Goal: Task Accomplishment & Management: Use online tool/utility

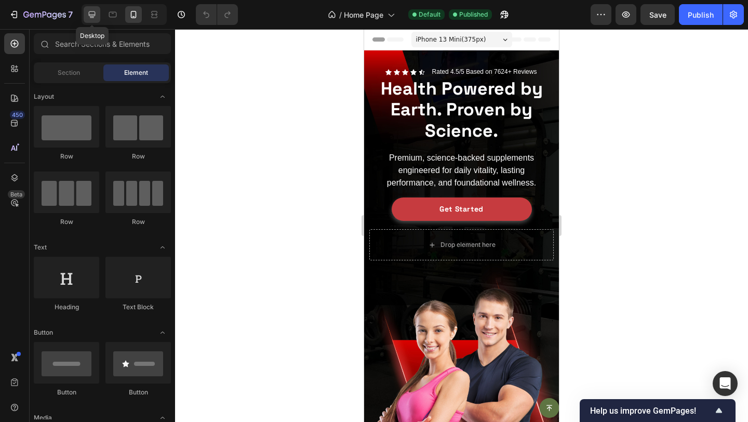
click at [91, 12] on icon at bounding box center [92, 14] width 10 height 10
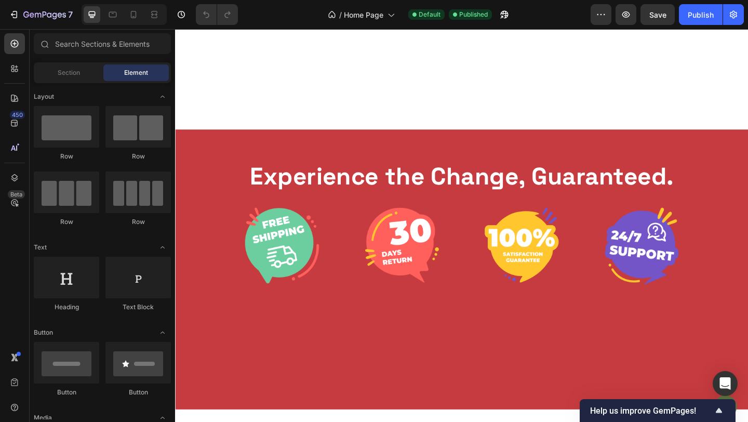
scroll to position [3983, 0]
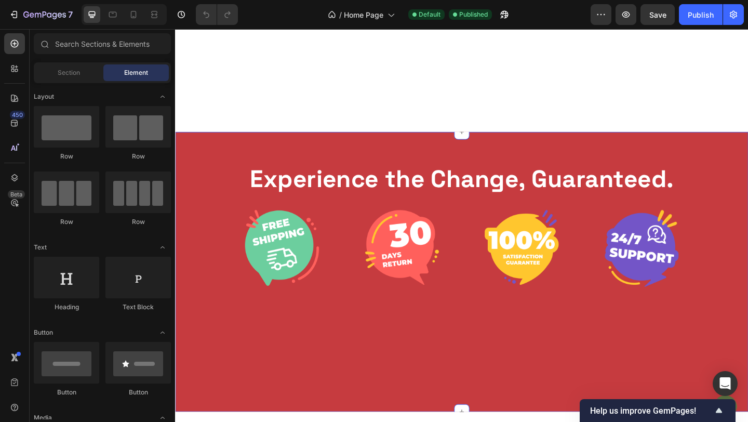
click at [262, 162] on div "Experience the Change, Guaranteed. Heading Image Image Image Image Row Section …" at bounding box center [486, 293] width 623 height 304
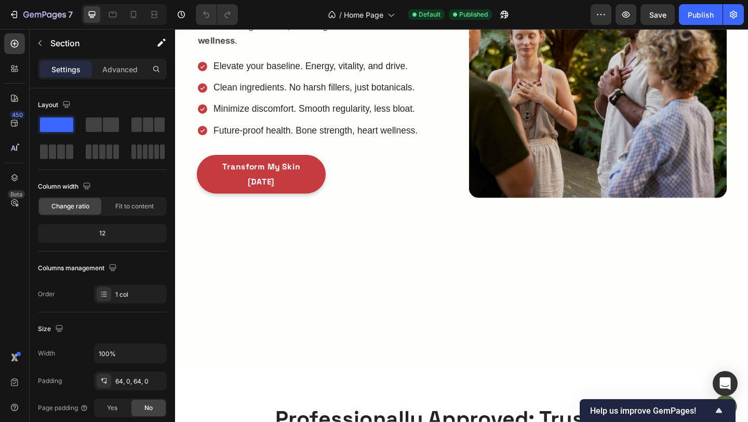
scroll to position [1557, 0]
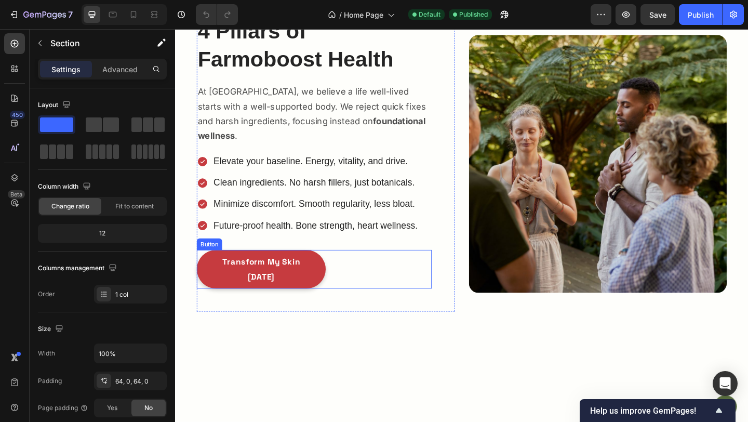
click at [357, 269] on div "Transform My Skin Today Button" at bounding box center [326, 290] width 256 height 42
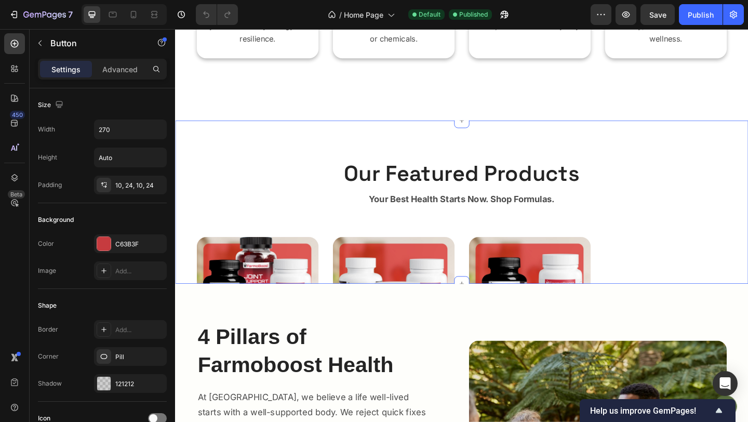
scroll to position [771, 0]
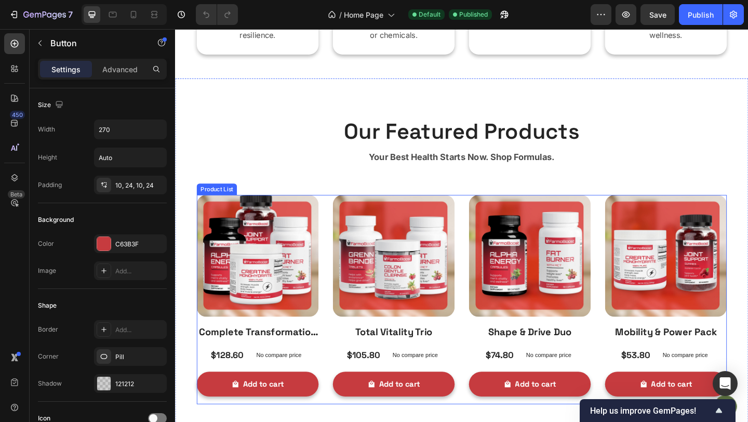
click at [339, 284] on div "Product Images Complete Transformation Kit Product Title $128.60 Product Price …" at bounding box center [486, 323] width 577 height 228
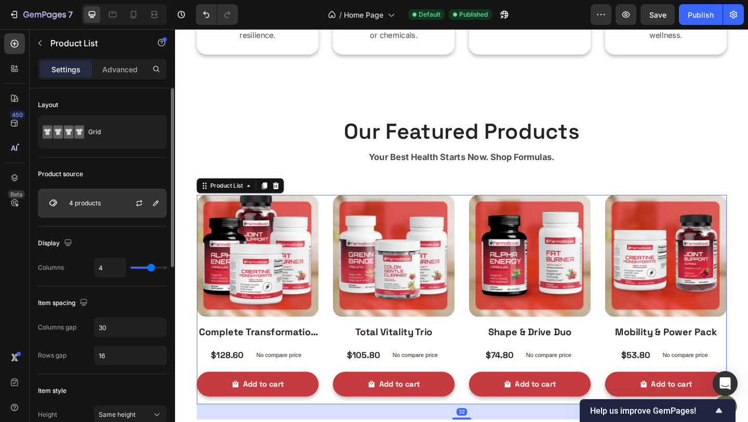
click at [94, 203] on p "4 products" at bounding box center [85, 202] width 32 height 7
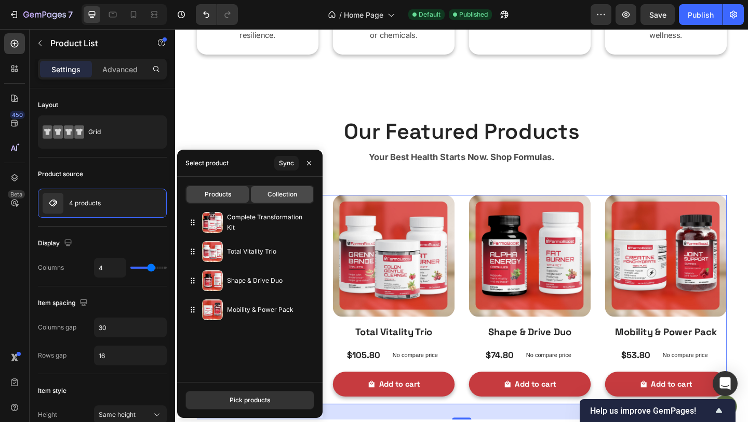
click at [276, 192] on span "Collection" at bounding box center [283, 194] width 30 height 9
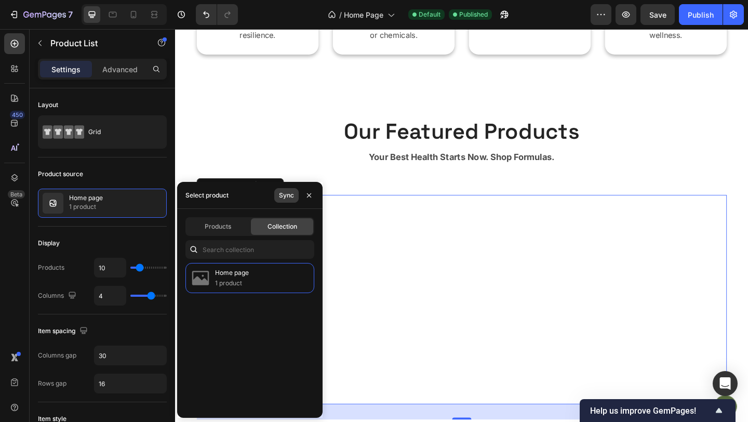
click at [283, 192] on div "Sync" at bounding box center [286, 195] width 15 height 9
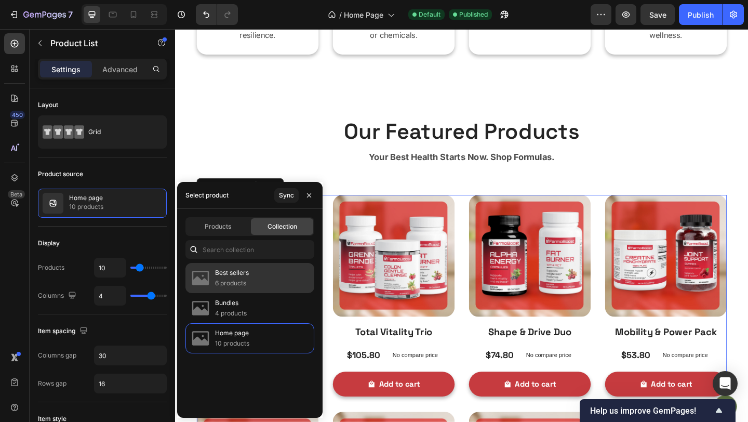
click at [228, 288] on div "Best sellers 6 products" at bounding box center [249, 278] width 129 height 30
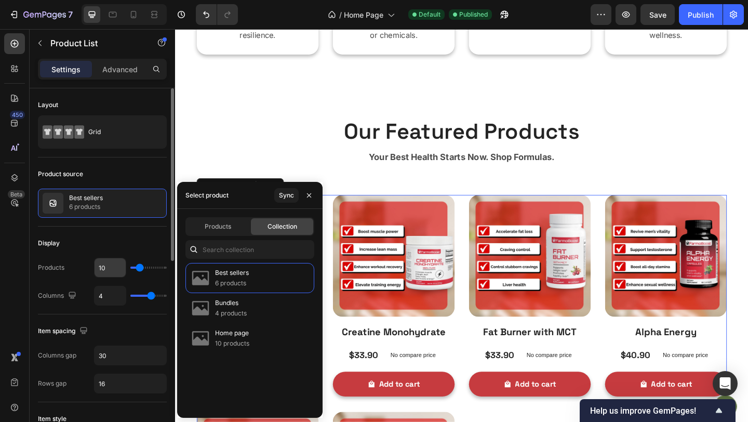
click at [102, 269] on input "10" at bounding box center [110, 267] width 31 height 19
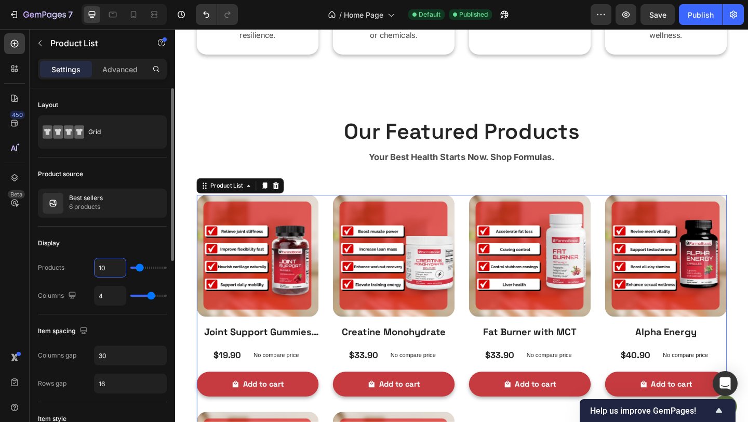
click at [102, 269] on input "10" at bounding box center [110, 267] width 31 height 19
type input "4"
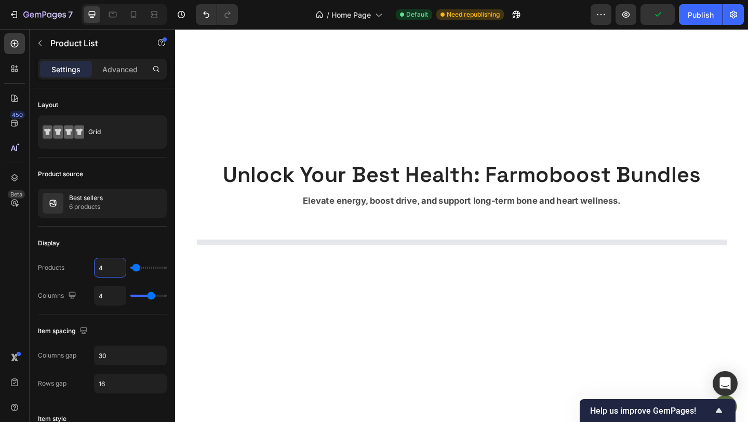
scroll to position [2366, 0]
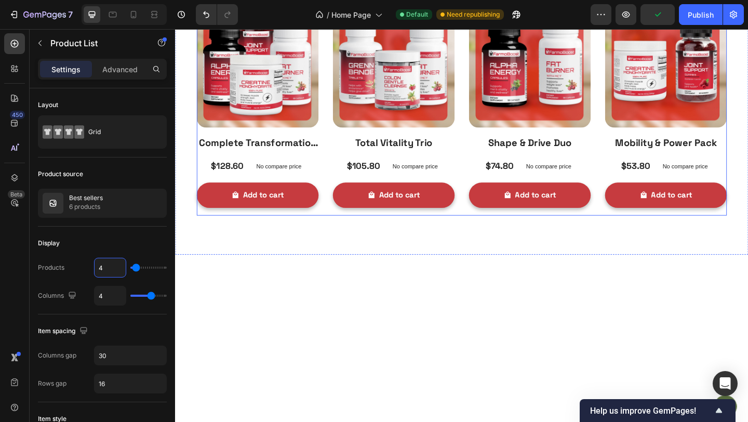
click at [339, 167] on div "Product Images Complete Transformation Kit Product Title $128.60 Product Price …" at bounding box center [486, 118] width 577 height 228
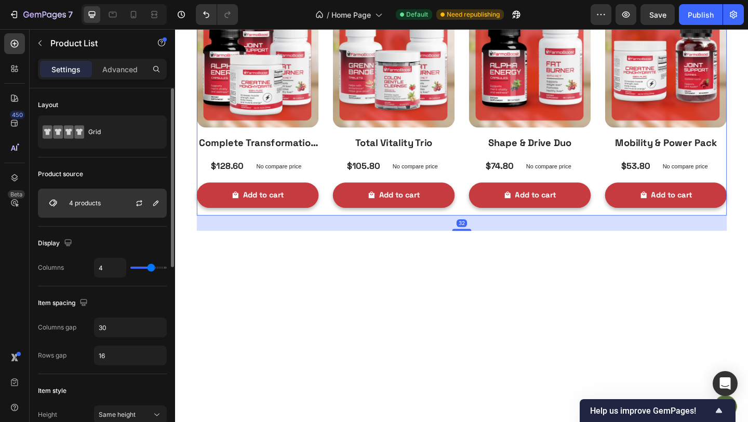
click at [102, 206] on div "4 products" at bounding box center [102, 203] width 129 height 29
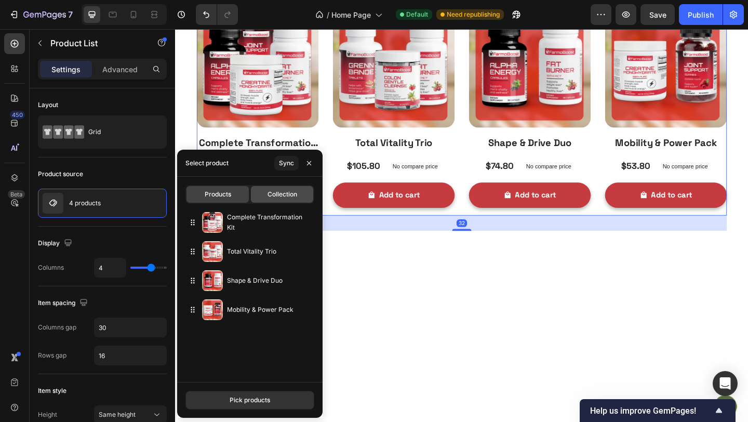
click at [271, 197] on span "Collection" at bounding box center [283, 194] width 30 height 9
type input "10"
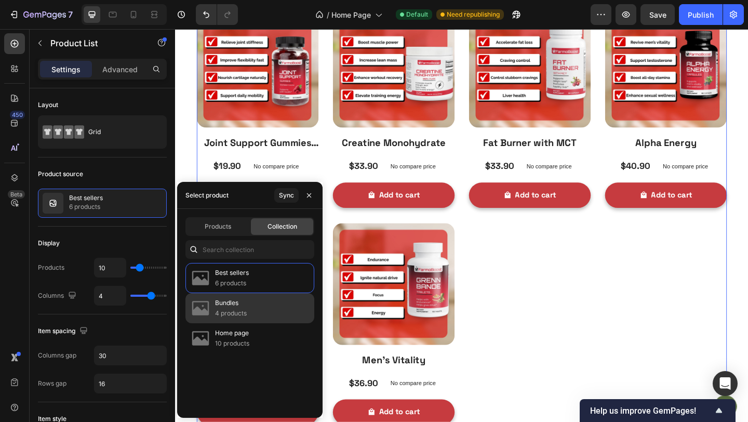
click at [250, 300] on div "Bundles 4 products" at bounding box center [249, 308] width 129 height 30
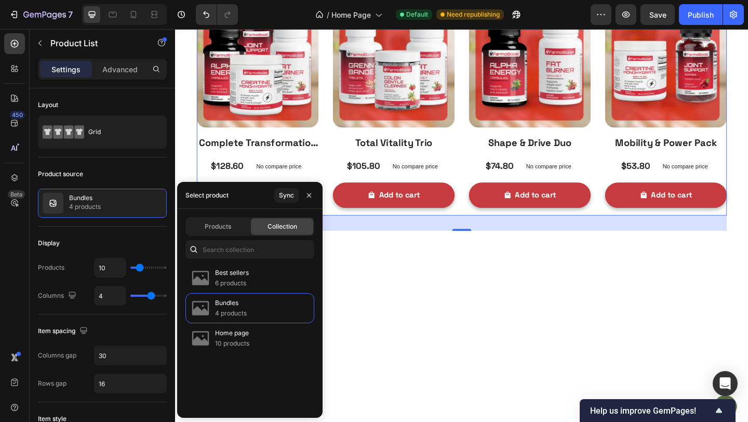
click at [452, 356] on div at bounding box center [486, 390] width 623 height 233
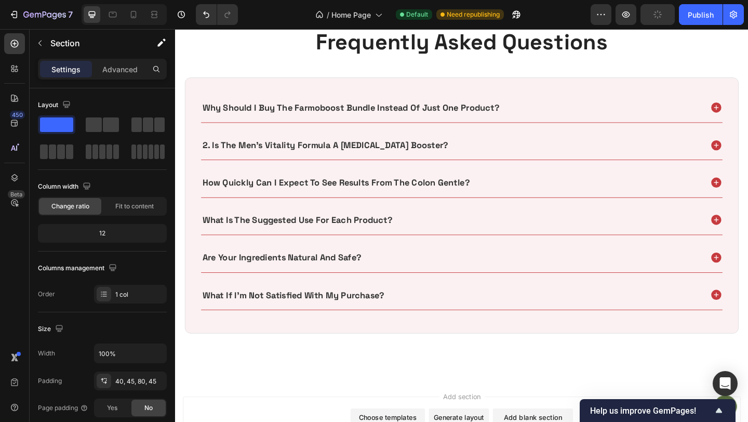
scroll to position [3322, 0]
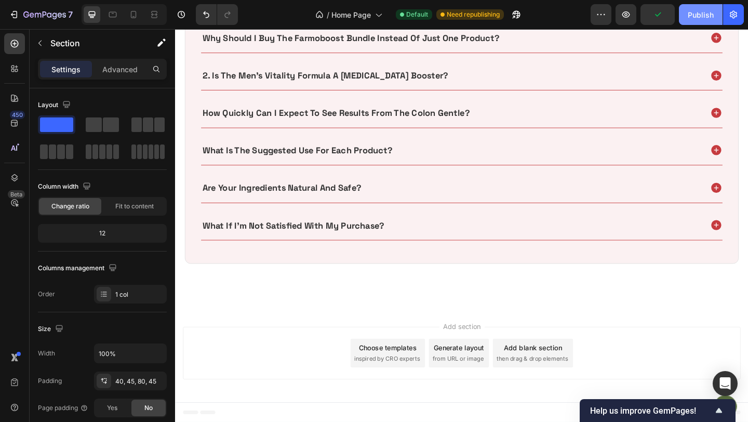
click at [688, 11] on div "Publish" at bounding box center [701, 14] width 26 height 11
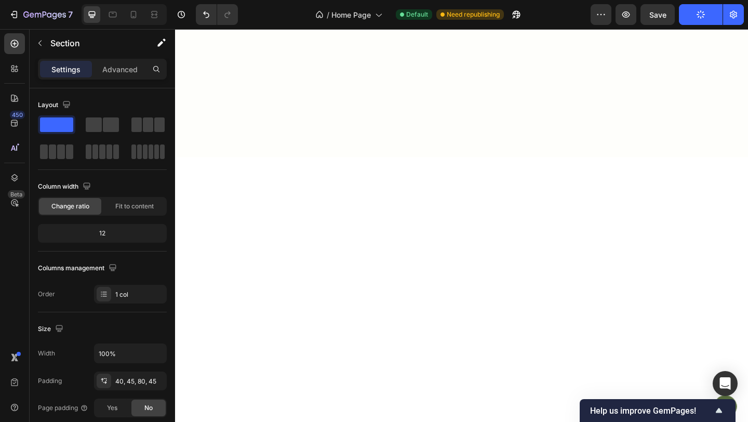
scroll to position [0, 0]
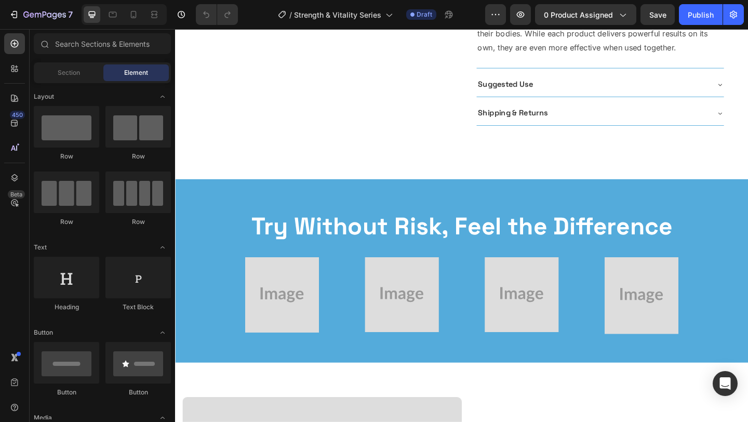
scroll to position [371, 0]
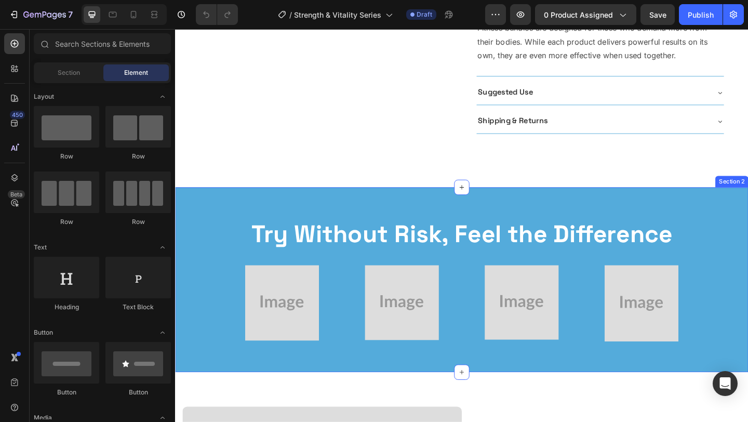
click at [304, 225] on div "Try Without Risk, Feel the Difference Heading Image Image Image Image Row Secti…" at bounding box center [486, 302] width 623 height 202
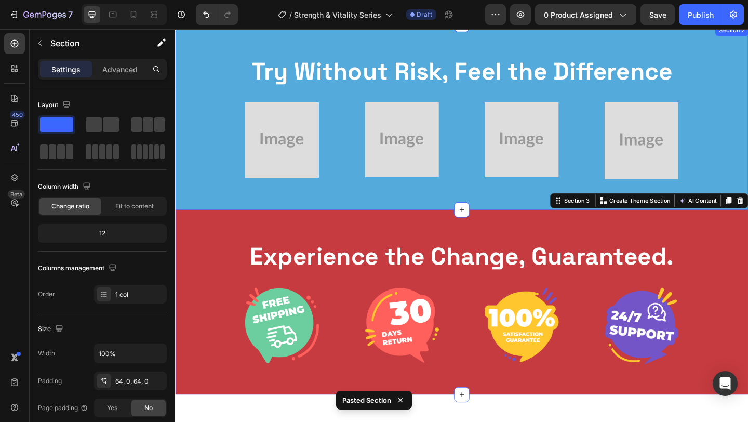
click at [322, 192] on div "Try Without Risk, Feel the Difference Heading Image Image Image Image Row Secti…" at bounding box center [486, 125] width 623 height 202
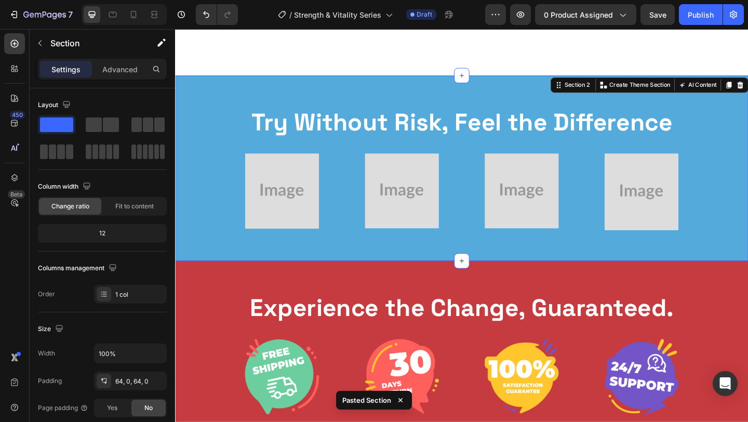
scroll to position [438, 0]
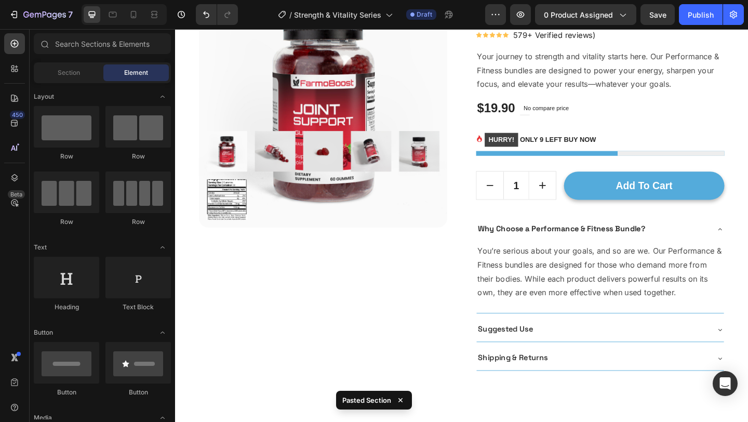
scroll to position [0, 0]
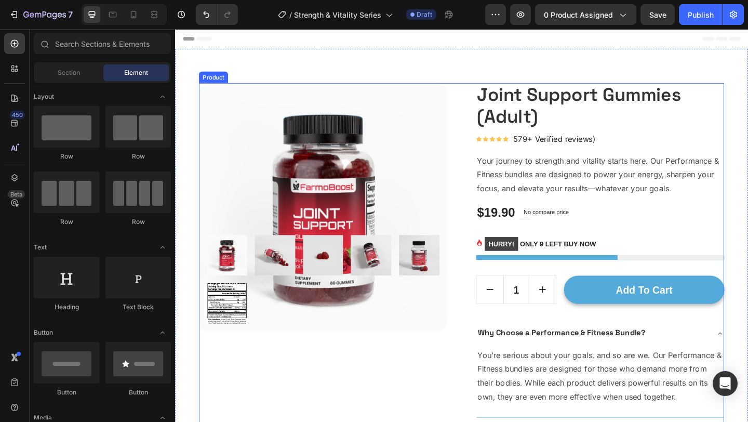
click at [477, 103] on div "Product Images Joint Support Gummies (Adult) (P) Title Icon Icon Icon Icon Icon…" at bounding box center [486, 311] width 571 height 447
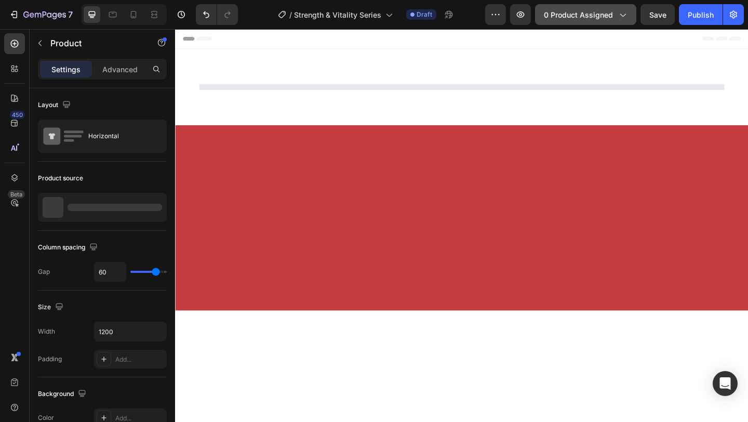
click at [562, 6] on button "0 product assigned" at bounding box center [585, 14] width 101 height 21
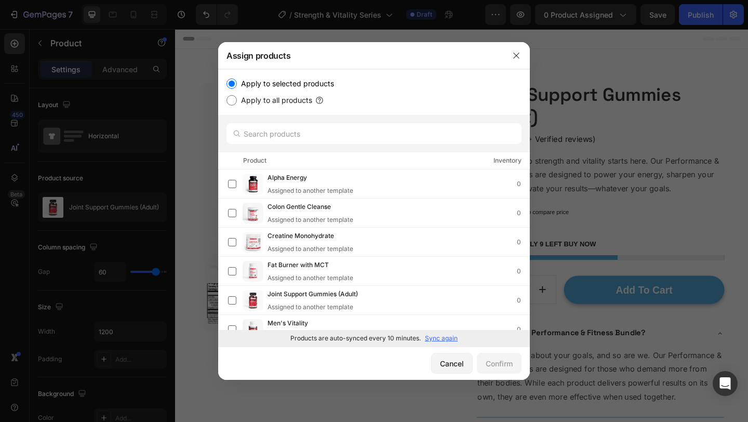
click at [436, 338] on p "Sync again" at bounding box center [441, 337] width 33 height 9
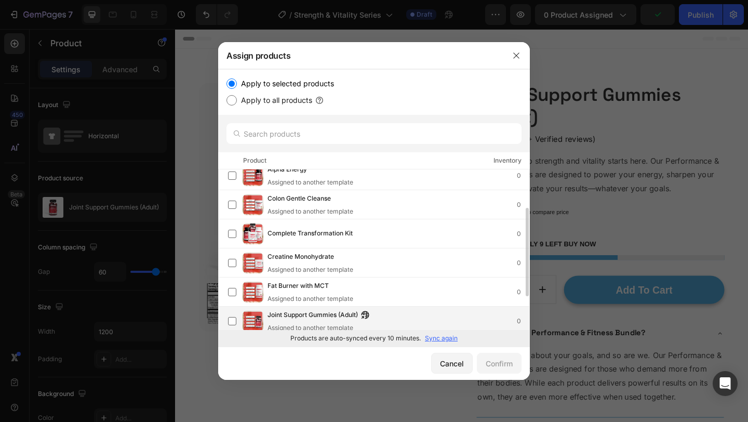
scroll to position [130, 0]
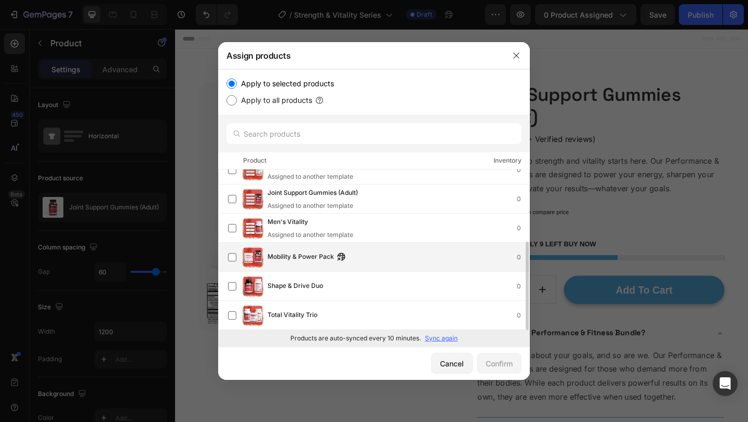
click at [374, 251] on div "Mobility & Power Pack 0" at bounding box center [399, 256] width 262 height 11
click at [502, 362] on div "Confirm" at bounding box center [499, 363] width 27 height 11
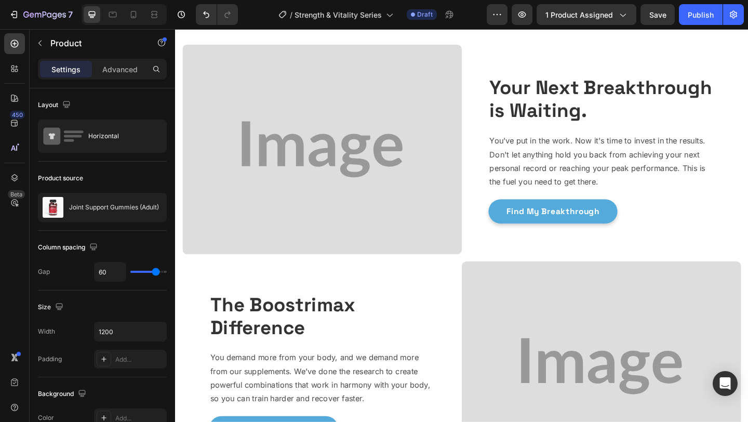
scroll to position [773, 0]
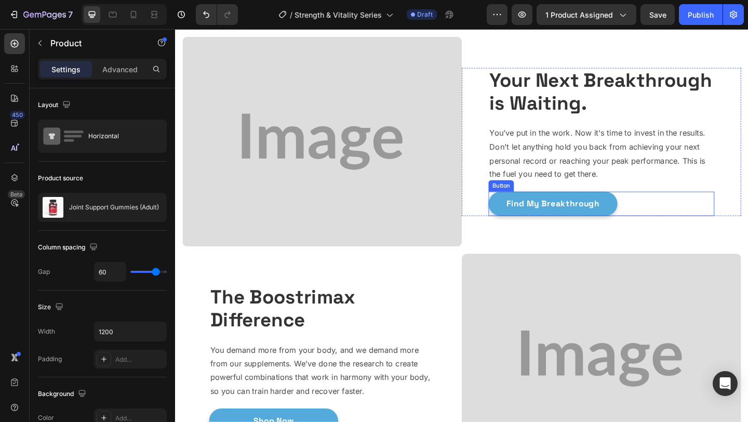
click at [666, 230] on div "Find My Breakthrough Button" at bounding box center [639, 219] width 246 height 26
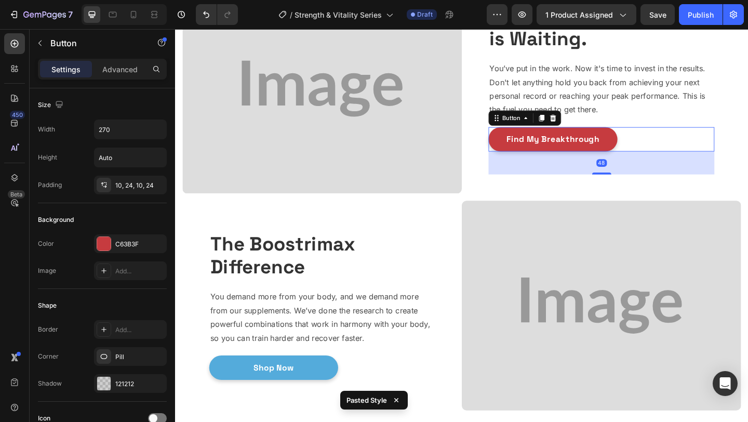
scroll to position [851, 0]
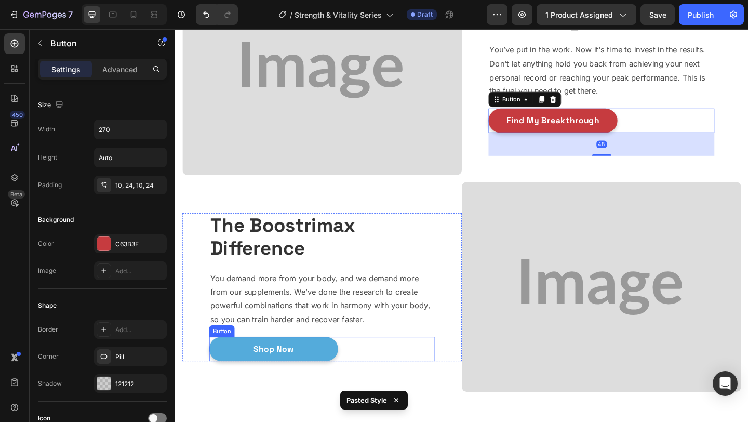
click at [381, 369] on div "Shop Now Button" at bounding box center [335, 377] width 246 height 26
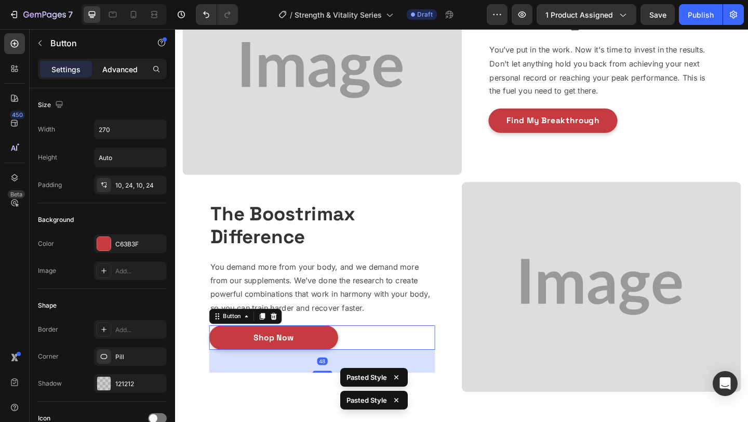
click at [105, 70] on p "Advanced" at bounding box center [119, 69] width 35 height 11
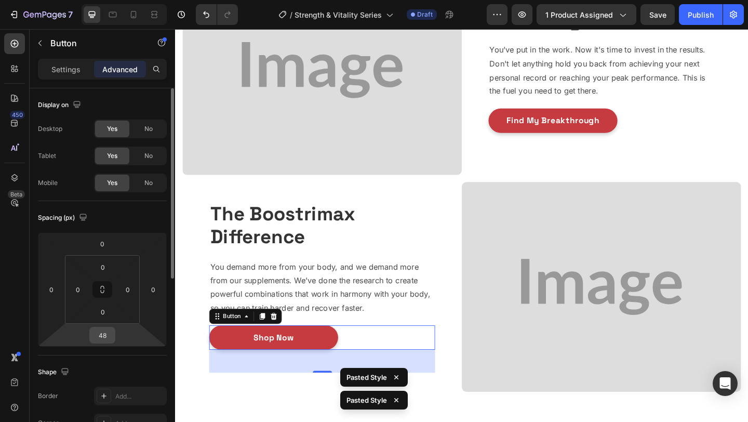
click at [103, 332] on input "48" at bounding box center [102, 335] width 21 height 16
type input "0"
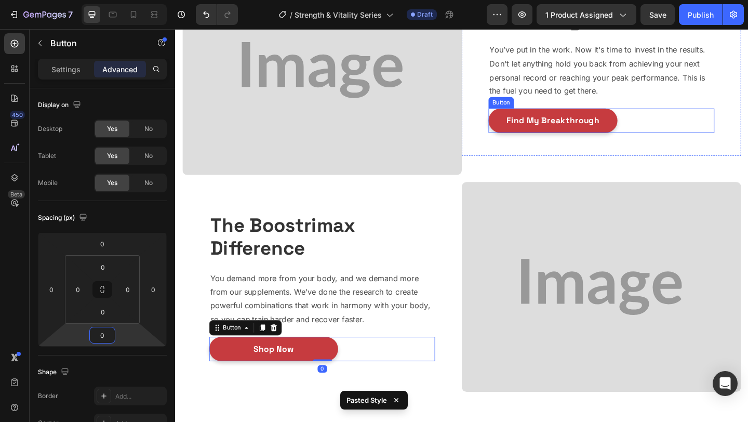
click at [699, 141] on div "Find My Breakthrough Button" at bounding box center [639, 128] width 246 height 26
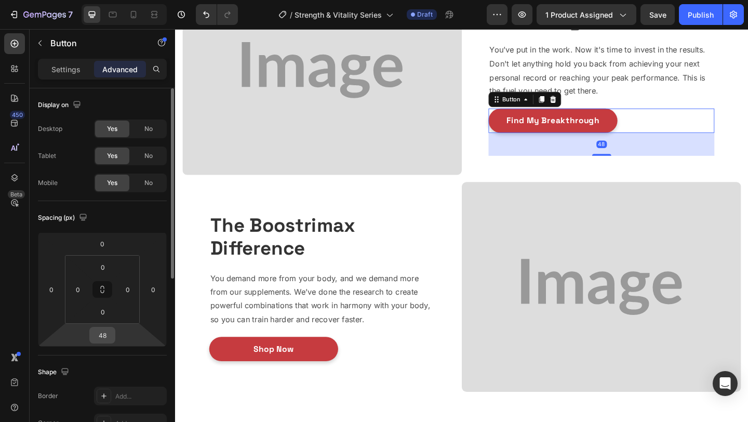
click at [105, 334] on input "48" at bounding box center [102, 335] width 21 height 16
type input "0"
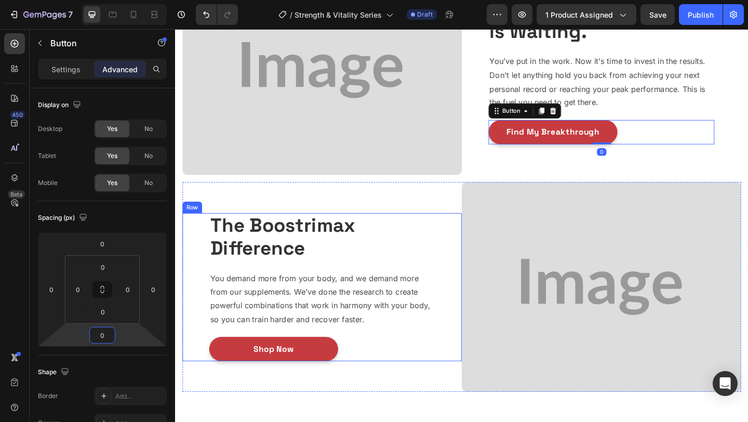
click at [460, 284] on div "The Boostrimax Difference Heading You demand more from your body, and we demand…" at bounding box center [335, 309] width 304 height 161
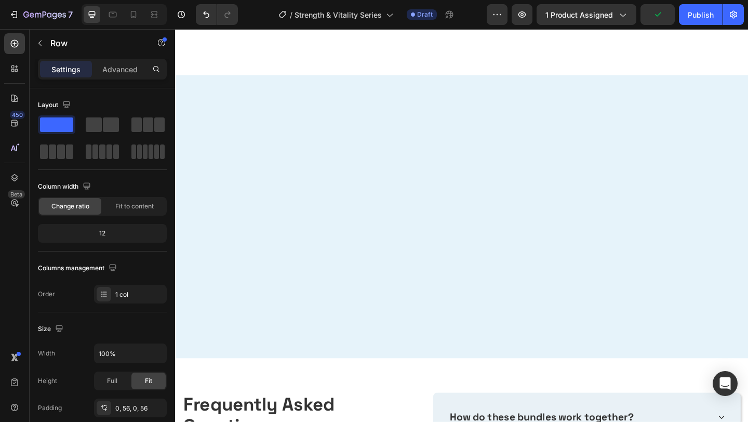
scroll to position [1667, 0]
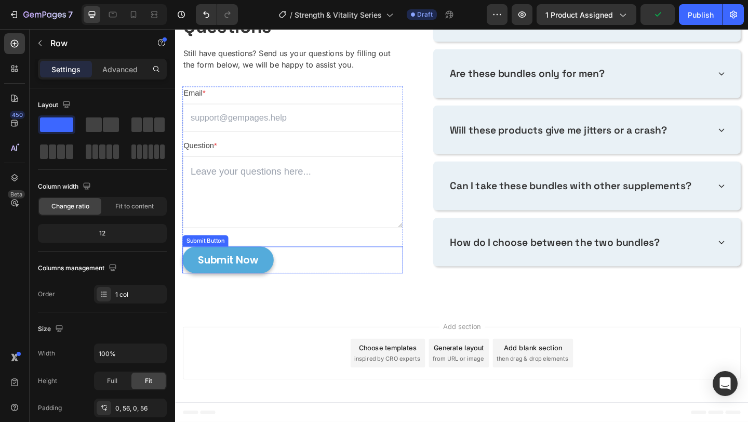
click at [333, 290] on div "Submit Now Submit Button" at bounding box center [303, 279] width 240 height 29
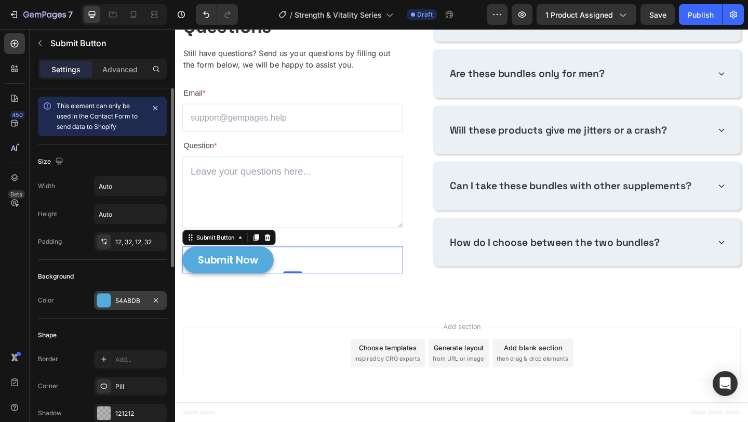
click at [118, 299] on div "54ABDB" at bounding box center [130, 300] width 30 height 9
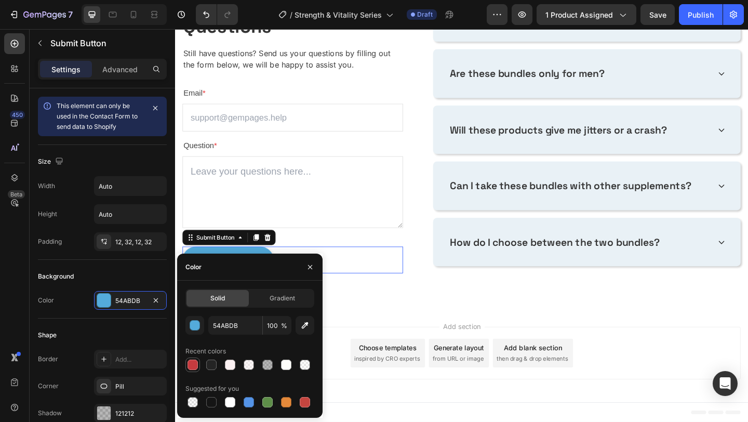
click at [194, 360] on div at bounding box center [193, 364] width 10 height 10
type input "C63B3F"
click at [353, 343] on div "Add section Choose templates inspired by CRO experts Generate layout from URL o…" at bounding box center [486, 383] width 623 height 103
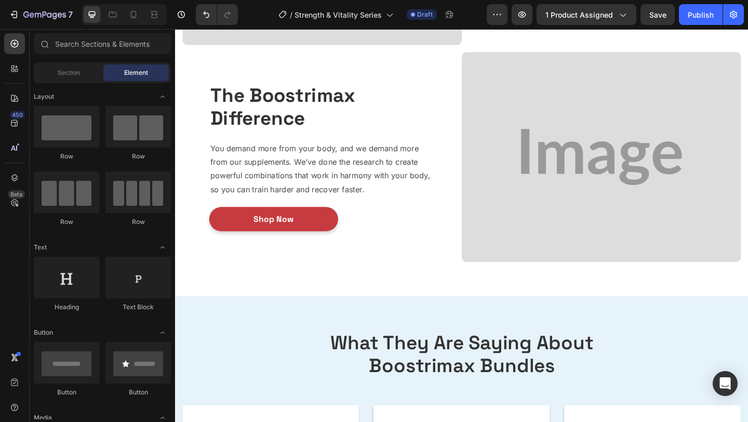
scroll to position [977, 0]
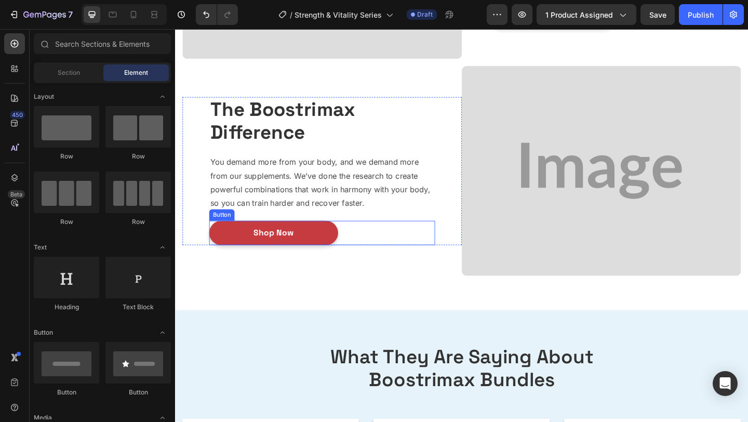
click at [399, 247] on div "Shop Now Button" at bounding box center [335, 250] width 246 height 26
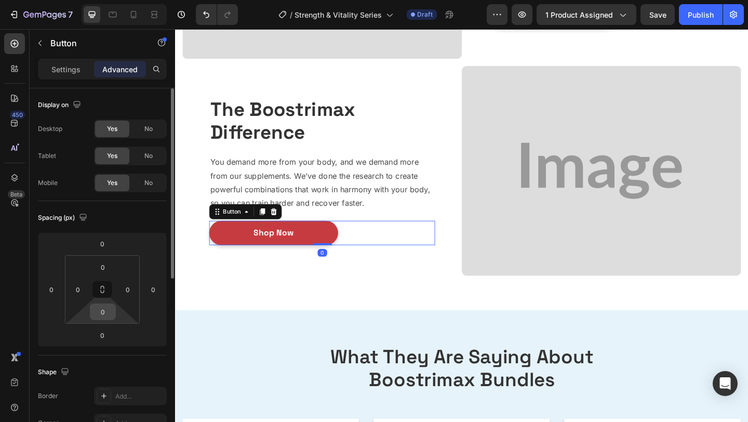
scroll to position [330, 0]
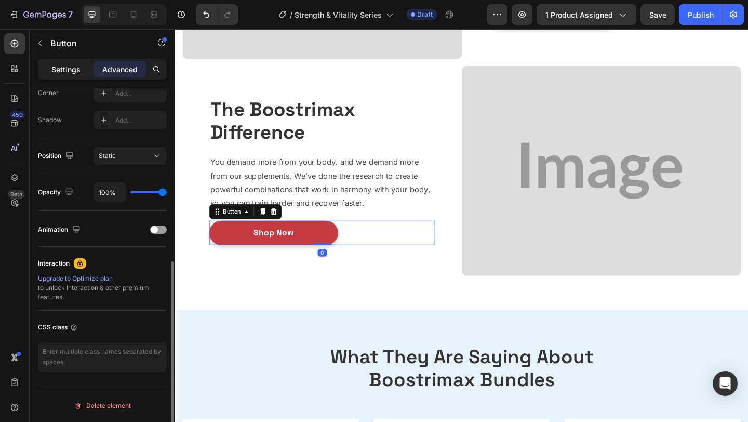
click at [70, 74] on p "Settings" at bounding box center [65, 69] width 29 height 11
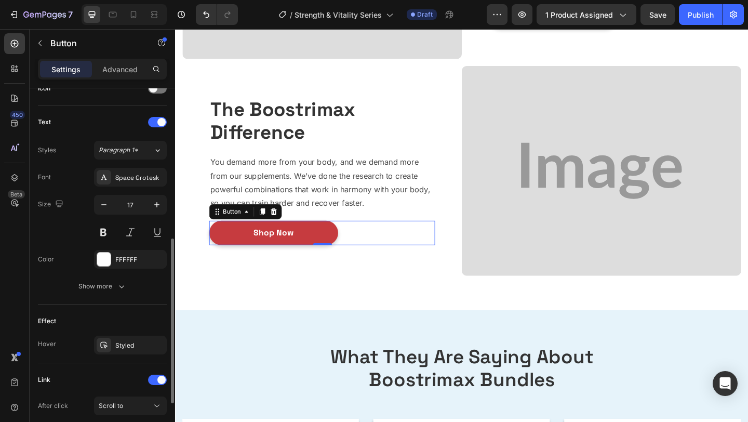
scroll to position [436, 0]
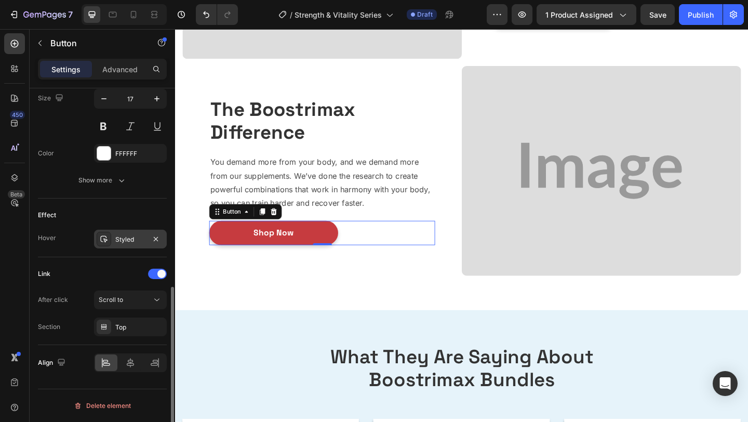
click at [111, 238] on div at bounding box center [104, 239] width 15 height 15
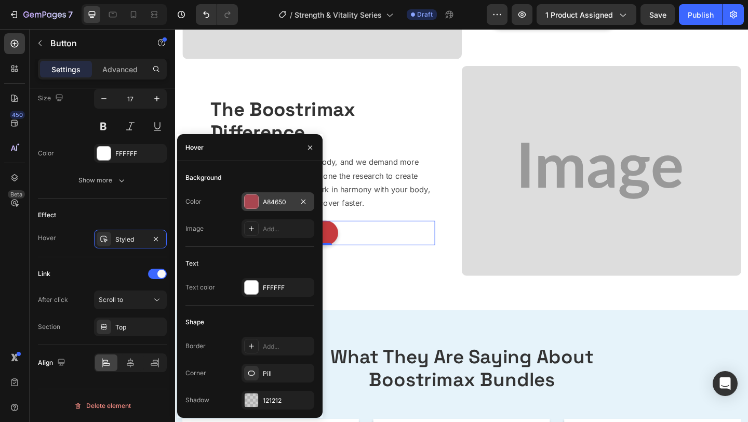
click at [249, 203] on div at bounding box center [252, 202] width 14 height 14
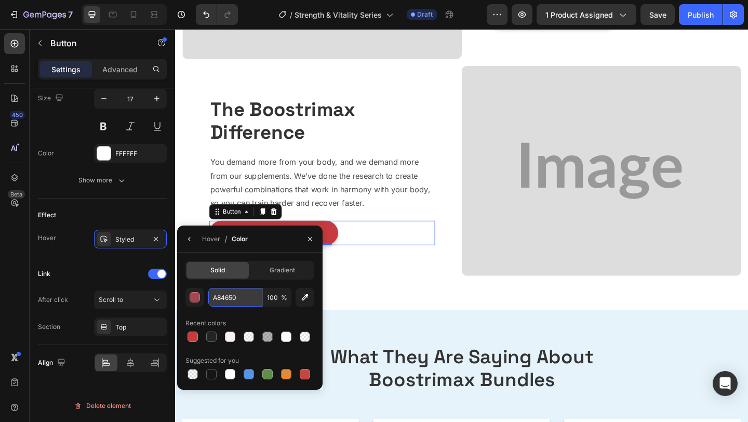
click at [241, 294] on input "A84650" at bounding box center [235, 297] width 54 height 19
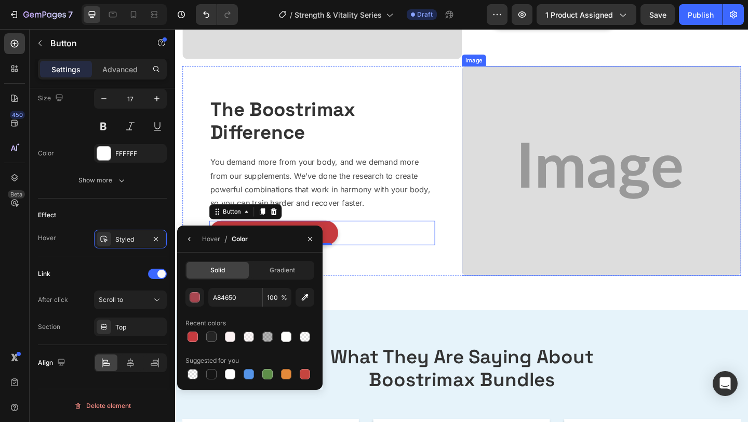
click at [581, 236] on img at bounding box center [639, 183] width 304 height 228
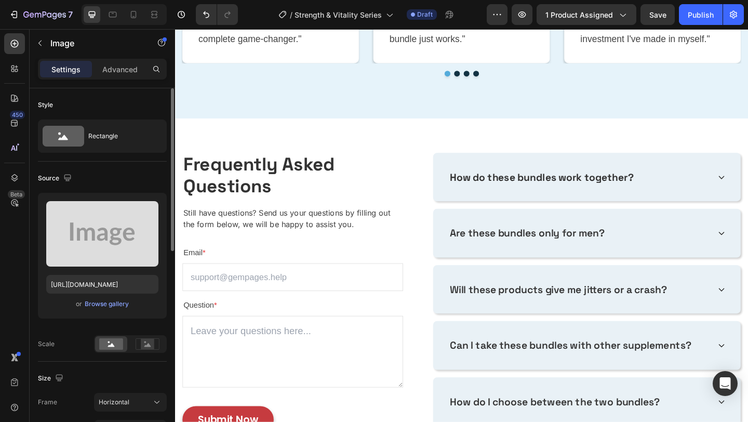
scroll to position [1667, 0]
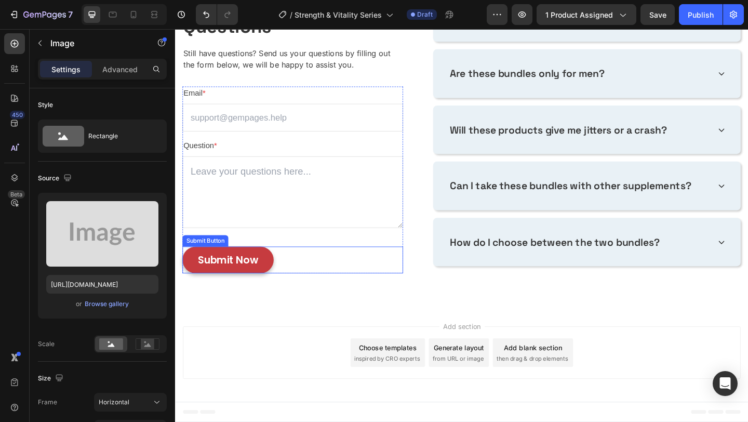
click at [345, 288] on div "Submit Now Submit Button" at bounding box center [303, 279] width 240 height 29
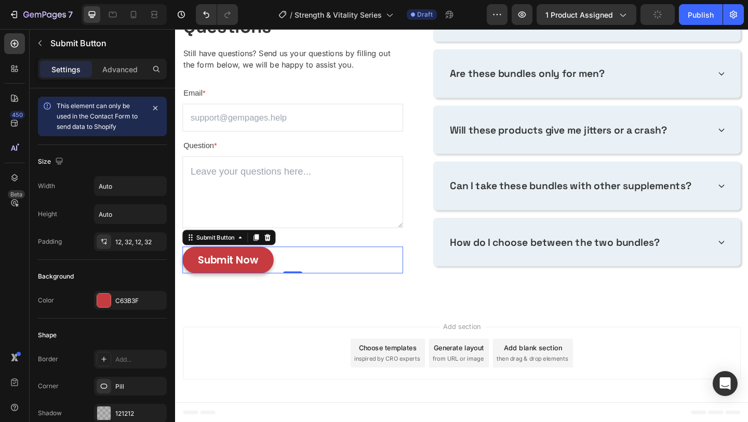
scroll to position [373, 0]
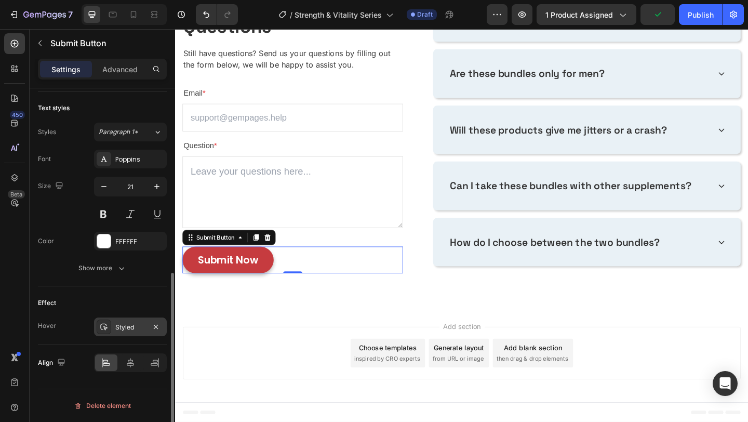
click at [113, 325] on div "Styled" at bounding box center [130, 326] width 73 height 19
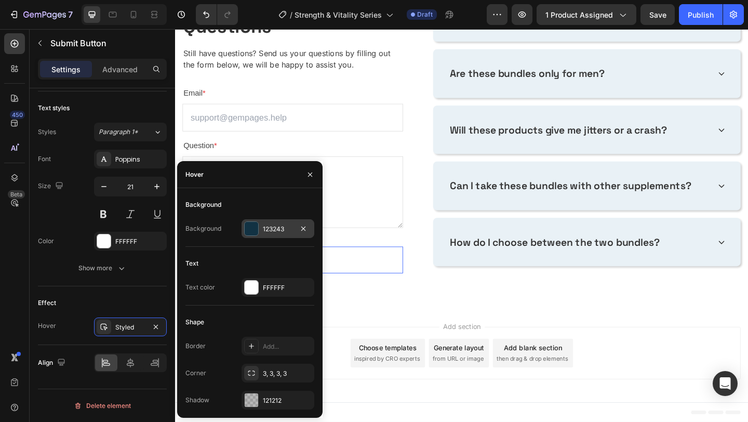
click at [251, 229] on div at bounding box center [252, 229] width 14 height 14
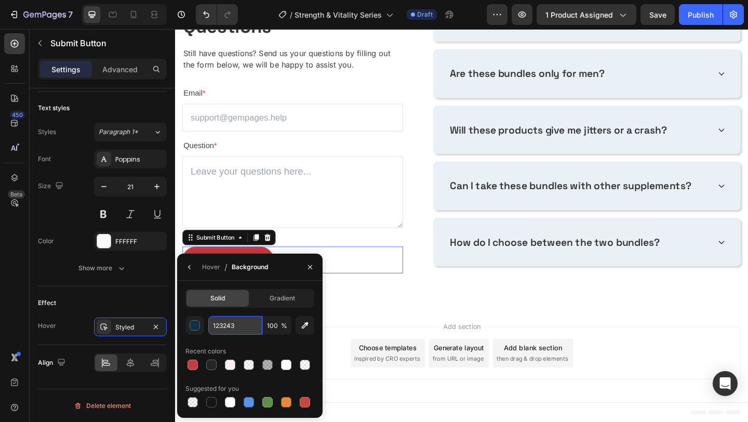
click at [234, 323] on input "123243" at bounding box center [235, 325] width 54 height 19
paste input "A84650"
type input "A84650"
click at [392, 331] on div "Frequently Asked Questions Heading Still have questions? Send us your questions…" at bounding box center [486, 142] width 623 height 379
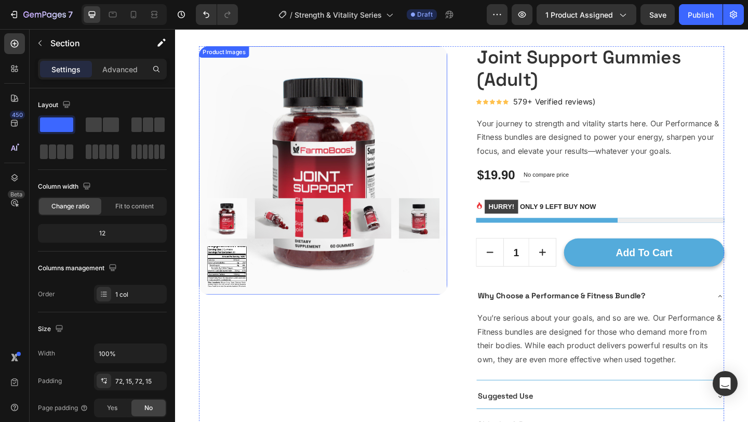
scroll to position [194, 0]
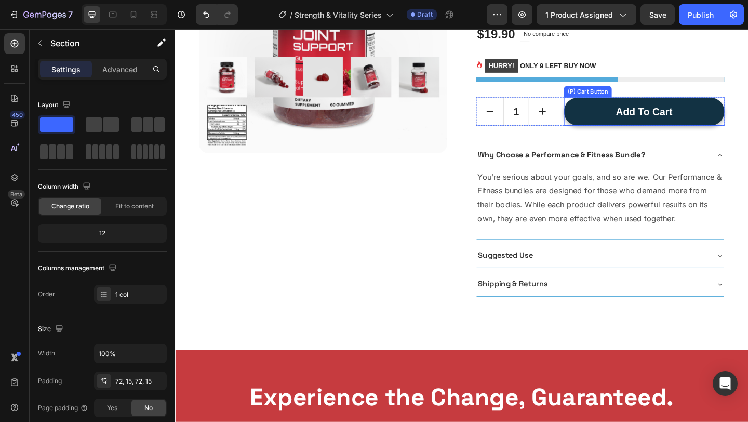
click at [601, 125] on button "Add to cart" at bounding box center [685, 118] width 175 height 31
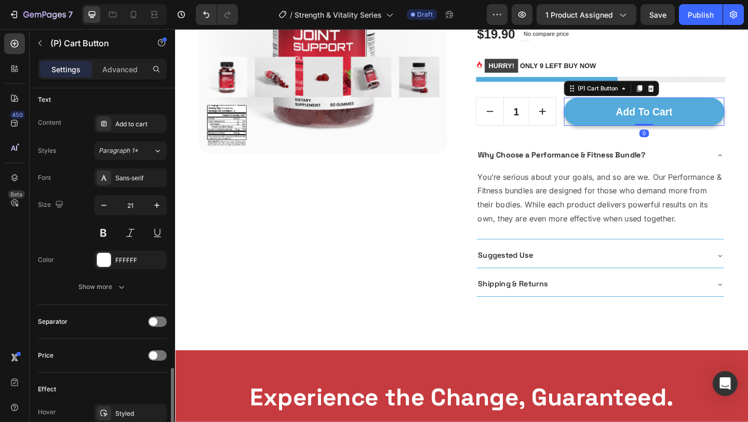
scroll to position [750, 0]
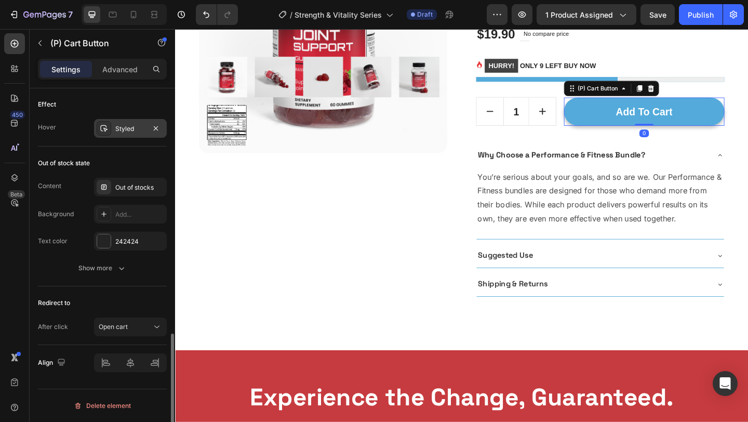
click at [120, 130] on div "Styled" at bounding box center [130, 128] width 30 height 9
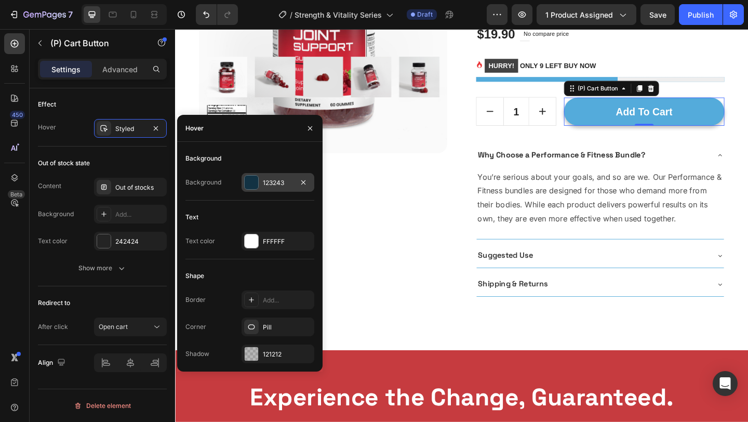
click at [252, 184] on div at bounding box center [252, 183] width 14 height 14
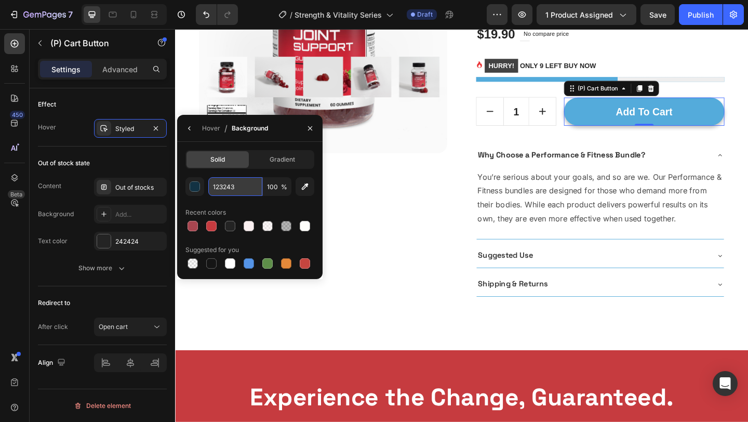
click at [237, 179] on input "123243" at bounding box center [235, 186] width 54 height 19
paste input "A84650"
type input "A84650"
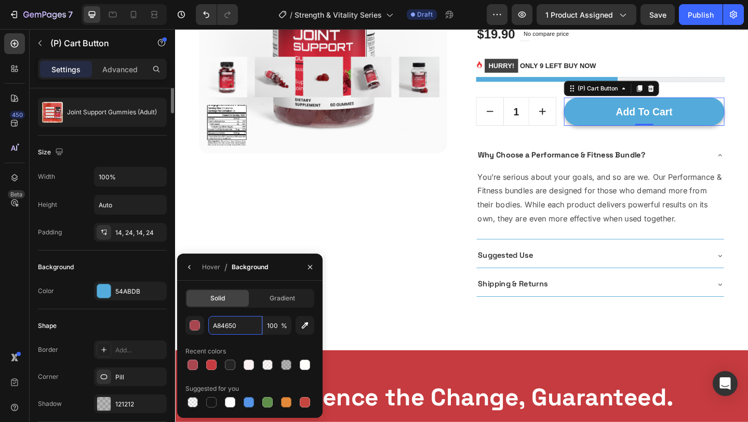
scroll to position [0, 0]
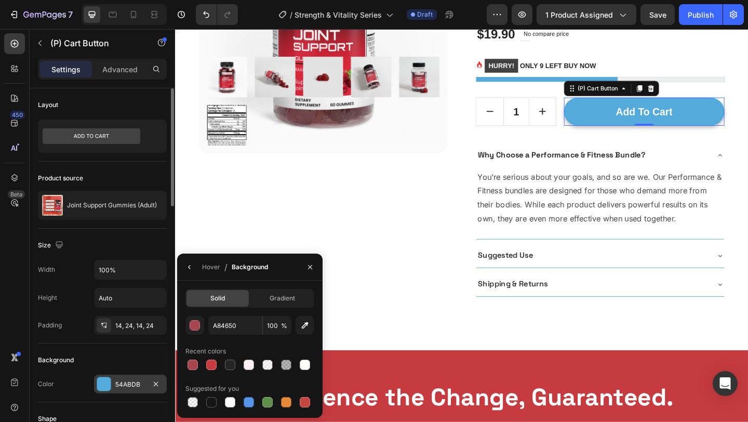
click at [113, 382] on div "54ABDB" at bounding box center [130, 384] width 73 height 19
click at [207, 366] on div at bounding box center [211, 364] width 10 height 10
type input "C63B3F"
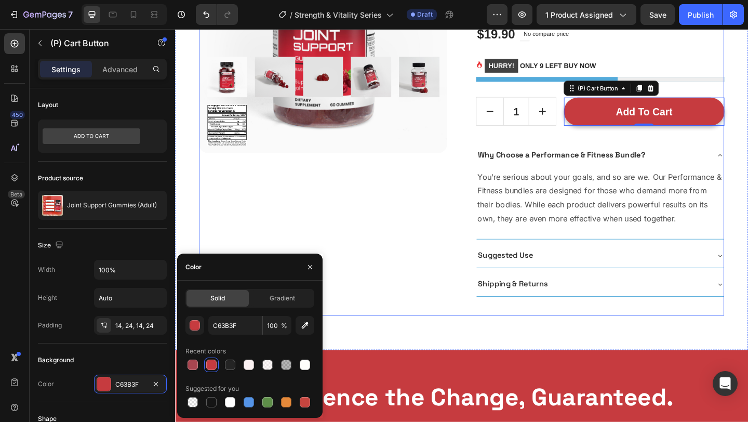
click at [409, 169] on div "Product Images" at bounding box center [336, 117] width 270 height 447
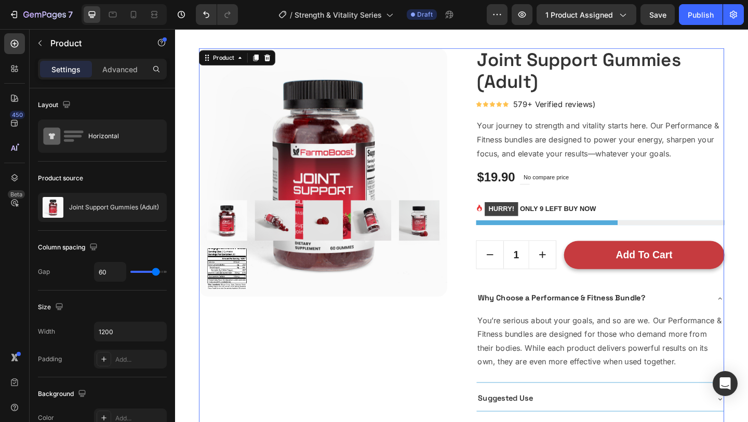
scroll to position [40, 0]
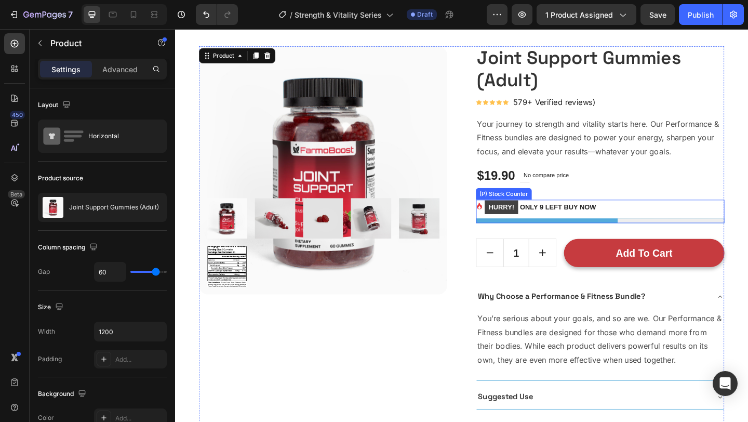
click at [546, 236] on div at bounding box center [637, 237] width 270 height 5
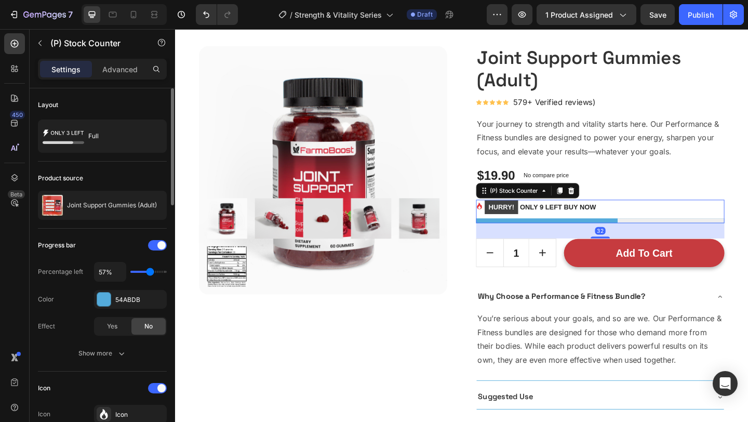
click at [111, 311] on div "Progress bar Percentage left 57% Color 54ABDB Effect Yes No" at bounding box center [102, 286] width 129 height 99
click at [117, 302] on div "54ABDB" at bounding box center [130, 299] width 30 height 9
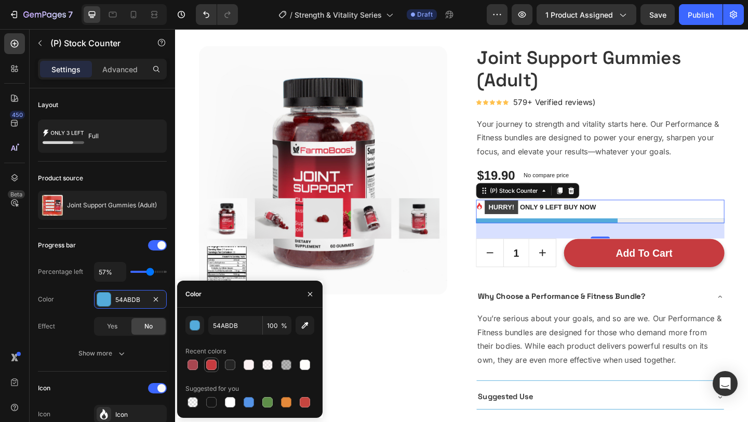
click at [210, 363] on div at bounding box center [211, 364] width 10 height 10
type input "C63B3F"
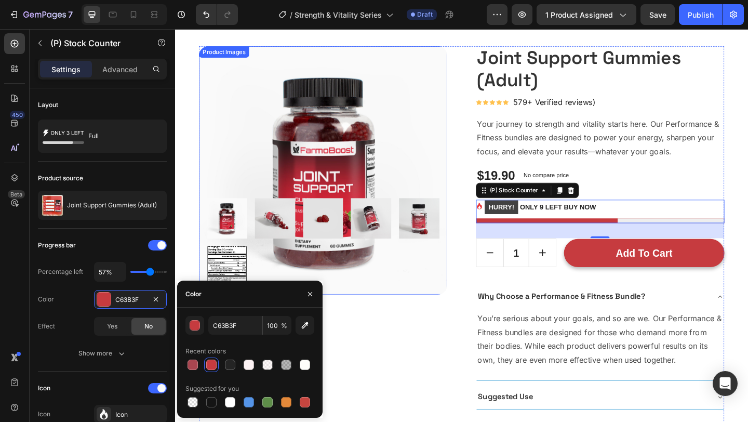
click at [349, 218] on img at bounding box center [336, 235] width 44 height 44
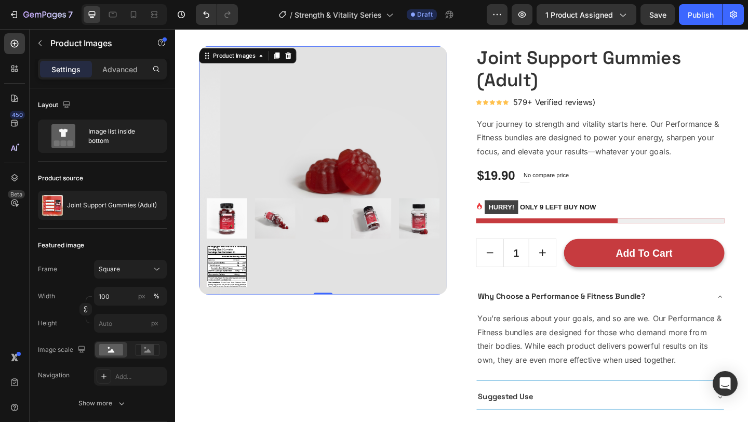
scroll to position [0, 0]
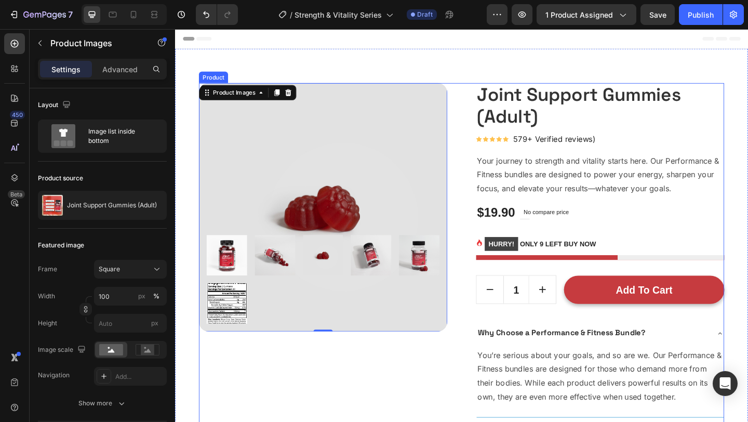
click at [489, 135] on div "Product Images 0 Joint Support Gummies (Adult) (P) Title Icon Icon Icon Icon Ic…" at bounding box center [486, 311] width 571 height 447
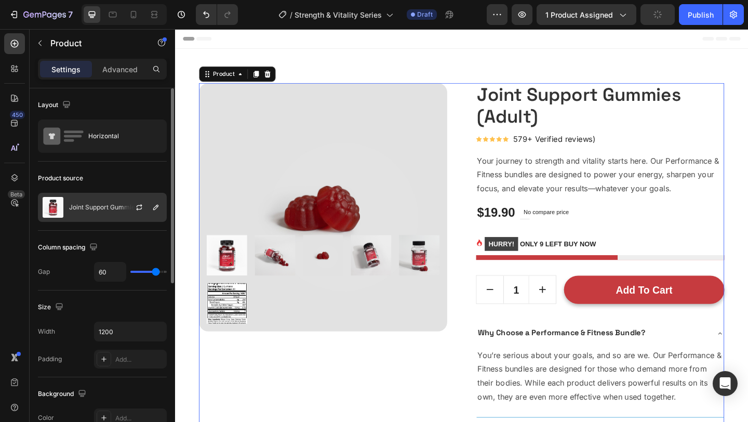
click at [86, 215] on div "Joint Support Gummies (Adult)" at bounding box center [102, 207] width 129 height 29
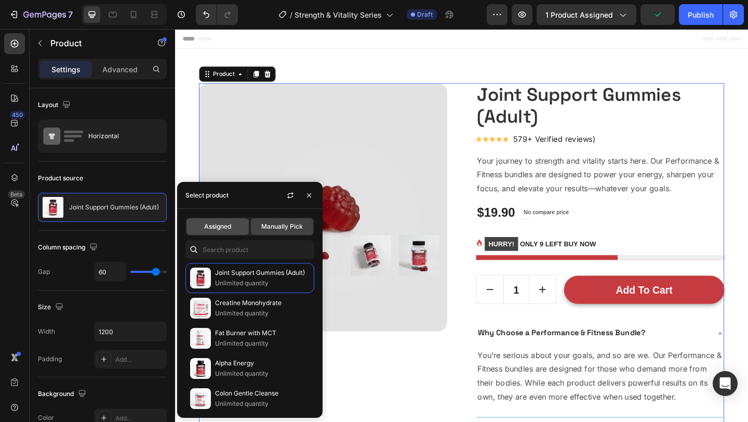
click at [207, 222] on span "Assigned" at bounding box center [217, 226] width 27 height 9
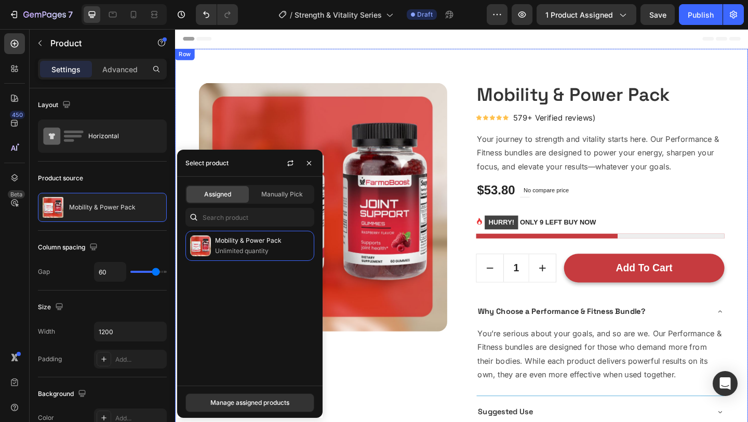
click at [355, 69] on div "Product Images Mobility & Power Pack (P) Title Icon Icon Icon Icon Icon Icon Li…" at bounding box center [486, 299] width 623 height 498
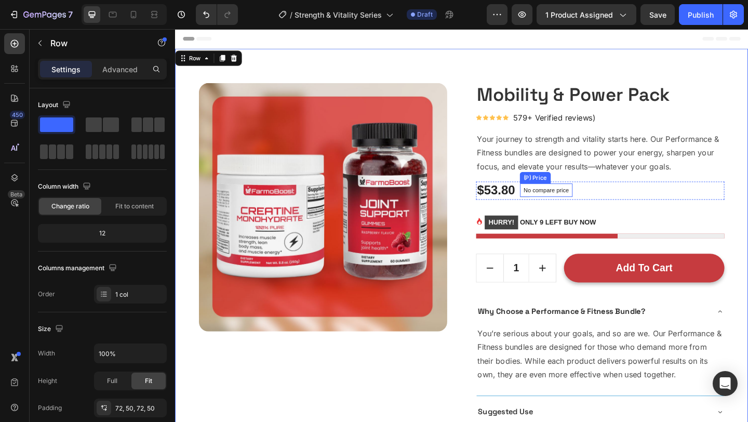
click at [588, 171] on p "Your journey to strength and vitality starts here. Our Performance & Fitness bu…" at bounding box center [637, 163] width 268 height 45
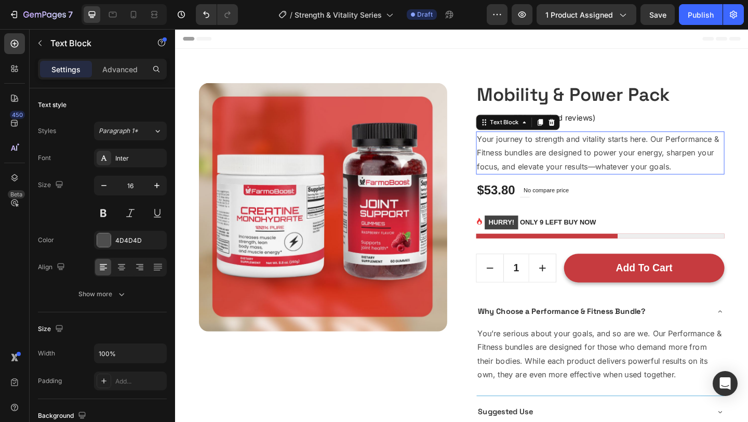
click at [588, 171] on p "Your journey to strength and vitality starts here. Our Performance & Fitness bu…" at bounding box center [637, 163] width 268 height 45
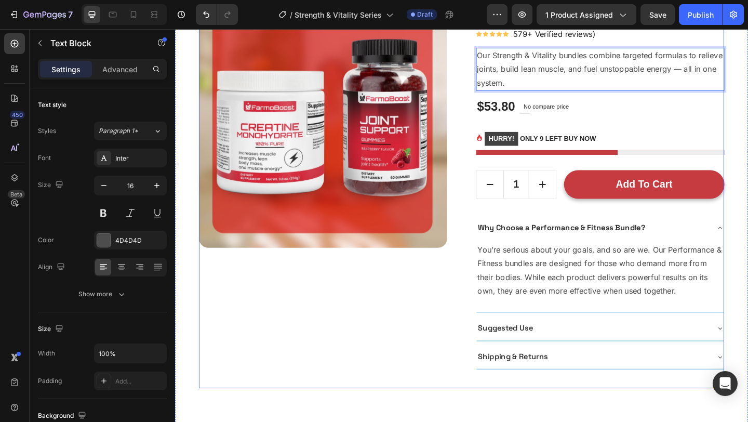
scroll to position [94, 0]
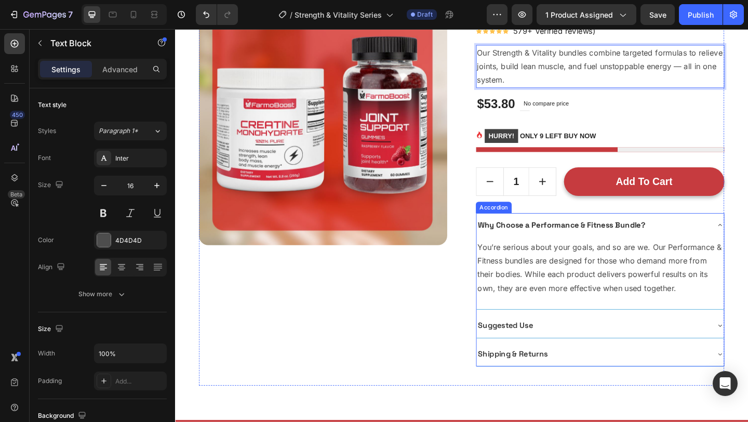
click at [629, 239] on strong "Why Choose a Performance & Fitness Bundle?" at bounding box center [595, 241] width 182 height 11
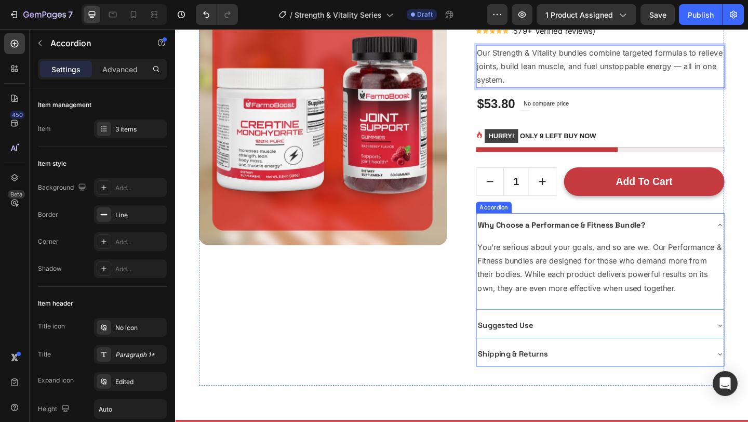
click at [629, 239] on strong "Why Choose a Performance & Fitness Bundle?" at bounding box center [595, 241] width 182 height 11
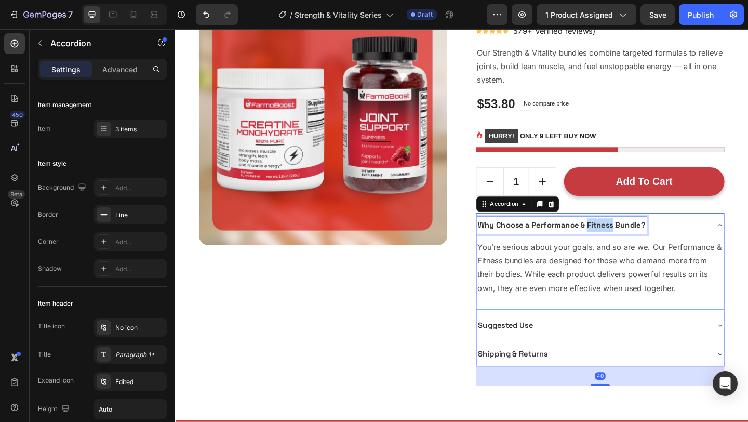
click at [629, 239] on strong "Why Choose a Performance & Fitness Bundle?" at bounding box center [595, 241] width 182 height 11
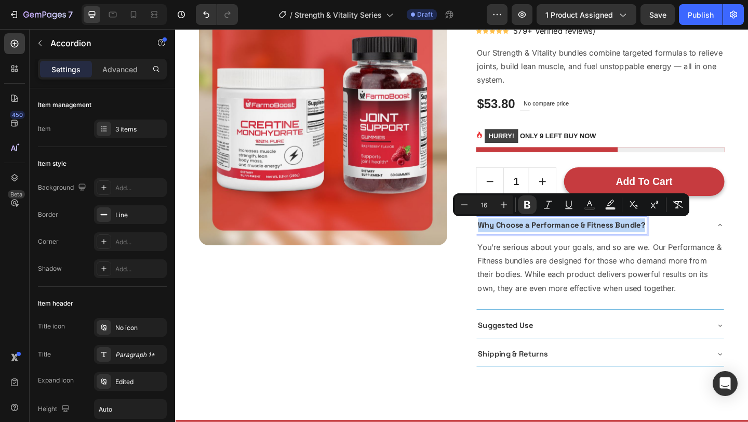
click at [677, 249] on div "Why Choose a Performance & Fitness Bundle?" at bounding box center [595, 242] width 185 height 18
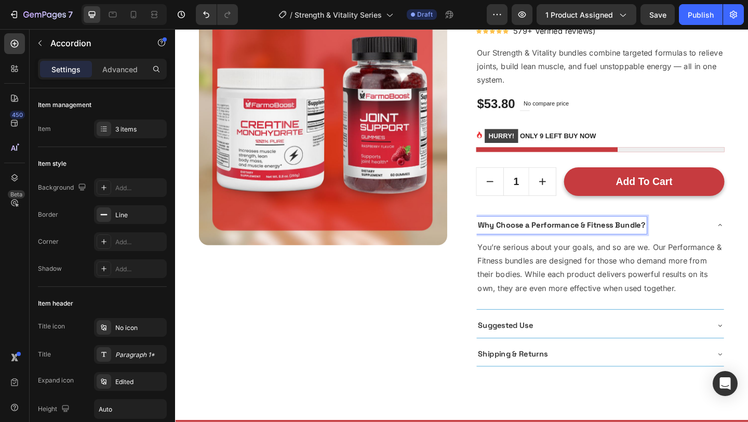
click at [682, 242] on strong "Why Choose a Performance & Fitness Bundle?" at bounding box center [595, 241] width 182 height 11
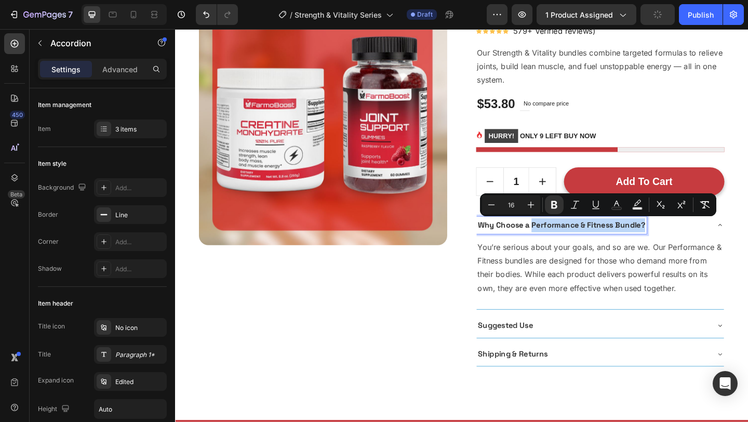
drag, startPoint x: 682, startPoint y: 242, endPoint x: 573, endPoint y: 242, distance: 109.1
click at [573, 242] on strong "Why Choose a Performance & Fitness Bundle?" at bounding box center [595, 241] width 182 height 11
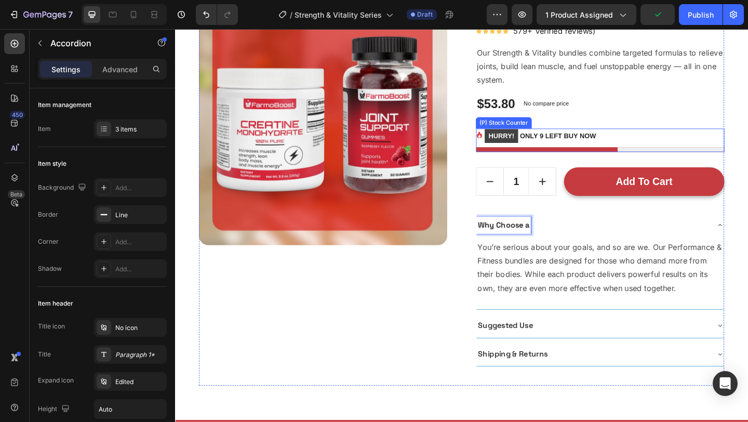
scroll to position [0, 0]
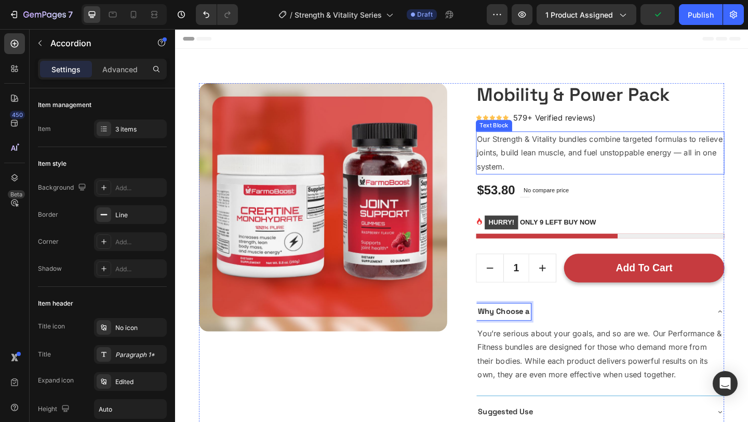
click at [566, 143] on p "Our Strength & Vitality bundles combine targeted formulas to relieve joints, bu…" at bounding box center [637, 163] width 268 height 45
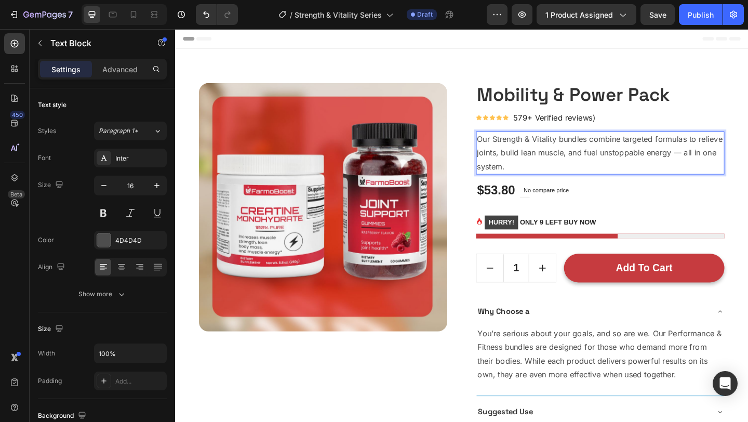
click at [625, 148] on p "Our Strength & Vitality bundles combine targeted formulas to relieve joints, bu…" at bounding box center [637, 163] width 268 height 45
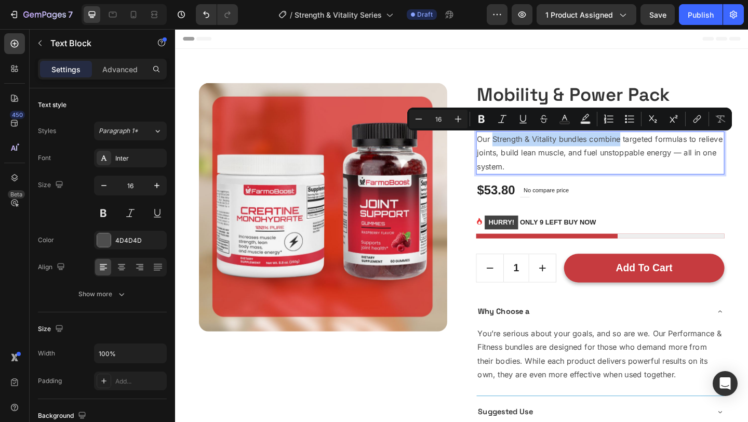
drag, startPoint x: 625, startPoint y: 148, endPoint x: 543, endPoint y: 147, distance: 82.6
click at [543, 147] on p "Our Strength & Vitality bundles combine targeted formulas to relieve joints, bu…" at bounding box center [637, 163] width 268 height 45
click at [592, 168] on p "Our Strength & Vitality bundles combine targeted formulas to relieve joints, bu…" at bounding box center [637, 163] width 268 height 45
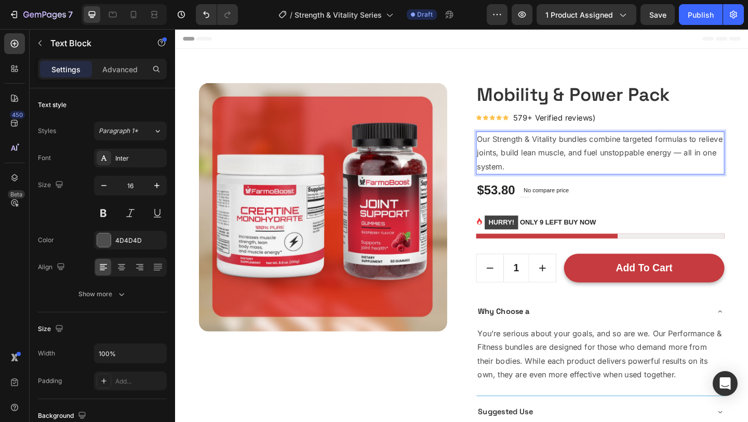
click at [621, 146] on p "Our Strength & Vitality bundles combine targeted formulas to relieve joints, bu…" at bounding box center [637, 163] width 268 height 45
click at [623, 148] on p "Our Strength & Vitality bundles combine targeted formulas to relieve joints, bu…" at bounding box center [637, 163] width 268 height 45
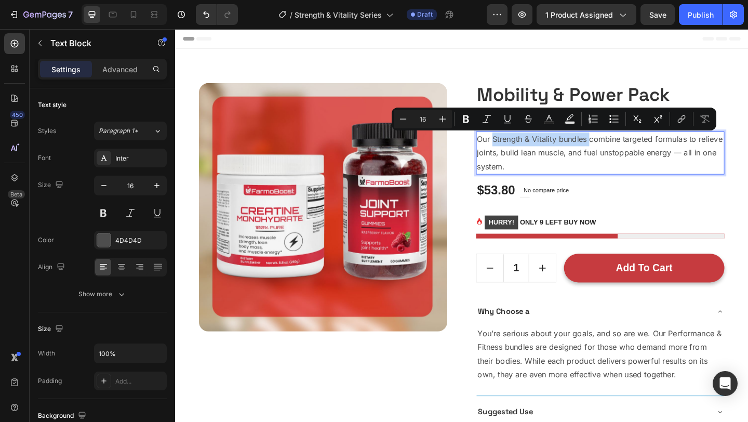
drag, startPoint x: 623, startPoint y: 148, endPoint x: 531, endPoint y: 147, distance: 91.9
click at [531, 147] on p "Our Strength & Vitality bundles combine targeted formulas to relieve joints, bu…" at bounding box center [637, 163] width 268 height 45
copy p "Strength & Vitality bundles"
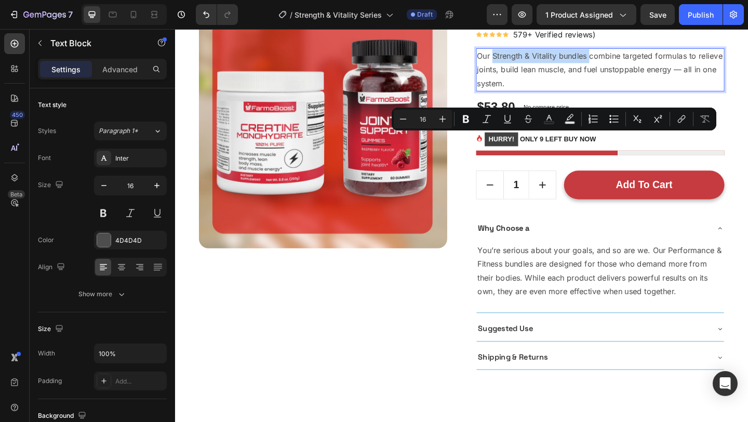
scroll to position [188, 0]
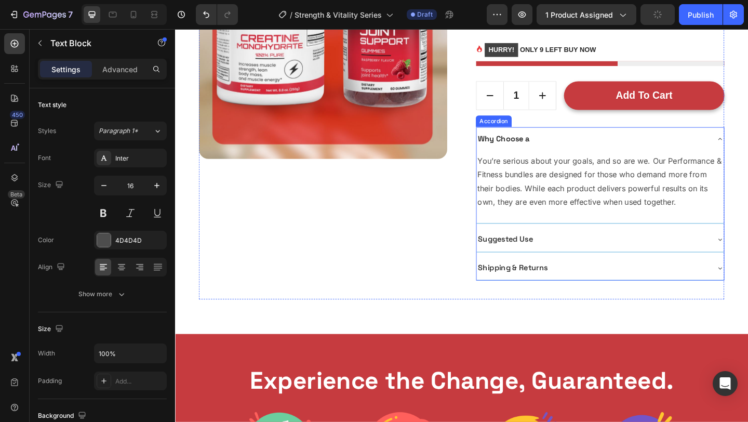
click at [557, 149] on strong "Why Choose a" at bounding box center [532, 148] width 56 height 11
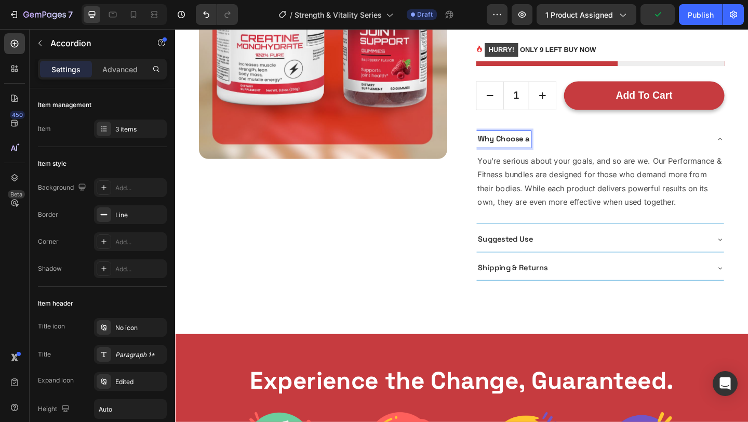
click at [557, 148] on strong "Why Choose a" at bounding box center [532, 148] width 56 height 11
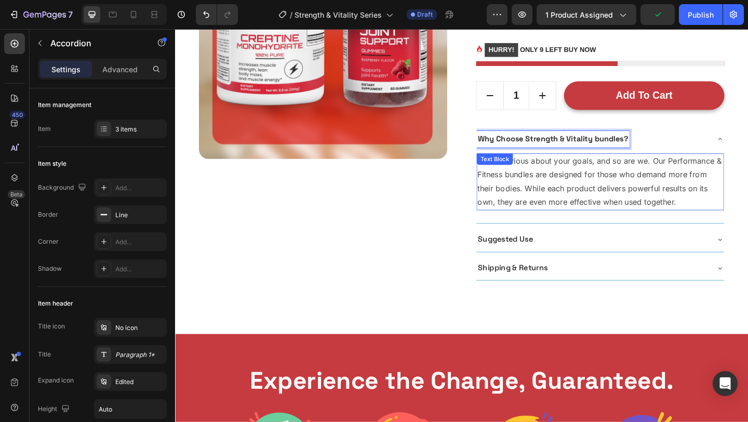
click at [605, 195] on p "You’re serious about your goals, and so are we. Our Performance & Fitness bundl…" at bounding box center [637, 195] width 267 height 60
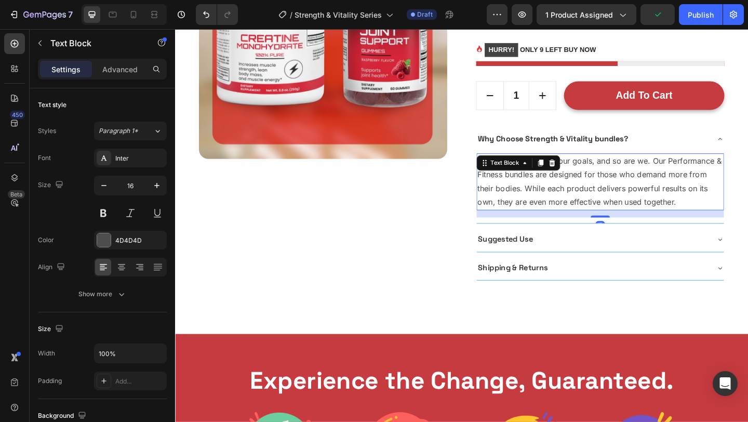
click at [605, 195] on p "You’re serious about your goals, and so are we. Our Performance & Fitness bundl…" at bounding box center [637, 195] width 267 height 60
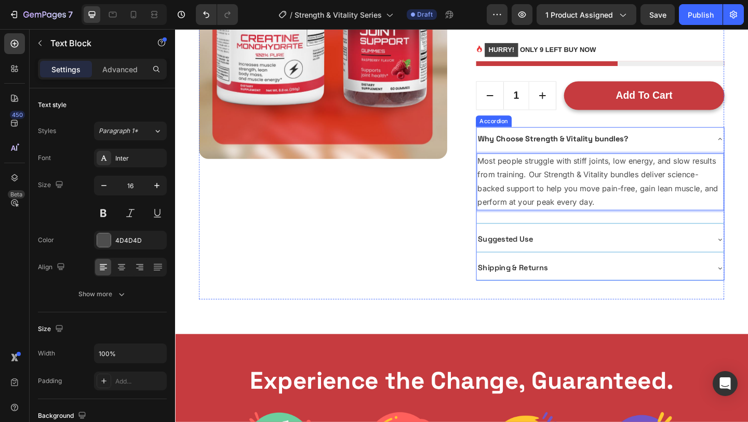
click at [681, 156] on div "Why Choose Strength & Vitality bundles?" at bounding box center [629, 149] width 252 height 18
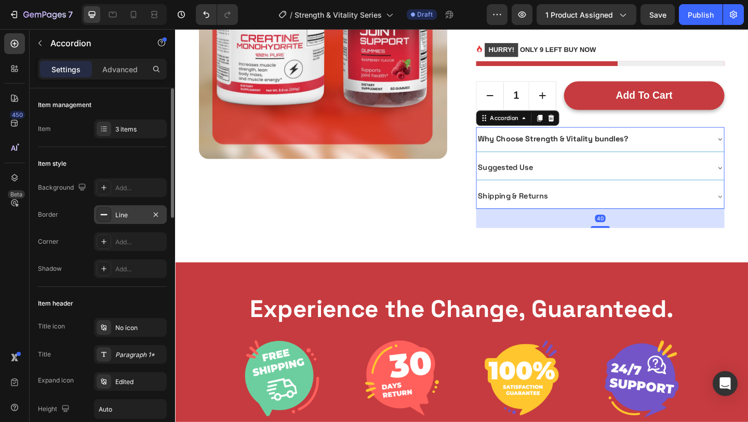
click at [120, 223] on div "Line" at bounding box center [130, 214] width 73 height 19
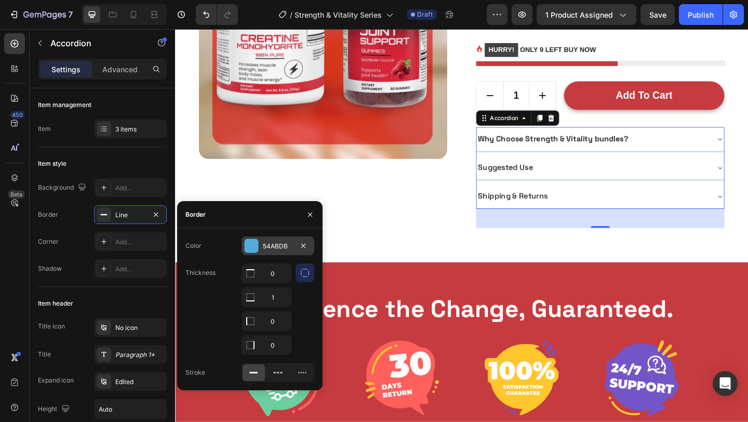
click at [256, 245] on div at bounding box center [252, 246] width 14 height 14
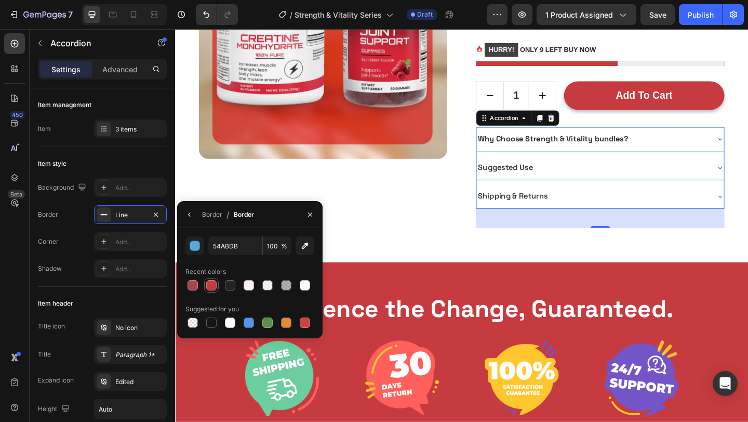
click at [212, 282] on div at bounding box center [211, 285] width 10 height 10
type input "C63B3F"
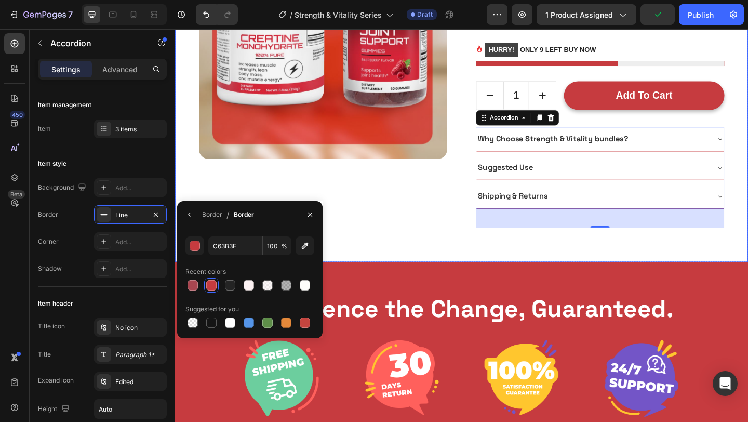
click at [407, 252] on div "Product Images Mobility & Power Pack (P) Title Icon Icon Icon Icon Icon Icon Li…" at bounding box center [486, 73] width 623 height 420
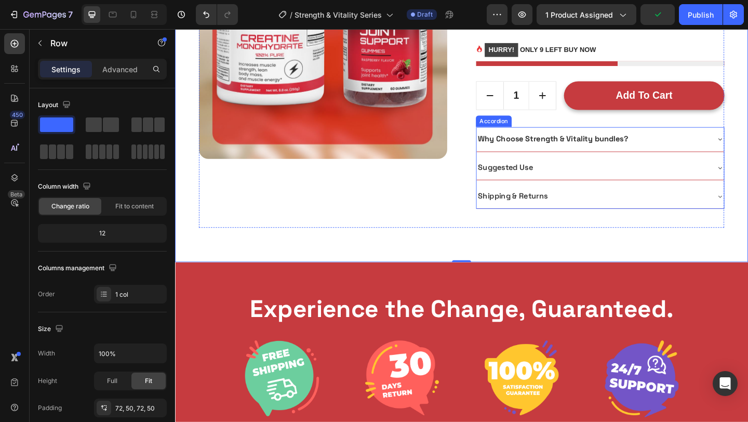
click at [654, 183] on div "Suggested Use" at bounding box center [629, 180] width 252 height 18
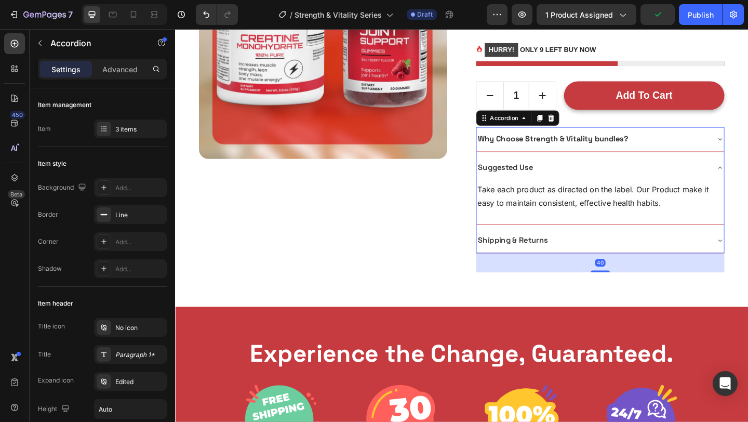
click at [654, 183] on div "Suggested Use" at bounding box center [629, 180] width 252 height 18
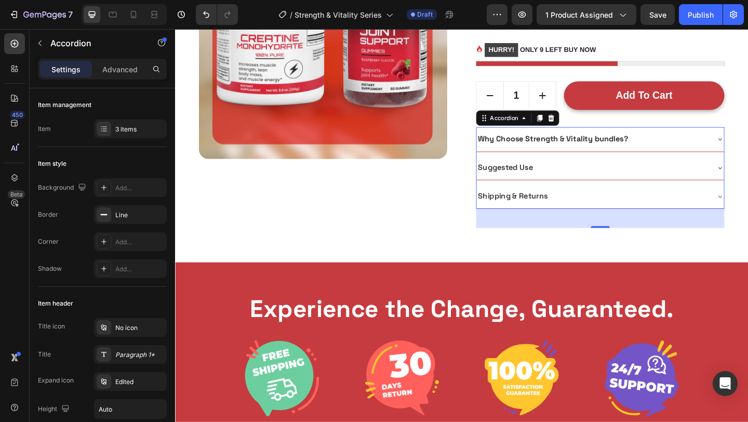
click at [607, 217] on div "Shipping & Returns" at bounding box center [629, 211] width 252 height 18
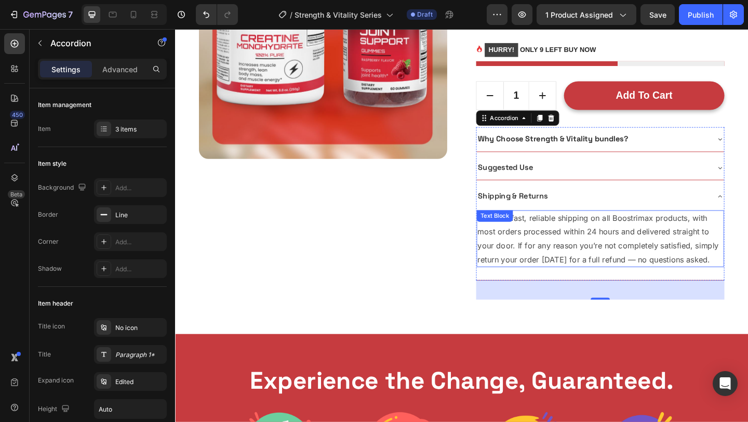
click at [571, 275] on p "We offer fast, reliable shipping on all Boostrimax products, with most orders p…" at bounding box center [637, 257] width 267 height 60
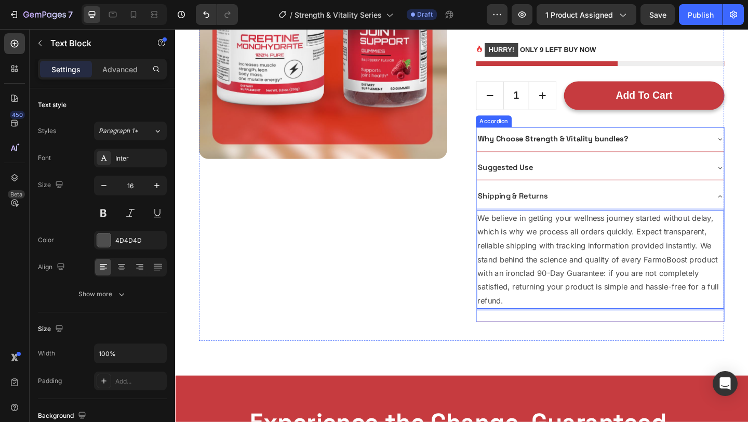
click at [630, 208] on div "Shipping & Returns" at bounding box center [629, 211] width 252 height 18
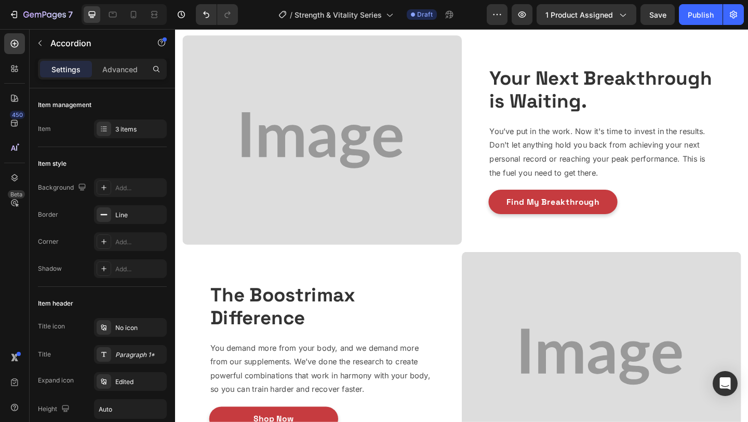
scroll to position [692, 0]
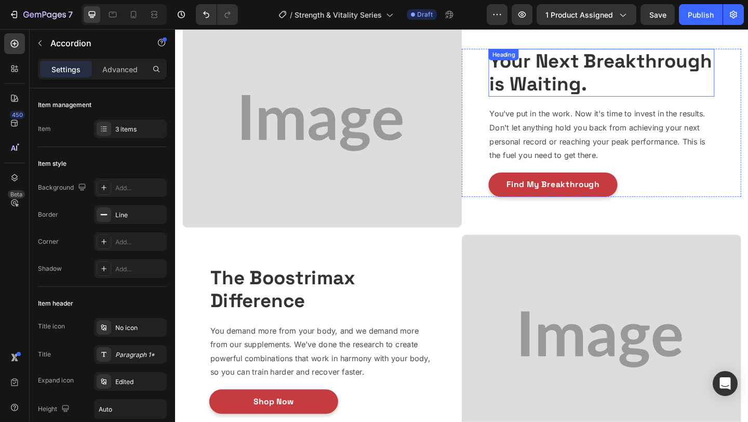
click at [605, 55] on strong "Your Next Breakthrough is Waiting." at bounding box center [638, 75] width 242 height 51
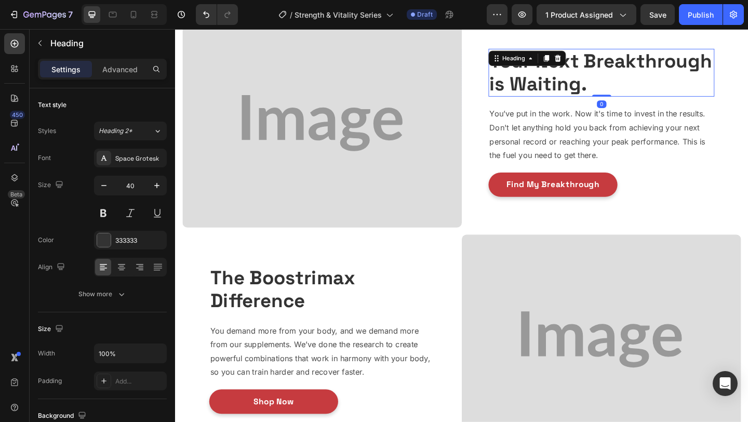
click at [605, 55] on strong "Your Next Breakthrough is Waiting." at bounding box center [638, 75] width 242 height 51
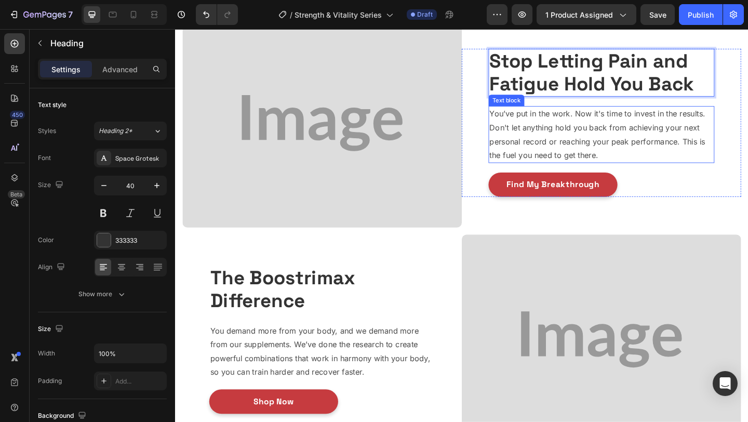
click at [567, 140] on p "You’ve put in the work. Now it's time to invest in the results. Don't let anyth…" at bounding box center [639, 144] width 244 height 60
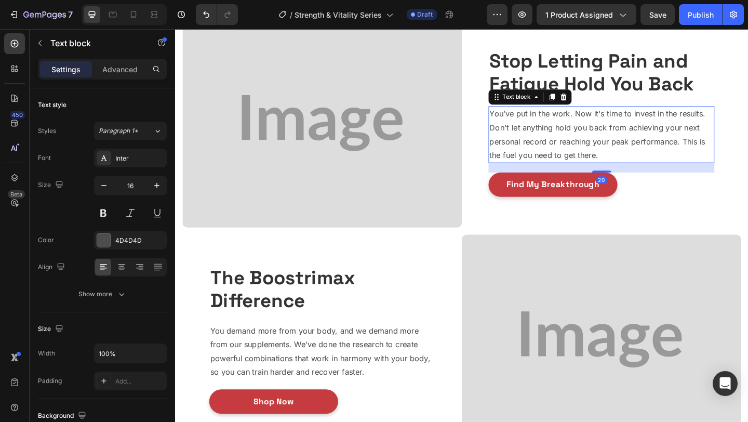
click at [567, 140] on p "You’ve put in the work. Now it's time to invest in the results. Don't let anyth…" at bounding box center [639, 144] width 244 height 60
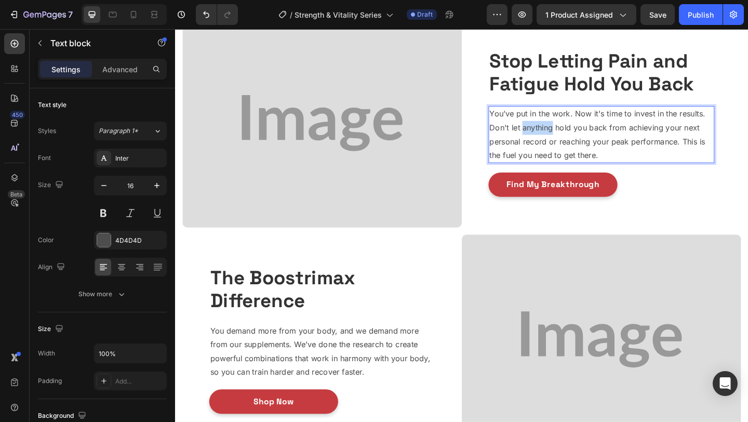
click at [567, 140] on p "You’ve put in the work. Now it's time to invest in the results. Don't let anyth…" at bounding box center [639, 144] width 244 height 60
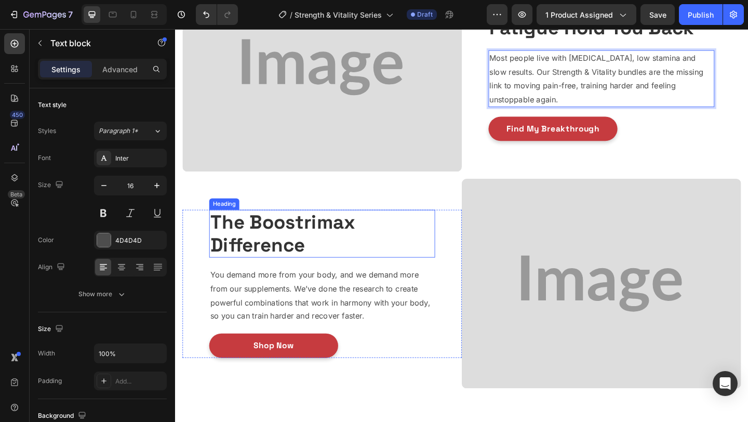
click at [344, 245] on strong "The Boostrimax Difference" at bounding box center [292, 250] width 158 height 51
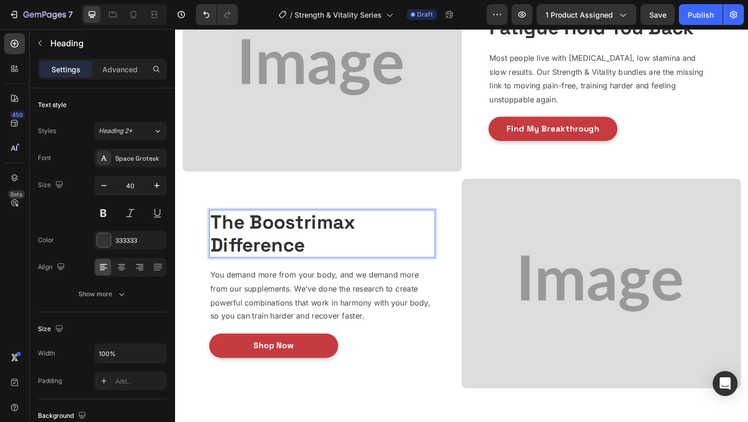
click at [344, 245] on strong "The Boostrimax Difference" at bounding box center [292, 250] width 158 height 51
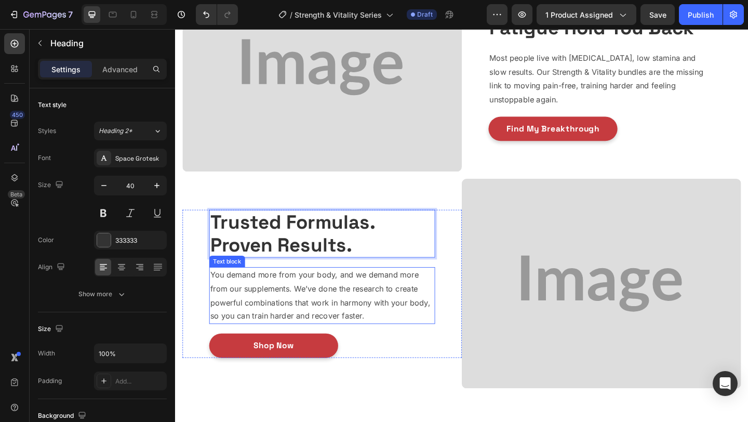
click at [349, 328] on p "You demand more from your body, and we demand more from our supplements. We’ve …" at bounding box center [335, 319] width 244 height 60
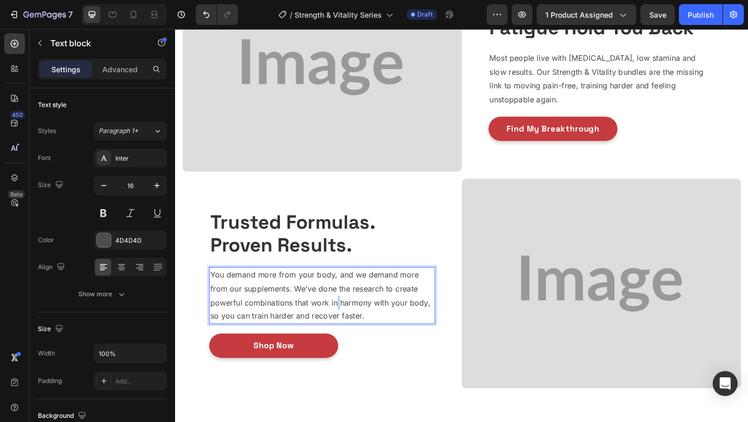
click at [349, 328] on p "You demand more from your body, and we demand more from our supplements. We’ve …" at bounding box center [335, 319] width 244 height 60
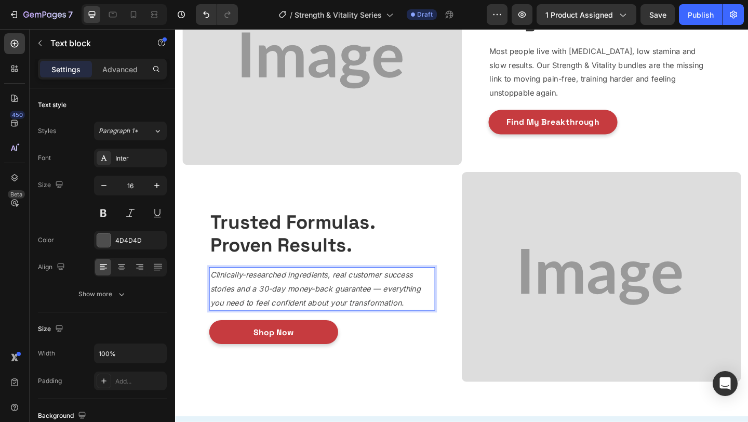
click at [349, 328] on icon "Clinically-researched ingredients, real customer success stories and a 30-day m…" at bounding box center [327, 311] width 229 height 41
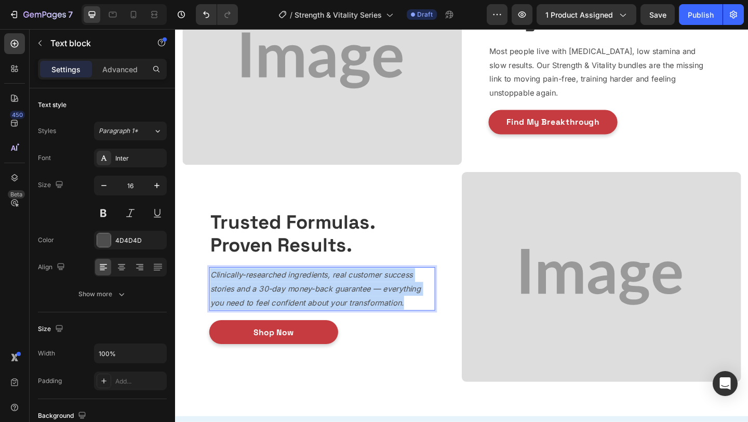
click at [349, 328] on icon "Clinically-researched ingredients, real customer success stories and a 30-day m…" at bounding box center [327, 311] width 229 height 41
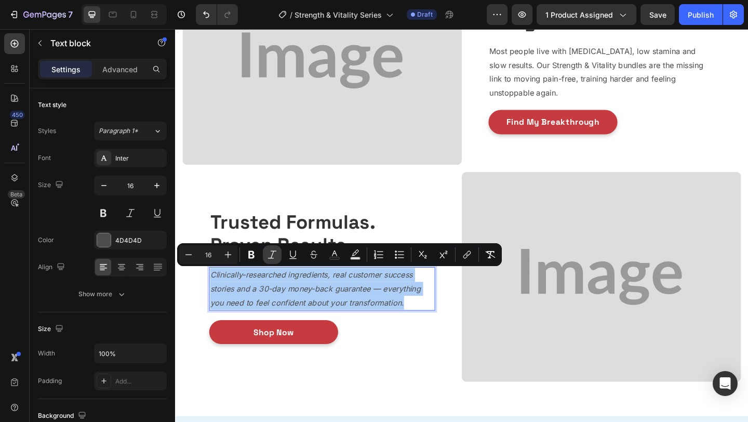
click at [276, 258] on icon "Editor contextual toolbar" at bounding box center [272, 254] width 10 height 10
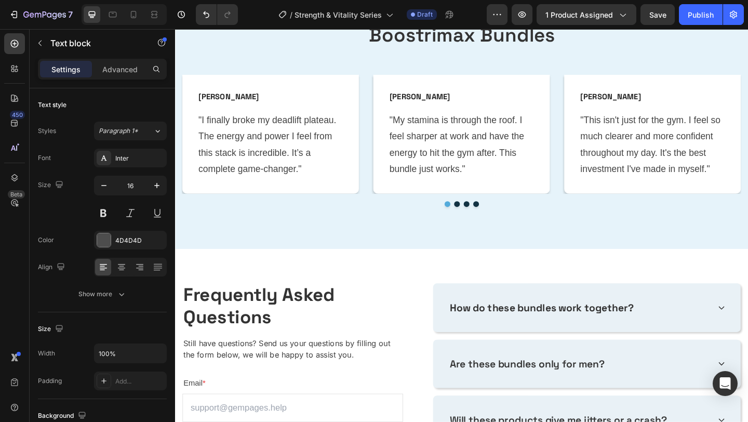
scroll to position [1253, 0]
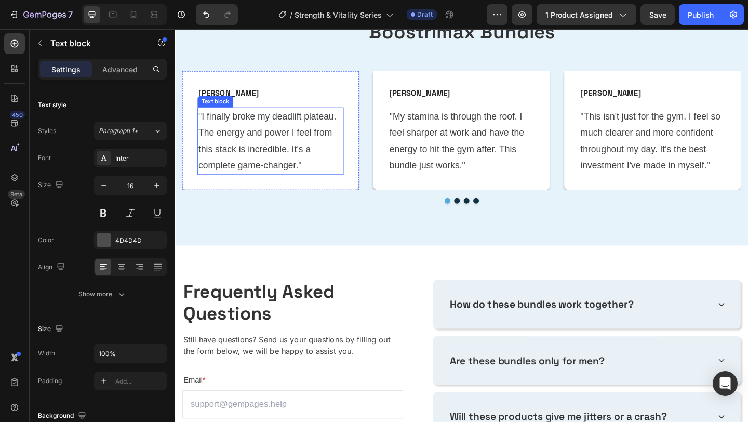
click at [274, 182] on p ""I finally broke my deadlift plateau. The energy and power I feel from this sta…" at bounding box center [279, 150] width 157 height 71
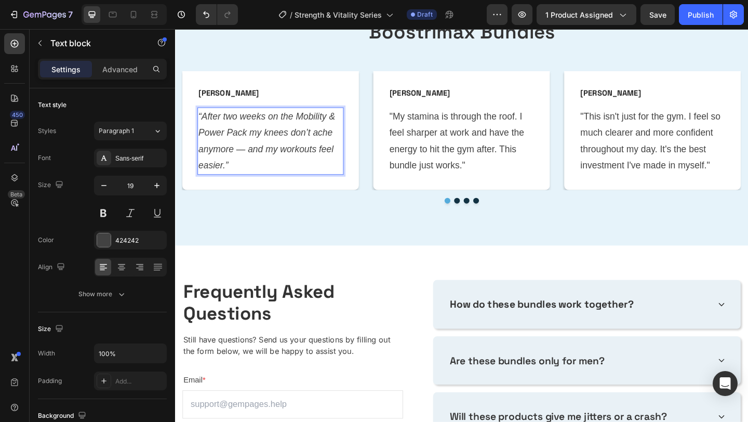
click at [234, 140] on icon "“After two weeks on the Mobility & Power Pack my knees don’t ache anymore — and…" at bounding box center [275, 150] width 149 height 64
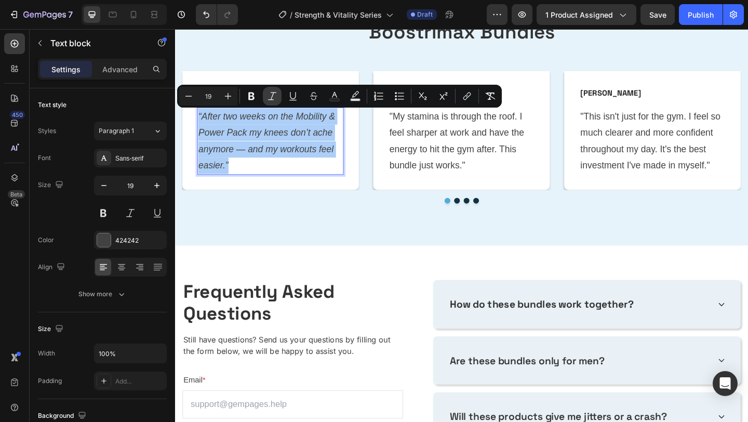
click at [277, 97] on button "Italic" at bounding box center [272, 96] width 19 height 19
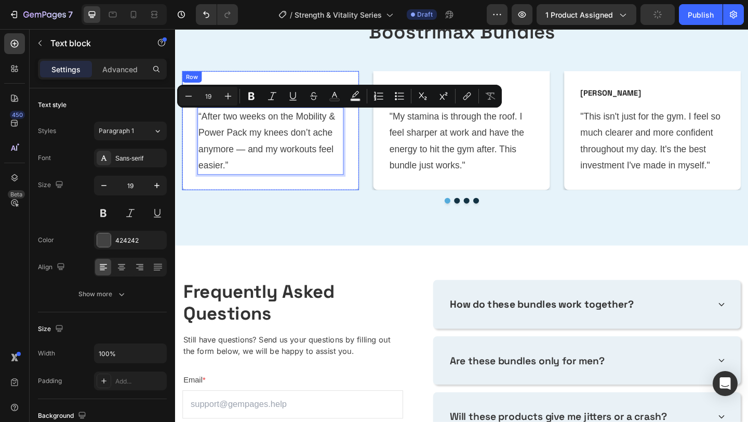
click at [291, 198] on div "Mark L. Text block Row “After two weeks on the Mobility & Power Pack my knees d…" at bounding box center [279, 139] width 192 height 129
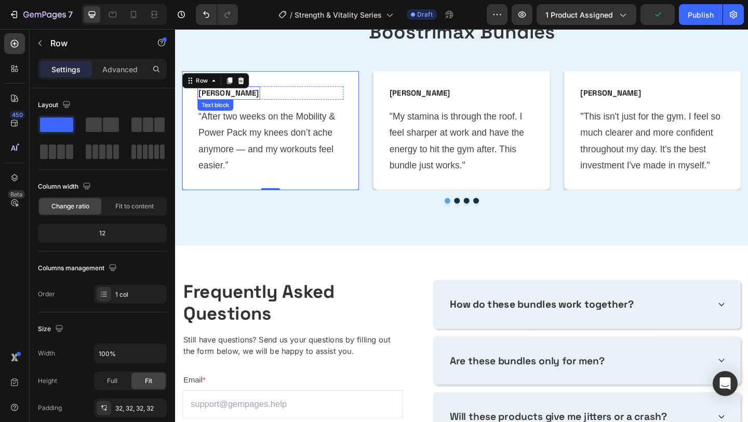
click at [226, 100] on p "Mark L." at bounding box center [234, 98] width 66 height 12
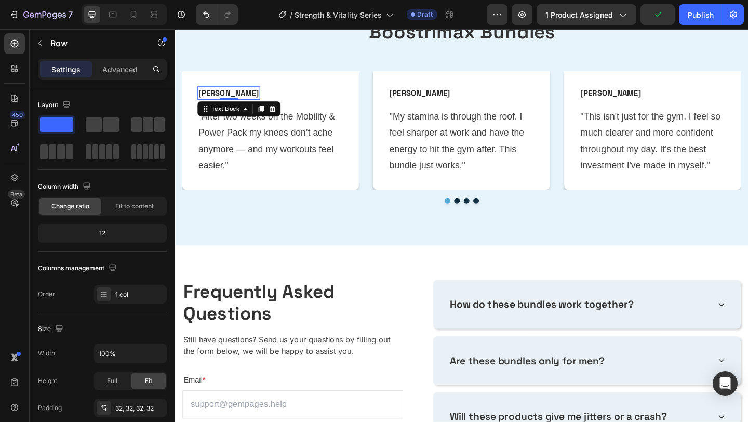
click at [226, 100] on p "Mark L." at bounding box center [234, 98] width 66 height 12
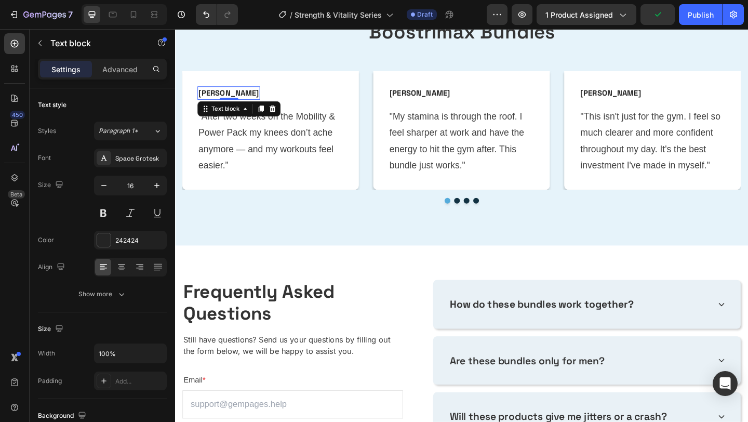
click at [226, 100] on p "Mark L." at bounding box center [234, 98] width 66 height 12
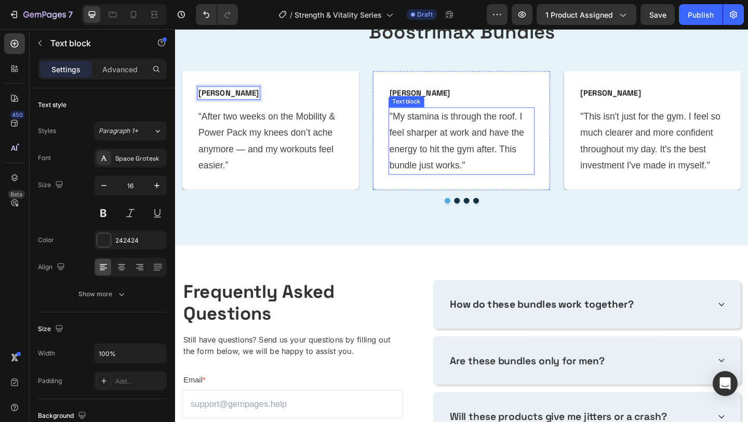
click at [474, 145] on p ""My stamina is through the roof. I feel sharper at work and have the energy to …" at bounding box center [486, 150] width 157 height 71
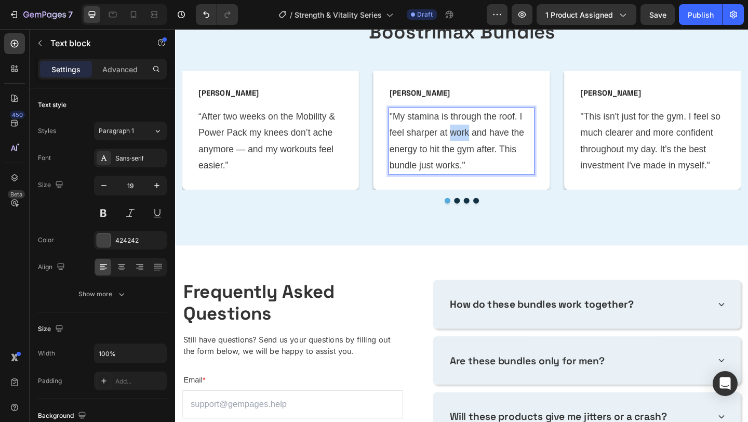
click at [474, 145] on p ""My stamina is through the roof. I feel sharper at work and have the energy to …" at bounding box center [486, 150] width 157 height 71
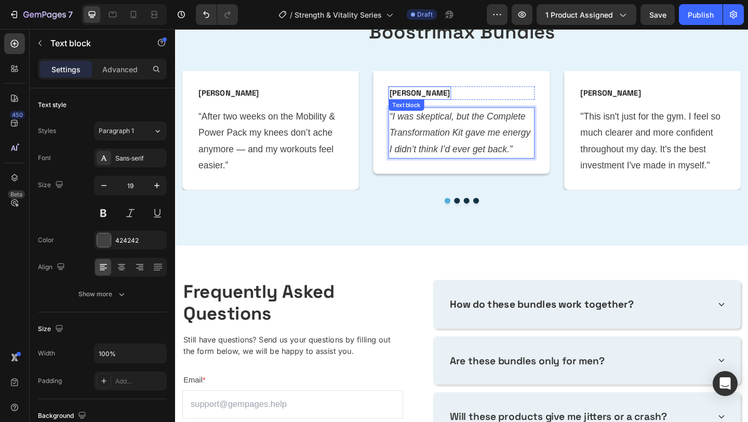
click at [411, 97] on p "David S." at bounding box center [441, 98] width 66 height 12
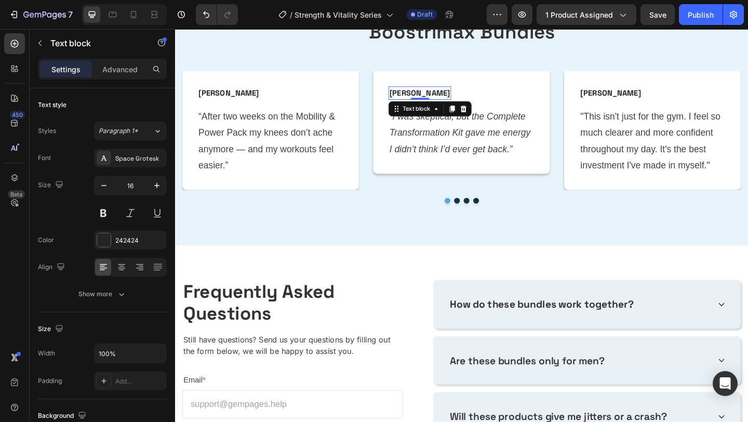
click at [411, 97] on p "David S." at bounding box center [441, 98] width 66 height 12
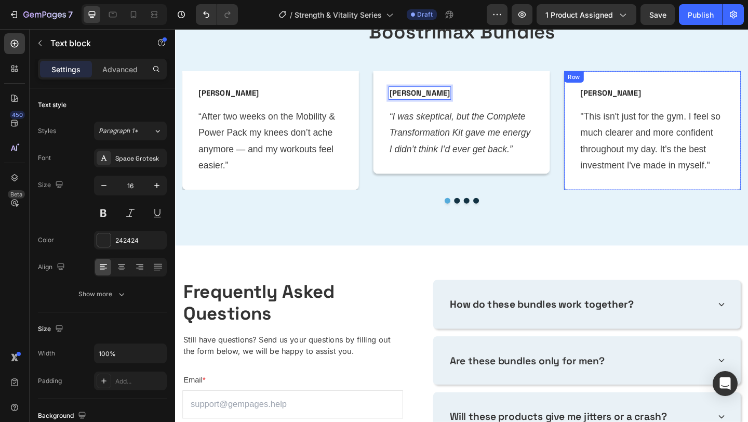
click at [632, 156] on p ""This isn't just for the gym. I feel so much clearer and more confident through…" at bounding box center [694, 150] width 157 height 71
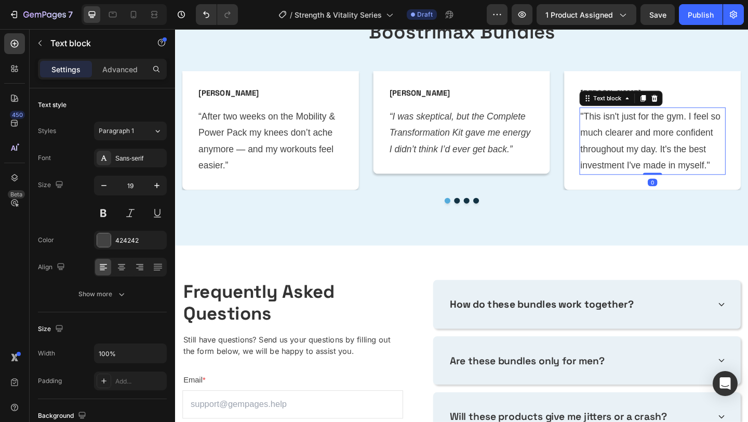
click at [632, 156] on p ""This isn't just for the gym. I feel so much clearer and more confident through…" at bounding box center [694, 150] width 157 height 71
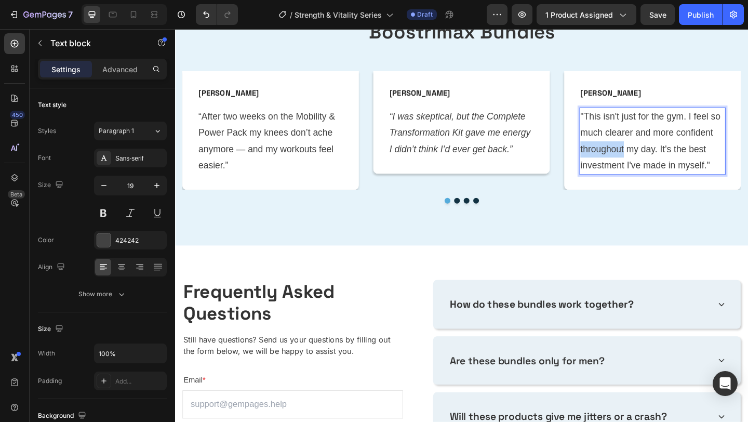
click at [632, 156] on p ""This isn't just for the gym. I feel so much clearer and more confident through…" at bounding box center [694, 150] width 157 height 71
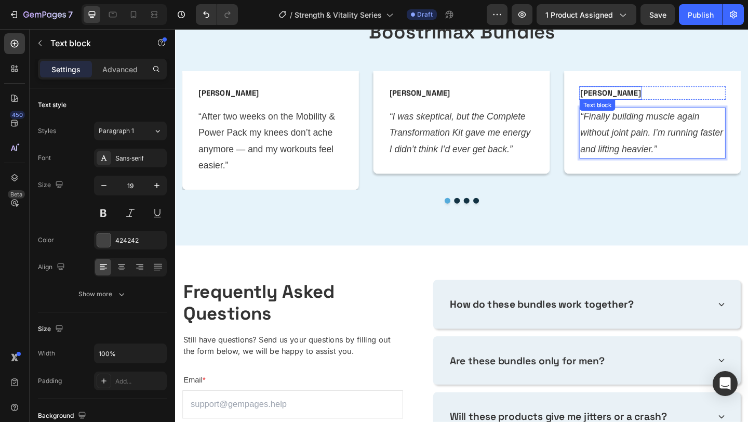
click at [628, 94] on p "Chris P." at bounding box center [649, 98] width 66 height 12
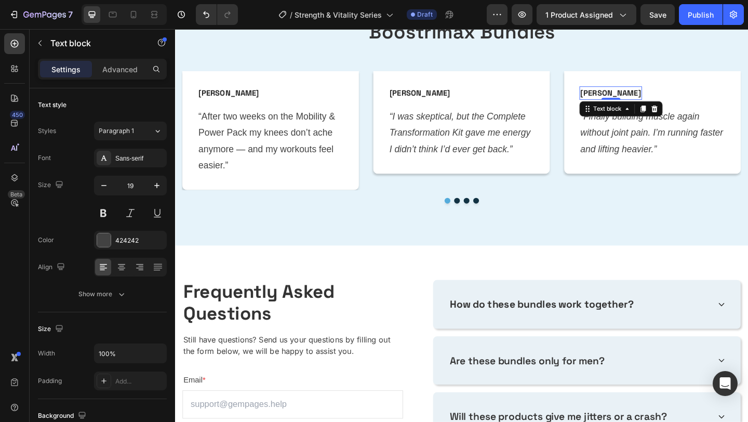
click at [628, 94] on p "Chris P." at bounding box center [649, 98] width 66 height 12
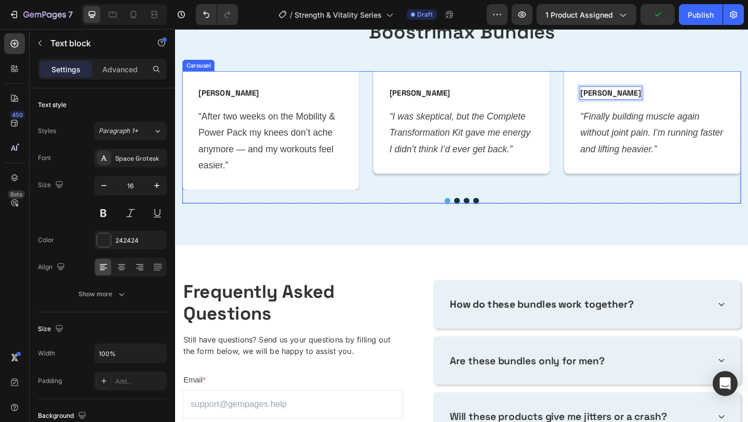
click at [530, 203] on div "Sarah K. Text block Row “I was skeptical, but the Complete Transformation Kit g…" at bounding box center [487, 139] width 192 height 129
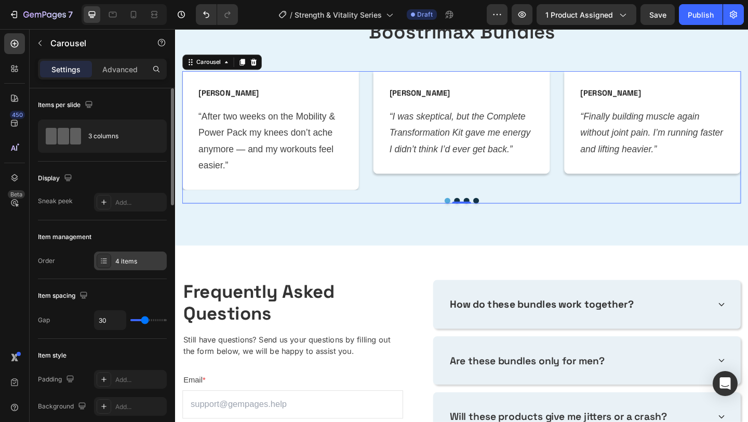
click at [121, 262] on div "4 items" at bounding box center [139, 261] width 49 height 9
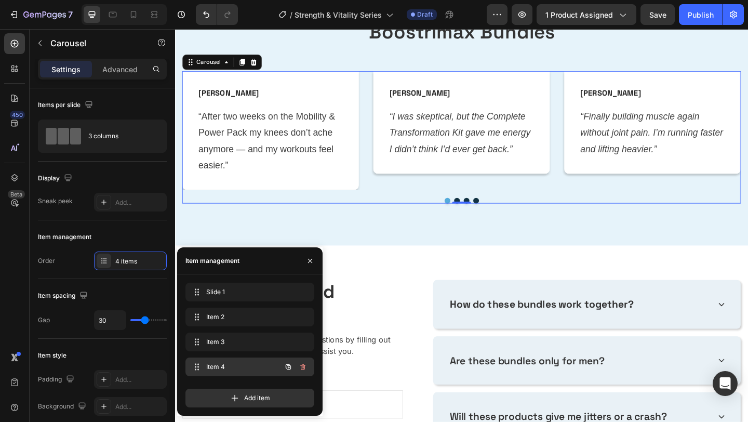
click at [226, 367] on span "Item 4" at bounding box center [235, 366] width 59 height 9
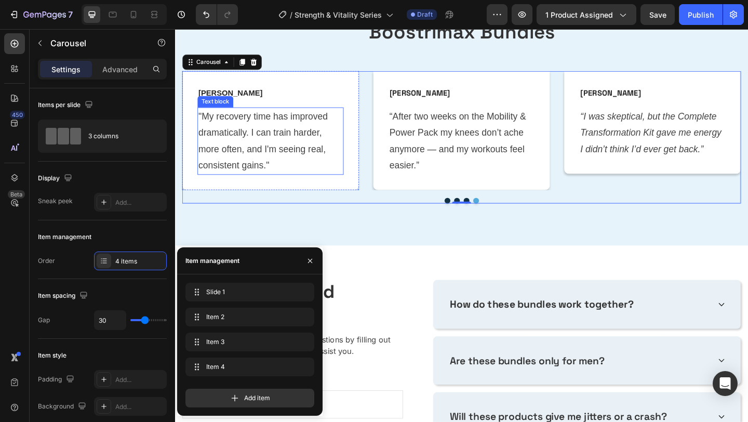
click at [319, 159] on p ""My recovery time has improved dramatically. I can train harder, more often, an…" at bounding box center [279, 150] width 157 height 71
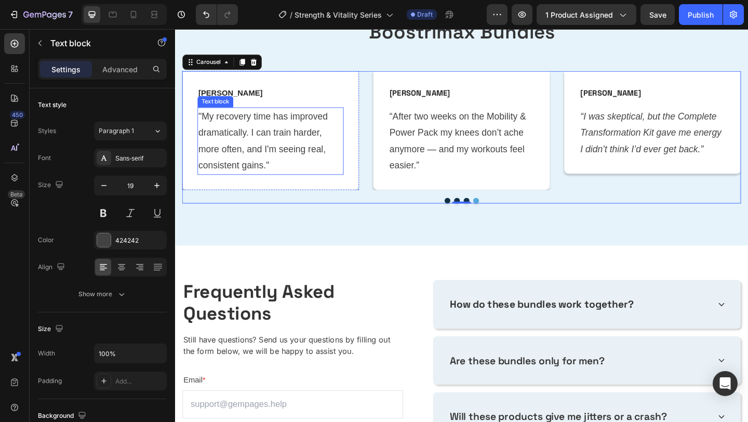
click at [319, 159] on p ""My recovery time has improved dramatically. I can train harder, more often, an…" at bounding box center [279, 150] width 157 height 71
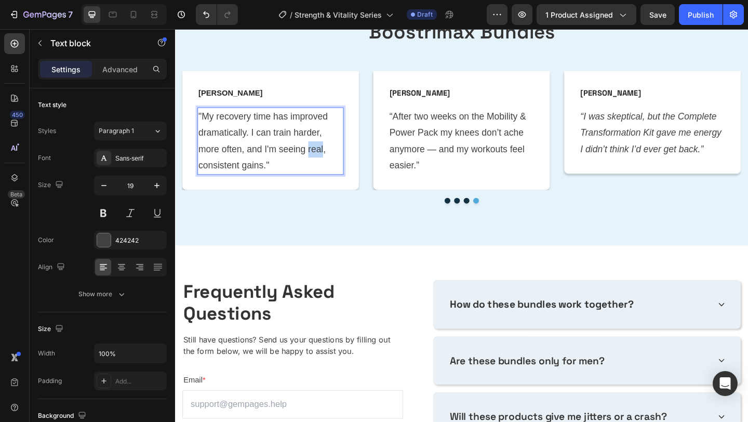
click at [319, 159] on p ""My recovery time has improved dramatically. I can train harder, more often, an…" at bounding box center [279, 150] width 157 height 71
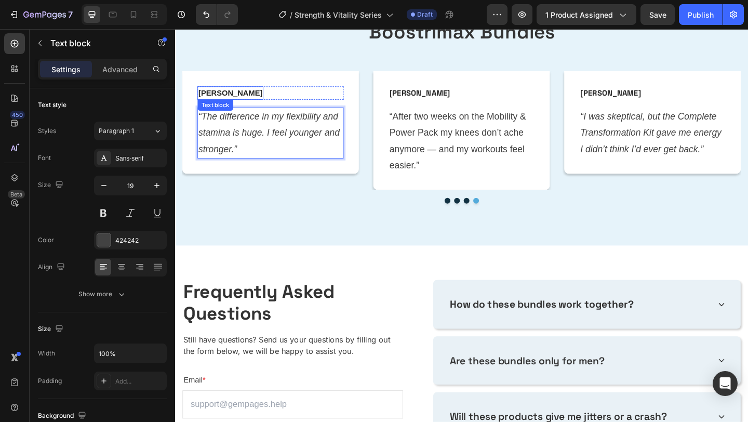
click at [221, 94] on strong "Sarah T." at bounding box center [236, 98] width 70 height 9
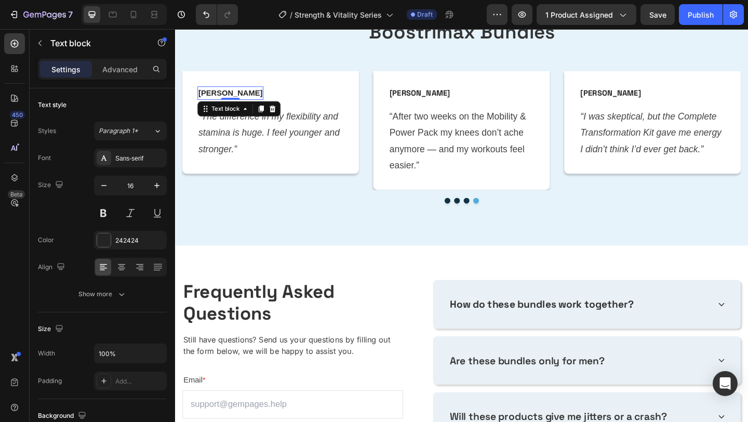
click at [221, 94] on strong "Sarah T." at bounding box center [236, 98] width 70 height 9
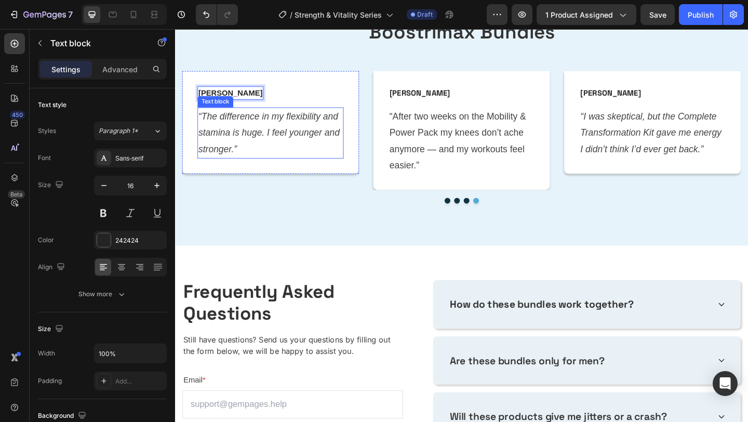
click at [264, 131] on p "“The difference in my flexibility and stamina is huge. I feel younger and stron…" at bounding box center [279, 142] width 157 height 54
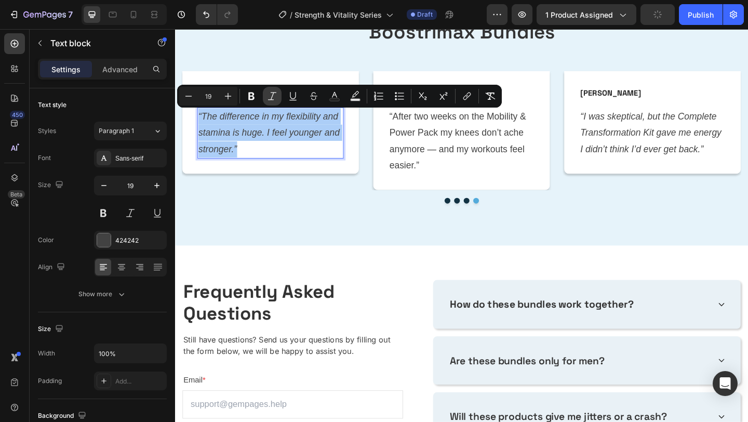
click at [273, 99] on icon "Editor contextual toolbar" at bounding box center [272, 96] width 8 height 8
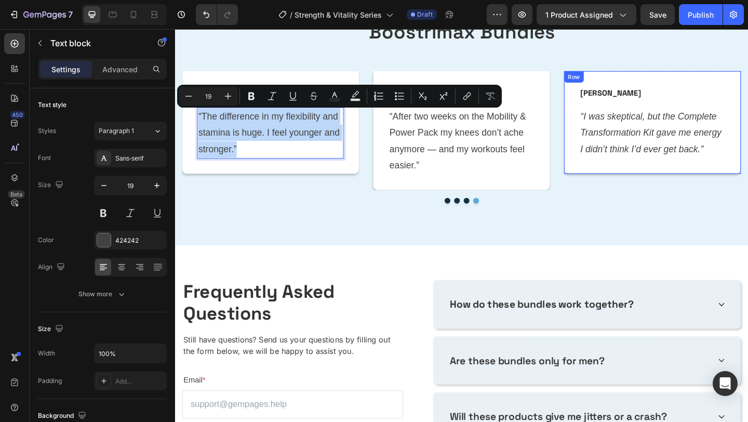
click at [661, 173] on div "Sarah K. Text block Row “I was skeptical, but the Complete Transformation Kit g…" at bounding box center [694, 131] width 192 height 112
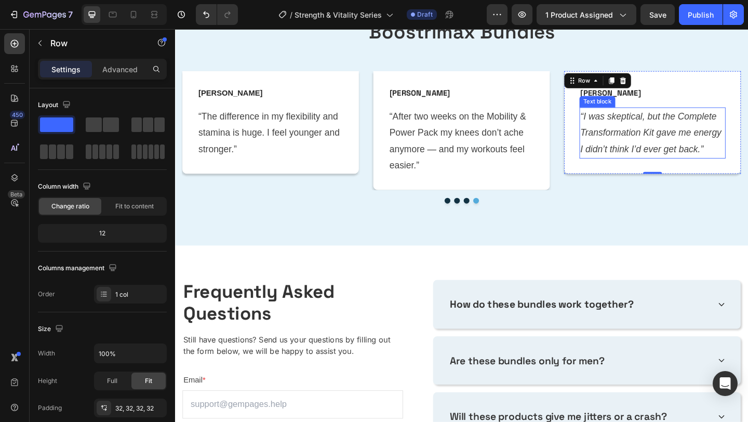
click at [661, 154] on icon "“I was skeptical, but the Complete Transformation Kit gave me energy I didn’t t…" at bounding box center [692, 141] width 153 height 46
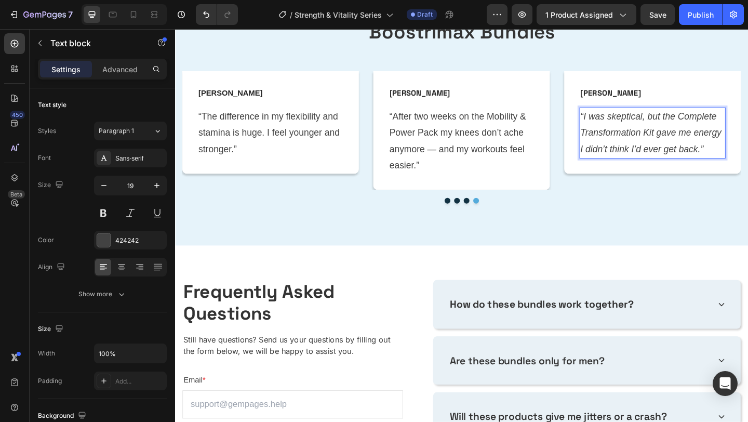
click at [661, 154] on icon "“I was skeptical, but the Complete Transformation Kit gave me energy I didn’t t…" at bounding box center [692, 141] width 153 height 46
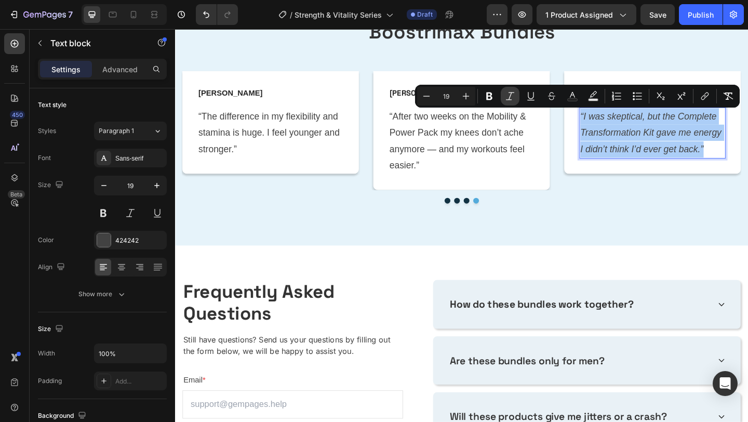
click at [504, 95] on button "Italic" at bounding box center [510, 96] width 19 height 19
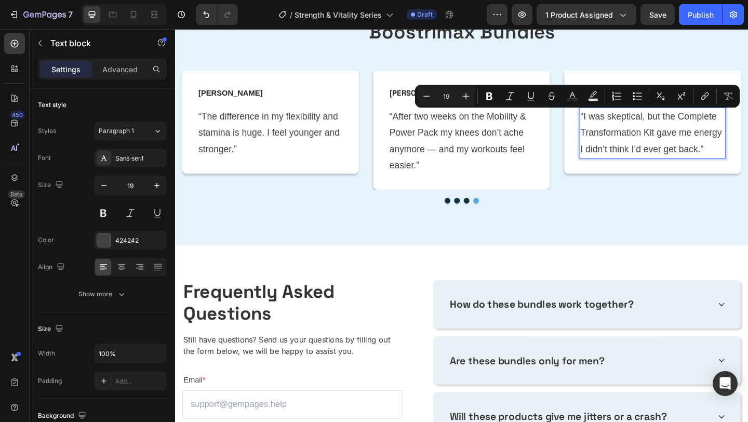
click at [625, 227] on div "What They Are Saying About Boostrimax Bundles Heading Row John M. Text block Ro…" at bounding box center [486, 110] width 623 height 308
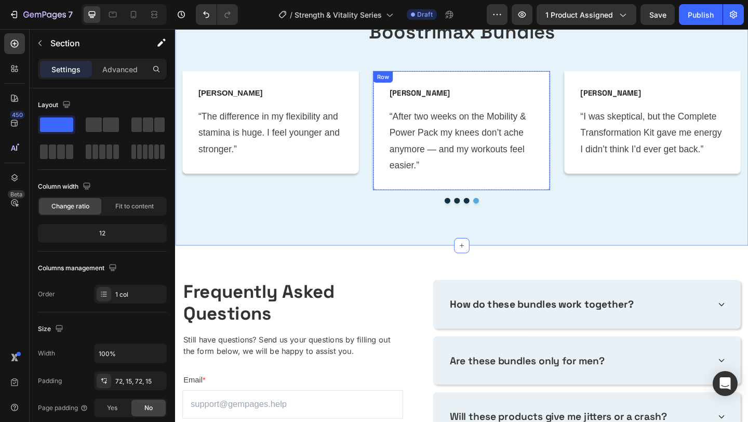
click at [542, 204] on div "John M. Text block Row “After two weeks on the Mobility & Power Pack my knees d…" at bounding box center [487, 139] width 192 height 129
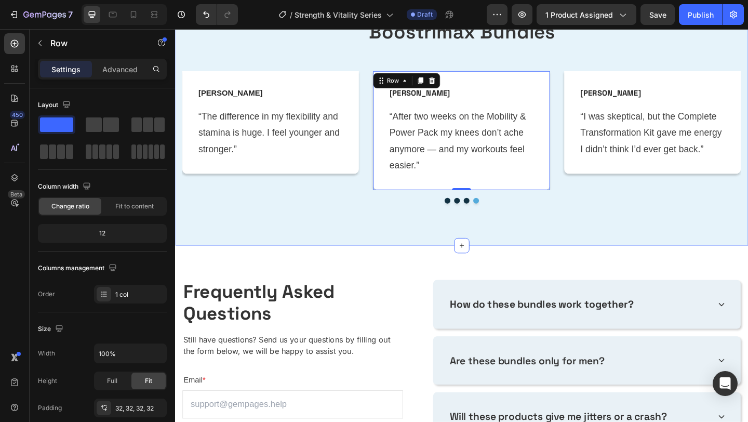
click at [514, 231] on div "What They Are Saying About Boostrimax Bundles Heading Row John M. Text block Ro…" at bounding box center [486, 110] width 623 height 308
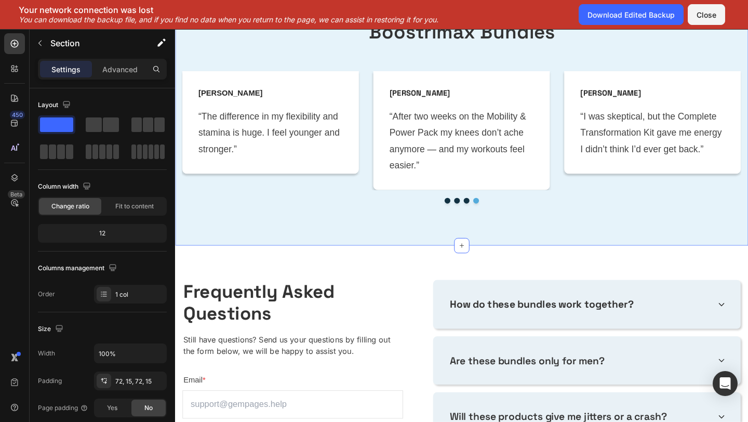
click at [319, 228] on div "What They Are Saying About Boostrimax Bundles Heading Row John M. Text block Ro…" at bounding box center [486, 110] width 623 height 308
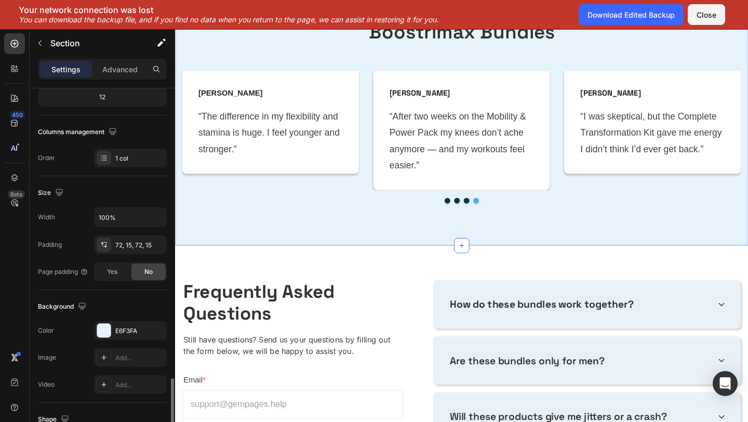
scroll to position [271, 0]
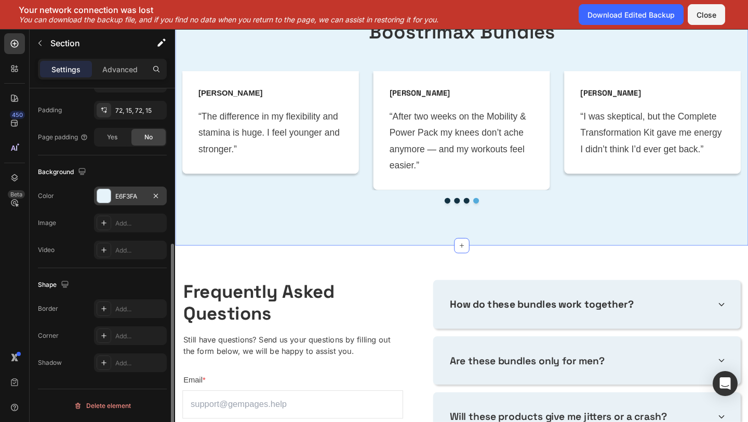
click at [115, 194] on div "E6F3FA" at bounding box center [130, 196] width 30 height 9
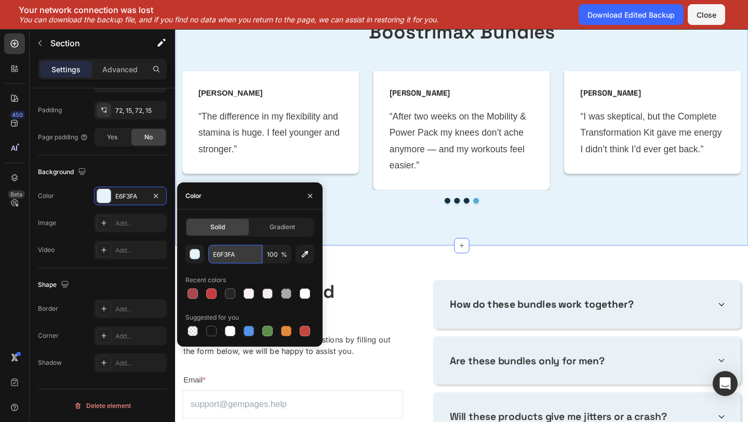
click at [238, 249] on input "E6F3FA" at bounding box center [235, 254] width 54 height 19
paste input "FBF1F2"
type input "FBF1F2"
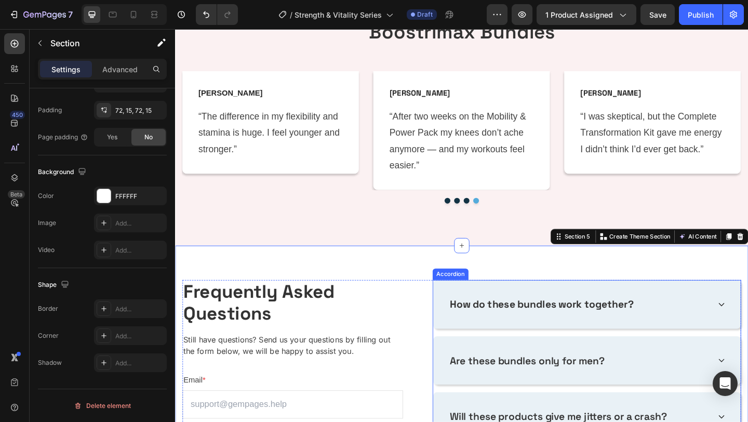
scroll to position [1319, 0]
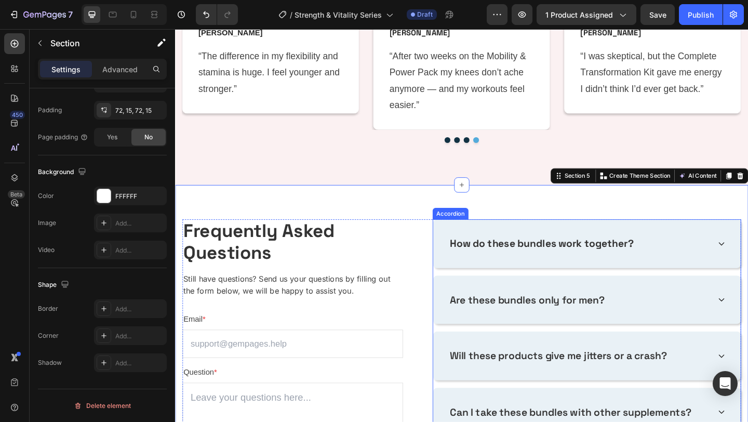
click at [463, 274] on div "How do these bundles work together?" at bounding box center [623, 262] width 335 height 53
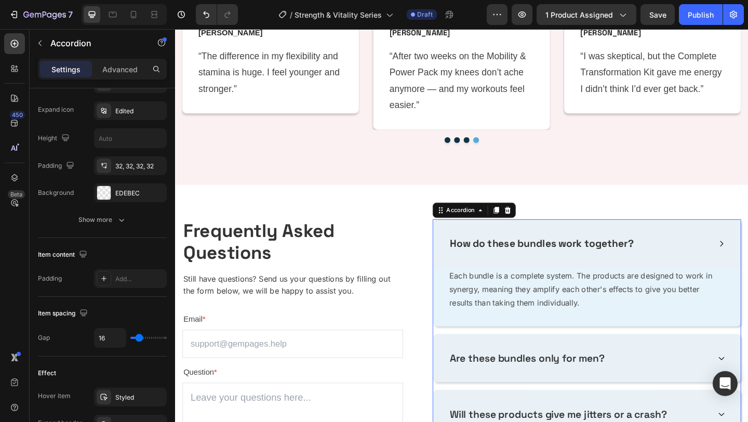
scroll to position [0, 0]
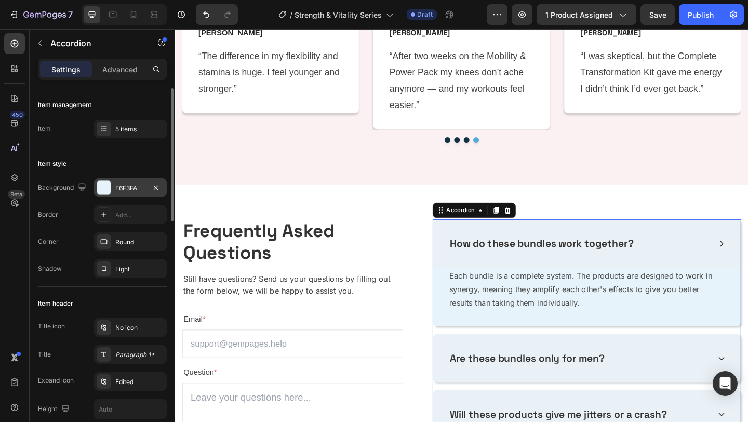
click at [122, 196] on div "E6F3FA" at bounding box center [130, 187] width 73 height 19
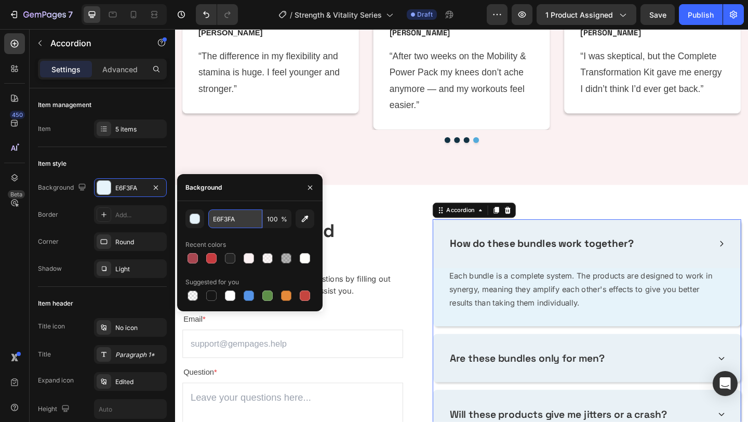
click at [229, 218] on input "E6F3FA" at bounding box center [235, 218] width 54 height 19
paste input "FBF1F2"
type input "FBF1F2"
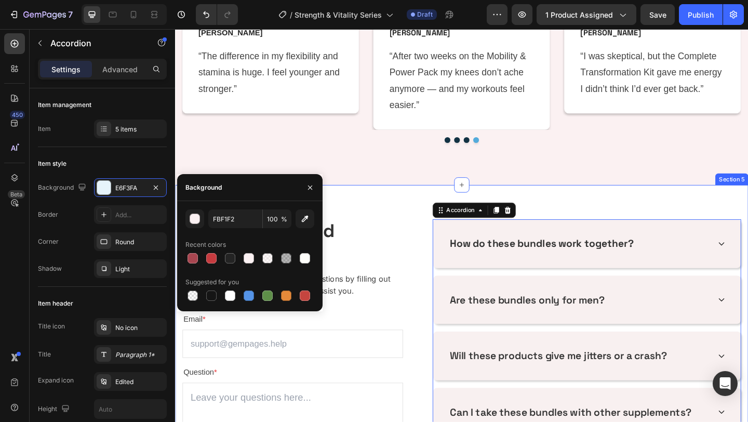
click at [393, 207] on div "Frequently Asked Questions Heading Still have questions? Send us your questions…" at bounding box center [486, 387] width 623 height 379
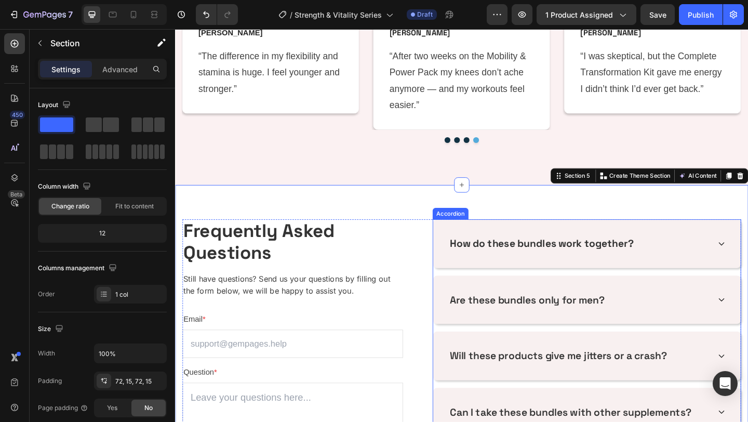
click at [723, 283] on div "How do these bundles work together?" at bounding box center [623, 262] width 335 height 53
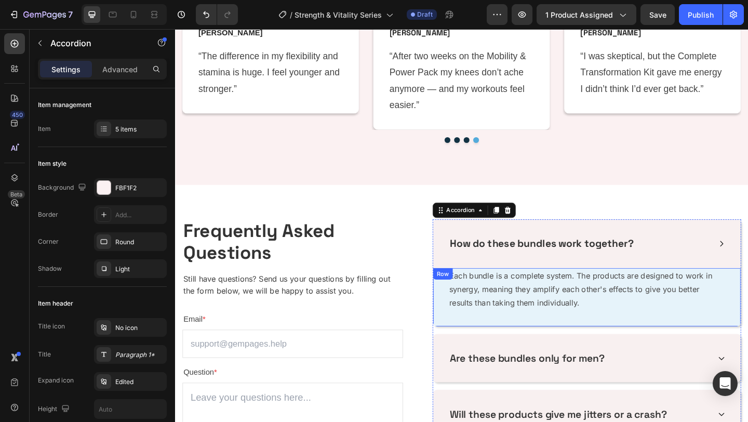
click at [593, 344] on div "Each bundle is a complete system. The products are designed to work in synergy,…" at bounding box center [623, 320] width 335 height 63
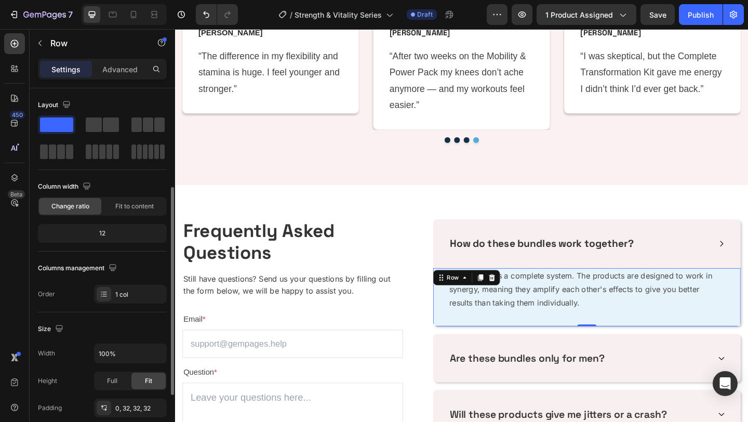
scroll to position [271, 0]
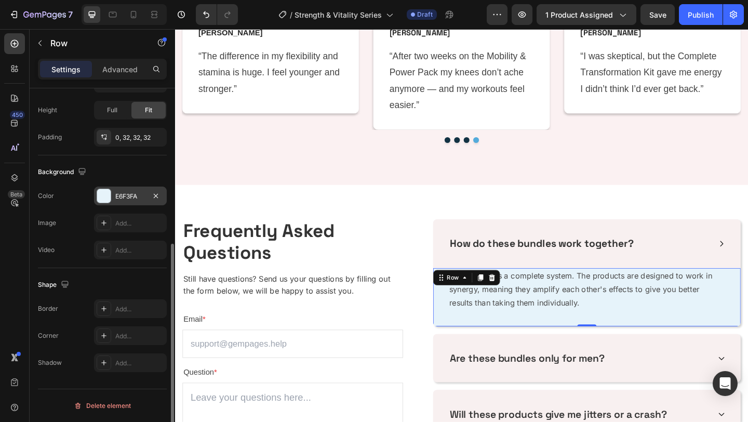
click at [123, 193] on div "E6F3FA" at bounding box center [130, 196] width 30 height 9
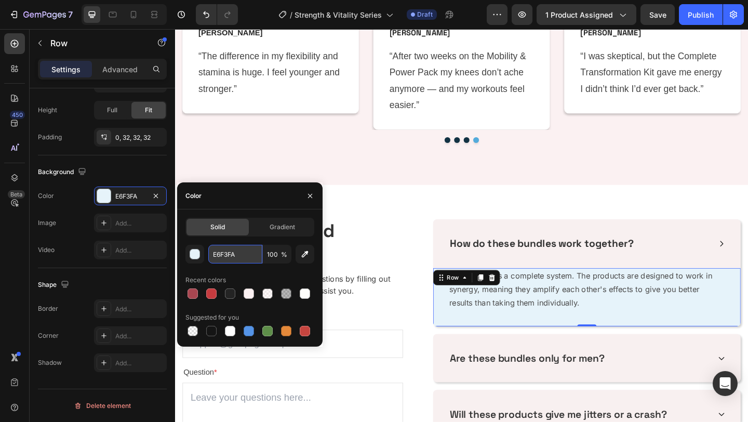
click at [227, 255] on input "E6F3FA" at bounding box center [235, 254] width 54 height 19
paste input "FBF1F2"
type input "FBF1F2"
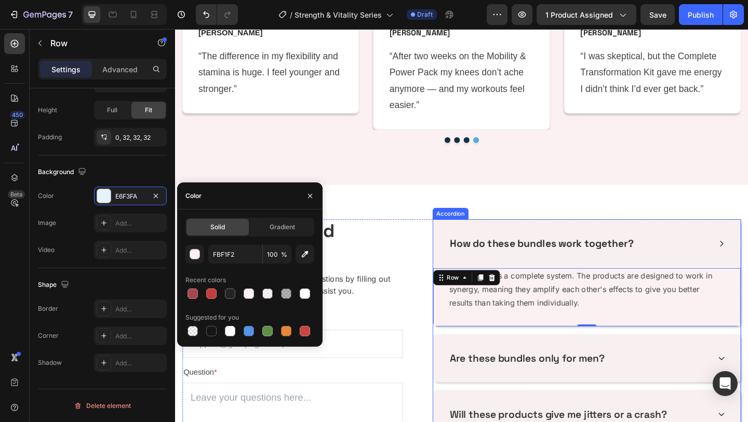
click at [707, 386] on div "Are these bundles only for men?" at bounding box center [614, 387] width 285 height 20
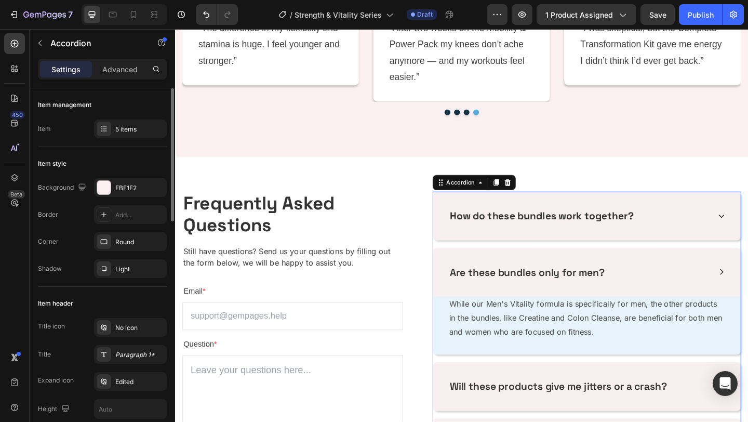
scroll to position [1403, 0]
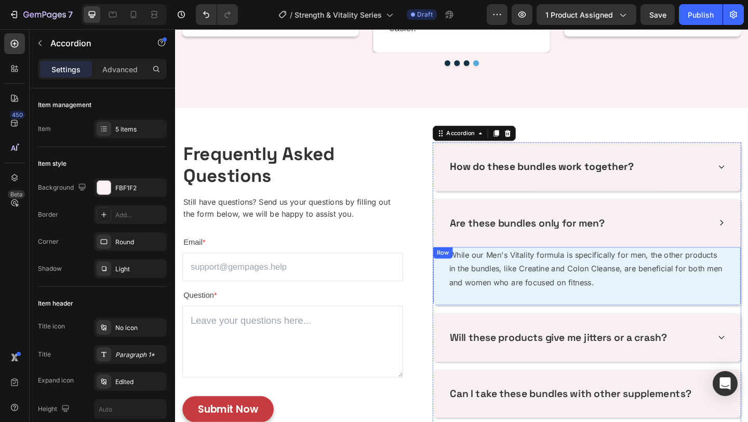
click at [609, 322] on div "While our Men's Vitality formula is specifically for men, the other products in…" at bounding box center [623, 297] width 335 height 63
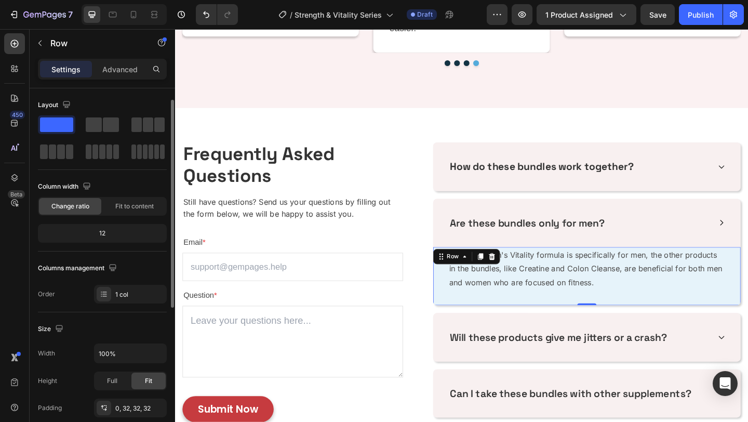
scroll to position [271, 0]
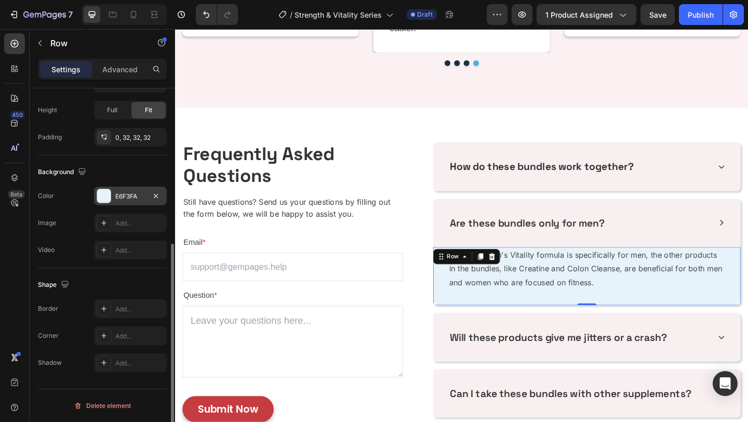
click at [123, 201] on div "E6F3FA" at bounding box center [130, 195] width 73 height 19
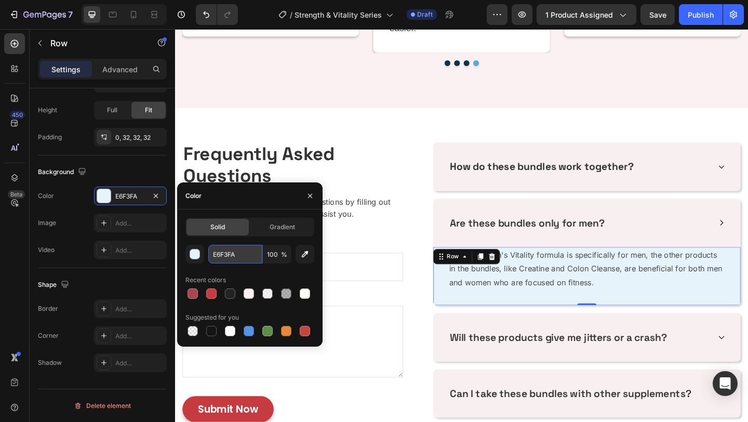
click at [237, 261] on input "E6F3FA" at bounding box center [235, 254] width 54 height 19
paste input "FBF1F2"
type input "FBF1F2"
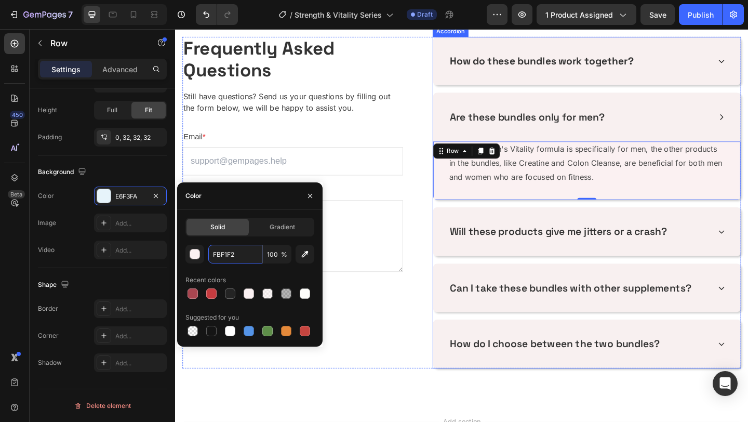
scroll to position [1538, 0]
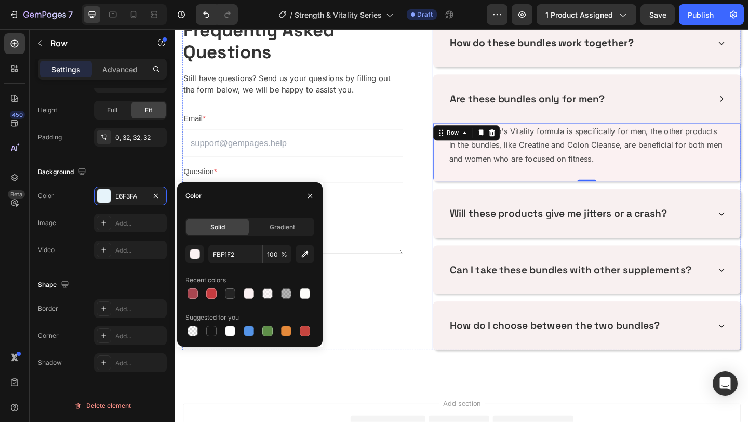
click at [734, 227] on div "Will these products give me jitters or a crash?" at bounding box center [614, 230] width 285 height 20
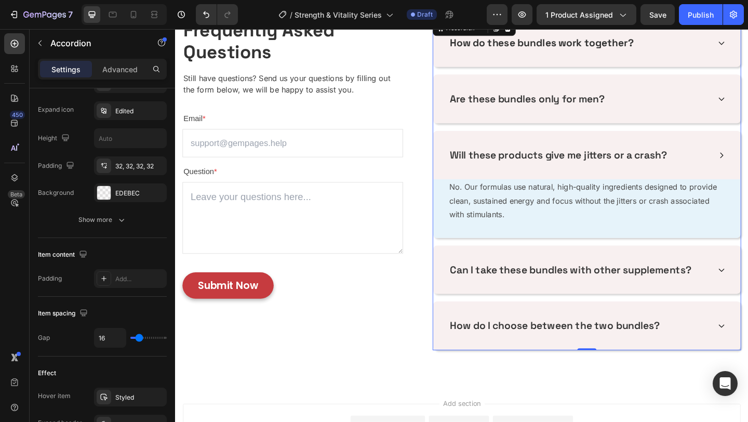
scroll to position [0, 0]
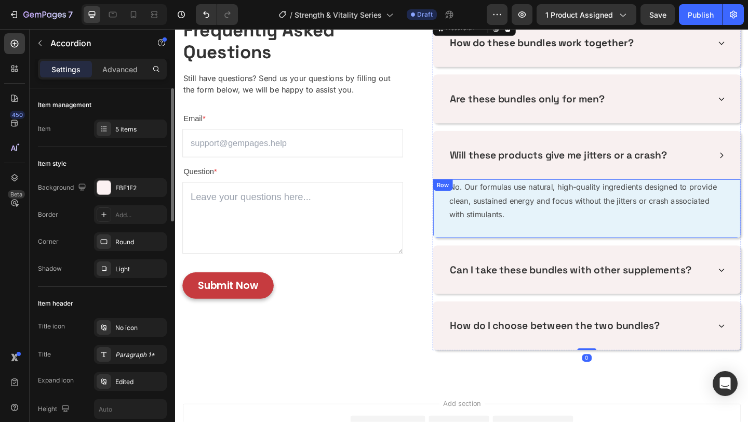
click at [586, 245] on div "No. Our formulas use natural, high-quality ingredients designed to provide clea…" at bounding box center [623, 223] width 335 height 63
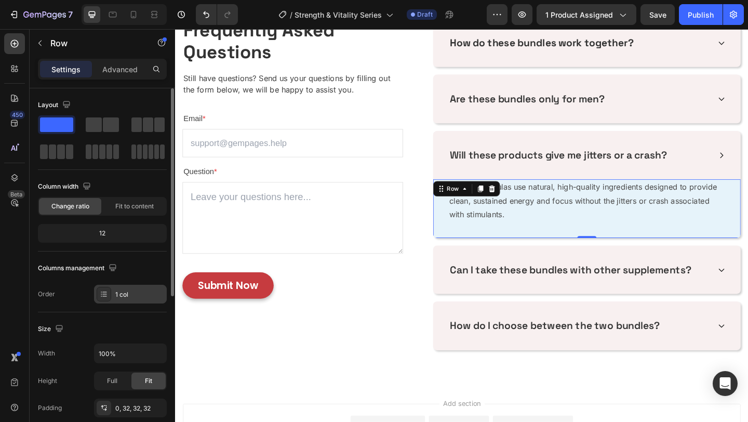
scroll to position [271, 0]
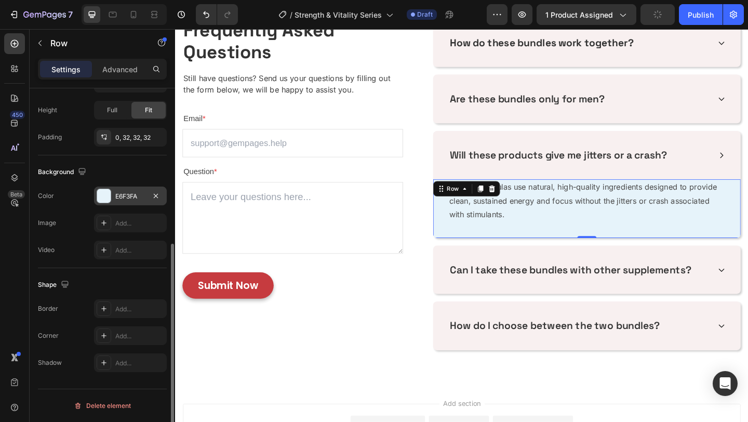
click at [123, 201] on div "E6F3FA" at bounding box center [130, 195] width 73 height 19
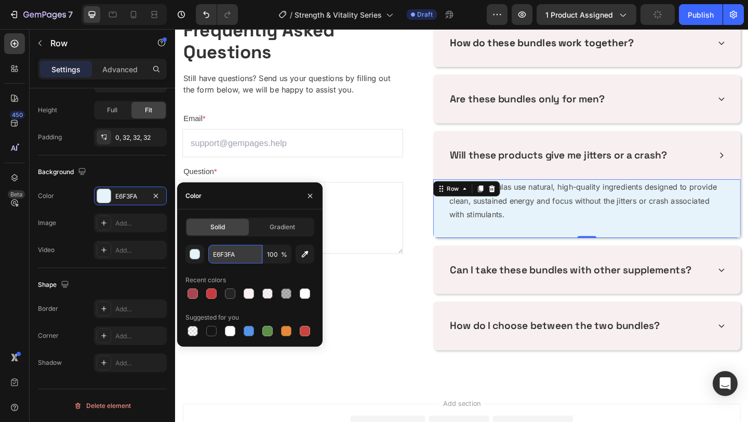
click at [223, 248] on input "E6F3FA" at bounding box center [235, 254] width 54 height 19
paste input "FBF1F2"
type input "FBF1F2"
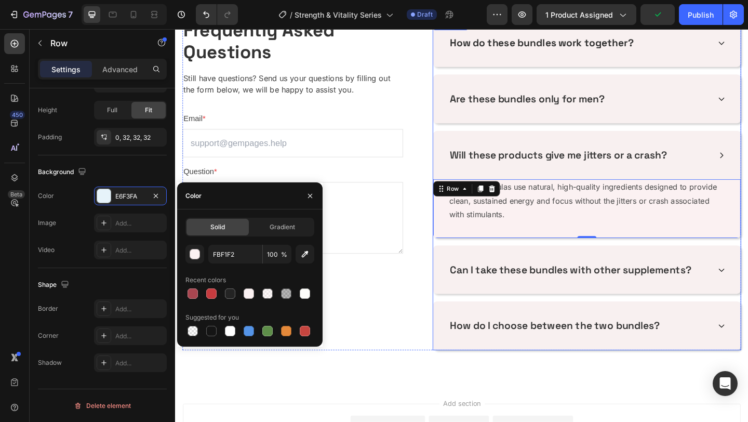
click at [547, 309] on div "Can I take these bundles with other supplements?" at bounding box center [623, 290] width 335 height 53
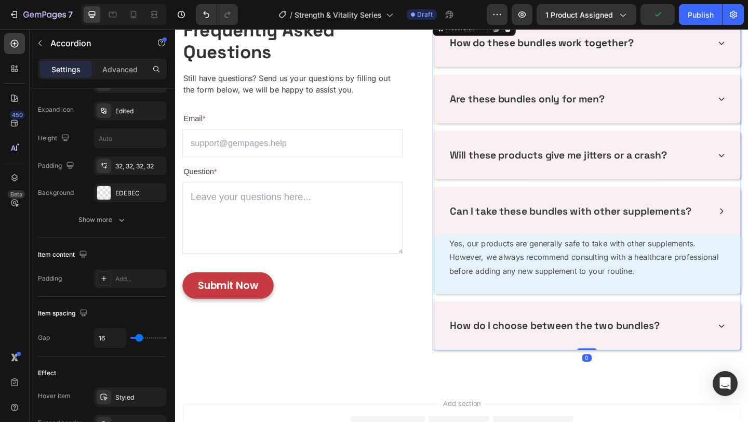
scroll to position [0, 0]
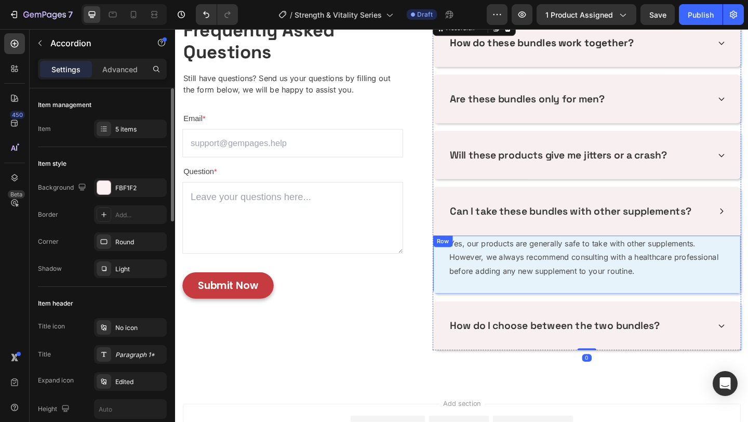
click at [510, 313] on div "Yes, our products are generally safe to take with other supplements. However, w…" at bounding box center [623, 284] width 335 height 63
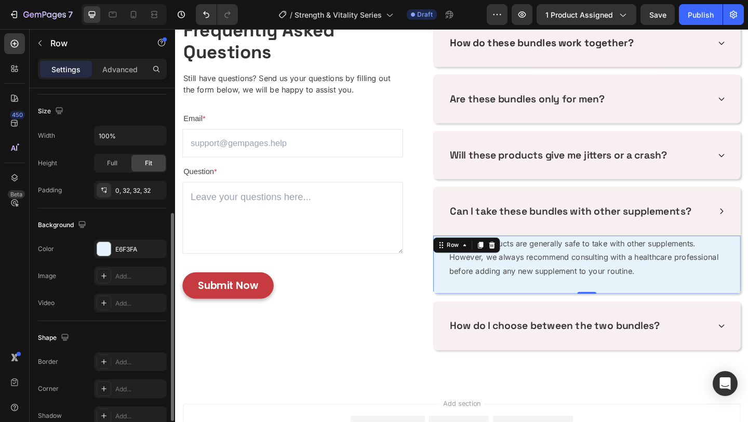
scroll to position [271, 0]
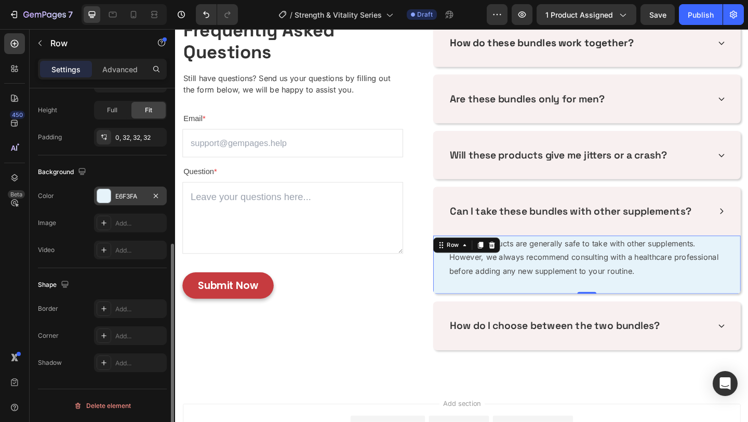
click at [116, 191] on div "E6F3FA" at bounding box center [130, 195] width 73 height 19
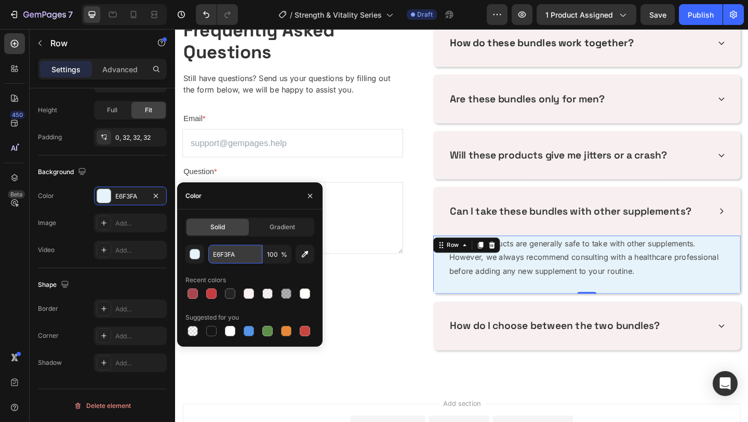
click at [238, 250] on input "E6F3FA" at bounding box center [235, 254] width 54 height 19
paste input "FBF1F2"
type input "FBF1F2"
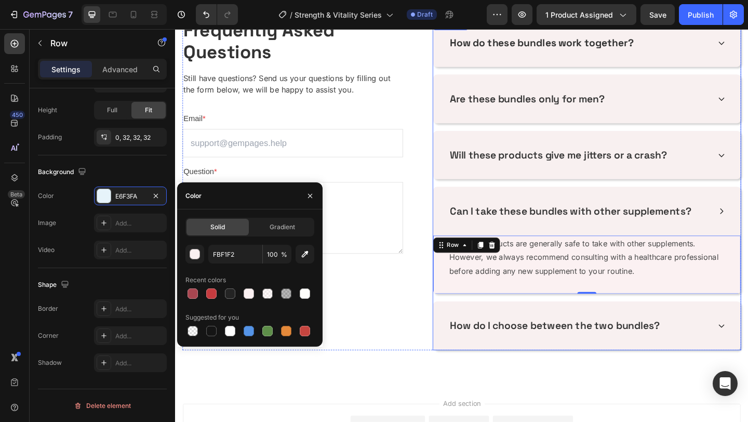
click at [471, 336] on div "How do I choose between the two bundles?" at bounding box center [623, 351] width 335 height 53
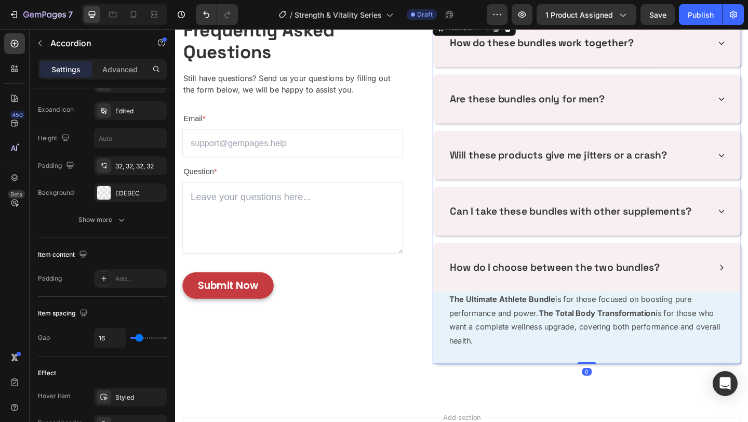
scroll to position [0, 0]
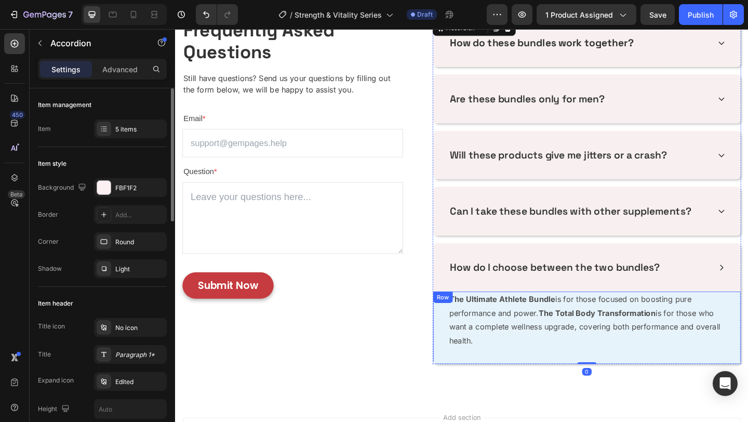
click at [493, 379] on div "The Ultimate Athlete Bundle is for those focused on boosting pure performance a…" at bounding box center [623, 353] width 335 height 78
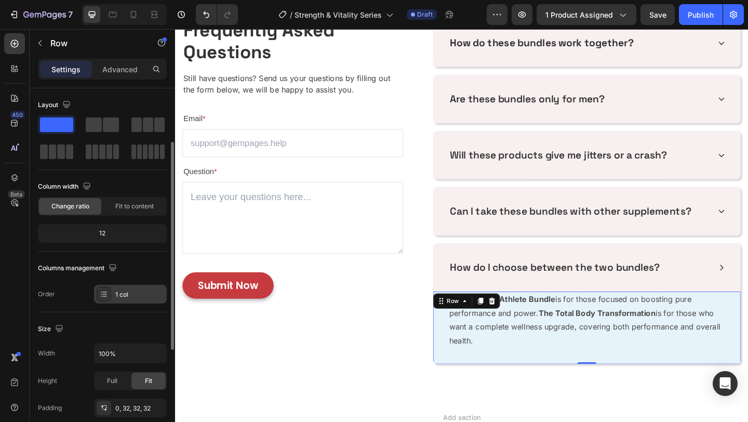
scroll to position [271, 0]
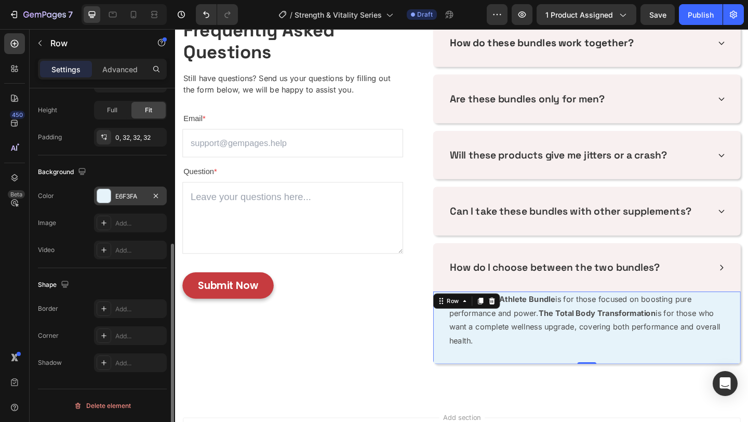
click at [123, 186] on div "E6F3FA" at bounding box center [130, 195] width 73 height 19
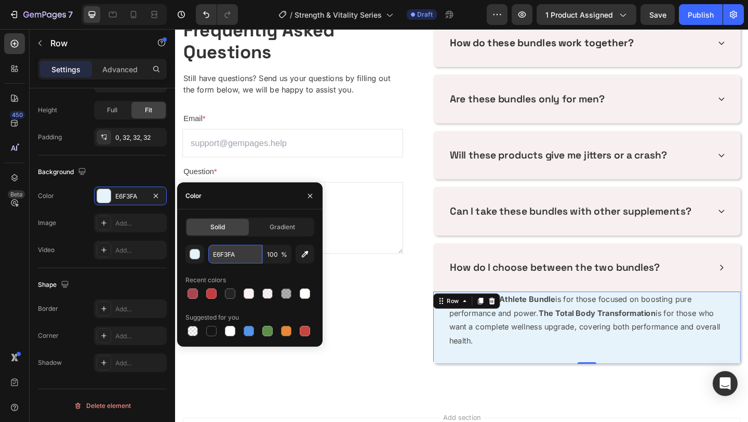
click at [226, 246] on input "E6F3FA" at bounding box center [235, 254] width 54 height 19
paste input "FBF1F2"
type input "FBF1F2"
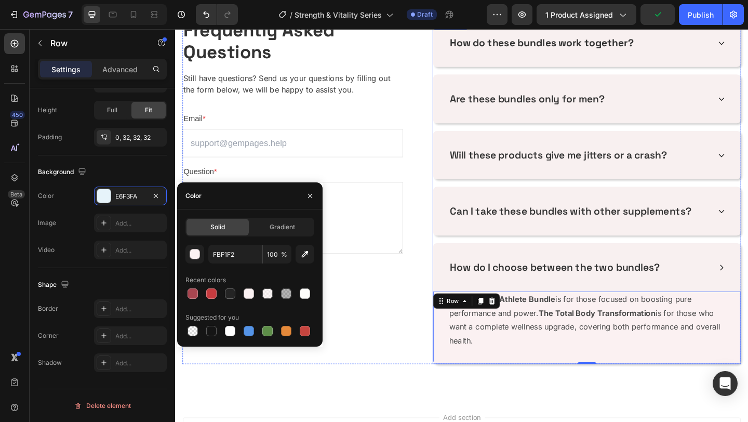
click at [748, 286] on div "How do I choose between the two bundles?" at bounding box center [614, 288] width 285 height 20
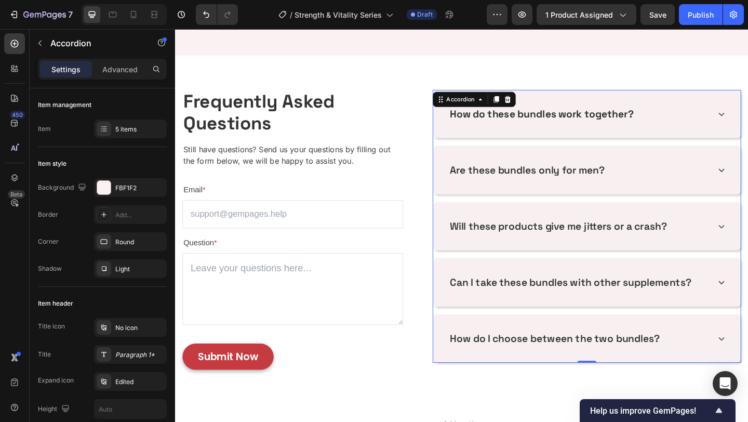
scroll to position [1467, 0]
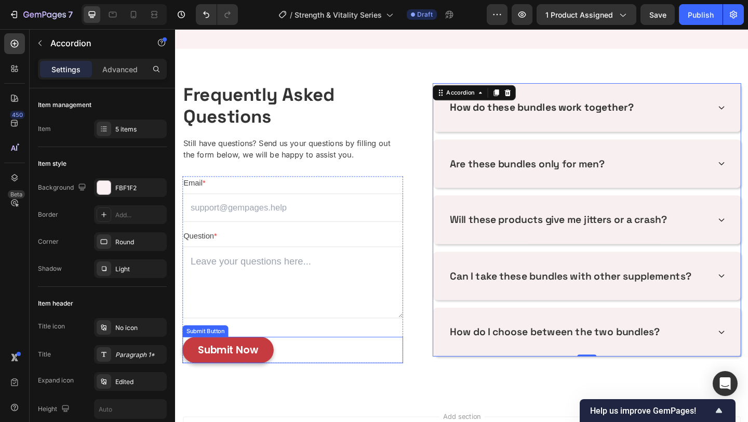
click at [349, 374] on div "Submit Now Submit Button" at bounding box center [303, 378] width 240 height 29
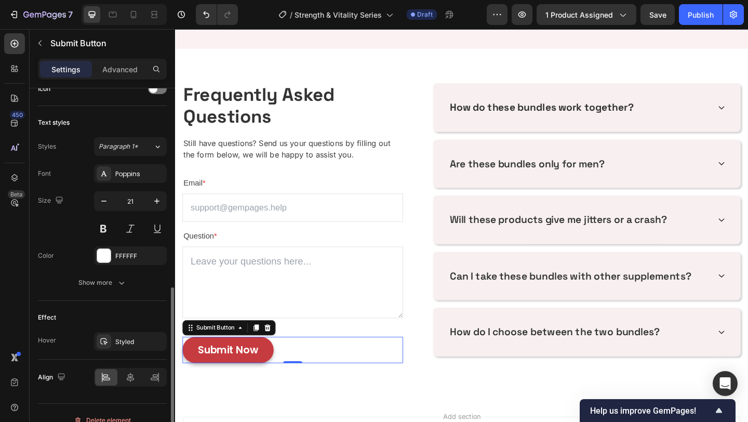
scroll to position [373, 0]
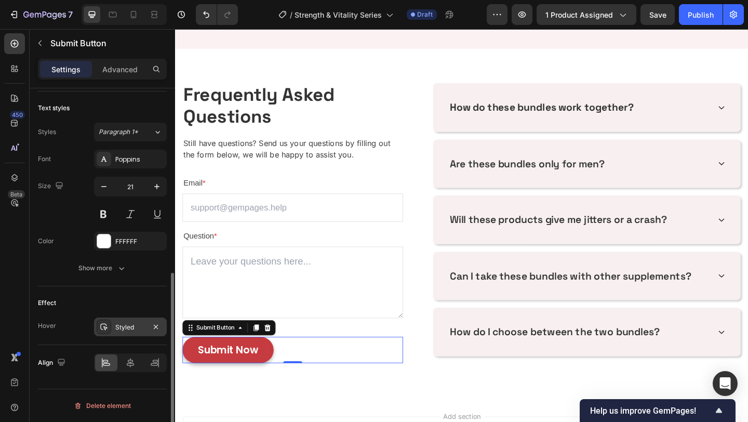
click at [122, 321] on div "Styled" at bounding box center [130, 326] width 73 height 19
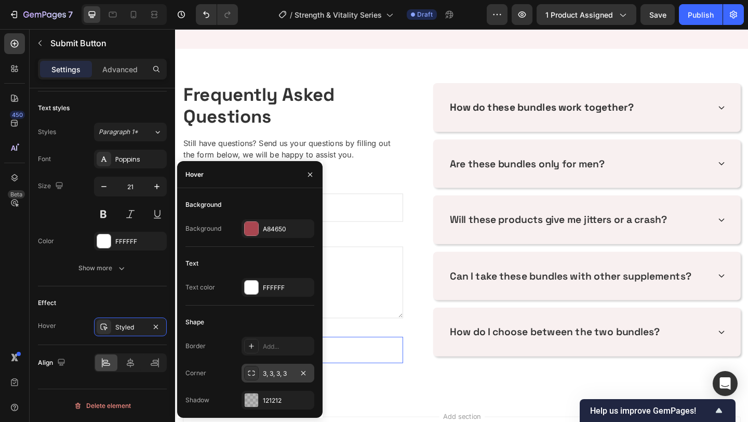
click at [264, 379] on div "3, 3, 3, 3" at bounding box center [278, 373] width 73 height 19
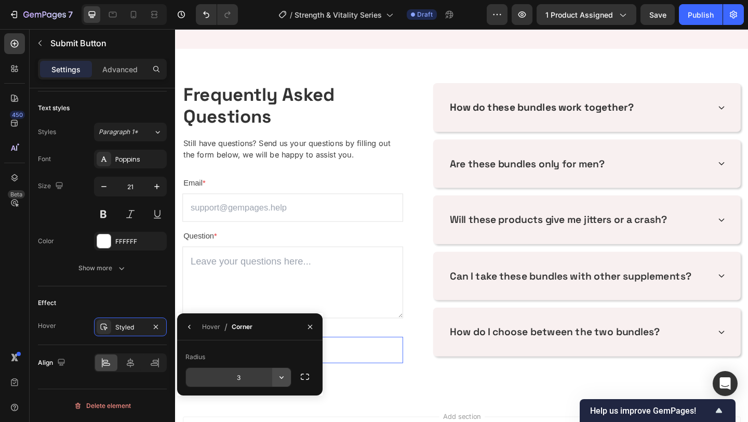
click at [277, 381] on icon "button" at bounding box center [281, 377] width 10 height 10
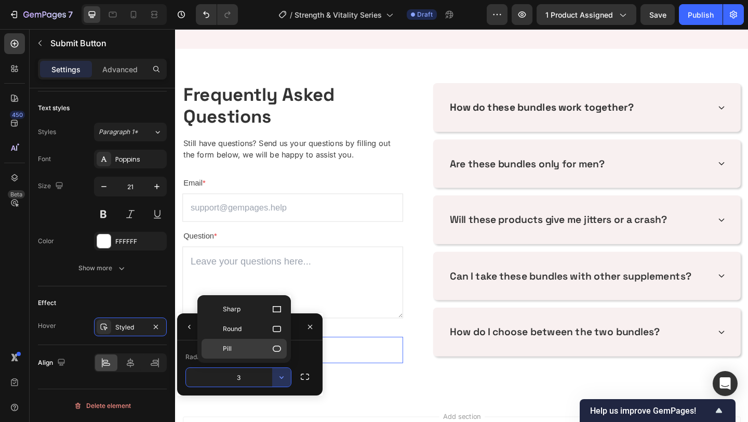
click at [247, 347] on p "Pill" at bounding box center [252, 348] width 59 height 10
type input "9999"
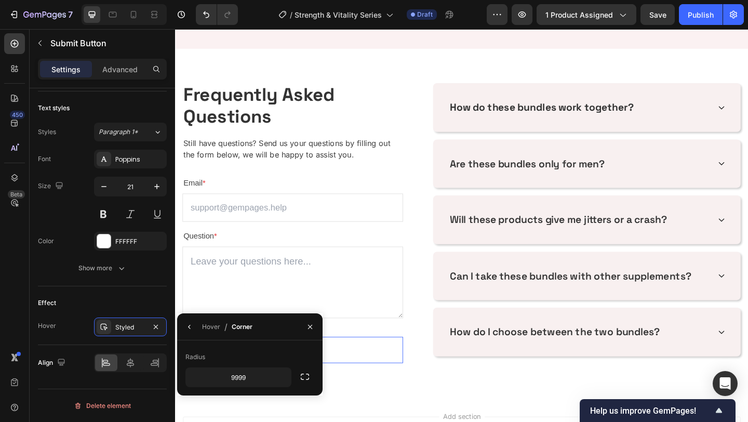
click at [429, 382] on div "Frequently Asked Questions Heading Still have questions? Send us your questions…" at bounding box center [487, 240] width 608 height 304
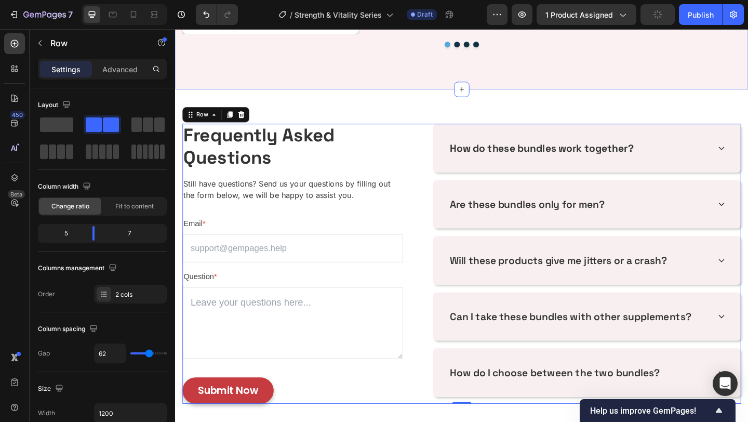
scroll to position [1424, 0]
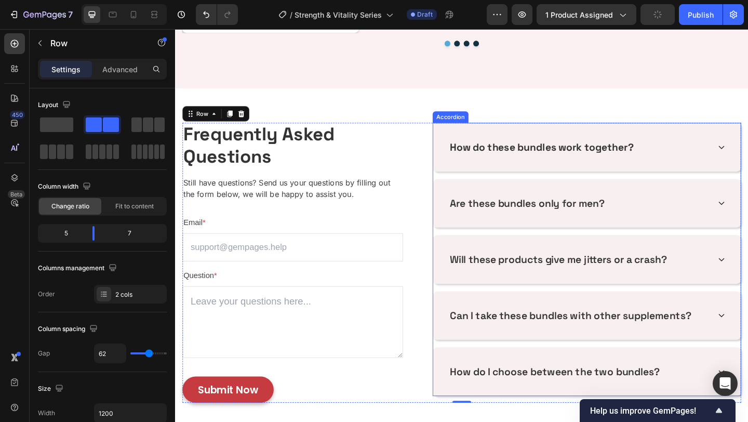
click at [539, 153] on strong "How do these bundles work together?" at bounding box center [574, 157] width 200 height 14
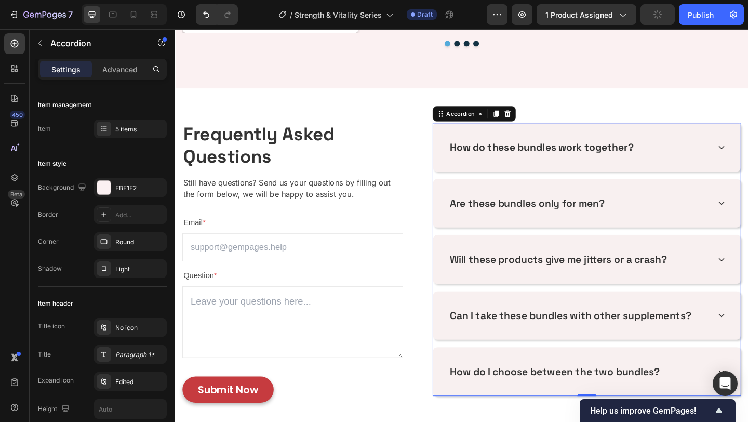
click at [539, 153] on strong "How do these bundles work together?" at bounding box center [574, 157] width 200 height 14
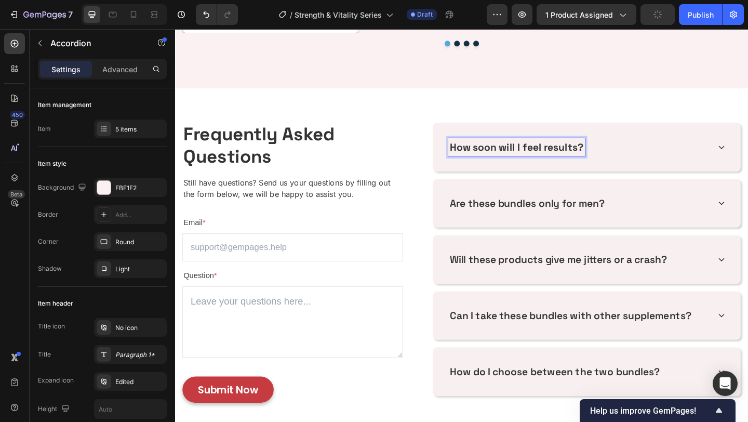
click at [637, 163] on div "How soon will I feel results?" at bounding box center [614, 158] width 285 height 20
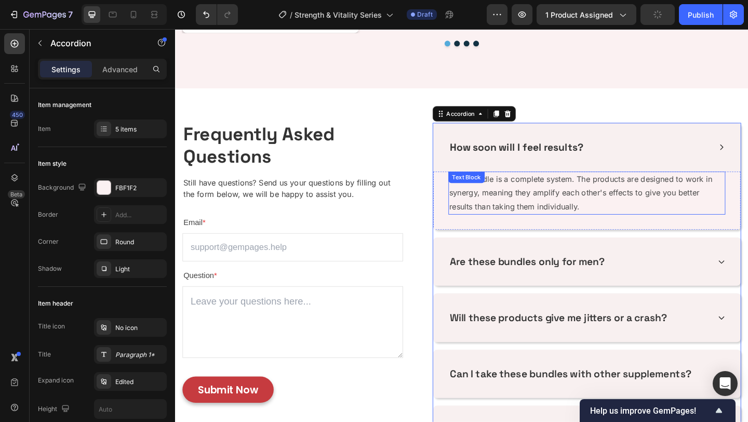
click at [596, 203] on p "Each bundle is a complete system. The products are designed to work in synergy,…" at bounding box center [622, 207] width 299 height 45
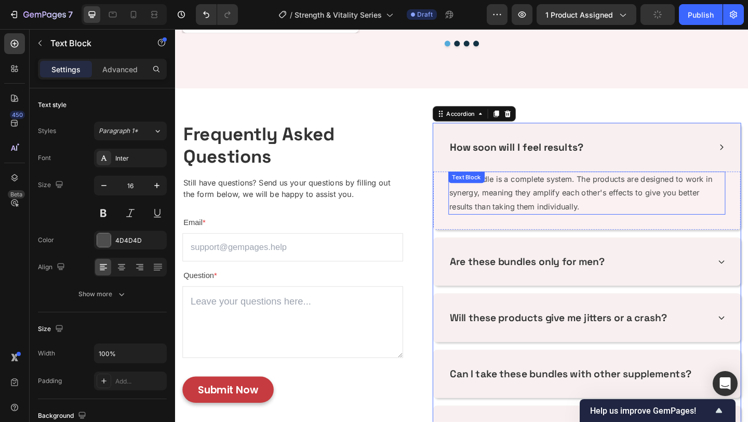
click at [596, 203] on p "Each bundle is a complete system. The products are designed to work in synergy,…" at bounding box center [622, 207] width 299 height 45
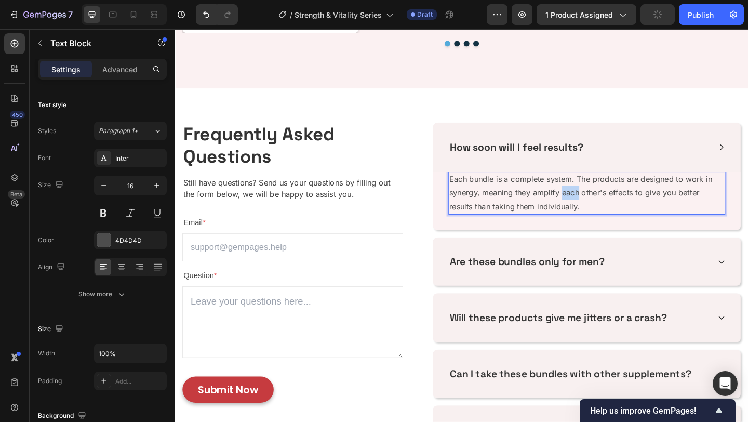
click at [596, 203] on p "Each bundle is a complete system. The products are designed to work in synergy,…" at bounding box center [622, 207] width 299 height 45
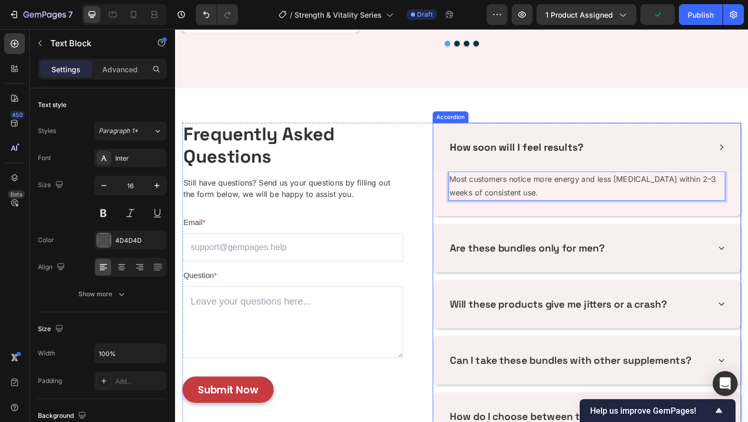
click at [553, 267] on p "Are these bundles only for men?" at bounding box center [558, 267] width 169 height 17
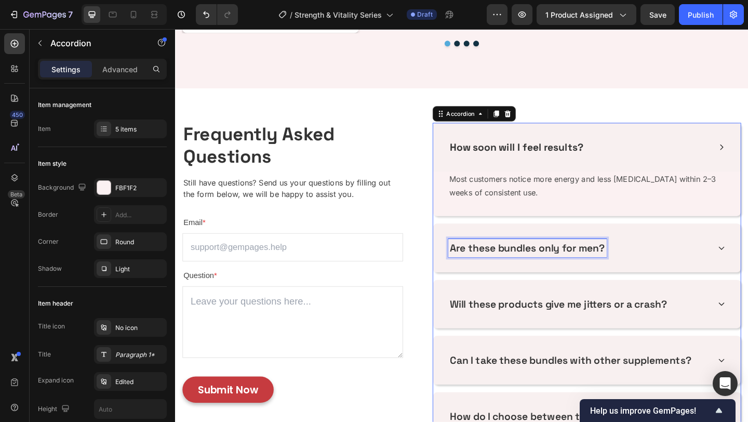
click at [553, 267] on p "Are these bundles only for men?" at bounding box center [558, 267] width 169 height 17
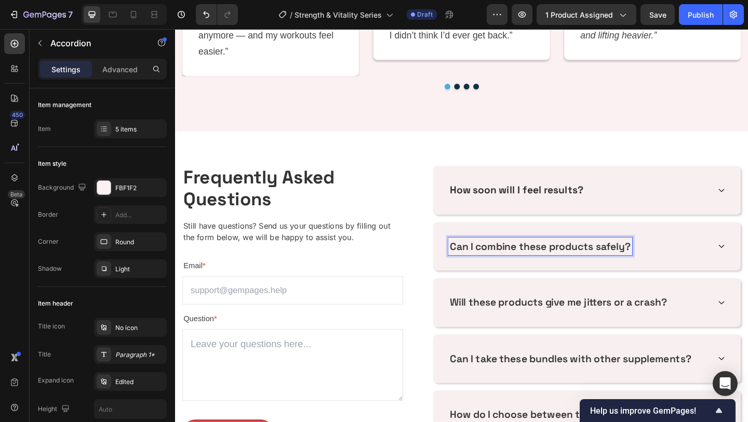
scroll to position [1376, 0]
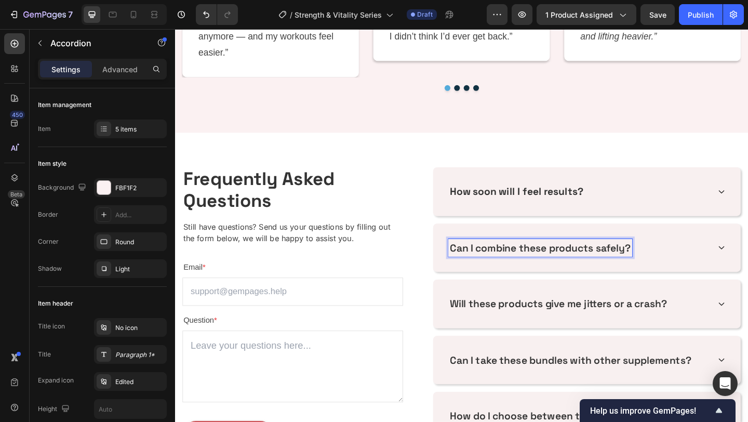
click at [677, 270] on div "Can I combine these products safely?" at bounding box center [614, 267] width 285 height 20
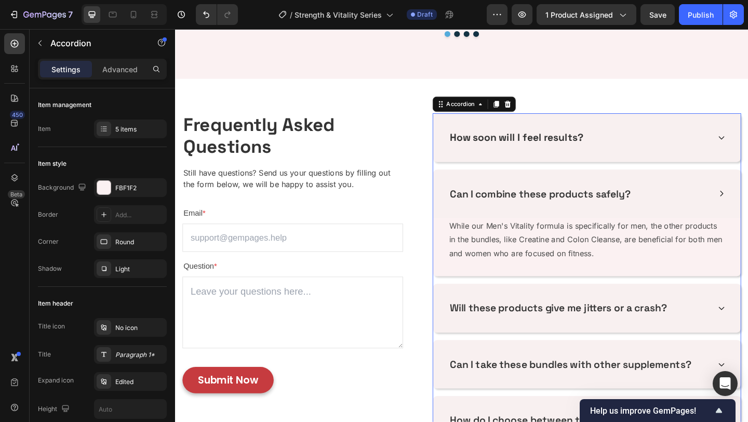
scroll to position [1435, 0]
click at [648, 244] on p "While our Men's Vitality formula is specifically for men, the other products in…" at bounding box center [622, 257] width 299 height 45
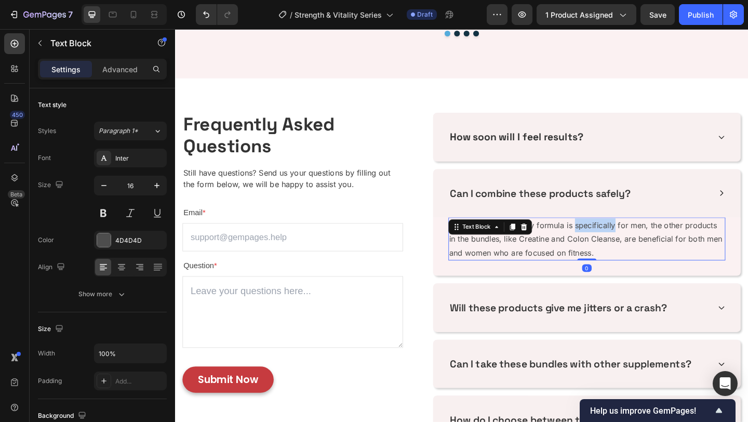
click at [648, 244] on p "While our Men's Vitality formula is specifically for men, the other products in…" at bounding box center [622, 257] width 299 height 45
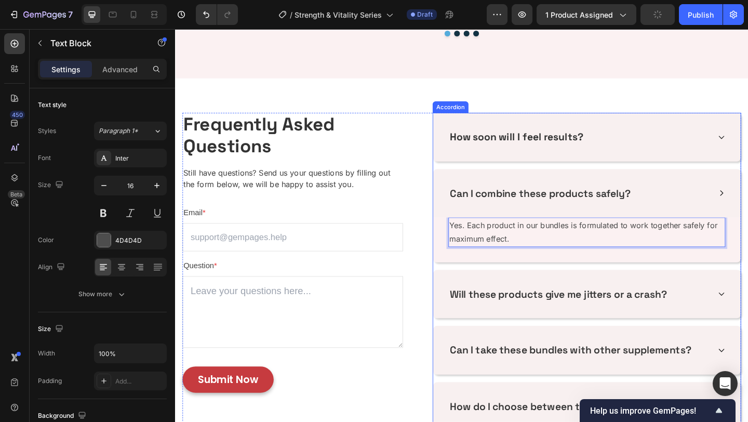
click at [524, 325] on div "Will these products give me jitters or a crash?" at bounding box center [591, 318] width 239 height 20
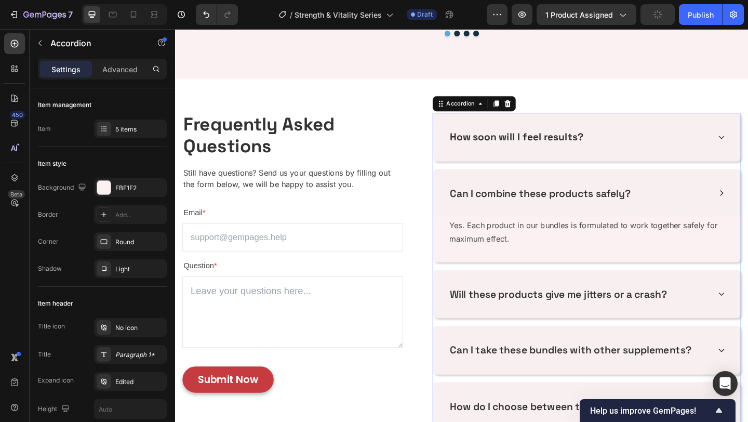
click at [524, 325] on div "Will these products give me jitters or a crash?" at bounding box center [591, 318] width 239 height 20
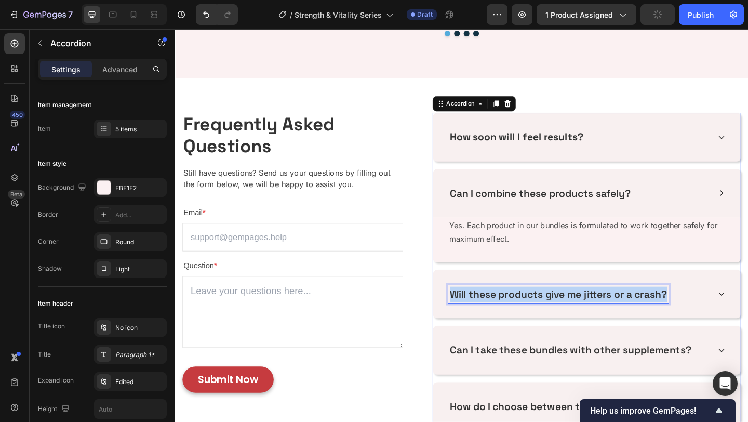
click at [524, 325] on div "Will these products give me jitters or a crash?" at bounding box center [591, 318] width 239 height 20
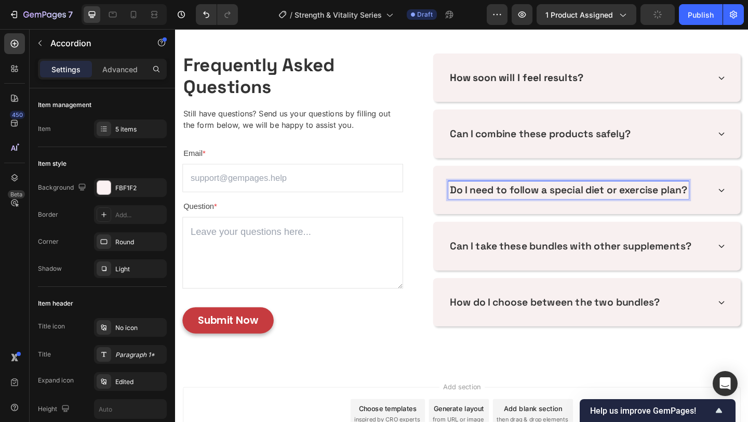
scroll to position [1499, 0]
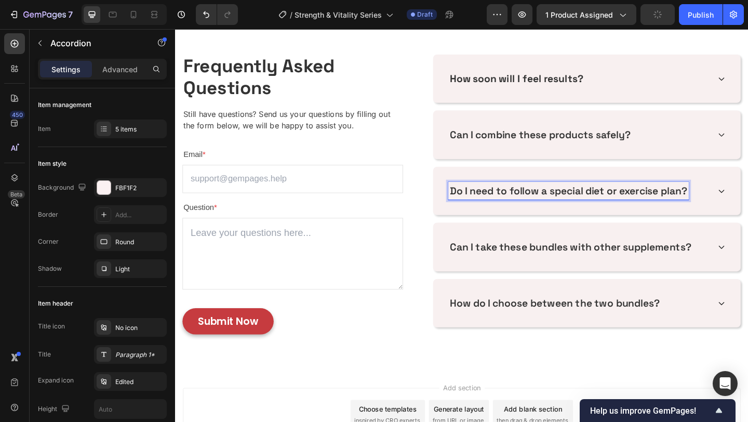
click at [748, 210] on div "Do I need to follow a special diet or exercise plan?" at bounding box center [623, 205] width 335 height 53
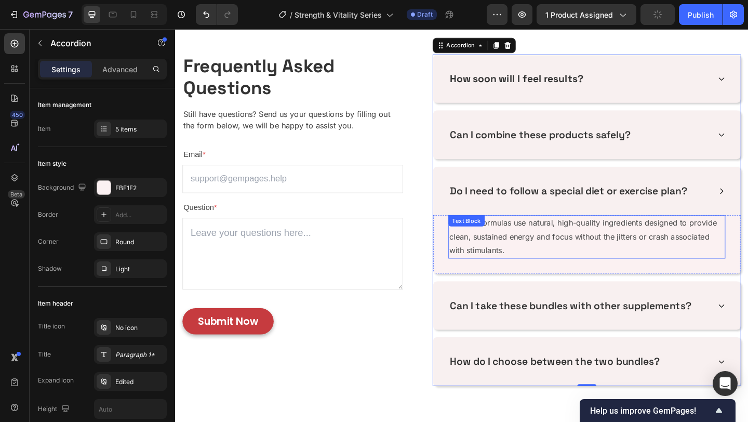
click at [688, 248] on p "No. Our formulas use natural, high-quality ingredients designed to provide clea…" at bounding box center [622, 254] width 299 height 45
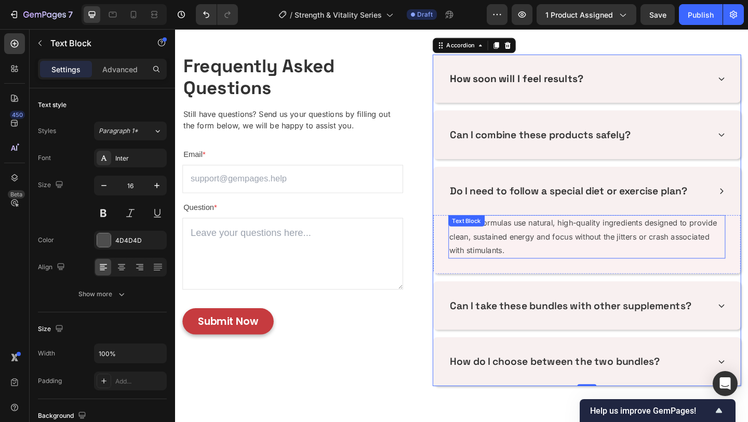
click at [688, 248] on p "No. Our formulas use natural, high-quality ingredients designed to provide clea…" at bounding box center [622, 254] width 299 height 45
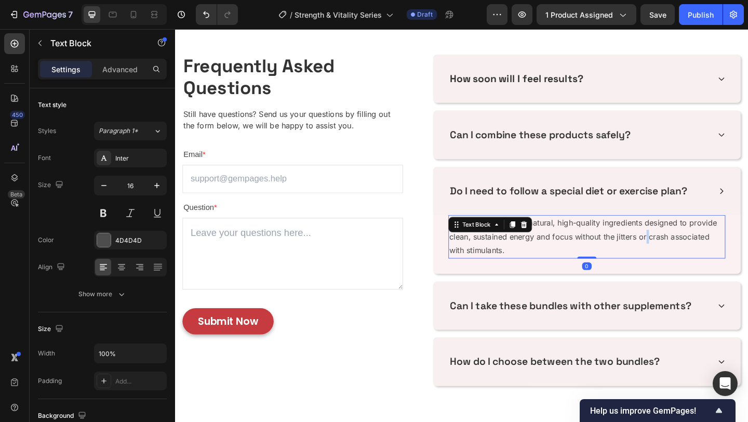
click at [688, 248] on p "No. Our formulas use natural, high-quality ingredients designed to provide clea…" at bounding box center [622, 254] width 299 height 45
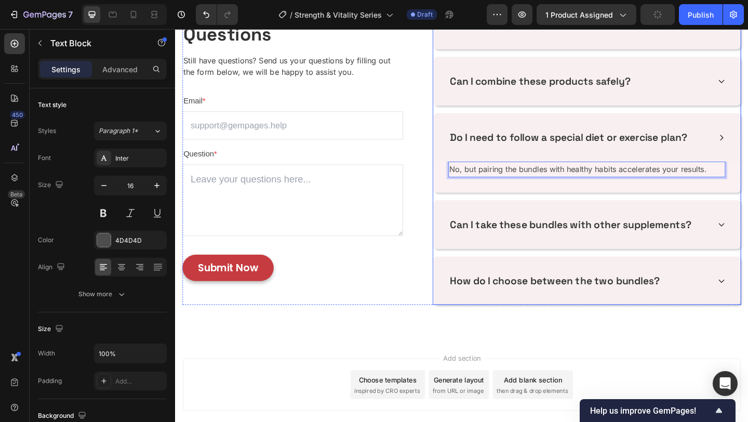
scroll to position [1592, 0]
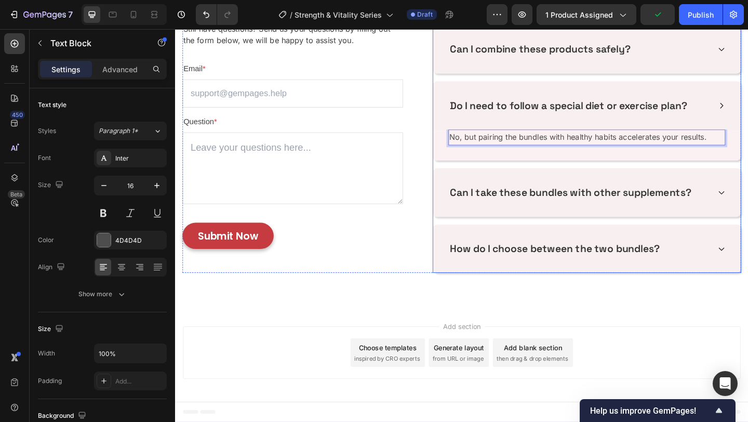
click at [533, 205] on p "Can I take these bundles with other supplements?" at bounding box center [605, 206] width 263 height 17
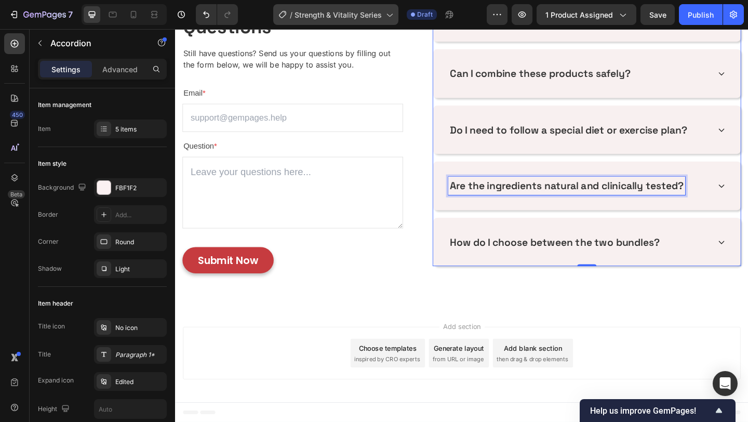
scroll to position [1558, 0]
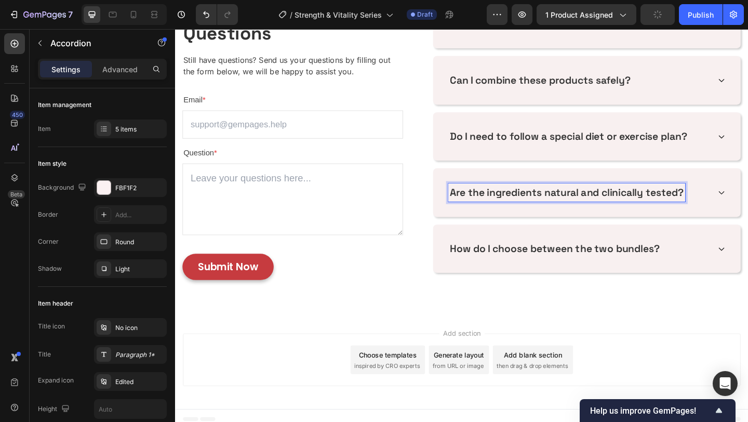
click at [748, 215] on div "Are the ingredients natural and clinically tested?" at bounding box center [623, 206] width 335 height 53
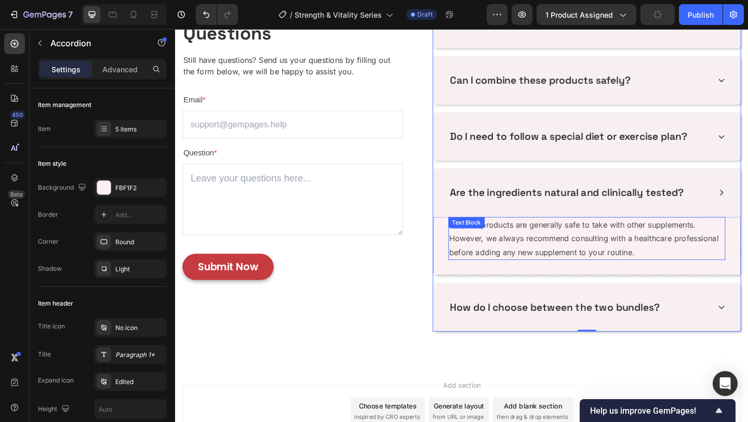
click at [504, 266] on p "Yes, our products are generally safe to take with other supplements. However, w…" at bounding box center [622, 256] width 299 height 45
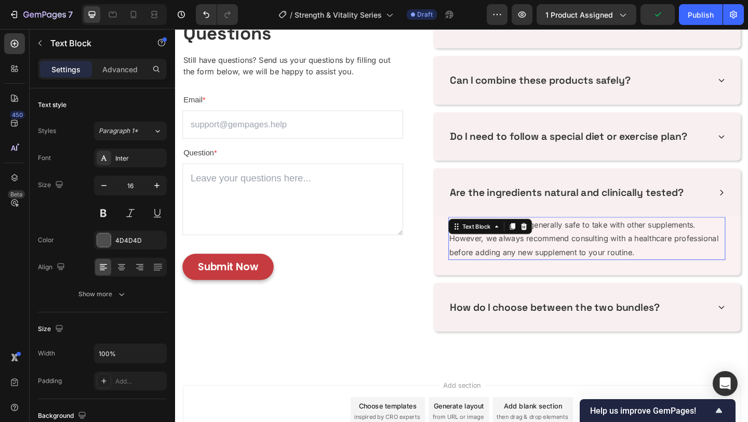
click at [504, 266] on p "Yes, our products are generally safe to take with other supplements. However, w…" at bounding box center [622, 256] width 299 height 45
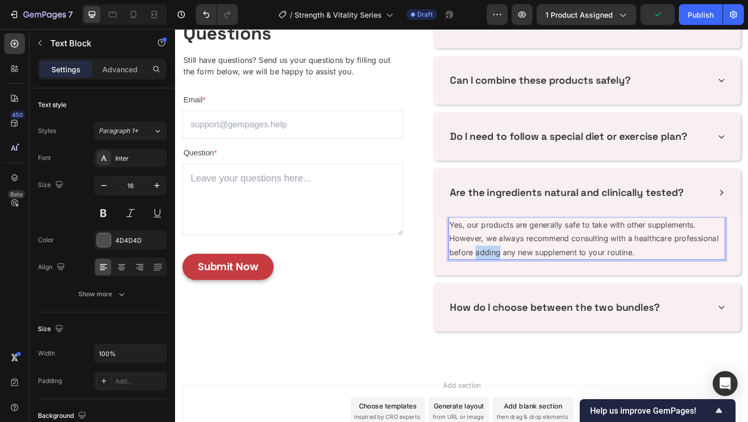
click at [504, 266] on p "Yes, our products are generally safe to take with other supplements. However, w…" at bounding box center [622, 256] width 299 height 45
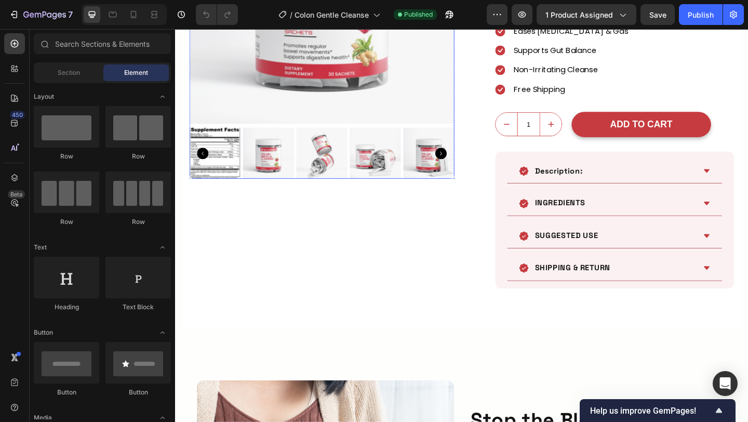
scroll to position [259, 0]
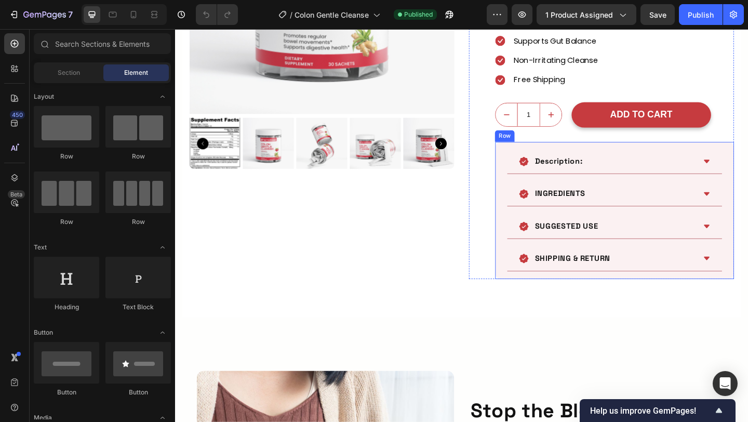
click at [531, 166] on div "Description: INGREDIENTS SUGGESTED USE SHIPPING & RETURN Accordion Row" at bounding box center [653, 226] width 260 height 149
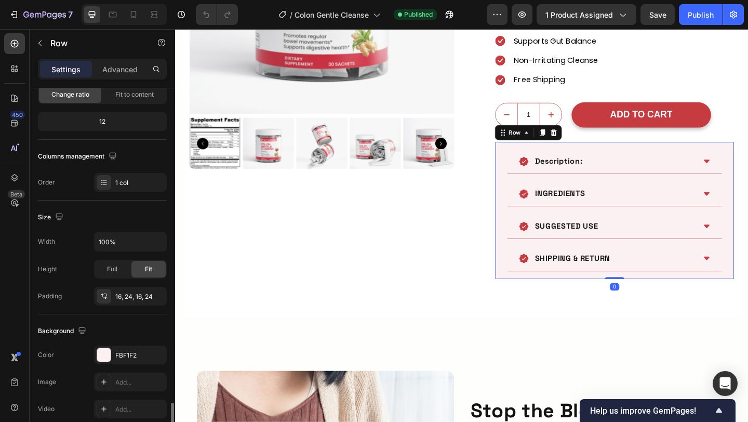
scroll to position [271, 0]
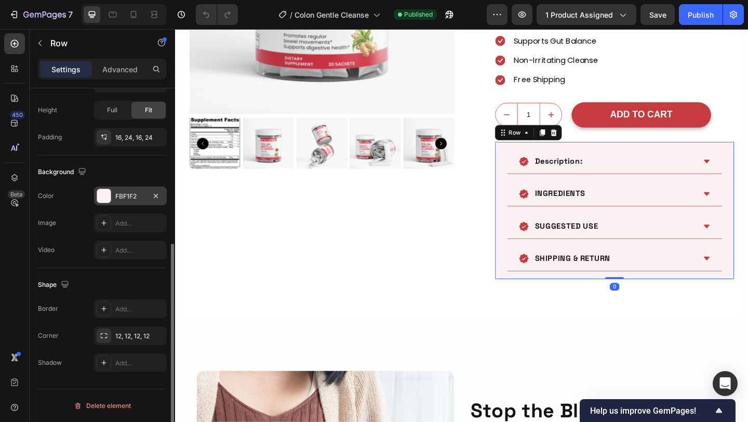
click at [108, 193] on div at bounding box center [104, 196] width 14 height 14
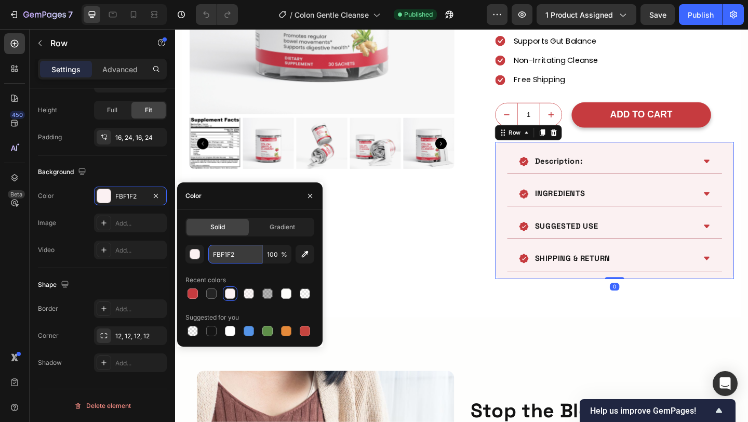
click at [222, 253] on input "FBF1F2" at bounding box center [235, 254] width 54 height 19
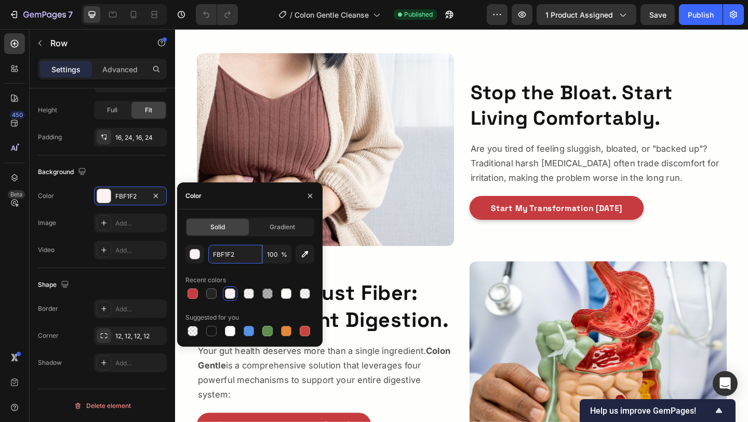
scroll to position [633, 0]
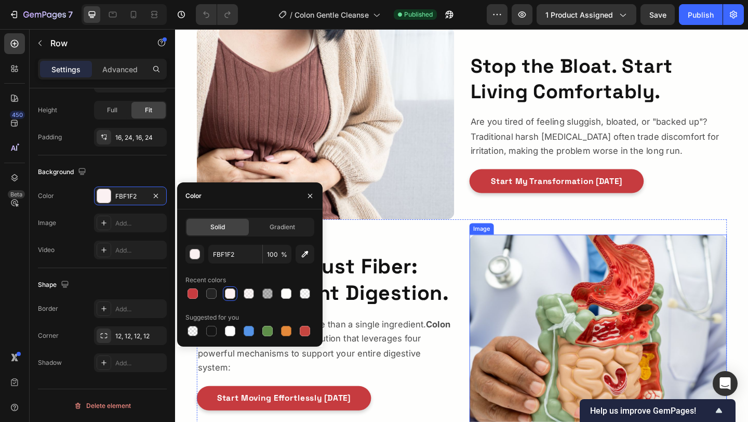
click at [501, 326] on img at bounding box center [635, 357] width 280 height 210
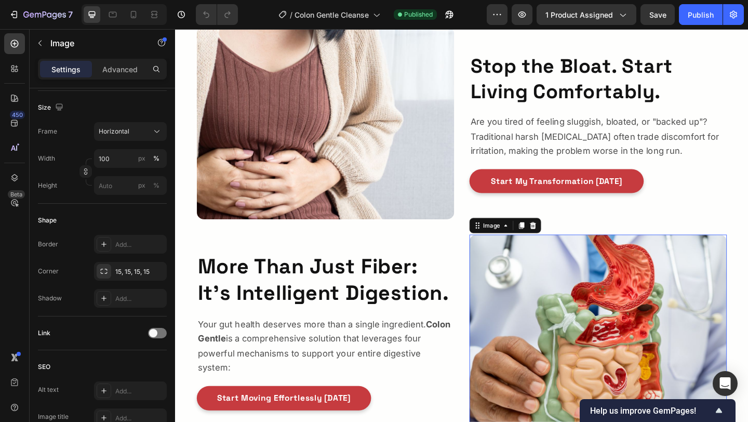
scroll to position [0, 0]
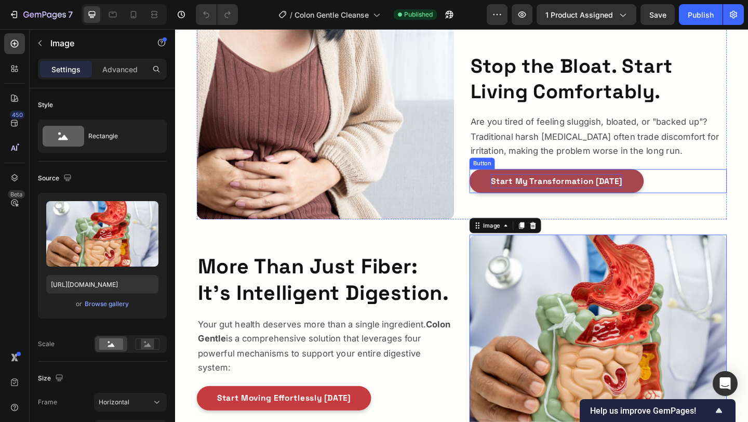
click at [578, 199] on p "Start My Transformation Today" at bounding box center [589, 194] width 143 height 16
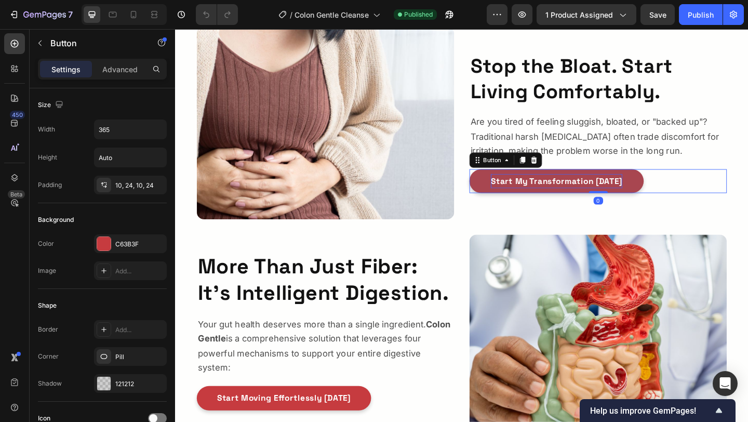
click at [578, 199] on p "Start My Transformation Today" at bounding box center [589, 194] width 143 height 16
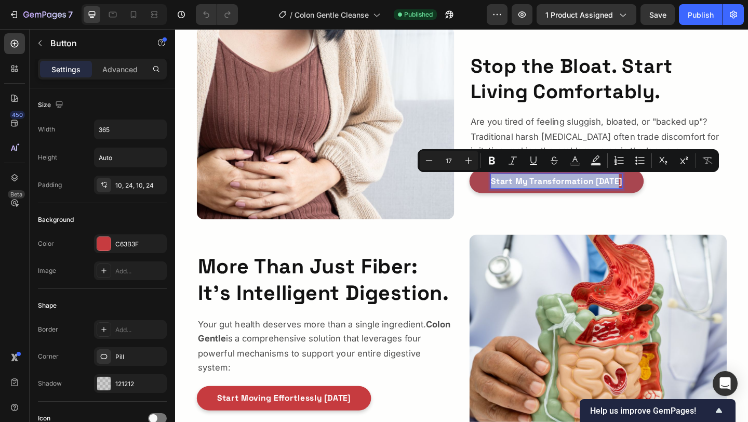
copy p "Start My Transformation Today"
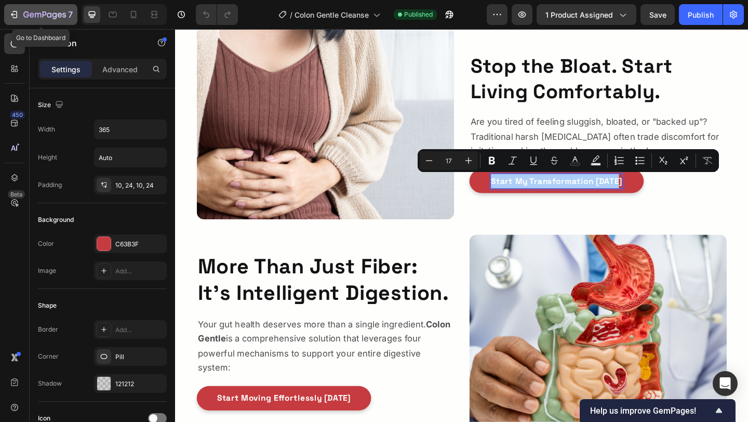
click at [38, 24] on button "7" at bounding box center [40, 14] width 73 height 21
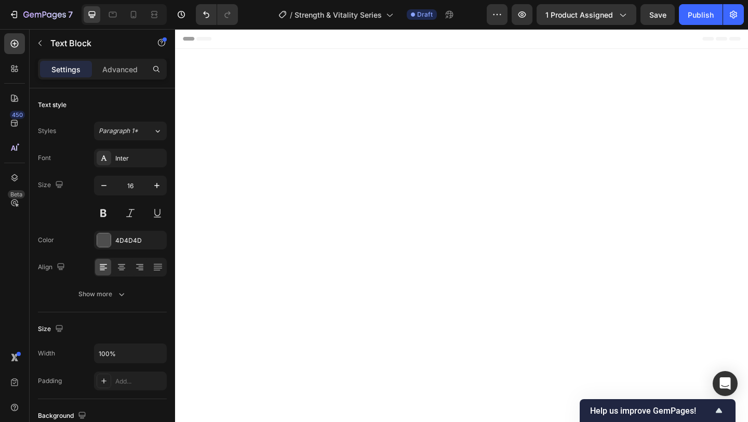
scroll to position [1558, 0]
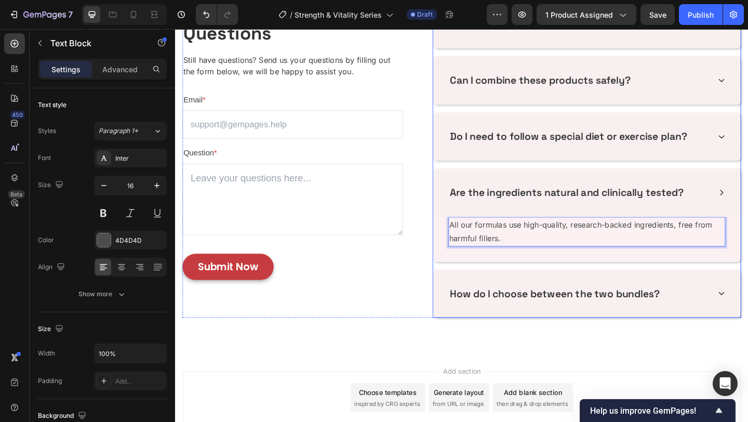
click at [503, 311] on p "How do I choose between the two bundles?" at bounding box center [588, 317] width 229 height 17
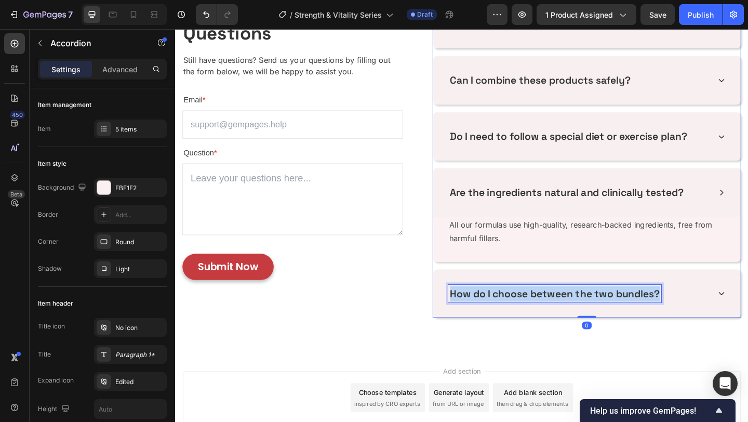
click at [503, 311] on p "How do I choose between the two bundles?" at bounding box center [588, 317] width 229 height 17
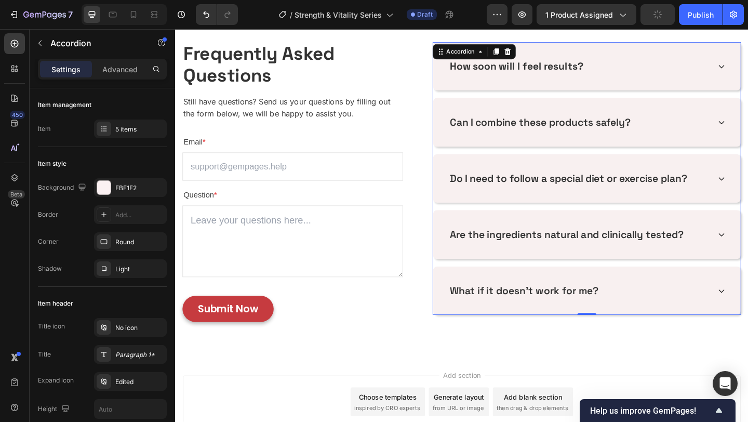
scroll to position [1509, 0]
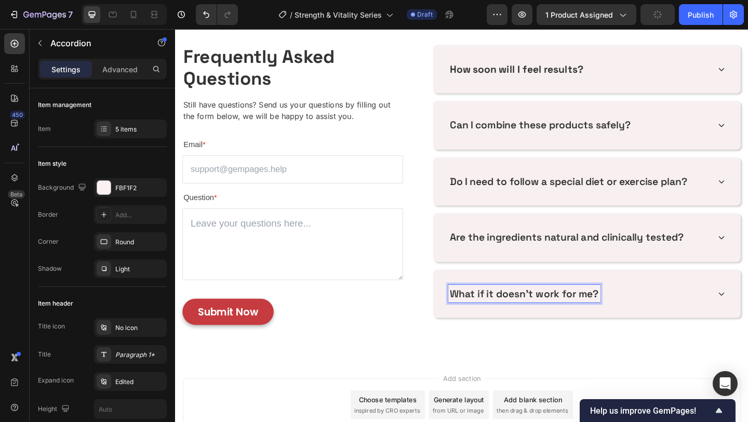
click at [655, 333] on div "What if it doesn’t work for me?" at bounding box center [623, 316] width 335 height 53
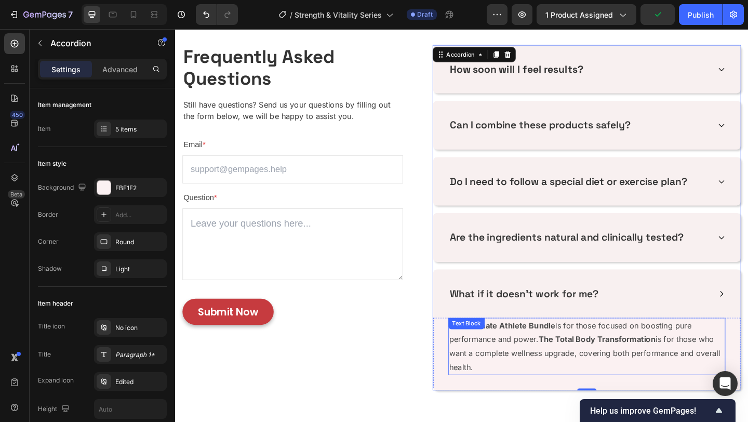
click at [624, 363] on strong "The Total Body Transformation" at bounding box center [633, 366] width 127 height 10
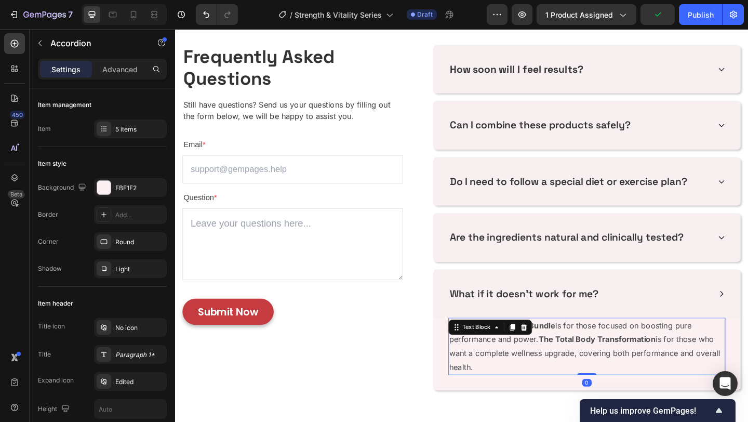
click at [624, 363] on strong "The Total Body Transformation" at bounding box center [633, 366] width 127 height 10
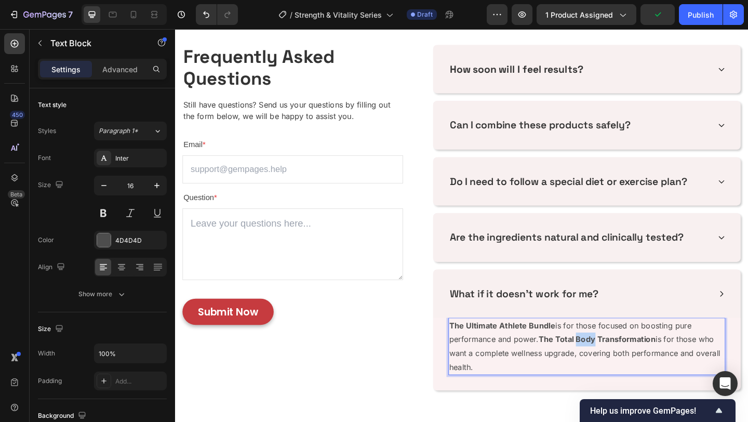
click at [624, 363] on strong "The Total Body Transformation" at bounding box center [633, 366] width 127 height 10
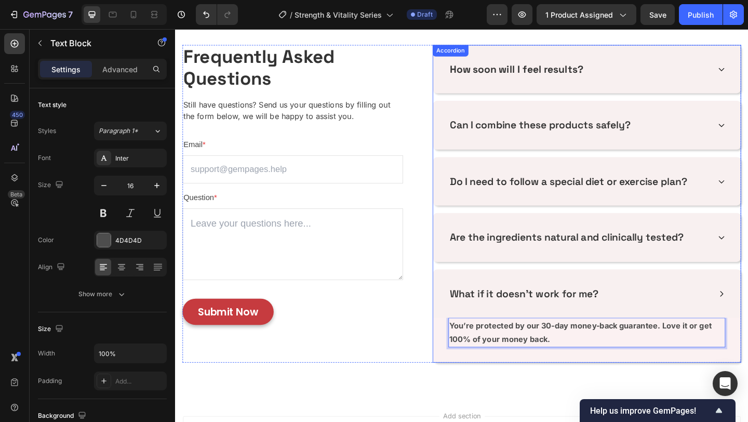
click at [665, 321] on div "What if it doesn’t work for me?" at bounding box center [614, 317] width 285 height 20
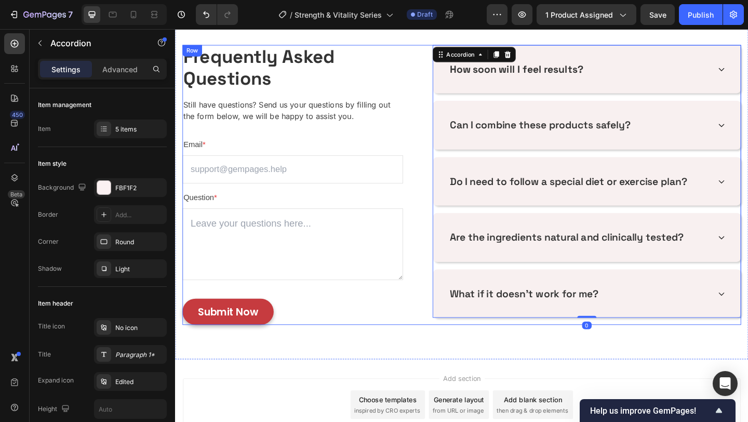
click at [437, 309] on div "Frequently Asked Questions Heading Still have questions? Send us your questions…" at bounding box center [487, 198] width 608 height 304
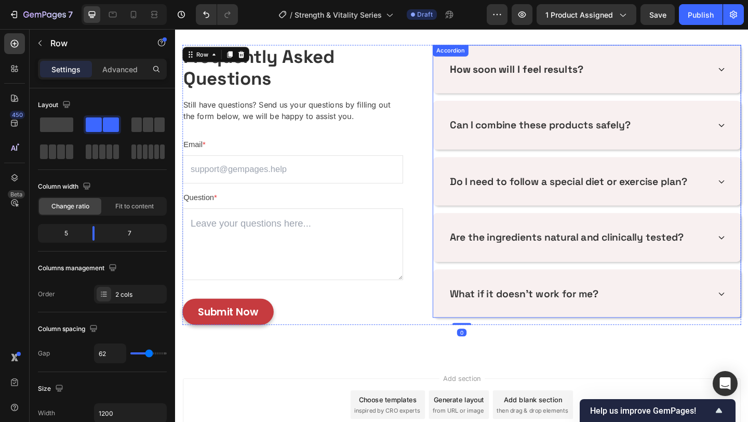
click at [491, 285] on div "How soon will I feel results? Can I combine these products safely? Do I need to…" at bounding box center [623, 194] width 336 height 297
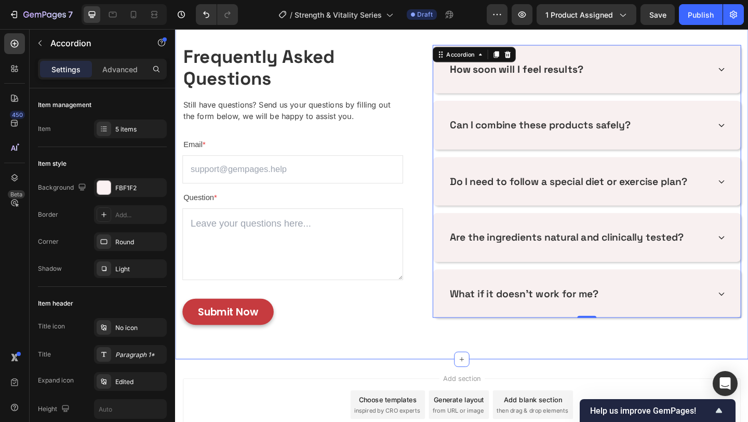
click at [356, 359] on div "Frequently Asked Questions Heading Still have questions? Send us your questions…" at bounding box center [486, 198] width 623 height 379
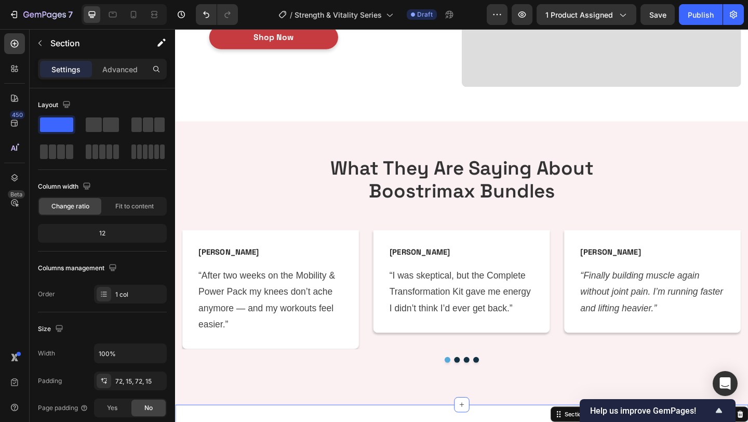
scroll to position [1081, 0]
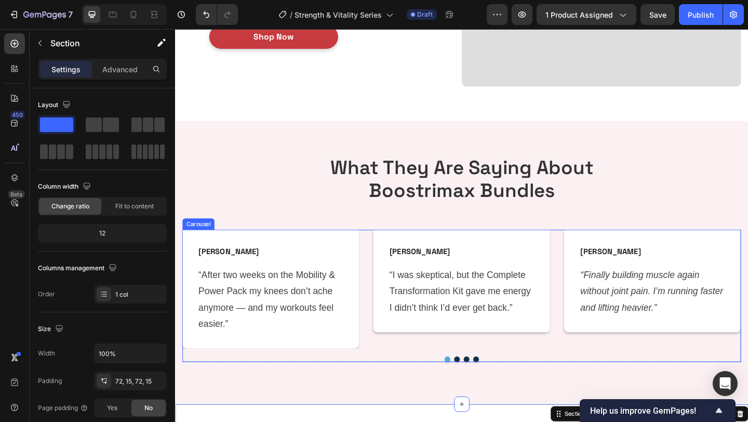
click at [433, 368] on div "[PERSON_NAME] Text block Row “I was skeptical, but the Complete Transformation …" at bounding box center [487, 311] width 192 height 129
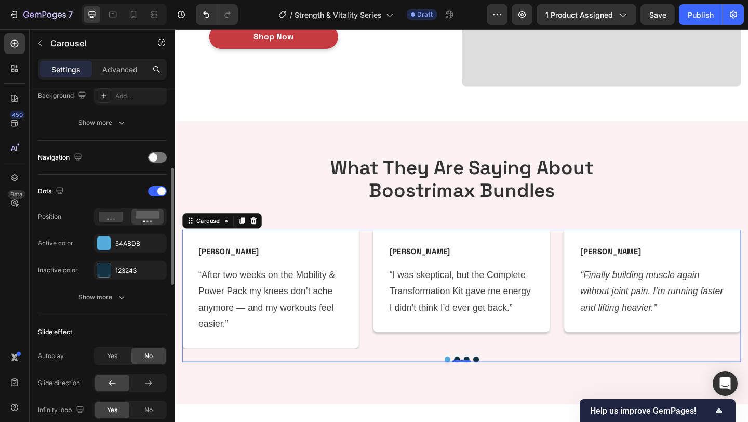
scroll to position [316, 0]
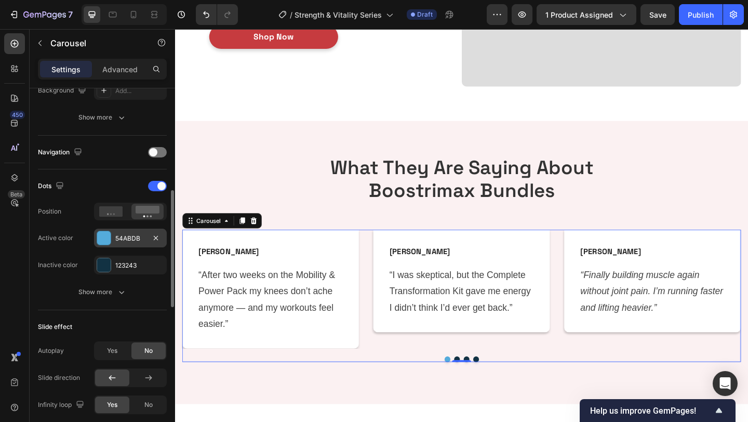
click at [124, 238] on div "54ABDB" at bounding box center [130, 238] width 30 height 9
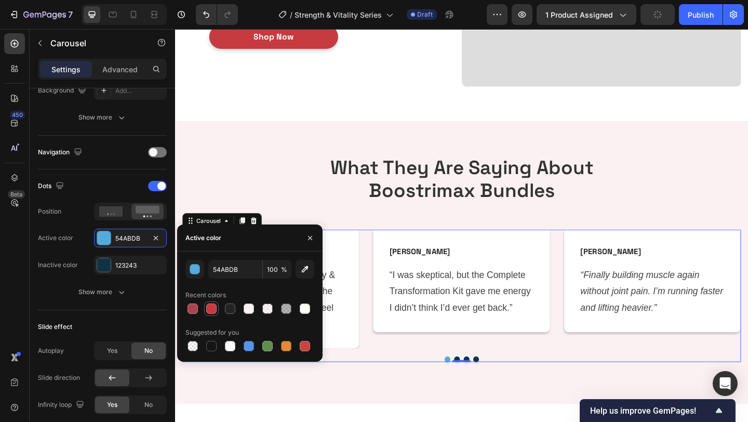
click at [212, 309] on div at bounding box center [211, 308] width 10 height 10
type input "C63B3F"
click at [128, 268] on div "123243" at bounding box center [130, 265] width 30 height 9
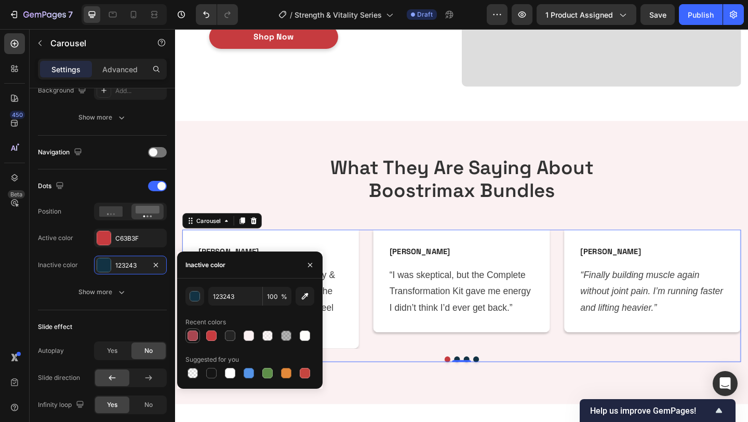
click at [196, 335] on div at bounding box center [193, 335] width 10 height 10
type input "A84650"
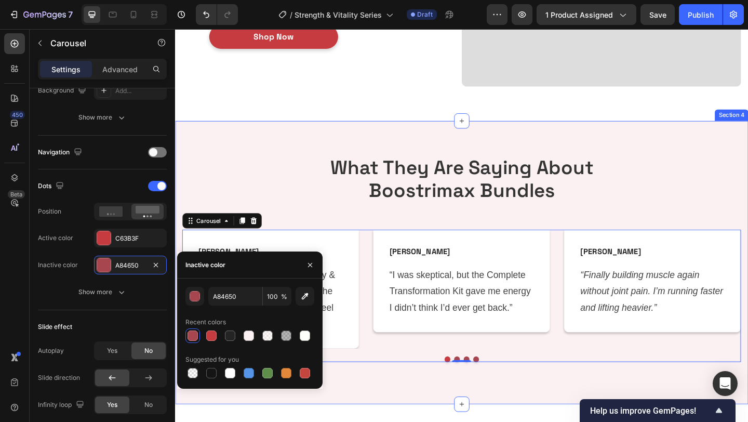
click at [312, 187] on h2 "What They Are Saying About Boostrimax Bundles" at bounding box center [487, 192] width 608 height 52
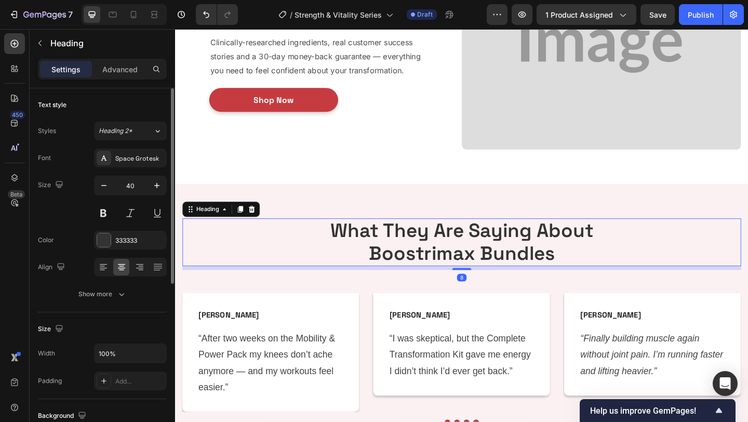
scroll to position [1004, 0]
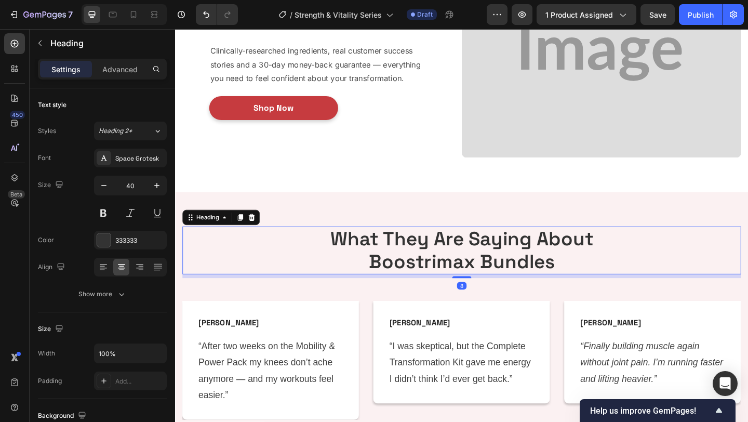
click at [500, 286] on h2 "What They Are Saying About Boostrimax Bundles" at bounding box center [487, 270] width 608 height 52
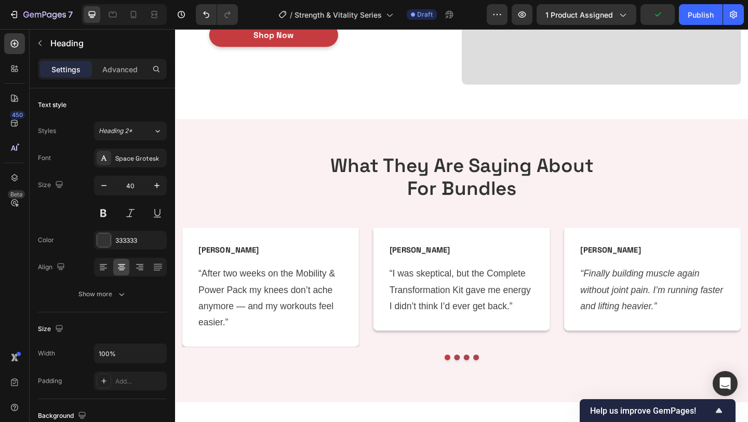
scroll to position [1140, 0]
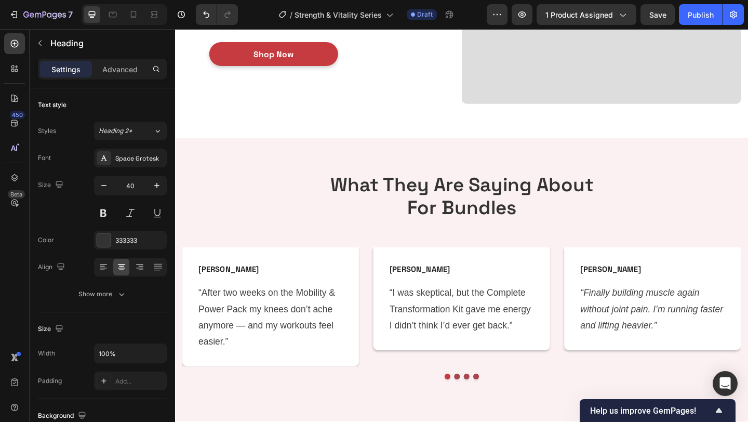
click at [462, 221] on h2 "What They Are Saying About For Bundles" at bounding box center [487, 211] width 608 height 52
click at [453, 223] on p "What They Are Saying About For Bundles" at bounding box center [487, 211] width 606 height 50
click at [465, 226] on p "What They Are Saying About Far Bundles" at bounding box center [487, 211] width 606 height 50
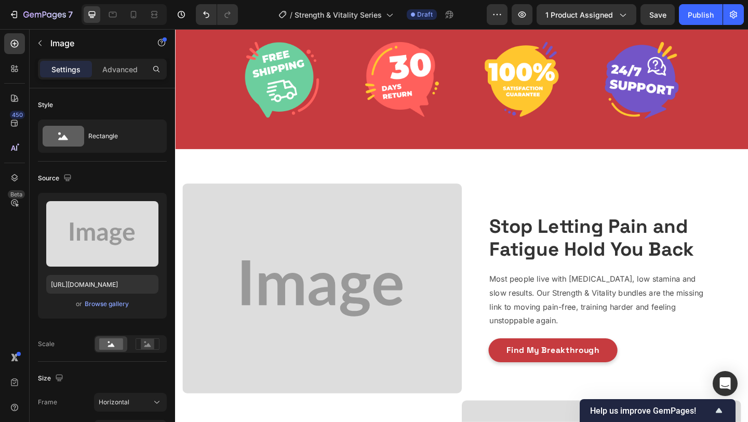
scroll to position [241, 0]
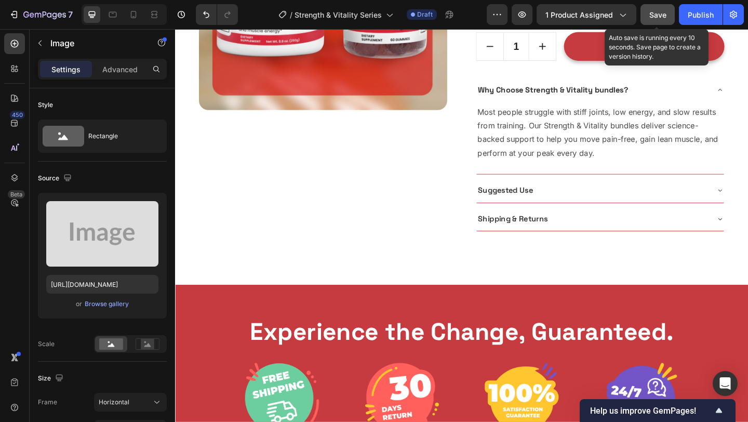
click at [655, 8] on button "Save" at bounding box center [657, 14] width 34 height 21
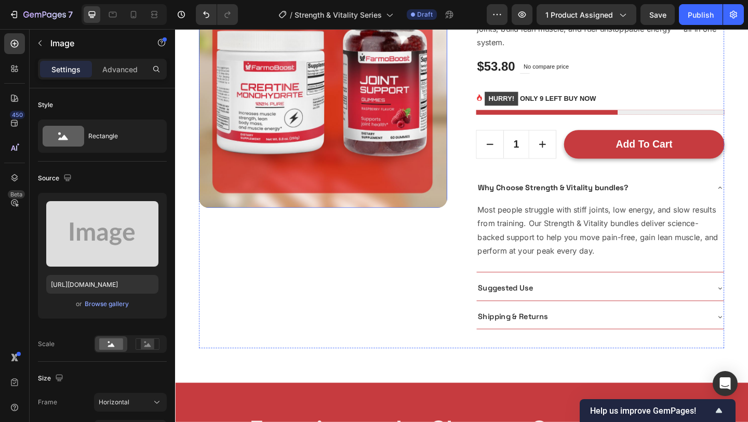
scroll to position [156, 0]
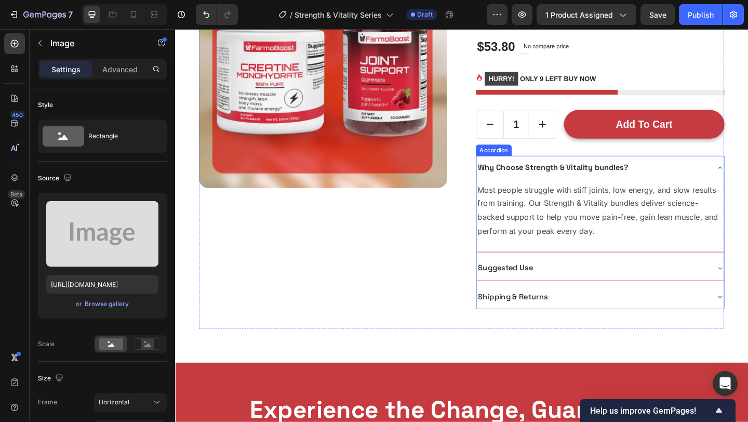
click at [692, 171] on div "Why Choose Strength & Vitality bundles?" at bounding box center [629, 180] width 252 height 18
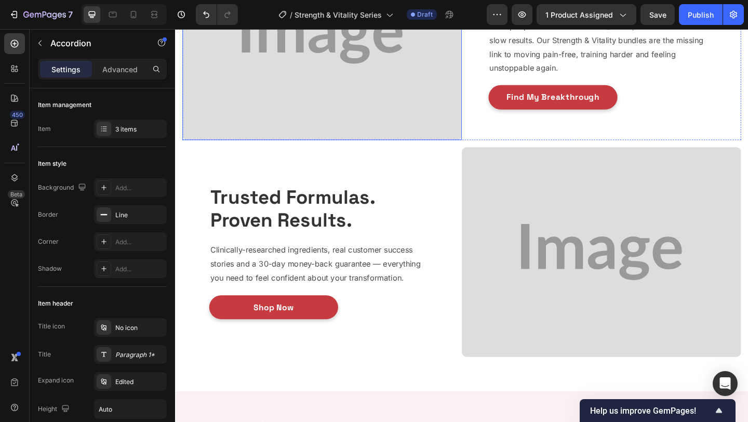
scroll to position [789, 0]
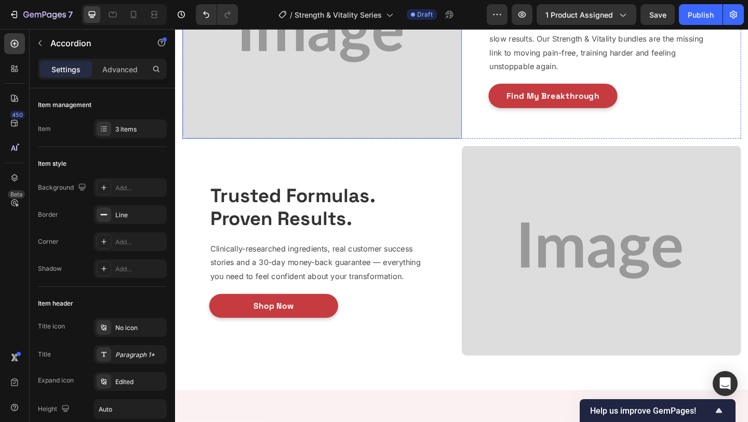
click at [255, 80] on img at bounding box center [335, 35] width 304 height 228
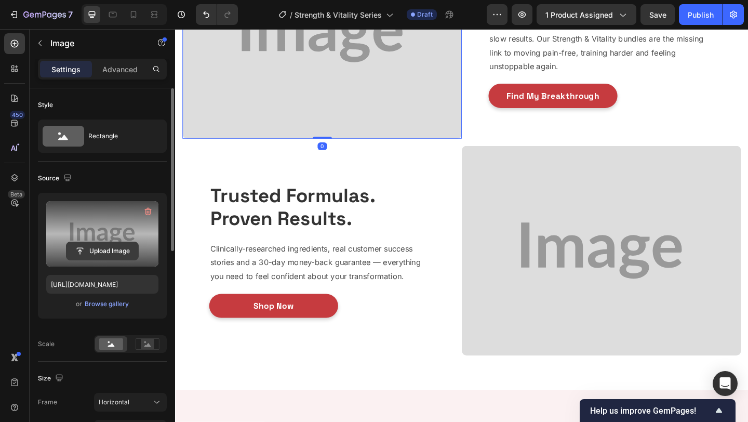
click at [104, 253] on input "file" at bounding box center [102, 251] width 72 height 18
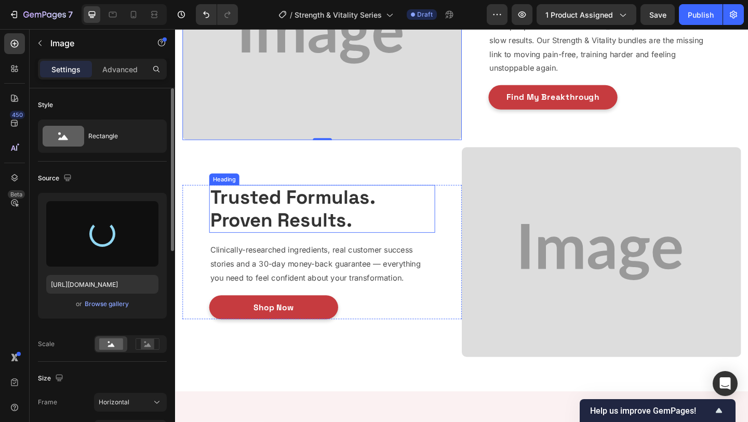
scroll to position [788, 0]
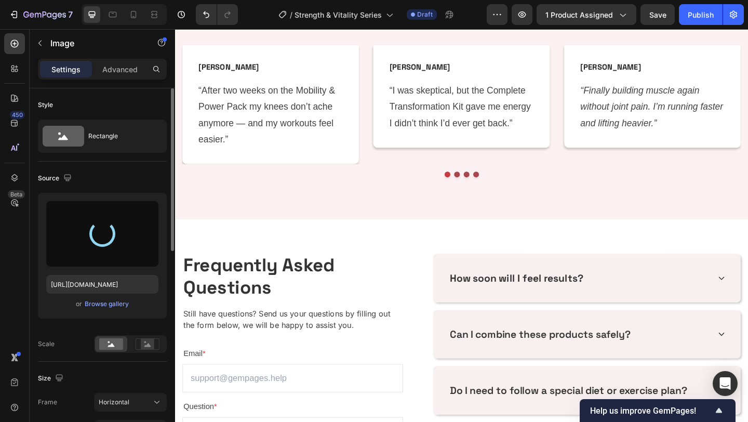
type input "https://cdn.shopify.com/s/files/1/0712/1518/6094/files/gempages_586140835712598…"
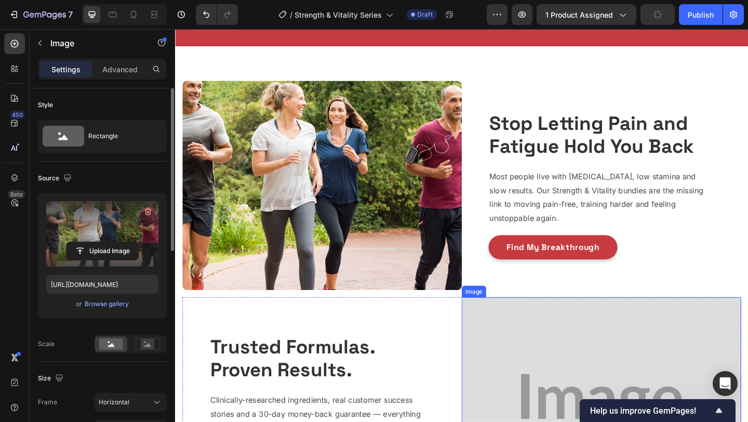
scroll to position [649, 0]
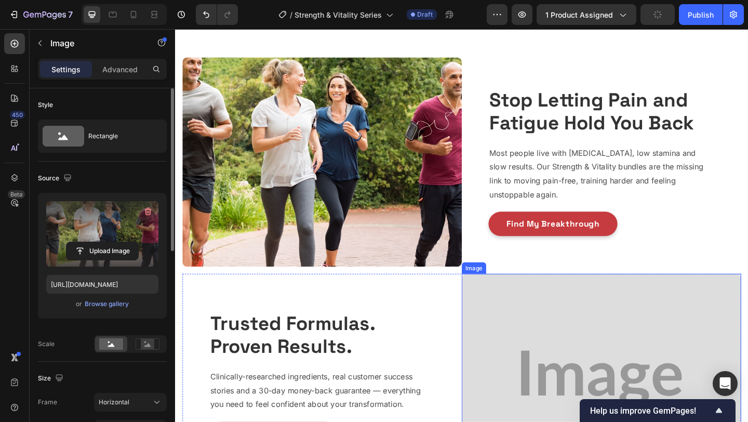
click at [599, 342] on img at bounding box center [639, 409] width 304 height 228
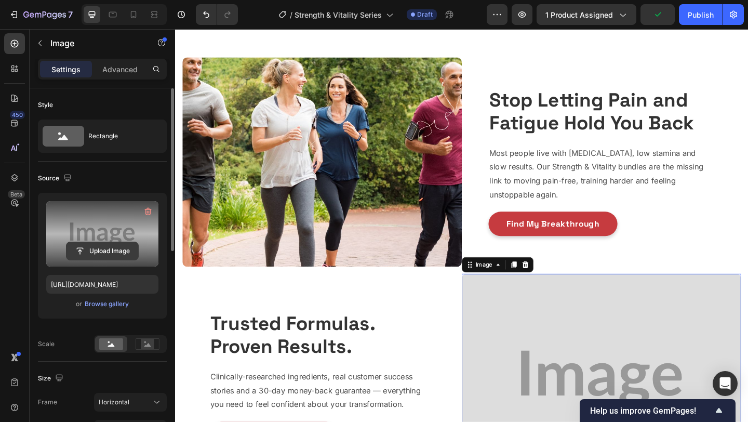
click at [103, 245] on input "file" at bounding box center [102, 251] width 72 height 18
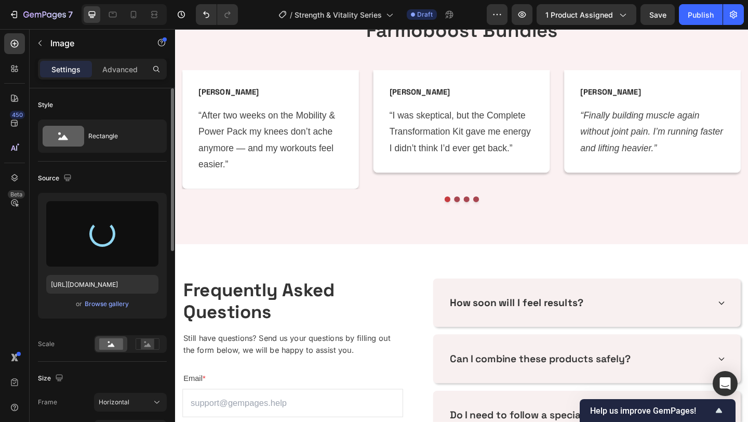
scroll to position [1261, 0]
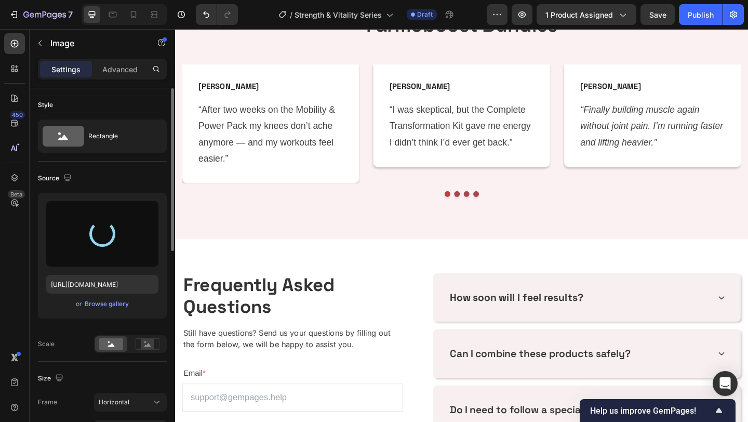
type input "https://cdn.shopify.com/s/files/1/0712/1518/6094/files/gempages_586140835712598…"
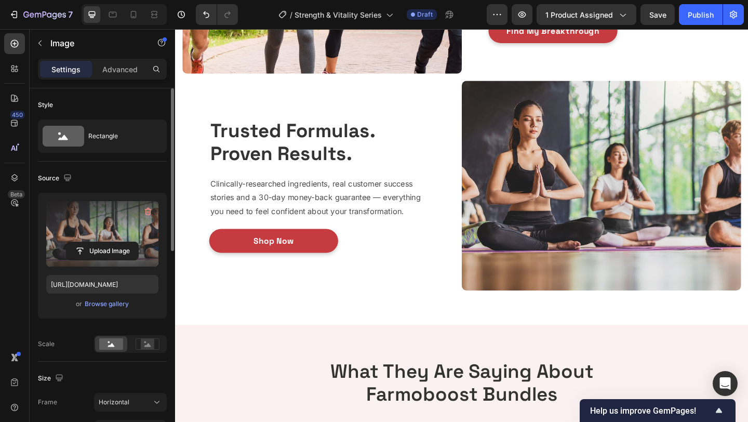
scroll to position [928, 0]
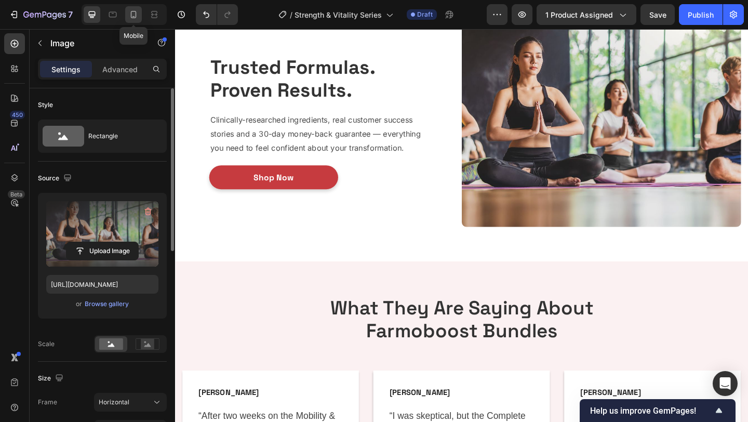
click at [138, 18] on icon at bounding box center [133, 14] width 10 height 10
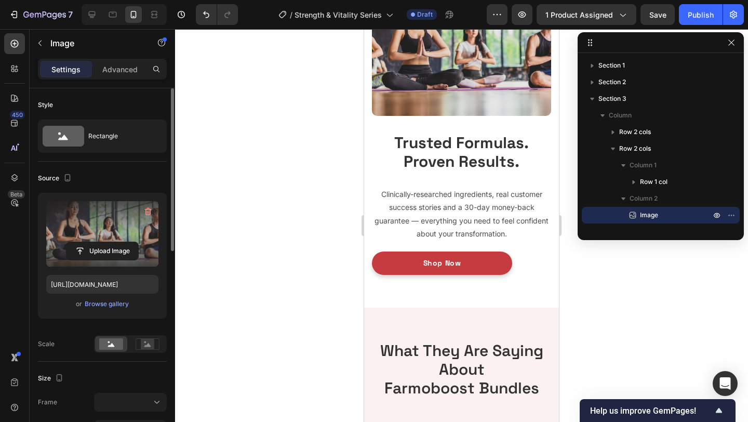
scroll to position [1037, 0]
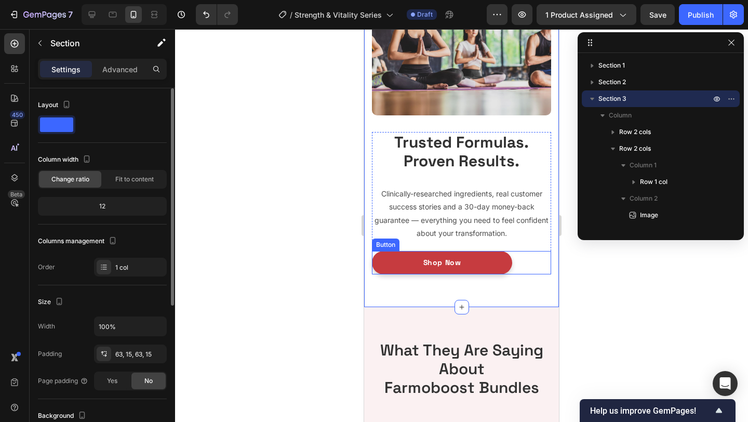
click at [524, 264] on div "Shop Now Button" at bounding box center [461, 262] width 179 height 23
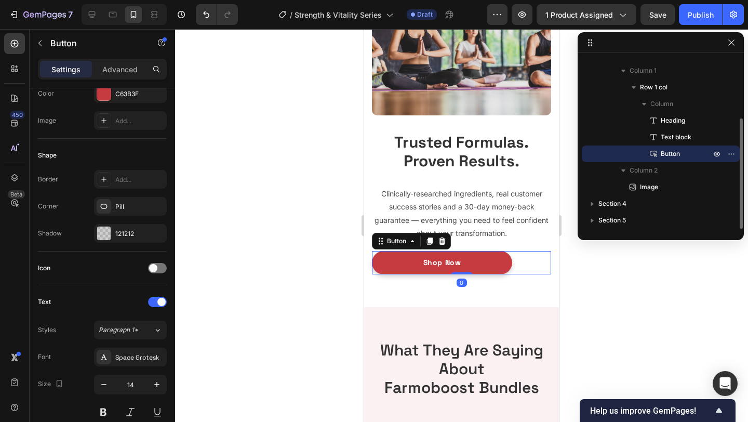
scroll to position [436, 0]
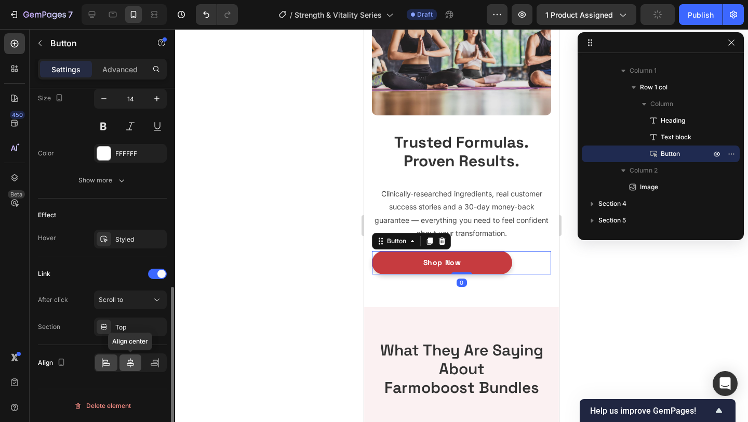
click at [130, 354] on div at bounding box center [130, 362] width 22 height 17
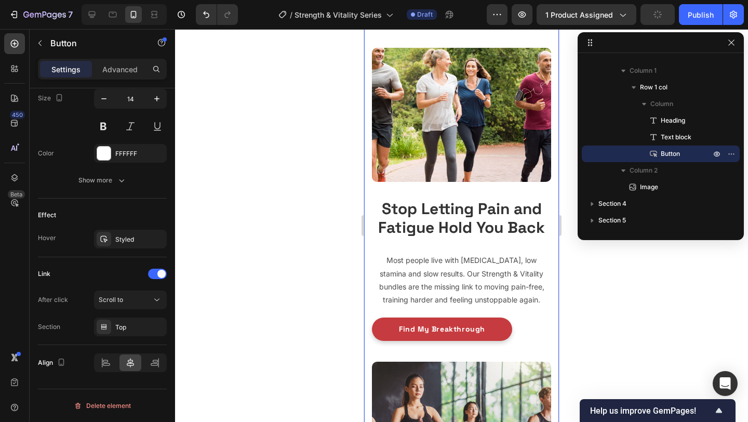
scroll to position [652, 0]
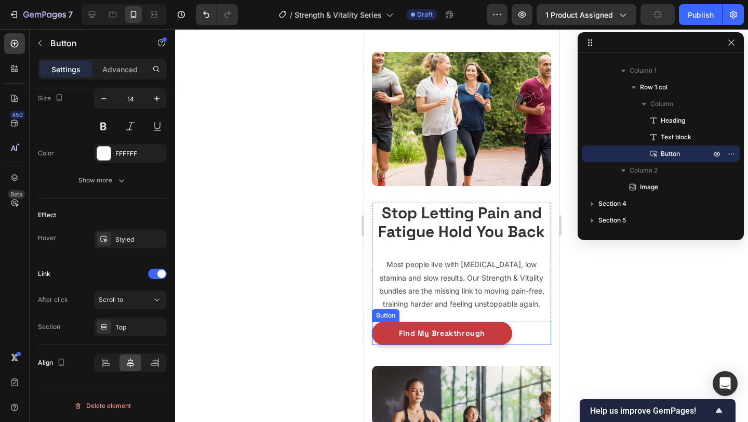
click at [524, 328] on div "Find My Breakthrough Button" at bounding box center [461, 333] width 179 height 23
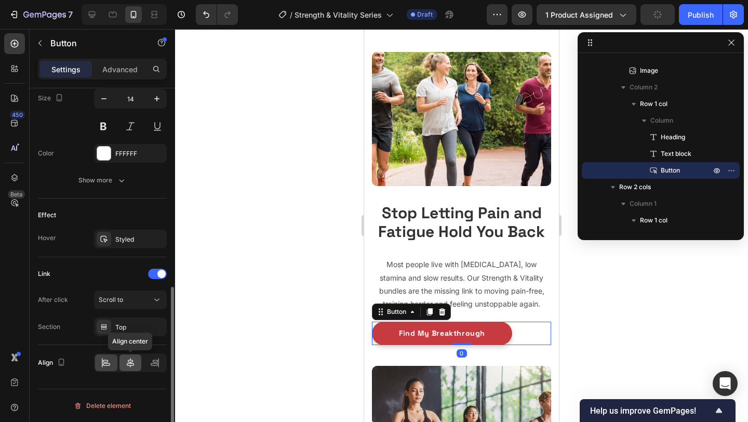
click at [131, 360] on icon at bounding box center [130, 362] width 10 height 10
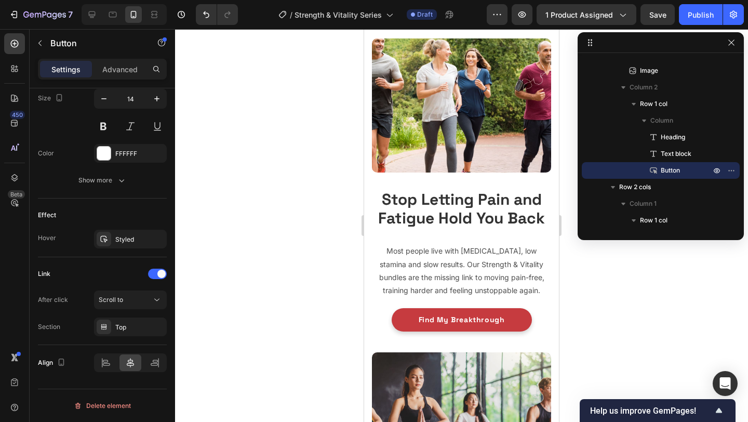
scroll to position [973, 0]
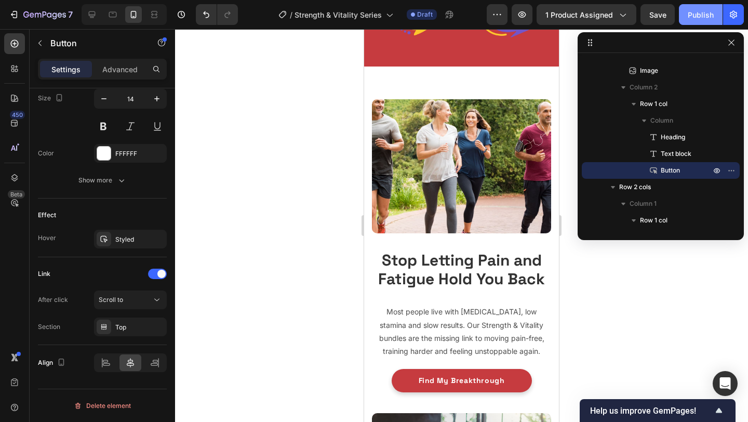
click at [688, 19] on div "Publish" at bounding box center [701, 14] width 26 height 11
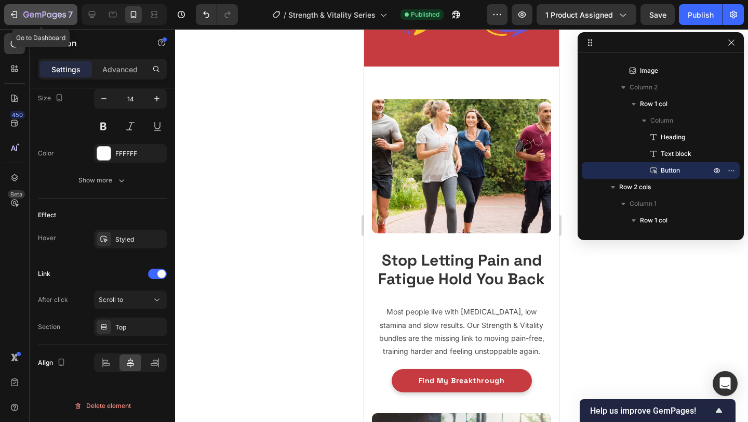
click at [31, 17] on icon "button" at bounding box center [44, 15] width 43 height 9
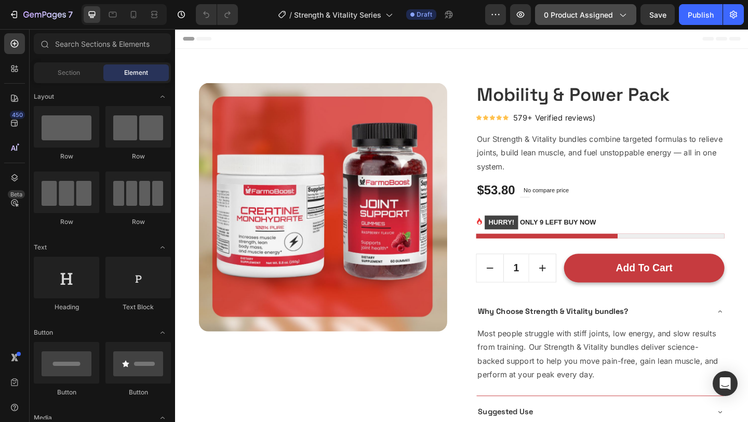
click at [579, 5] on button "0 product assigned" at bounding box center [585, 14] width 101 height 21
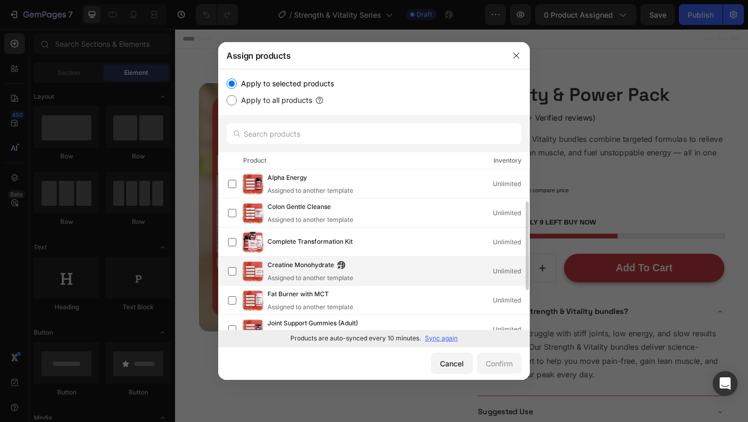
scroll to position [33, 0]
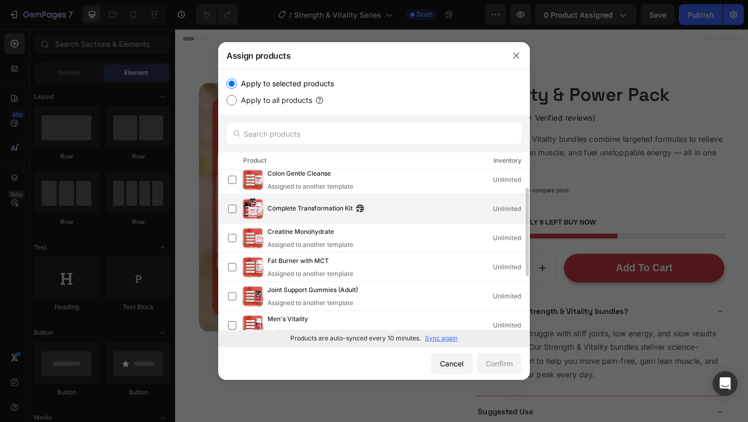
click at [413, 210] on div "Complete Transformation Kit Unlimited" at bounding box center [399, 208] width 262 height 11
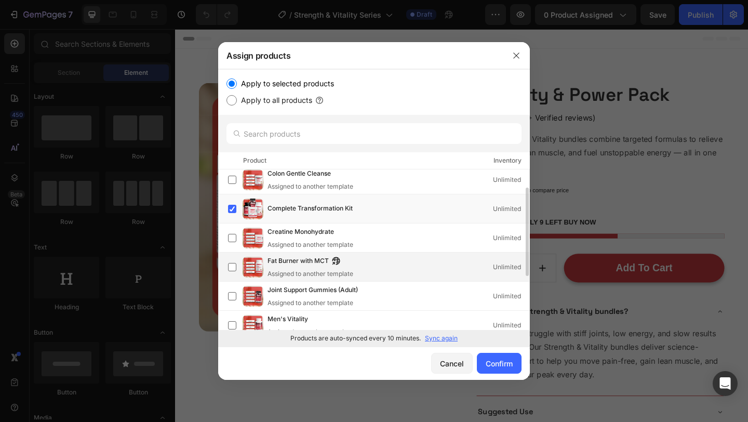
scroll to position [0, 0]
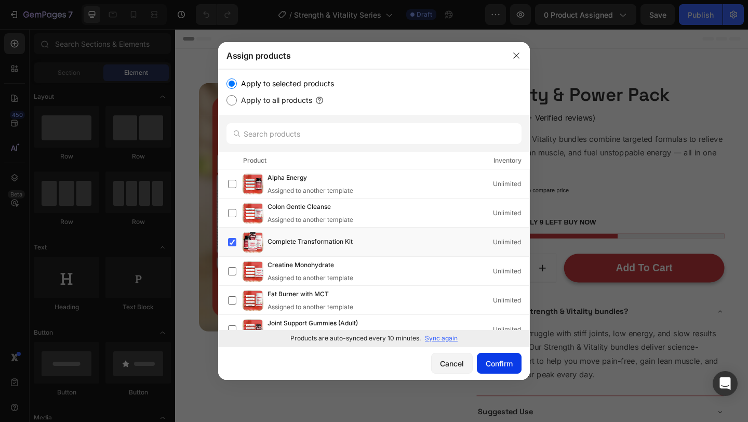
click at [488, 358] on div "Confirm" at bounding box center [499, 363] width 27 height 11
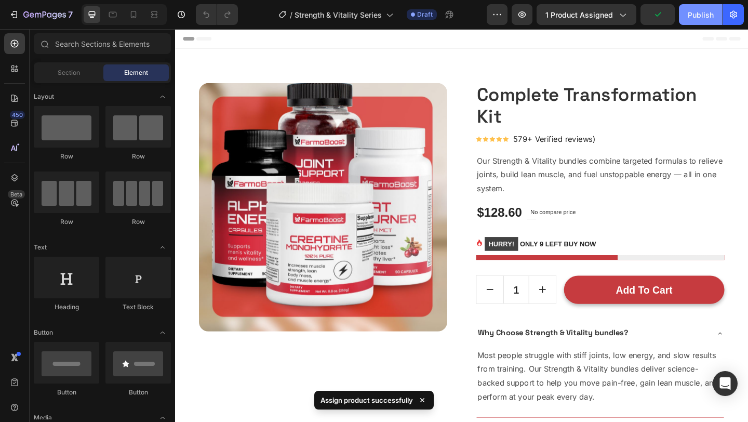
click at [696, 17] on div "Publish" at bounding box center [701, 14] width 26 height 11
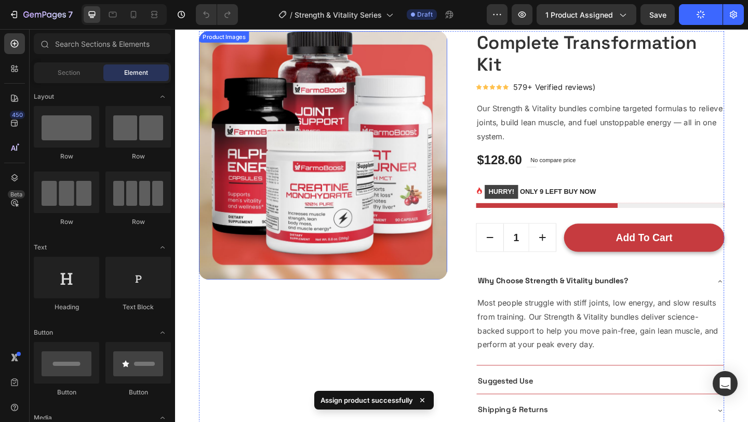
scroll to position [6, 0]
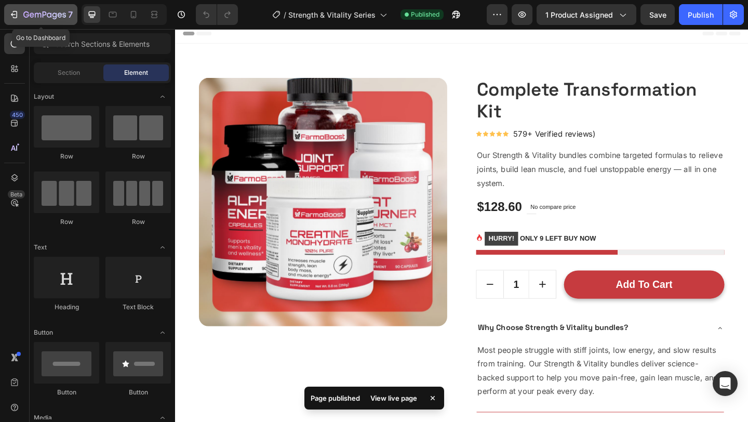
click at [7, 18] on button "7" at bounding box center [40, 14] width 73 height 21
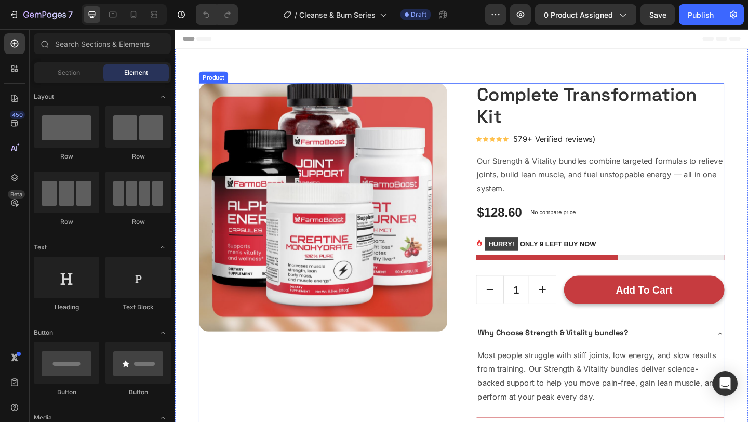
click at [483, 164] on div "Product Images Complete Transformation Kit (P) Title Icon Icon Icon Icon Icon I…" at bounding box center [486, 311] width 571 height 447
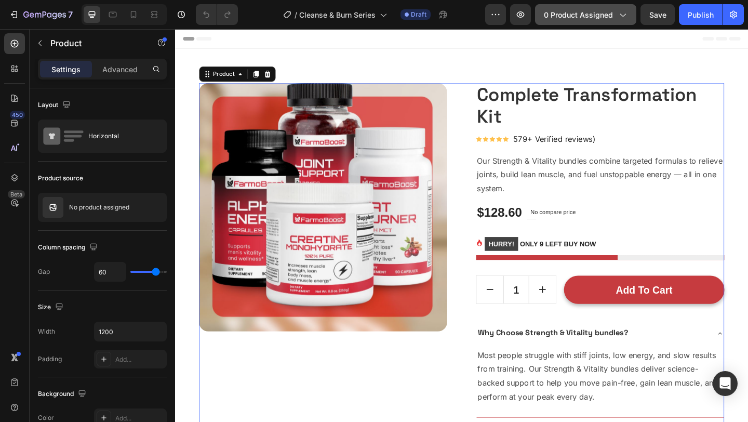
click at [560, 20] on button "0 product assigned" at bounding box center [585, 14] width 101 height 21
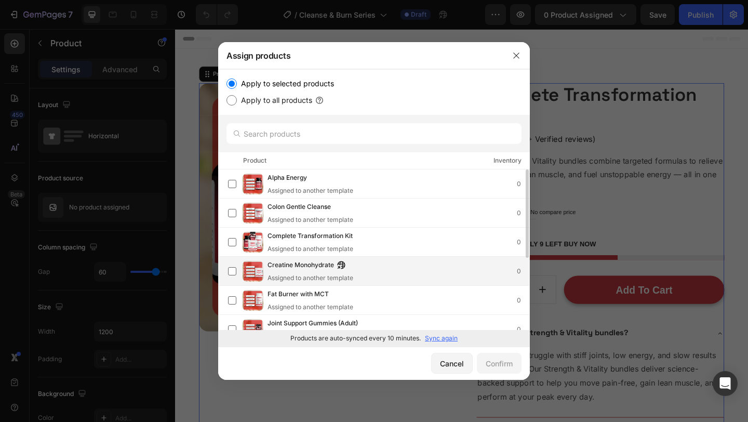
scroll to position [130, 0]
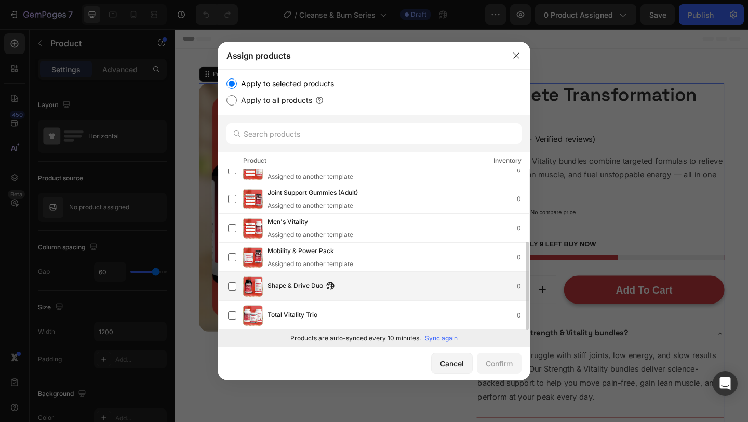
click at [400, 279] on div "Shape & Drive Duo 0" at bounding box center [378, 286] width 301 height 21
click at [486, 359] on div "Confirm" at bounding box center [499, 363] width 27 height 11
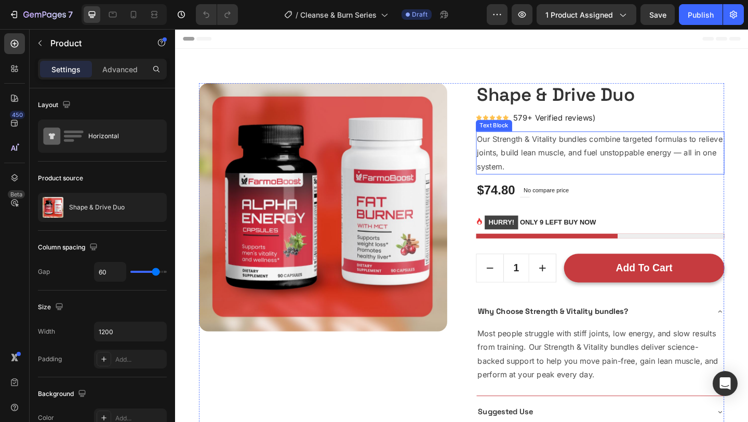
click at [595, 168] on p "Our Strength & Vitality bundles combine targeted formulas to relieve joints, bu…" at bounding box center [637, 163] width 268 height 45
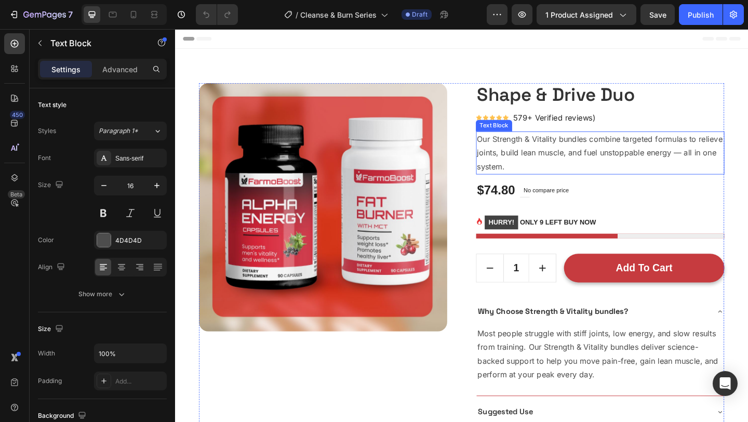
click at [595, 168] on p "Our Strength & Vitality bundles combine targeted formulas to relieve joints, bu…" at bounding box center [637, 163] width 268 height 45
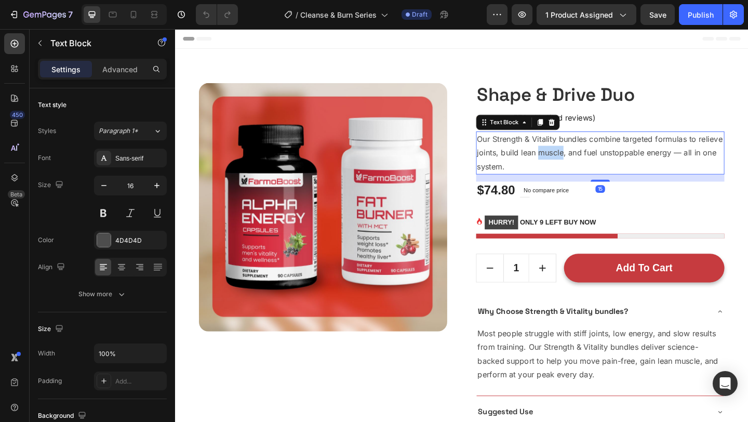
click at [595, 168] on p "Our Strength & Vitality bundles combine targeted formulas to relieve joints, bu…" at bounding box center [637, 163] width 268 height 45
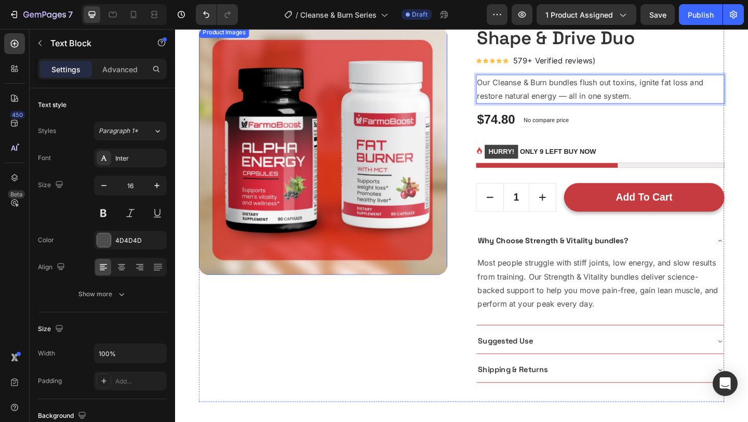
scroll to position [125, 0]
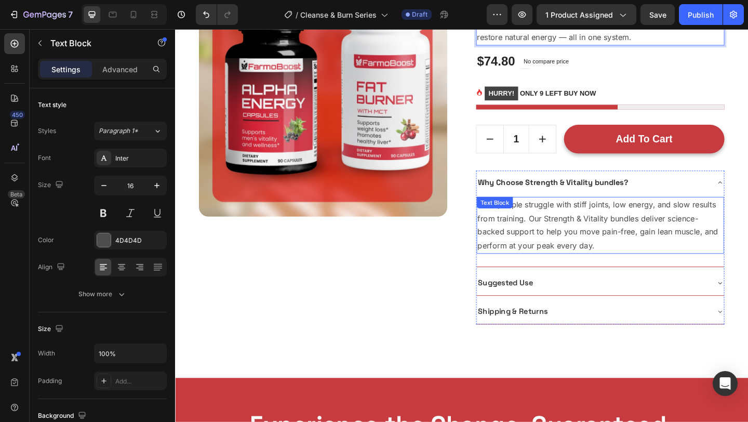
click at [579, 258] on p "Most people struggle with stiff joints, low energy, and slow results from train…" at bounding box center [637, 242] width 267 height 60
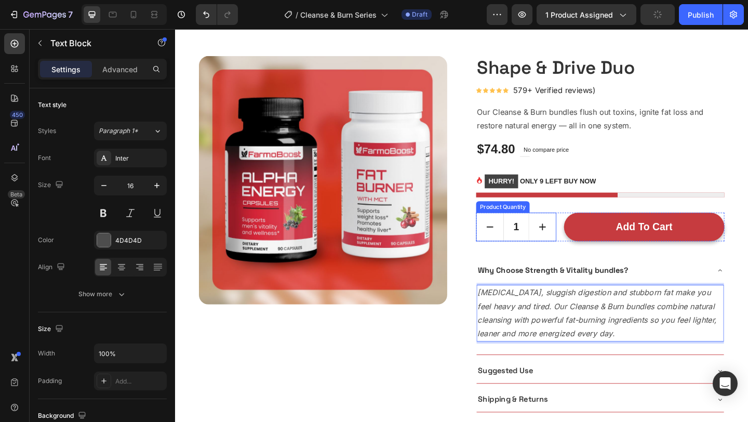
scroll to position [29, 0]
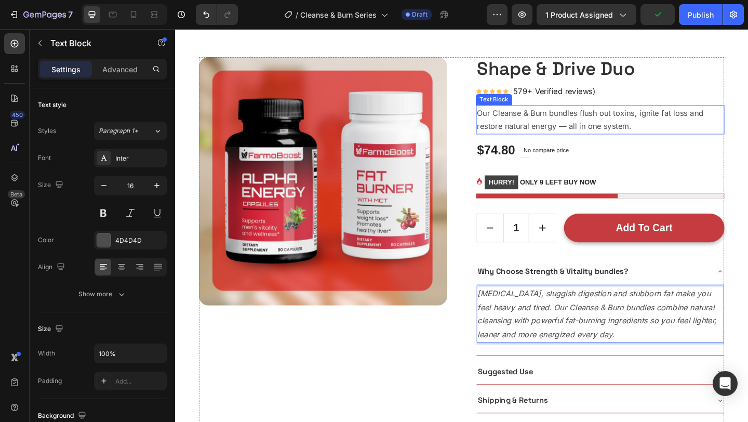
click at [581, 121] on p "Our Cleanse & Burn bundles flush out toxins, ignite fat loss and restore natura…" at bounding box center [637, 128] width 268 height 30
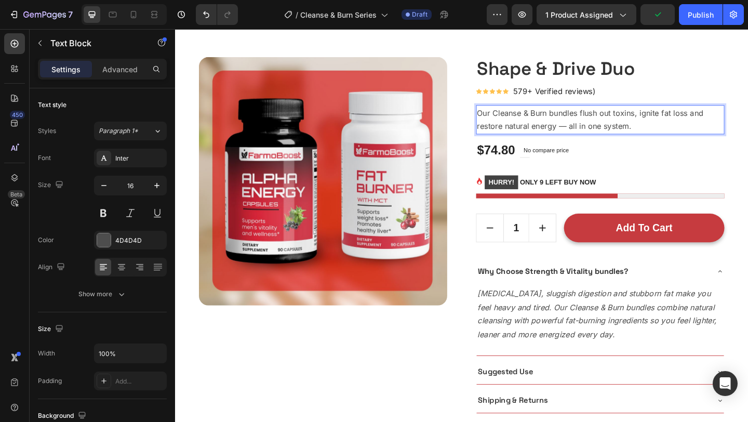
click at [616, 122] on p "Our Cleanse & Burn bundles flush out toxins, ignite fat loss and restore natura…" at bounding box center [637, 128] width 268 height 30
drag, startPoint x: 616, startPoint y: 122, endPoint x: 550, endPoint y: 117, distance: 66.1
click at [550, 117] on p "Our Cleanse & Burn bundles flush out toxins, ignite fat loss and restore natura…" at bounding box center [637, 128] width 268 height 30
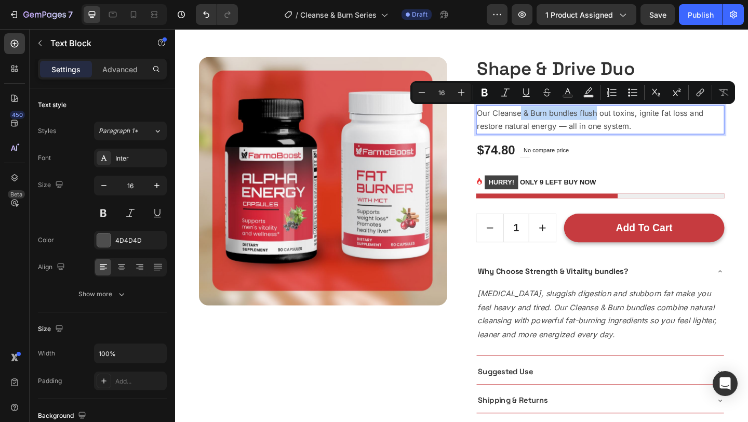
click at [574, 138] on p "Our Cleanse & Burn bundles flush out toxins, ignite fat loss and restore natura…" at bounding box center [637, 128] width 268 height 30
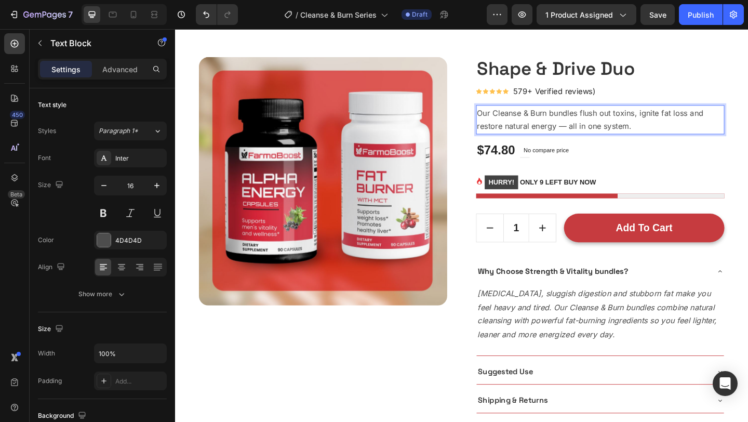
click at [611, 123] on p "Our Cleanse & Burn bundles flush out toxins, ignite fat loss and restore natura…" at bounding box center [637, 128] width 268 height 30
click at [614, 119] on p "Our Cleanse & Burn bundles flush out toxins, ignite fat loss and restore natura…" at bounding box center [637, 128] width 268 height 30
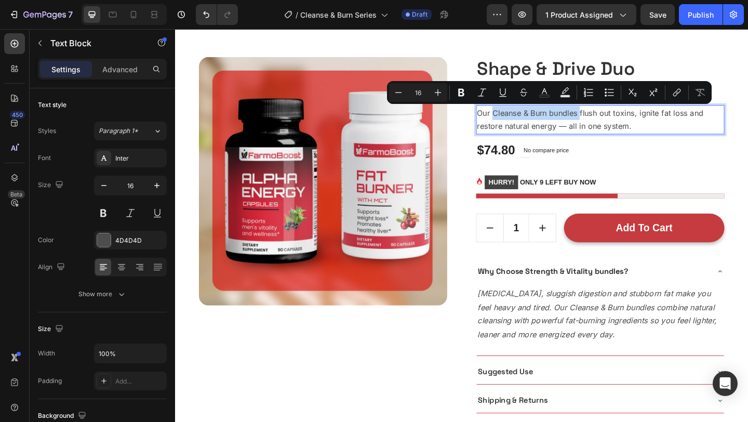
drag, startPoint x: 614, startPoint y: 119, endPoint x: 544, endPoint y: 115, distance: 70.3
click at [547, 117] on p "Our Cleanse & Burn bundles flush out toxins, ignite fat loss and restore natura…" at bounding box center [637, 128] width 268 height 30
copy p "Cleanse & Burn bundles"
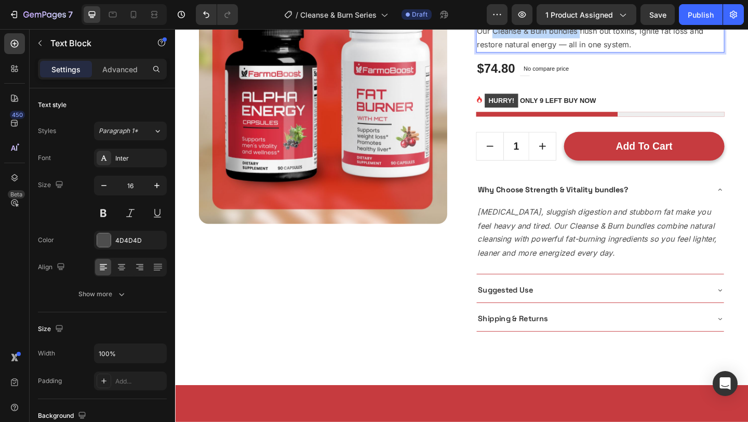
scroll to position [191, 0]
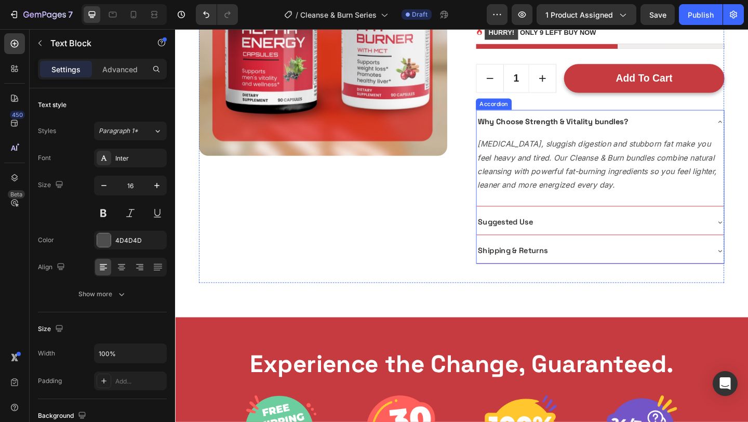
click at [585, 135] on strong "Why Choose Strength & Vitality bundles?" at bounding box center [585, 129] width 163 height 11
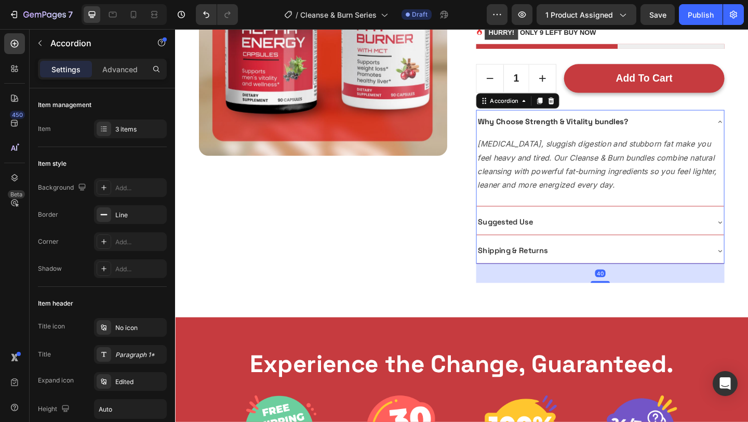
click at [630, 130] on strong "Why Choose Strength & Vitality bundles?" at bounding box center [585, 129] width 163 height 11
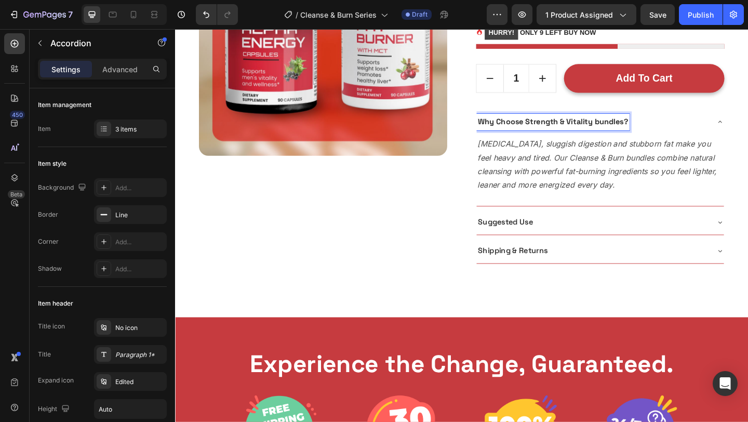
click at [664, 128] on strong "Why Choose Strength & Vitality bundles?" at bounding box center [585, 129] width 163 height 11
drag, startPoint x: 664, startPoint y: 128, endPoint x: 553, endPoint y: 122, distance: 111.8
click at [556, 125] on strong "Why Choose Strength & Vitality bundles?" at bounding box center [585, 129] width 163 height 11
click at [677, 167] on icon "Bloating, sluggish digestion and stubborn fat make you feel heavy and tired. Ou…" at bounding box center [634, 176] width 260 height 55
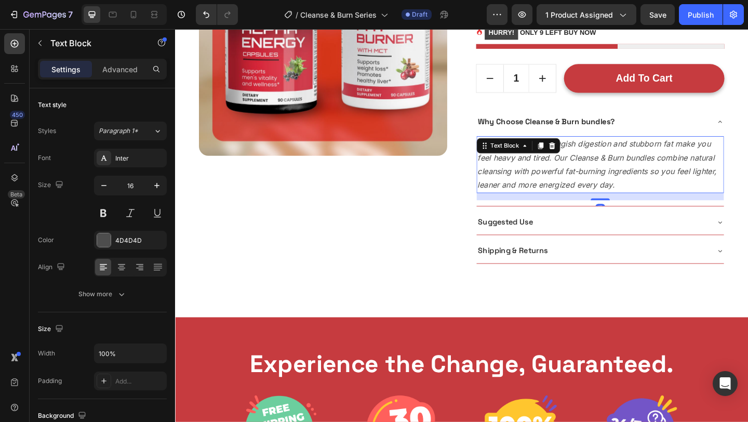
click at [677, 167] on icon "Bloating, sluggish digestion and stubborn fat make you feel heavy and tired. Ou…" at bounding box center [634, 176] width 260 height 55
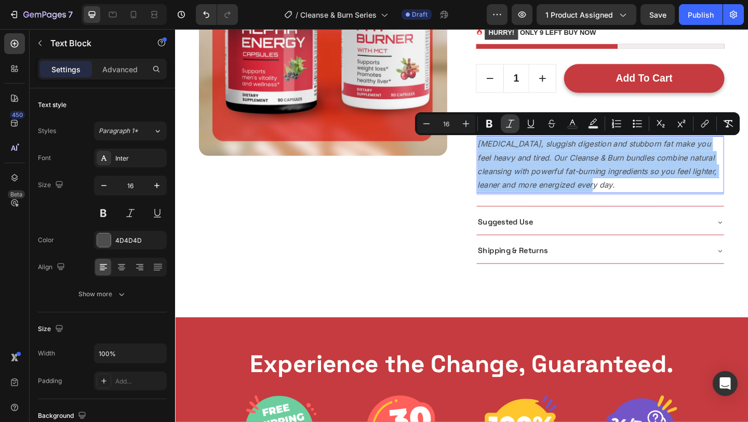
click at [505, 126] on icon "Editor contextual toolbar" at bounding box center [510, 123] width 10 height 10
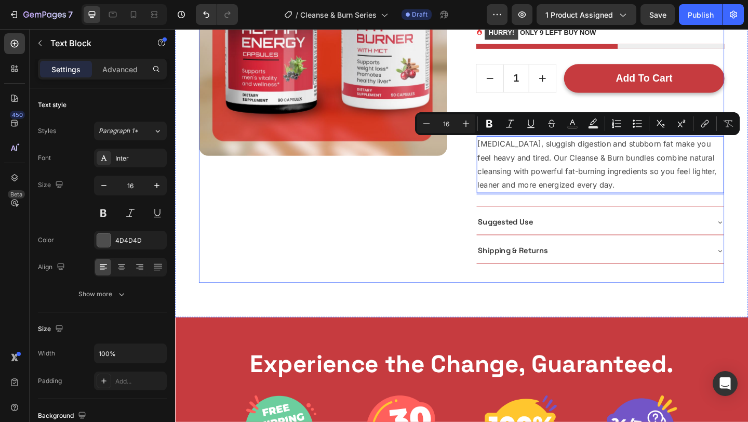
click at [428, 227] on div "Product Images" at bounding box center [336, 101] width 270 height 408
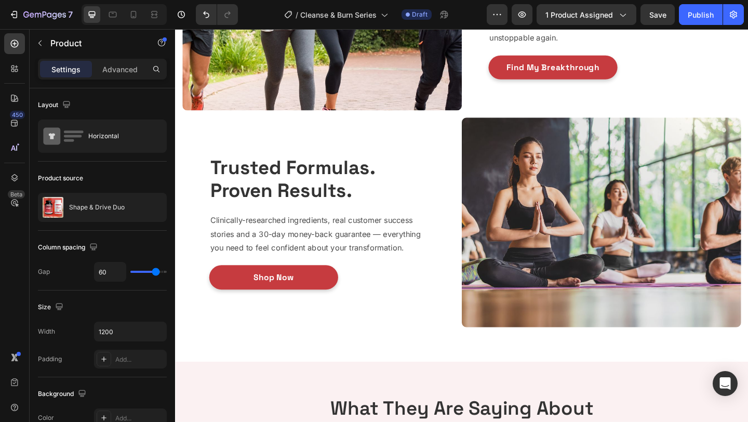
scroll to position [634, 0]
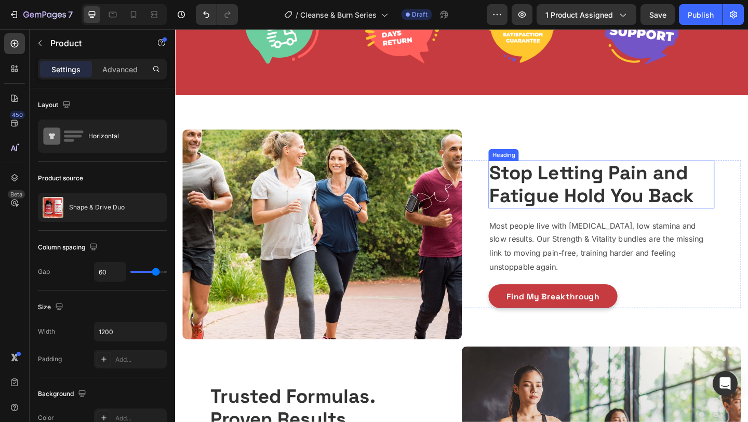
click at [544, 190] on strong "Stop Letting Pain and Fatigue Hold You Back" at bounding box center [628, 197] width 223 height 51
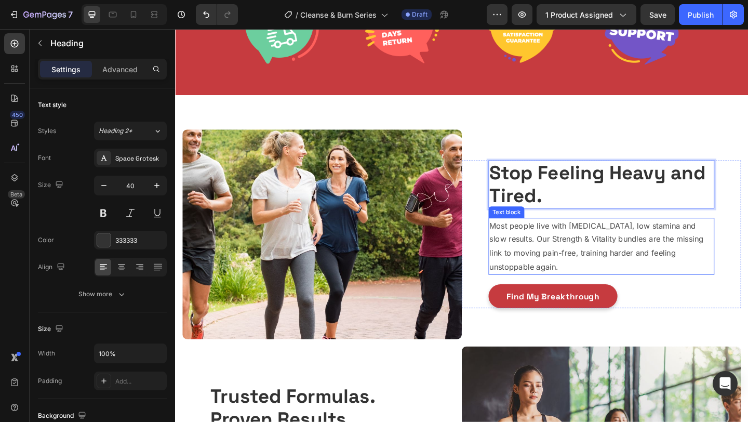
click at [550, 266] on p "Most people live with aching joints, low stamina and slow results. Our Strength…" at bounding box center [639, 265] width 244 height 60
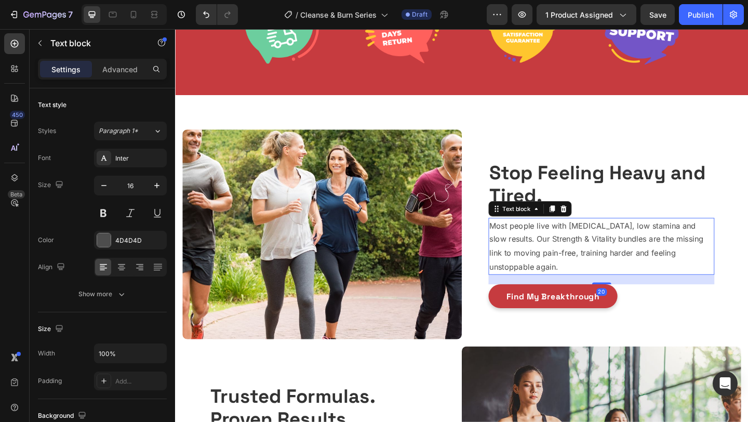
click at [550, 266] on p "Most people live with aching joints, low stamina and slow results. Our Strength…" at bounding box center [639, 265] width 244 height 60
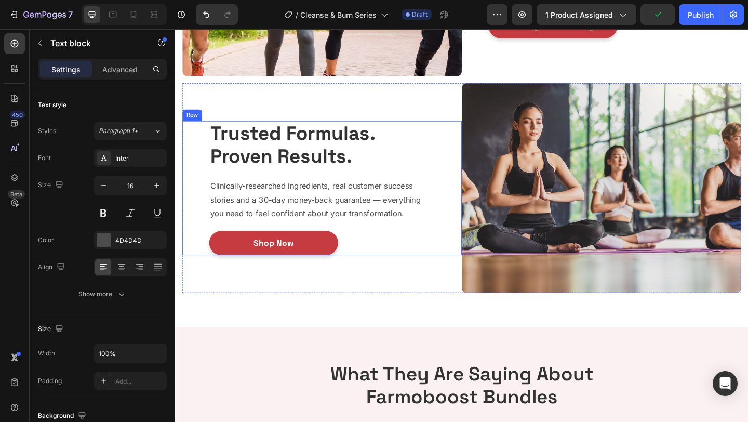
scroll to position [923, 0]
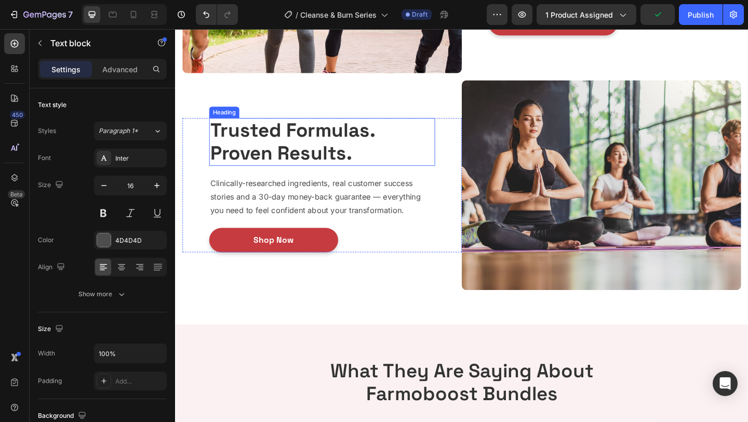
click at [327, 152] on strong "Trusted Formulas. Proven Results." at bounding box center [302, 151] width 179 height 51
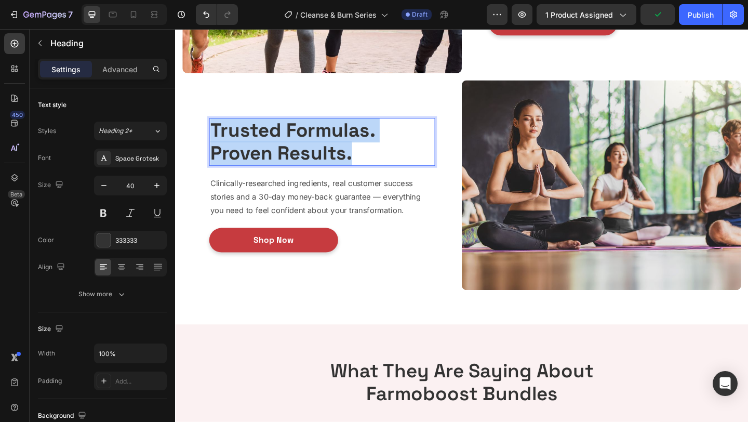
click at [327, 152] on strong "Trusted Formulas. Proven Results." at bounding box center [302, 151] width 179 height 51
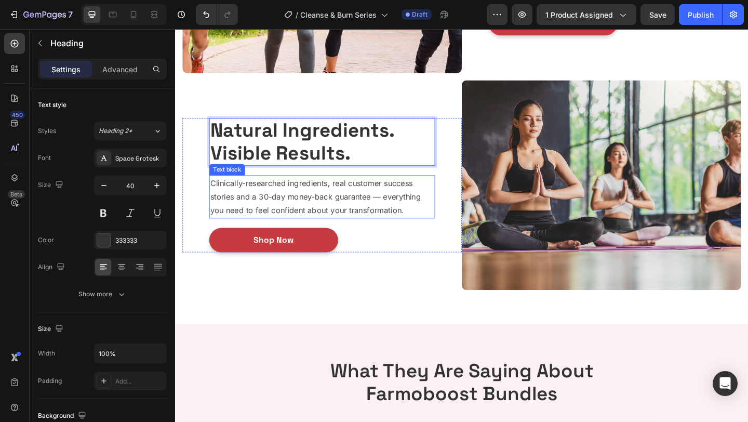
click at [381, 215] on p "Clinically-researched ingredients, real customer success stories and a 30-day m…" at bounding box center [335, 211] width 244 height 45
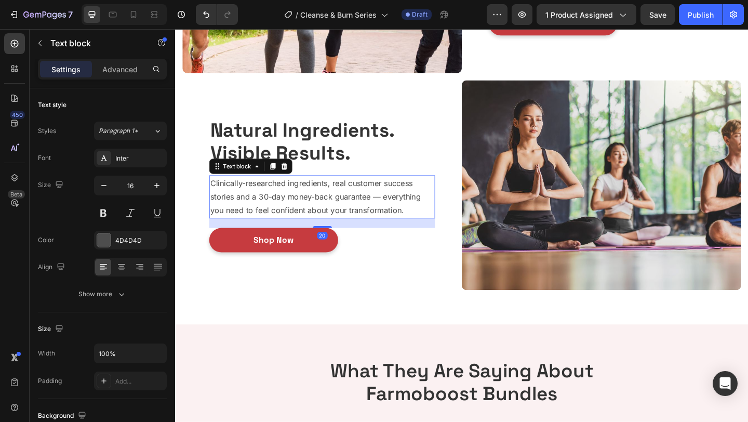
click at [381, 215] on p "Clinically-researched ingredients, real customer success stories and a 30-day m…" at bounding box center [335, 211] width 244 height 45
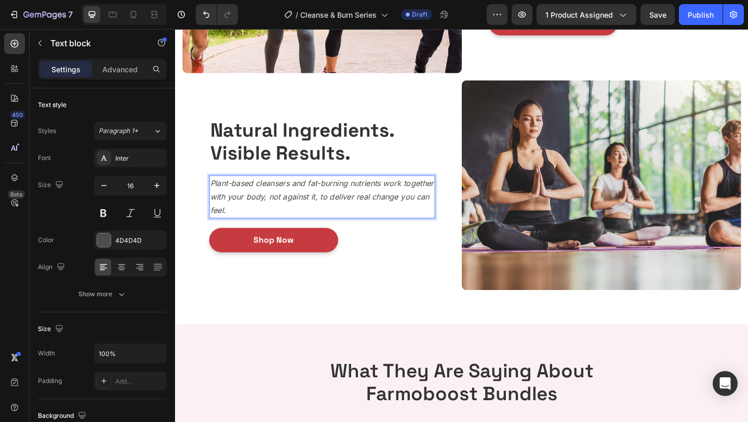
click at [381, 215] on icon "Plant-based cleansers and fat-burning nutrients work together with your body, n…" at bounding box center [334, 211] width 243 height 41
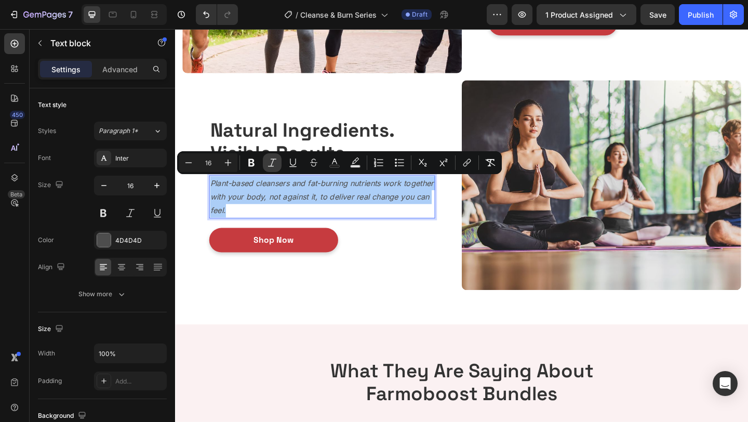
click at [274, 159] on icon "Editor contextual toolbar" at bounding box center [272, 162] width 8 height 8
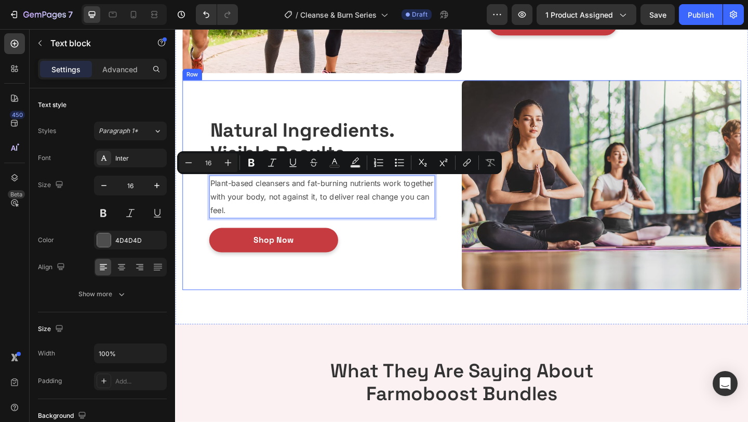
click at [375, 309] on div "⁠⁠⁠⁠⁠⁠⁠ Natural Ingredients. Visible Results. Heading Plant-based cleansers and…" at bounding box center [335, 199] width 304 height 228
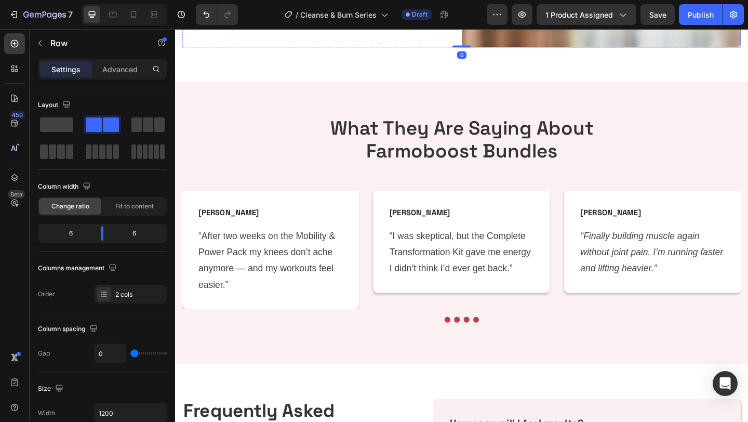
scroll to position [1199, 0]
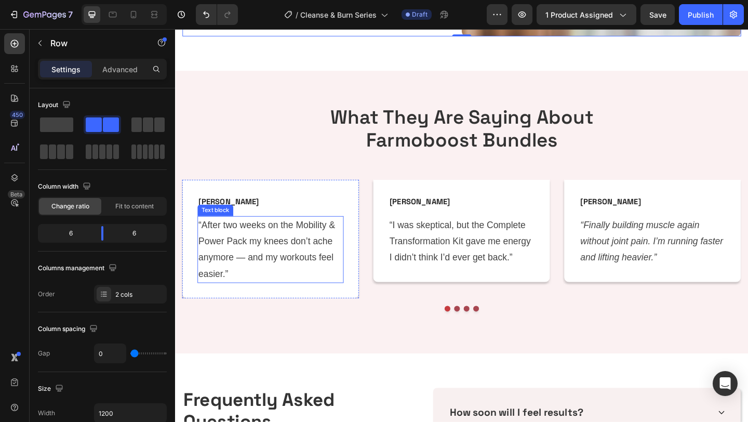
click at [291, 271] on p "“After two weeks on the Mobility & Power Pack my knees don’t ache anymore — and…" at bounding box center [279, 268] width 157 height 71
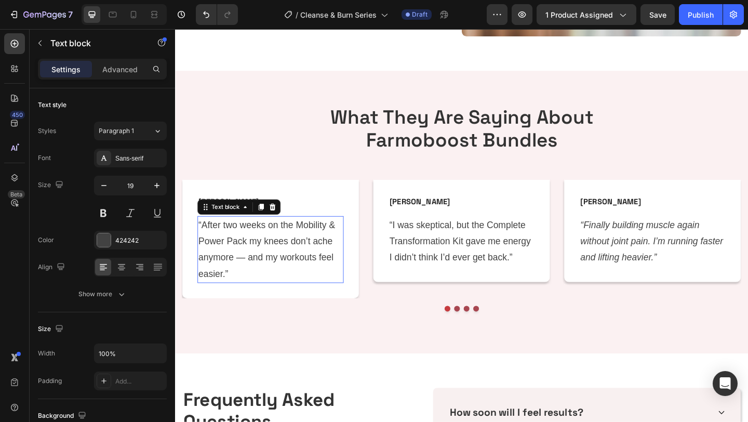
click at [291, 271] on p "“After two weeks on the Mobility & Power Pack my knees don’t ache anymore — and…" at bounding box center [279, 268] width 157 height 71
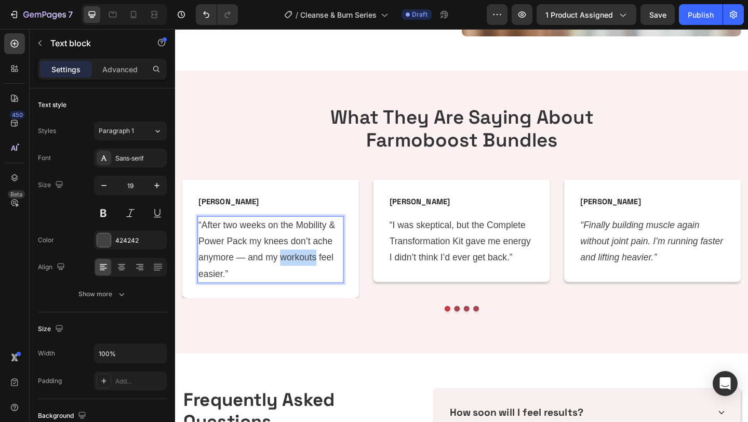
click at [291, 271] on p "“After two weeks on the Mobility & Power Pack my knees don’t ache anymore — and…" at bounding box center [279, 268] width 157 height 71
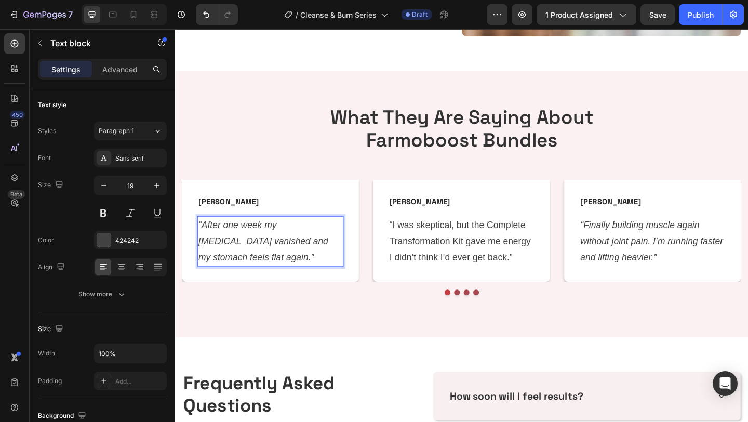
click at [224, 249] on p "“After one week my bloating vanished and my stomach feels flat again.”" at bounding box center [279, 260] width 157 height 54
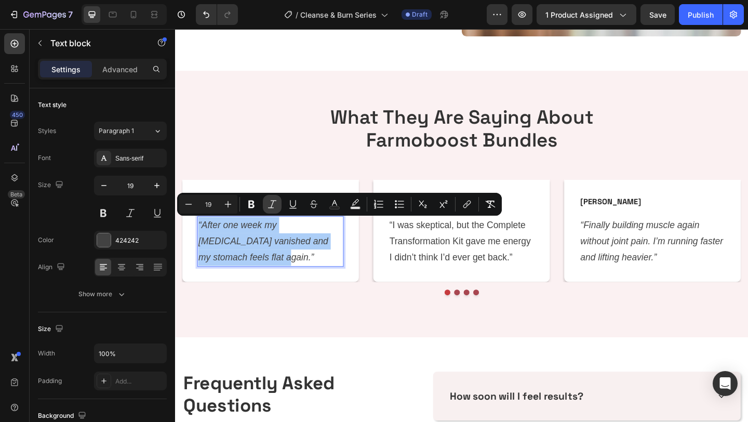
click at [273, 202] on icon "Editor contextual toolbar" at bounding box center [272, 204] width 8 height 8
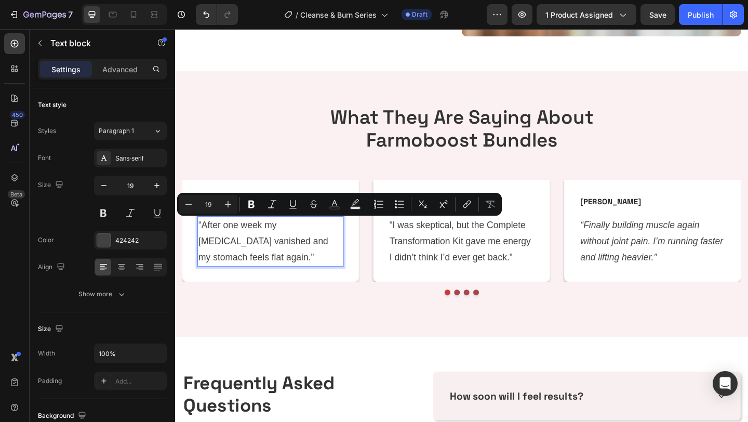
click at [287, 235] on p "“After one week my bloating vanished and my stomach feels flat again.”" at bounding box center [279, 260] width 157 height 54
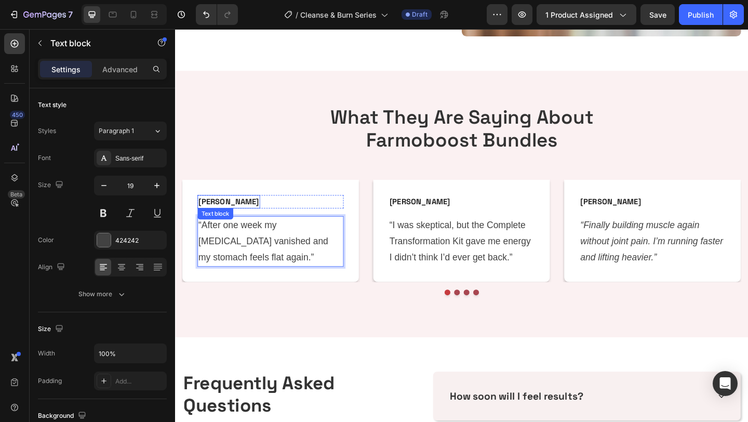
click at [219, 213] on p "John M." at bounding box center [234, 216] width 66 height 12
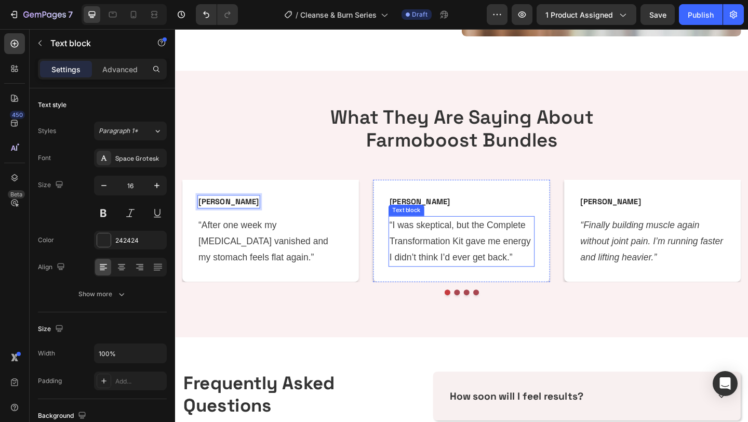
click at [447, 243] on p "“I was skeptical, but the Complete Transformation Kit gave me energy I didn’t t…" at bounding box center [486, 260] width 157 height 54
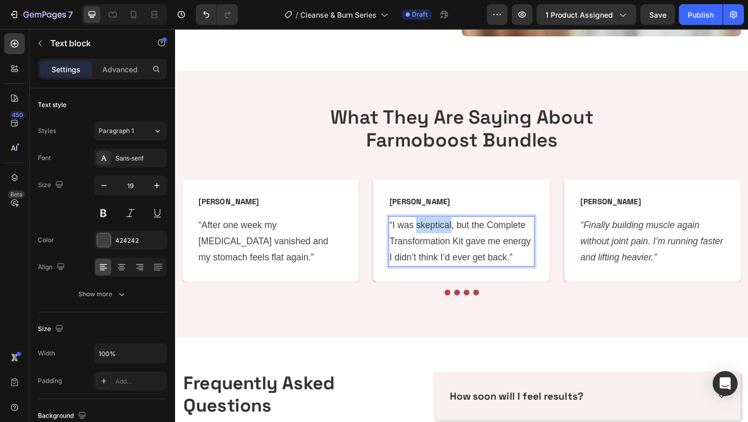
click at [447, 243] on p "“I was skeptical, but the Complete Transformation Kit gave me energy I didn’t t…" at bounding box center [486, 260] width 157 height 54
click at [478, 258] on icon "“I dropped 7 pounds in a month without changing my diet drastically.”" at bounding box center [476, 259] width 137 height 46
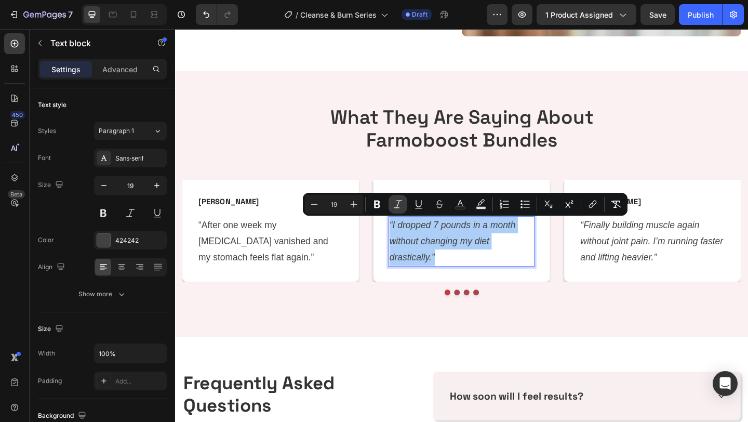
click at [403, 205] on icon "Editor contextual toolbar" at bounding box center [398, 204] width 10 height 10
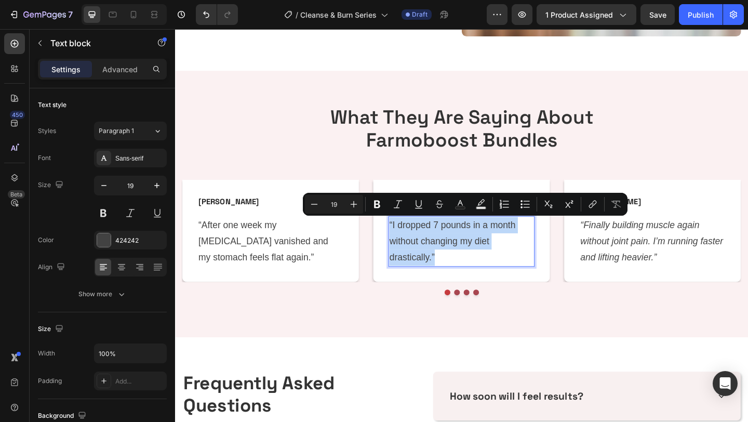
click at [430, 260] on p "“I dropped 7 pounds in a month without changing my diet drastically.”" at bounding box center [486, 260] width 157 height 54
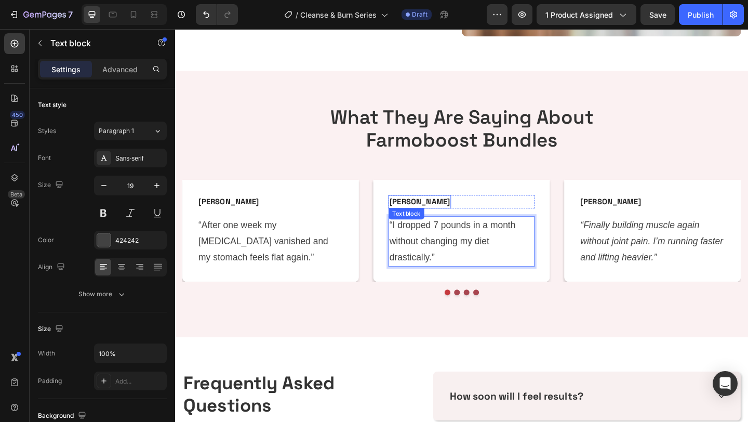
click at [431, 211] on p "Sarah K." at bounding box center [441, 216] width 66 height 12
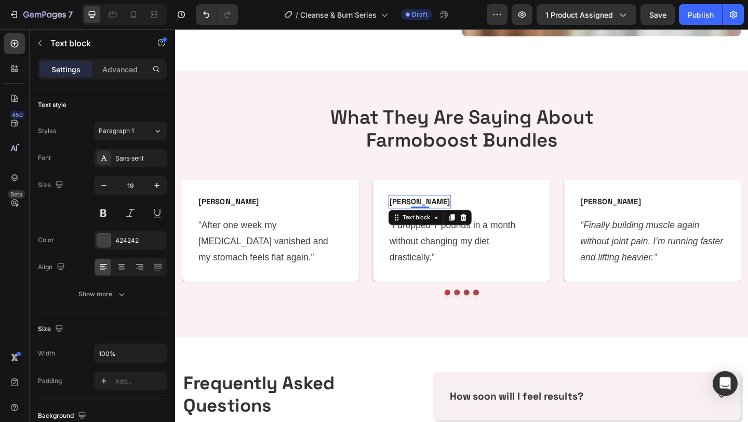
click at [431, 211] on p "Sarah K." at bounding box center [441, 216] width 66 height 12
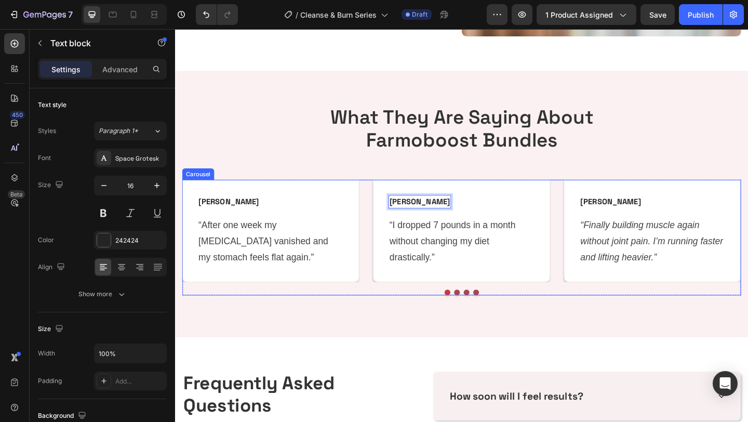
click at [649, 266] on p "“Finally building muscle again without joint pain. I’m running faster and lifti…" at bounding box center [694, 260] width 157 height 54
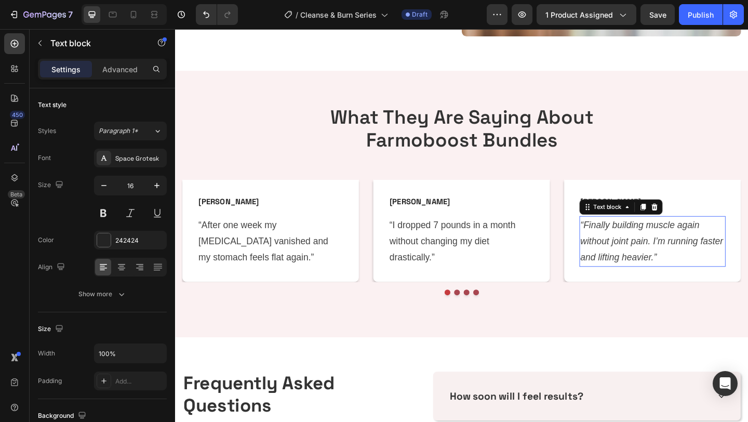
click at [649, 266] on p "“Finally building muscle again without joint pain. I’m running faster and lifti…" at bounding box center [694, 260] width 157 height 54
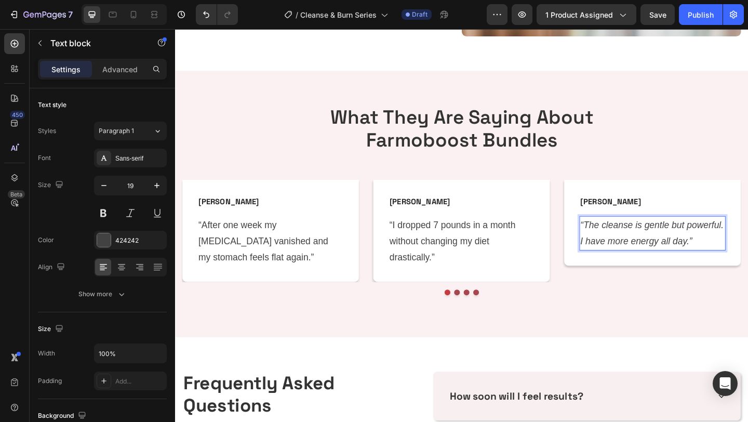
click at [621, 243] on icon "“The cleanse is gentle but powerful. I have more energy all day.”" at bounding box center [694, 250] width 156 height 29
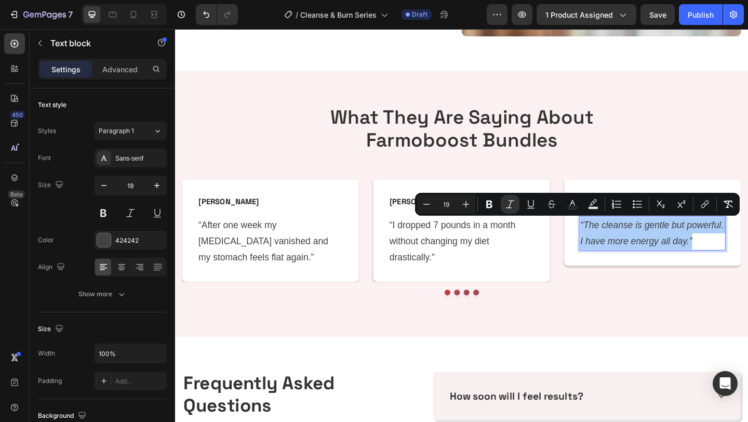
click at [500, 203] on div "Minus 19 Plus Bold Italic Underline Strikethrough Text Color Text Background Co…" at bounding box center [577, 204] width 321 height 19
click at [507, 203] on icon "Editor contextual toolbar" at bounding box center [510, 204] width 10 height 10
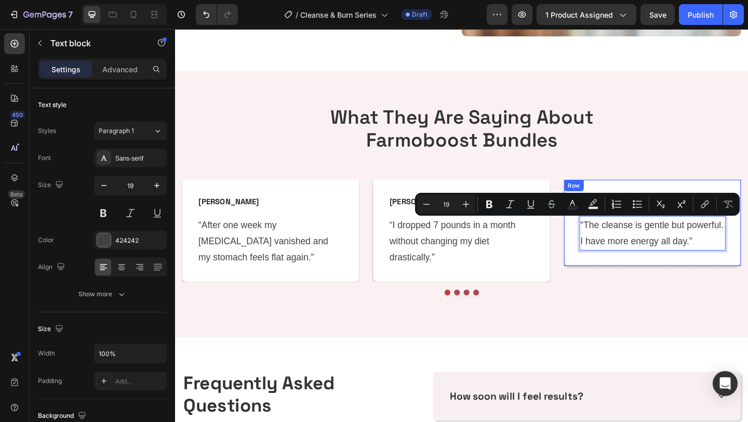
click at [640, 201] on div "David R. Text block Row “The cleanse is gentle but powerful. I have more energy…" at bounding box center [694, 240] width 192 height 94
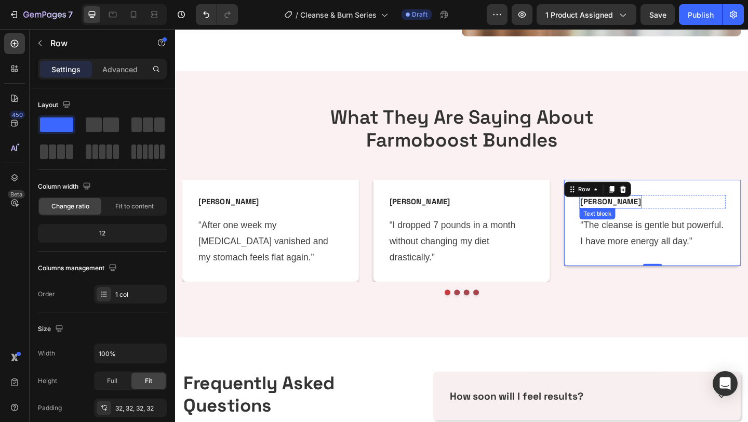
click at [639, 217] on p "David R." at bounding box center [649, 216] width 66 height 12
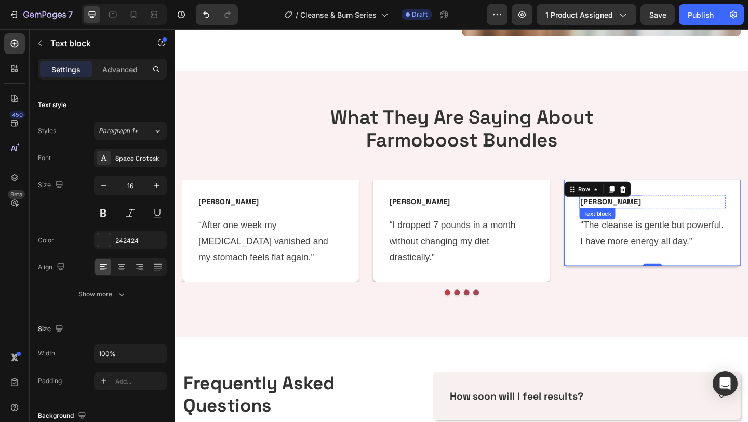
click at [639, 217] on p "David R." at bounding box center [649, 216] width 66 height 12
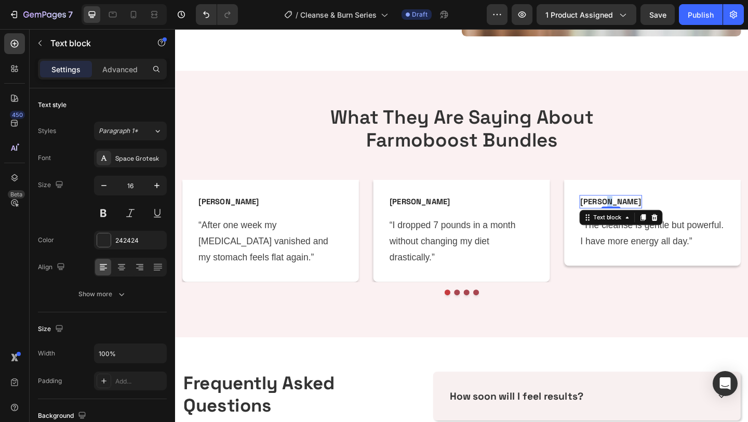
click at [639, 217] on p "David R." at bounding box center [649, 216] width 66 height 12
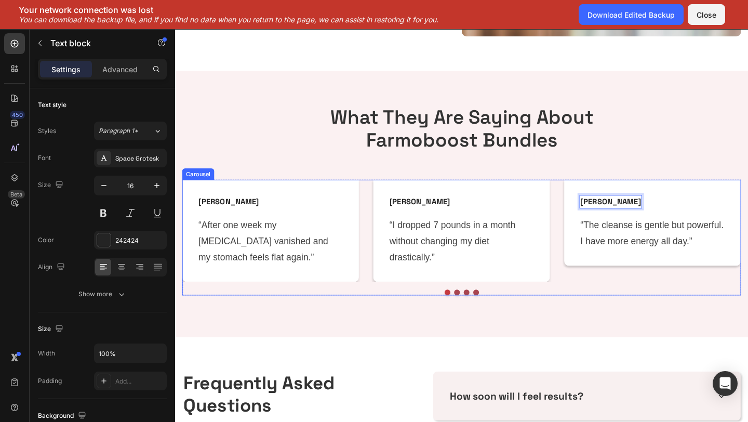
click at [589, 277] on div "Marie L. Text block Row “After one week my bloating vanished and my stomach fee…" at bounding box center [487, 249] width 608 height 112
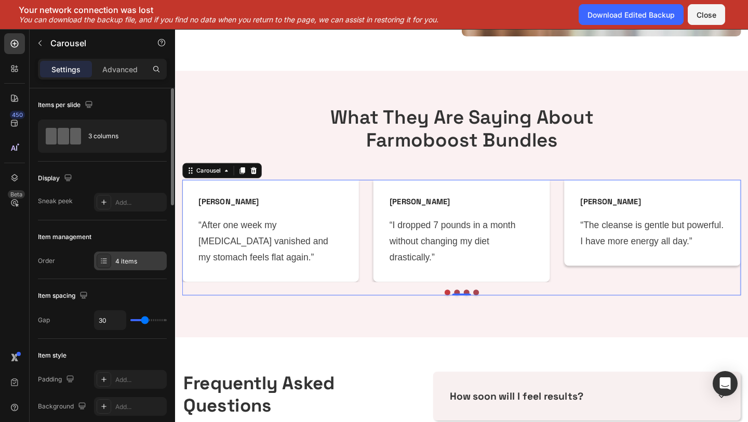
click at [130, 257] on div "4 items" at bounding box center [139, 261] width 49 height 9
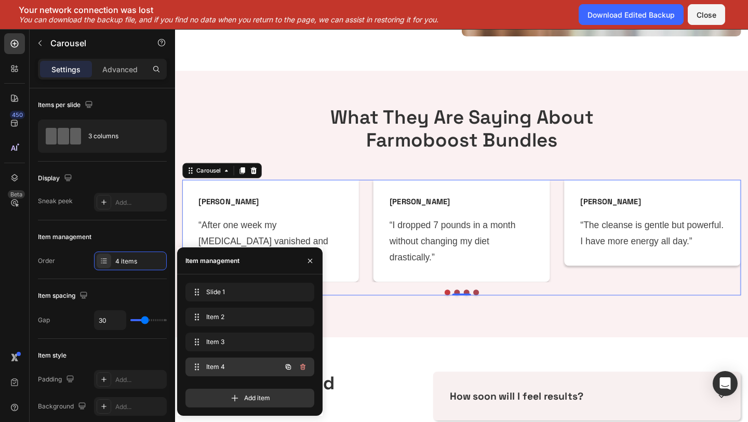
click at [252, 369] on span "Item 4" at bounding box center [235, 366] width 59 height 9
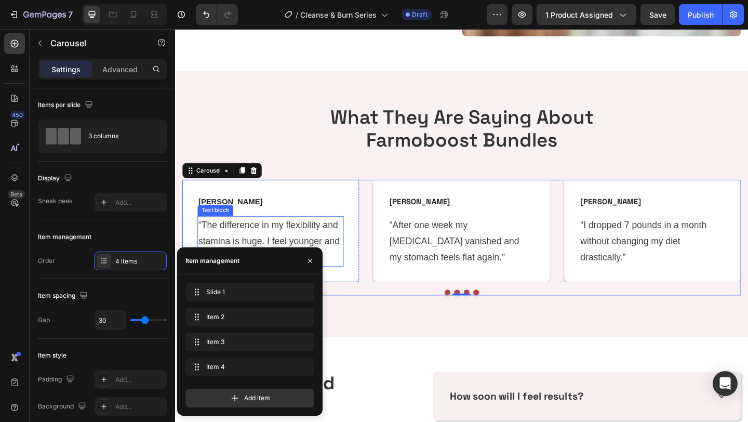
click at [329, 250] on p "“The difference in my flexibility and stamina is huge. I feel younger and stron…" at bounding box center [279, 260] width 157 height 54
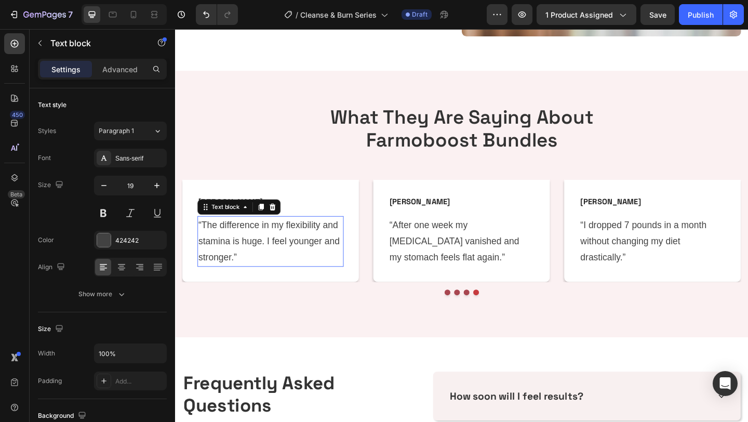
click at [329, 250] on p "“The difference in my flexibility and stamina is huge. I feel younger and stron…" at bounding box center [279, 260] width 157 height 54
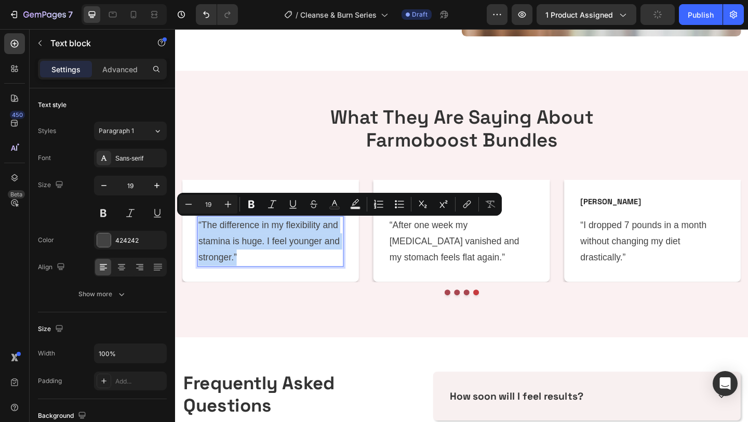
click at [329, 250] on p "“The difference in my flexibility and stamina is huge. I feel younger and stron…" at bounding box center [279, 260] width 157 height 54
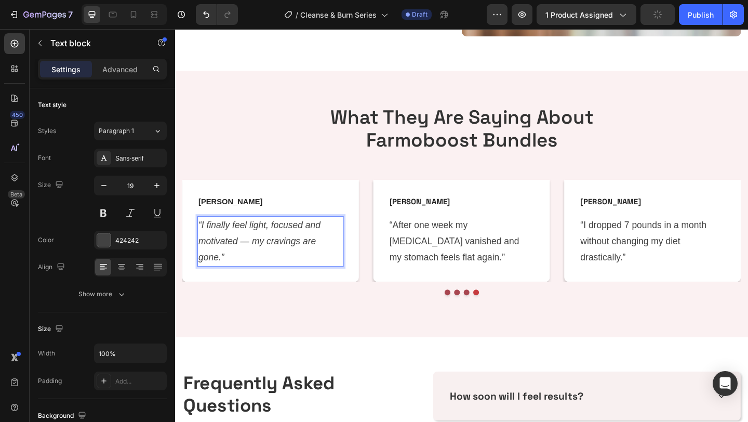
click at [329, 250] on p "“I finally feel light, focused and motivated — my cravings are gone.”" at bounding box center [279, 260] width 157 height 54
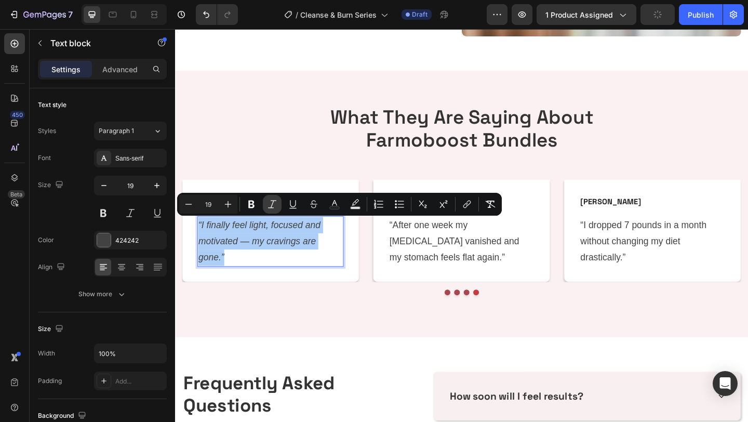
click at [273, 206] on icon "Editor contextual toolbar" at bounding box center [272, 204] width 10 height 10
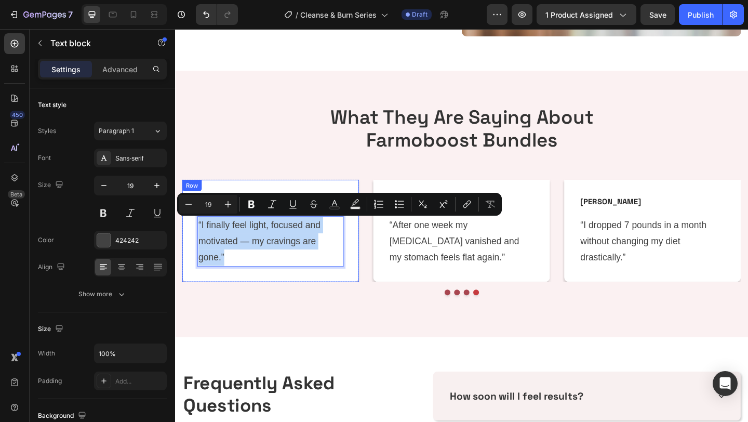
click at [323, 297] on div "Elena S. Text block Row “I finally feel light, focused and motivated — my cravi…" at bounding box center [279, 249] width 192 height 112
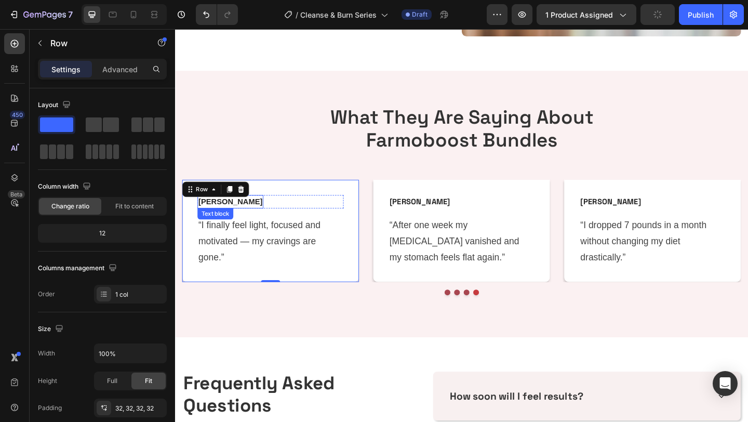
click at [221, 218] on strong "Elena S." at bounding box center [236, 216] width 70 height 9
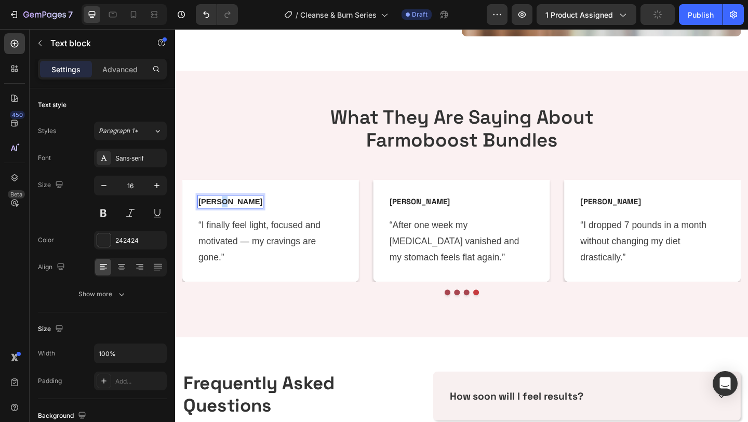
click at [221, 218] on strong "Elena S." at bounding box center [236, 216] width 70 height 9
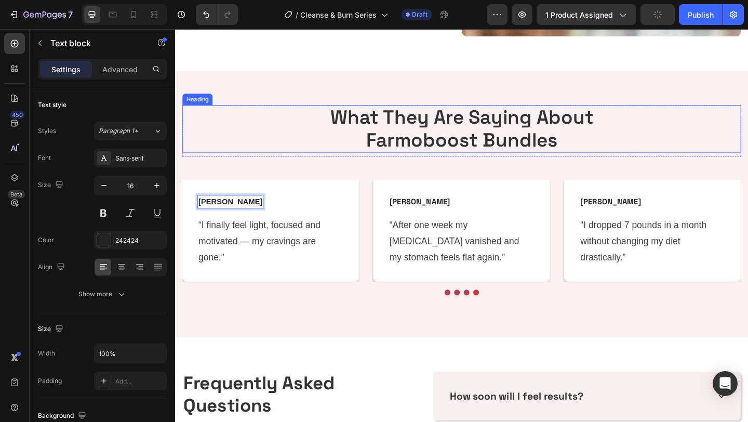
click at [309, 163] on h2 "What They Are Saying About Farmoboost Bundles" at bounding box center [487, 138] width 608 height 52
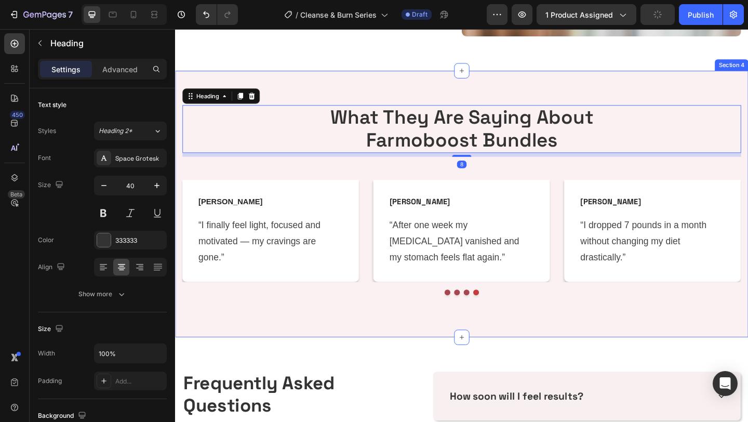
click at [325, 184] on div "What They Are Saying About Farmoboost Bundles Heading 8 Row Marie L. Text block…" at bounding box center [487, 220] width 608 height 216
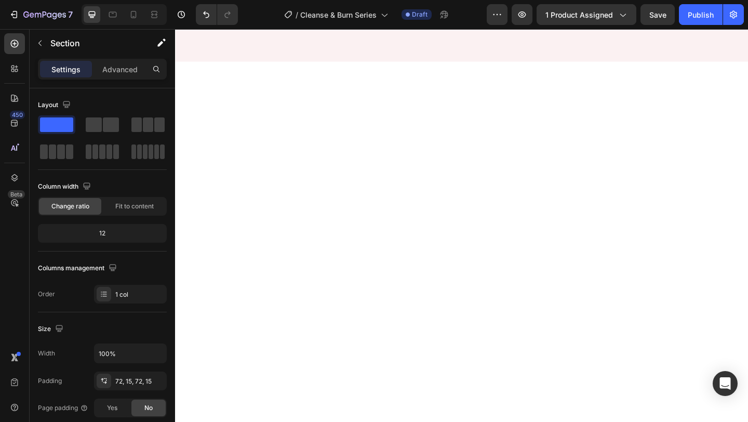
scroll to position [852, 0]
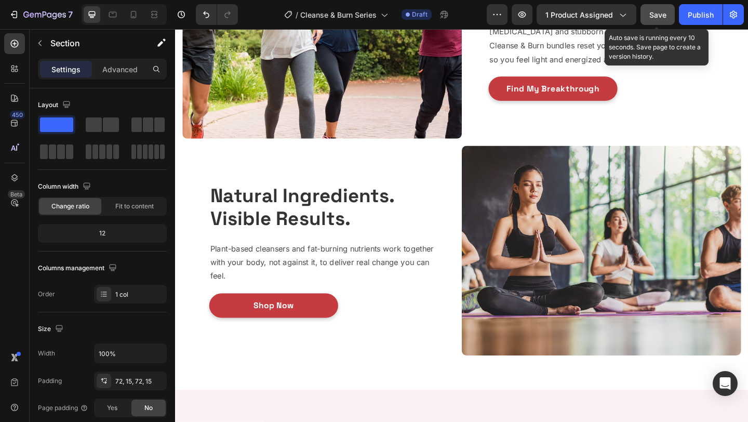
click at [663, 22] on button "Save" at bounding box center [657, 14] width 34 height 21
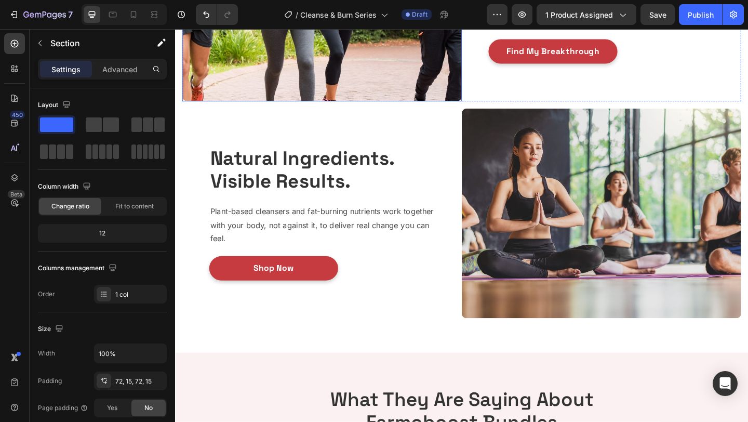
scroll to position [909, 0]
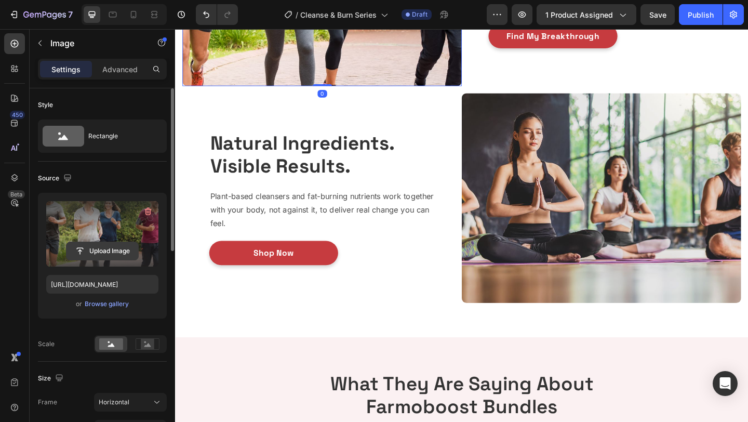
click at [116, 246] on input "file" at bounding box center [102, 251] width 72 height 18
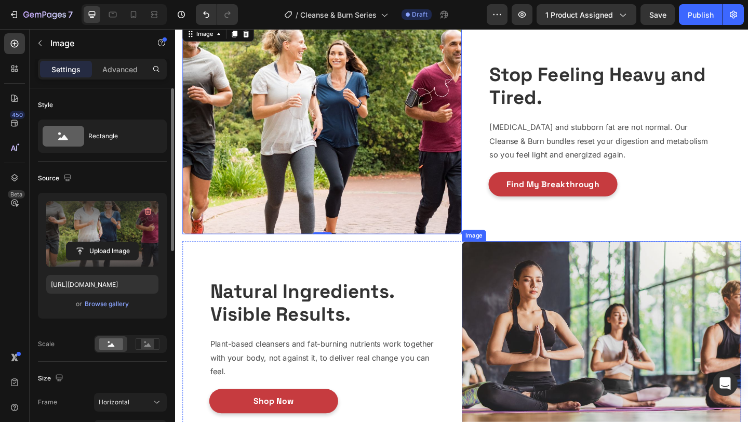
scroll to position [728, 0]
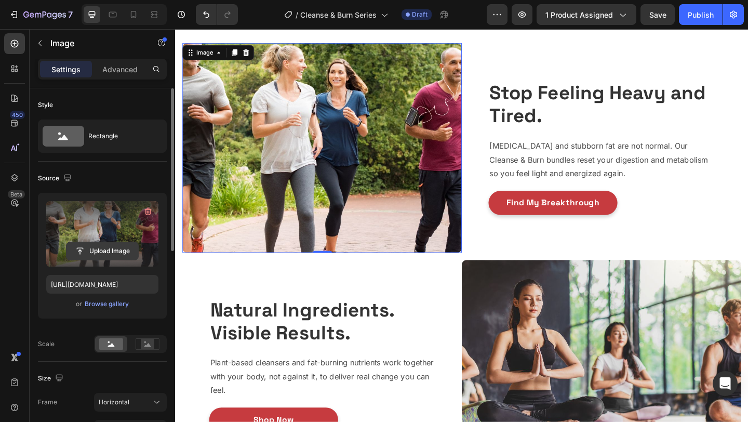
click at [118, 252] on input "file" at bounding box center [102, 251] width 72 height 18
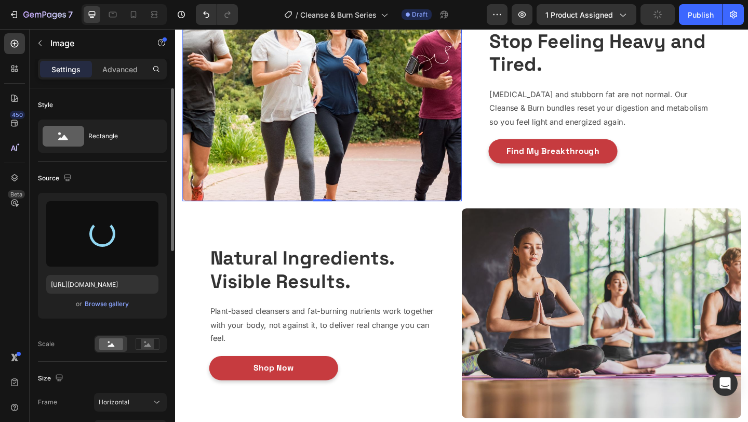
scroll to position [833, 0]
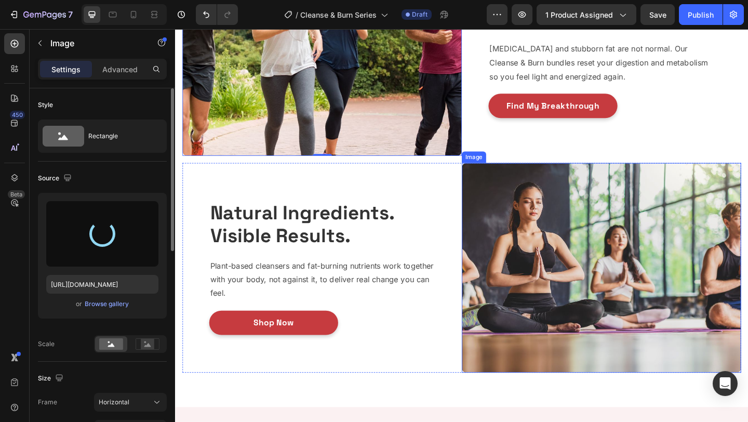
type input "https://cdn.shopify.com/s/files/1/0712/1518/6094/files/gempages_586140835712598…"
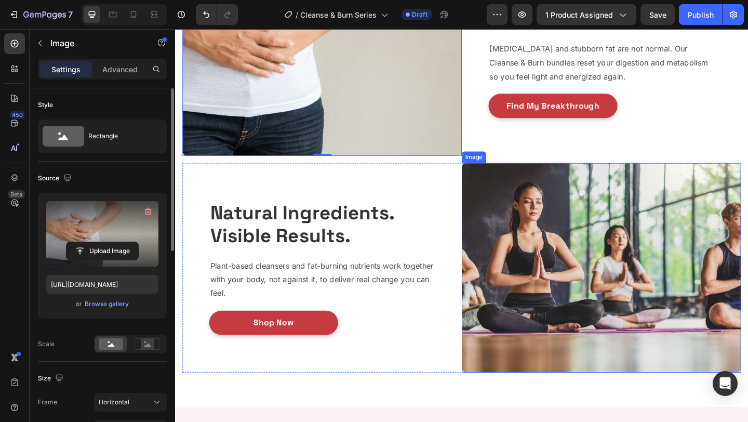
click at [581, 232] on img at bounding box center [639, 289] width 304 height 228
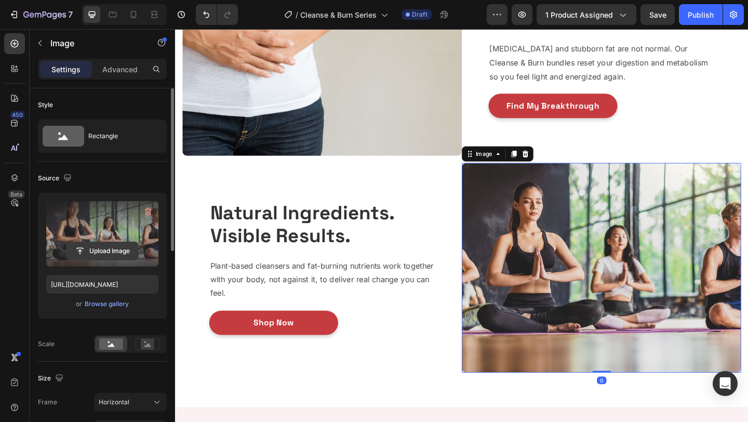
click at [106, 254] on input "file" at bounding box center [102, 251] width 72 height 18
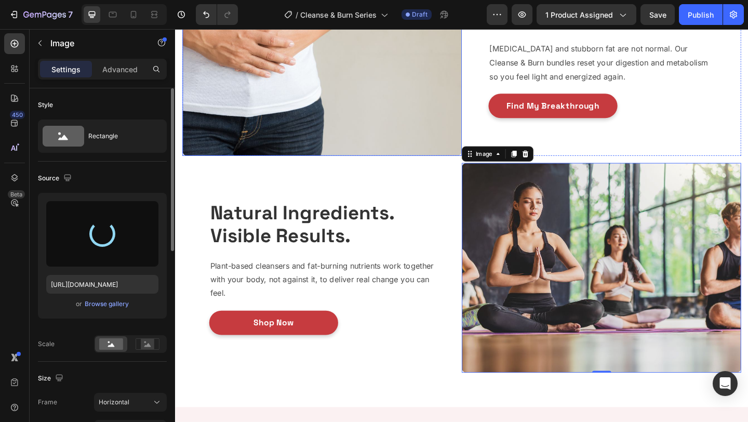
type input "https://cdn.shopify.com/s/files/1/0712/1518/6094/files/gempages_586140835712598…"
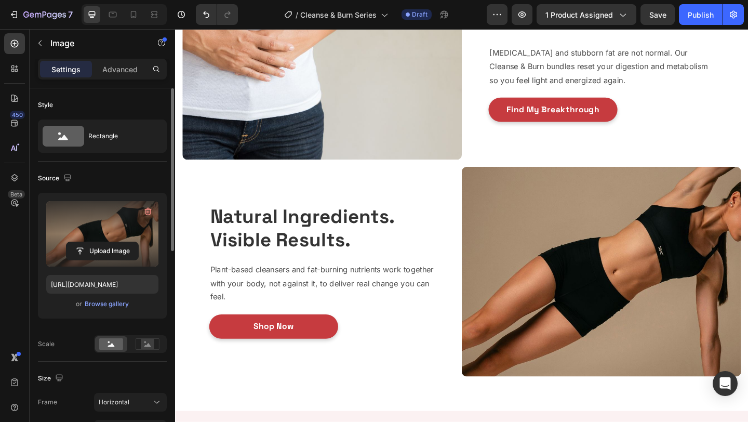
scroll to position [838, 0]
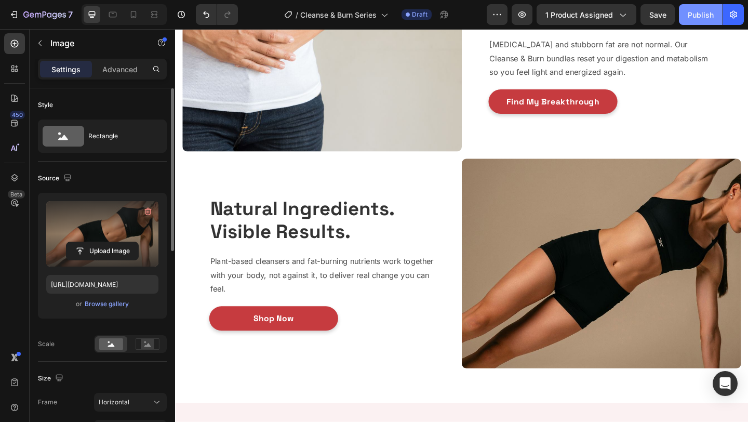
click at [698, 7] on button "Publish" at bounding box center [701, 14] width 44 height 21
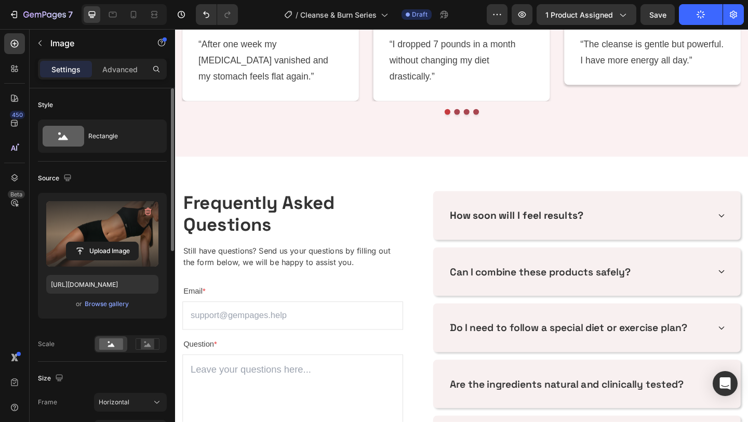
scroll to position [1398, 0]
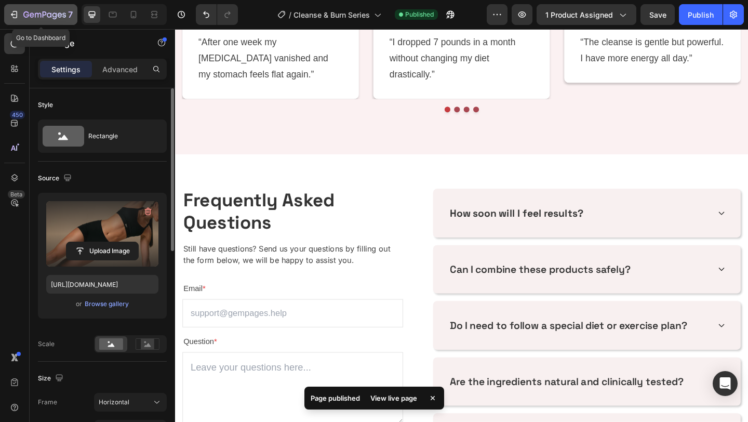
click at [37, 10] on div "7" at bounding box center [47, 14] width 49 height 12
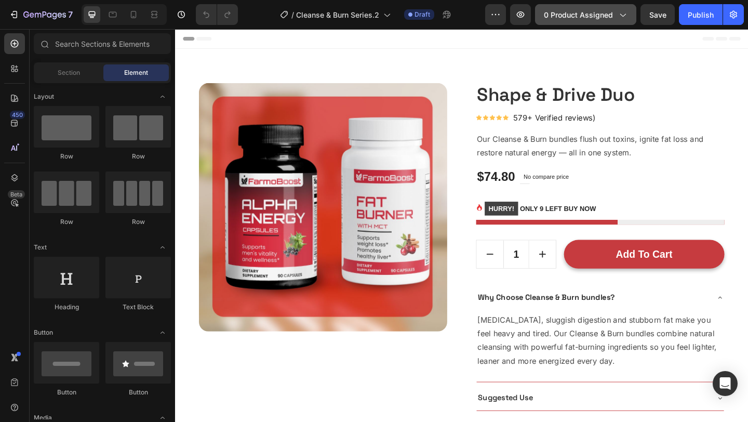
click at [590, 21] on button "0 product assigned" at bounding box center [585, 14] width 101 height 21
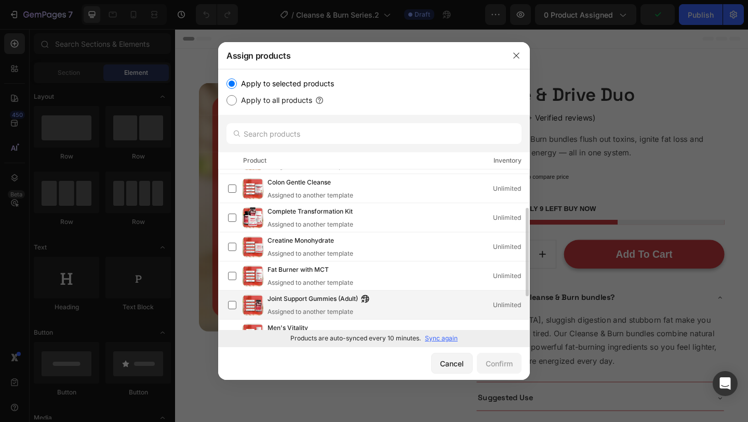
scroll to position [130, 0]
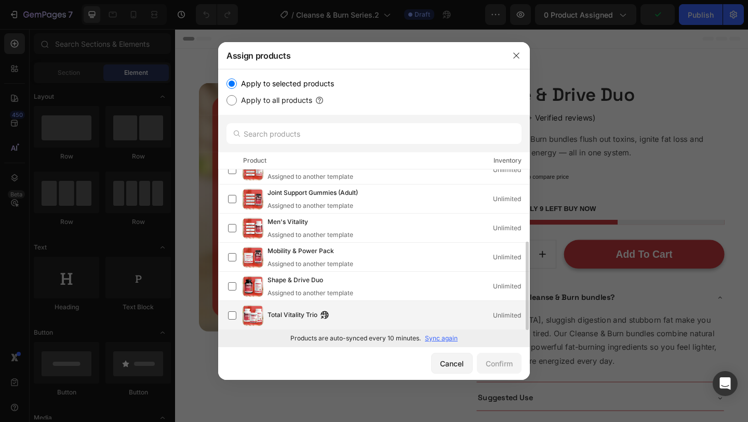
click at [410, 310] on div "Total Vitality Trio Unlimited" at bounding box center [399, 315] width 262 height 11
click at [489, 371] on button "Confirm" at bounding box center [499, 363] width 45 height 21
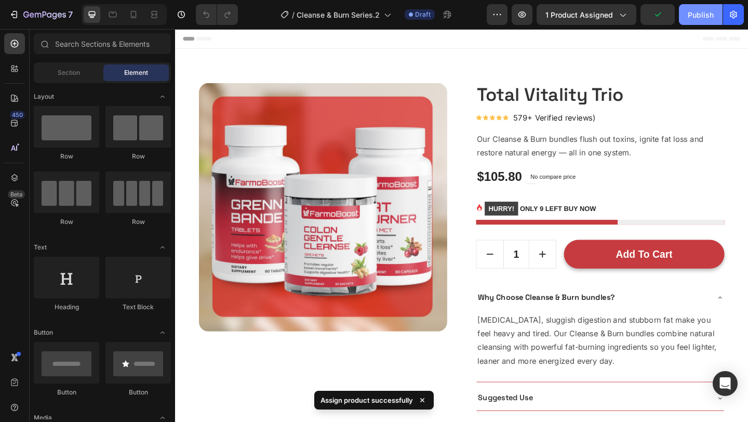
click at [690, 9] on div "Publish" at bounding box center [701, 14] width 26 height 11
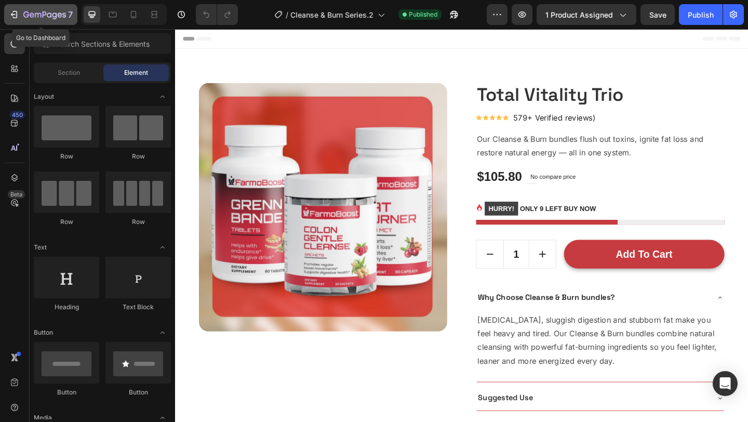
click at [23, 15] on icon "button" at bounding box center [26, 14] width 6 height 6
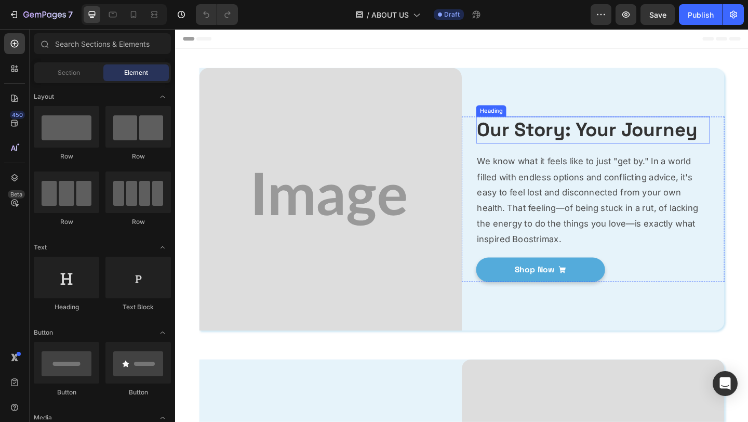
click at [558, 131] on strong "Our Story: Your Journey" at bounding box center [623, 138] width 240 height 26
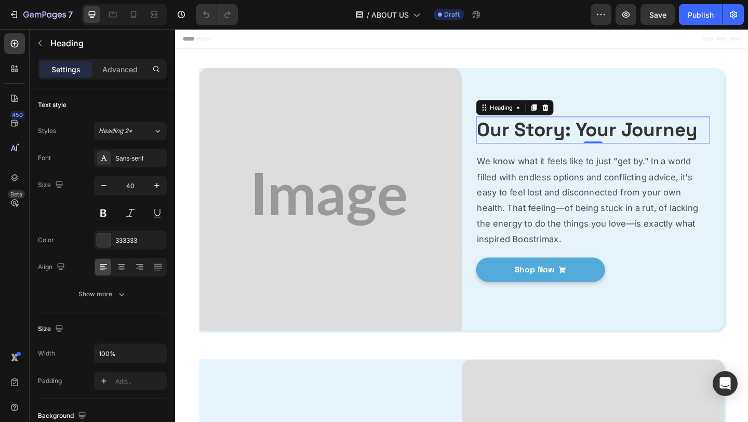
click at [558, 131] on strong "Our Story: Your Journey" at bounding box center [623, 138] width 240 height 26
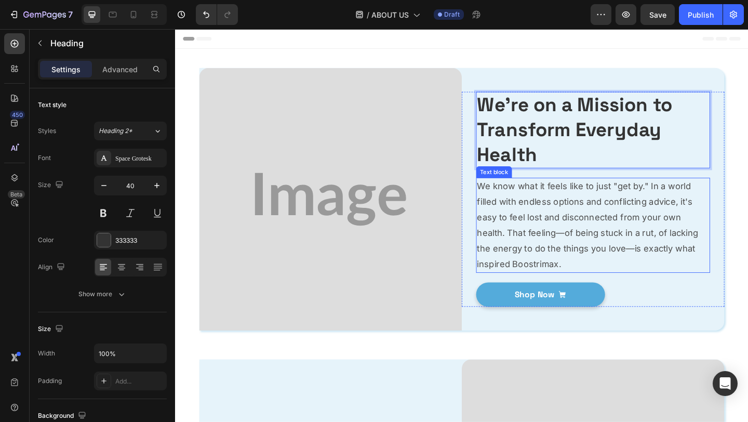
click at [593, 215] on p "We know what it feels like to just "get by." In a world filled with endless opt…" at bounding box center [629, 242] width 252 height 101
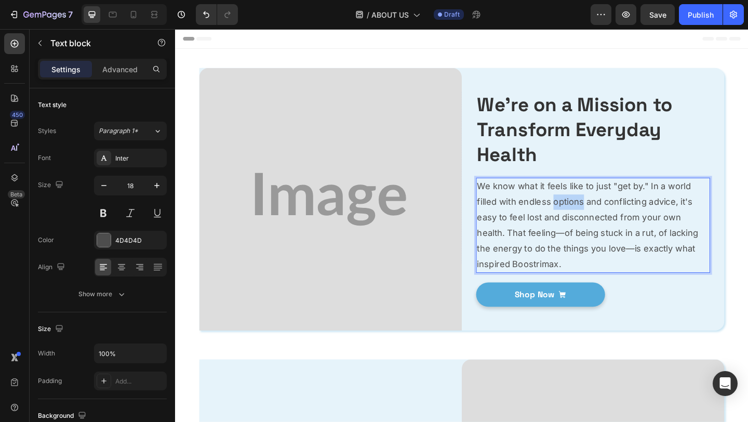
click at [593, 215] on p "We know what it feels like to just "get by." In a world filled with endless opt…" at bounding box center [629, 242] width 252 height 101
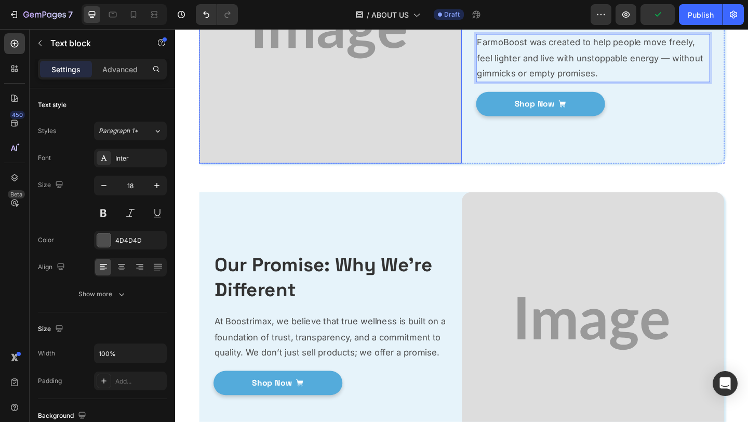
scroll to position [235, 0]
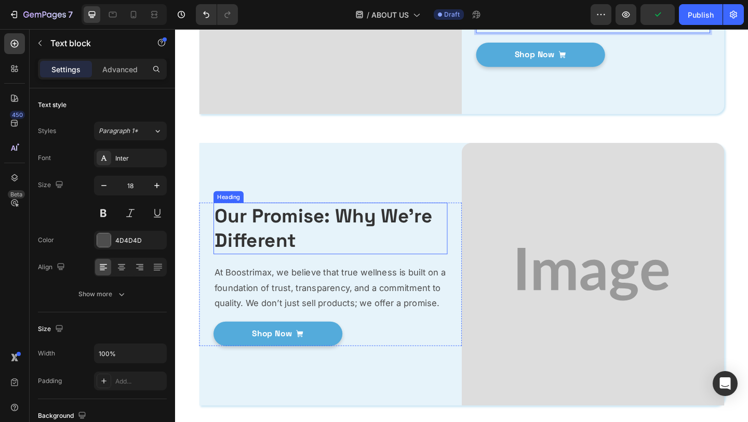
click at [377, 234] on strong "Our Promise: Why We're Different" at bounding box center [336, 246] width 237 height 54
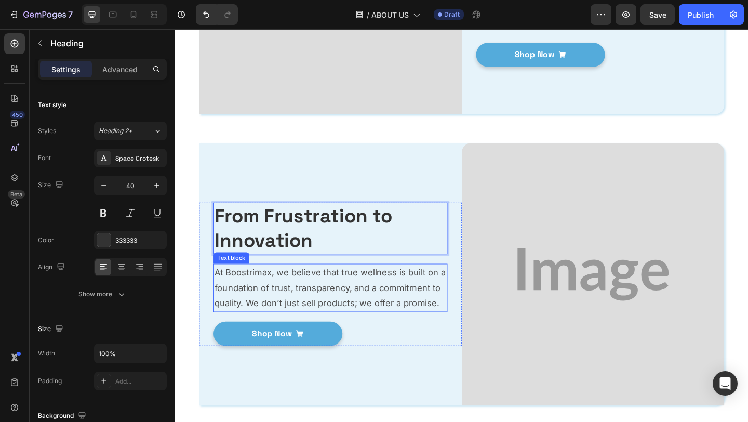
click at [350, 312] on p "At Boostrimax, we believe that true wellness is built on a foundation of trust,…" at bounding box center [344, 310] width 252 height 50
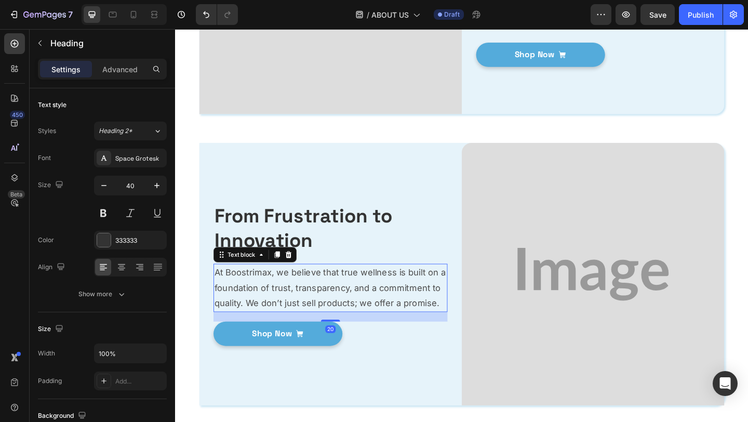
click at [350, 312] on p "At Boostrimax, we believe that true wellness is built on a foundation of trust,…" at bounding box center [344, 310] width 252 height 50
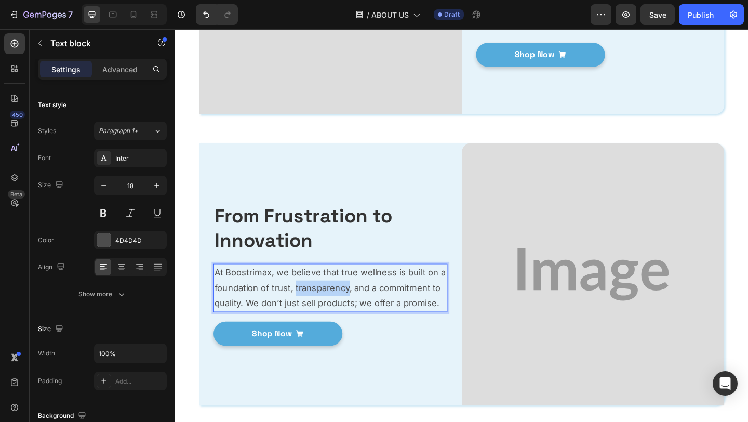
click at [350, 312] on p "At Boostrimax, we believe that true wellness is built on a foundation of trust,…" at bounding box center [344, 310] width 252 height 50
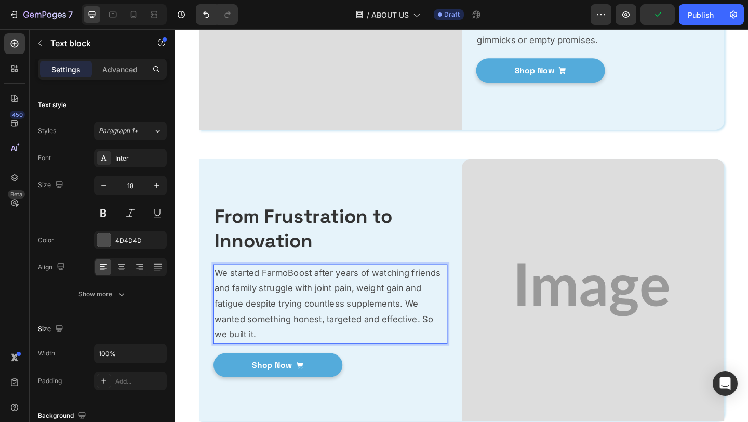
scroll to position [669, 0]
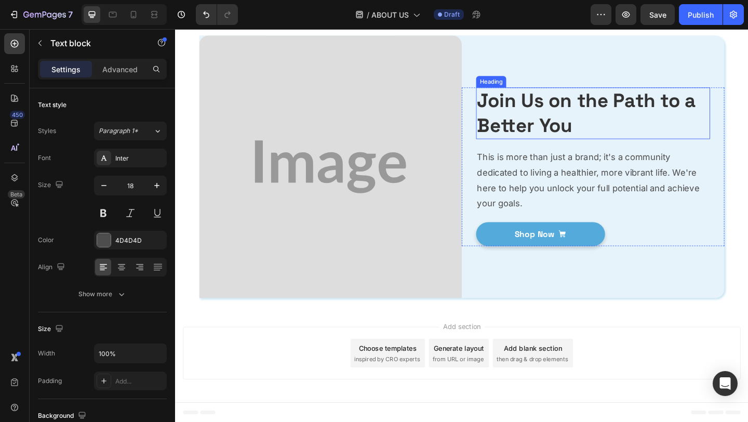
click at [540, 129] on strong "Join Us on the Path to a Better You" at bounding box center [622, 121] width 238 height 54
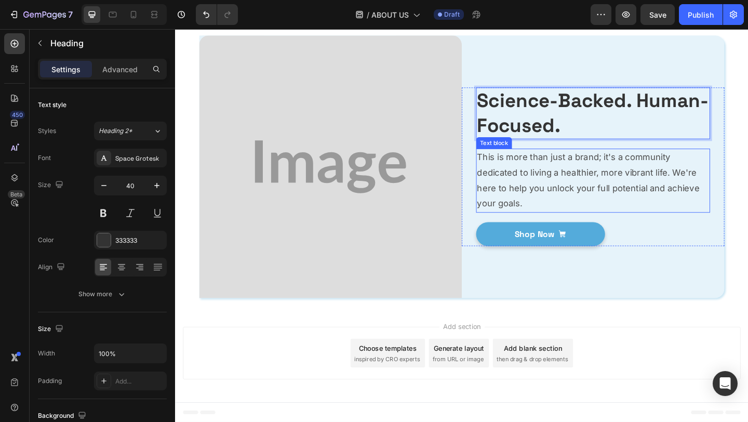
click at [577, 170] on p "This is more than just a brand; it's a community dedicated to living a healthie…" at bounding box center [629, 194] width 252 height 68
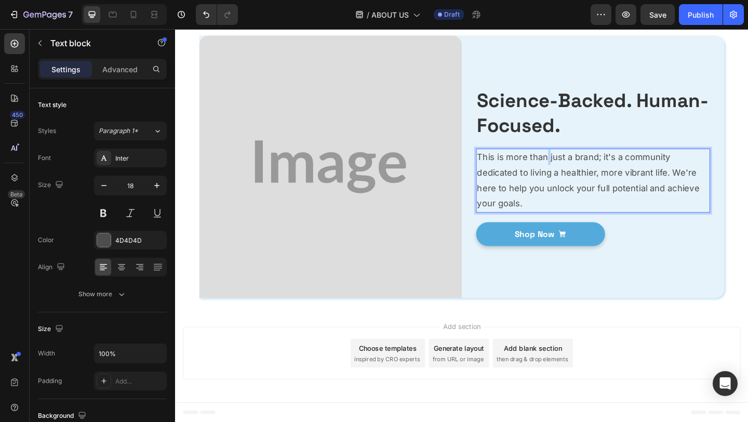
click at [577, 170] on p "This is more than just a brand; it's a community dedicated to living a healthie…" at bounding box center [629, 194] width 252 height 68
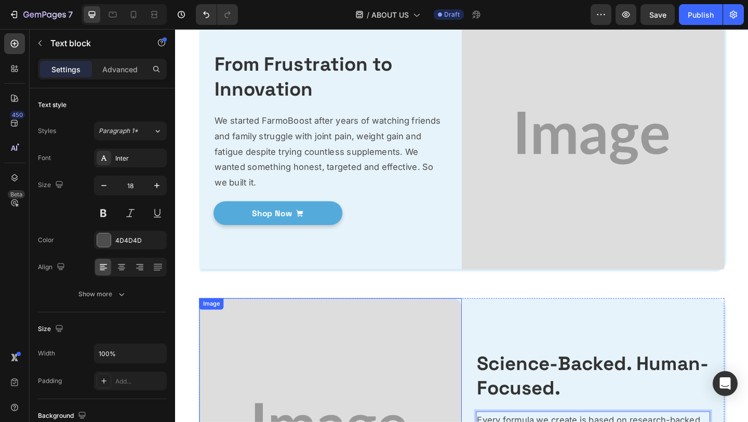
scroll to position [0, 0]
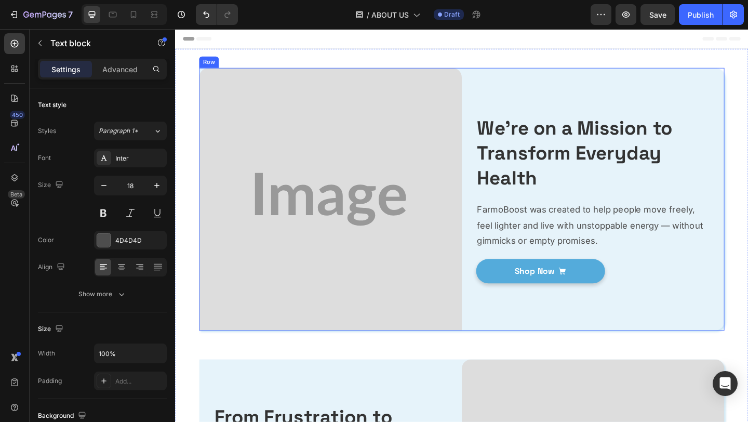
click at [580, 95] on div "⁠⁠⁠⁠⁠⁠⁠ We’re on a Mission to Transform Everyday Health Heading FarmoBoost was …" at bounding box center [630, 214] width 286 height 286
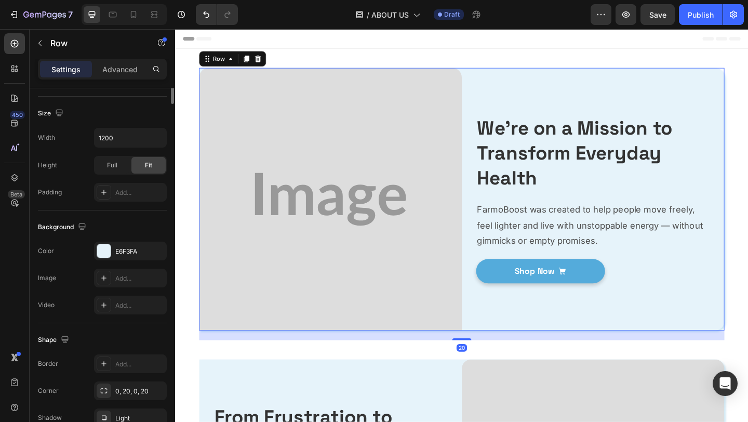
scroll to position [389, 0]
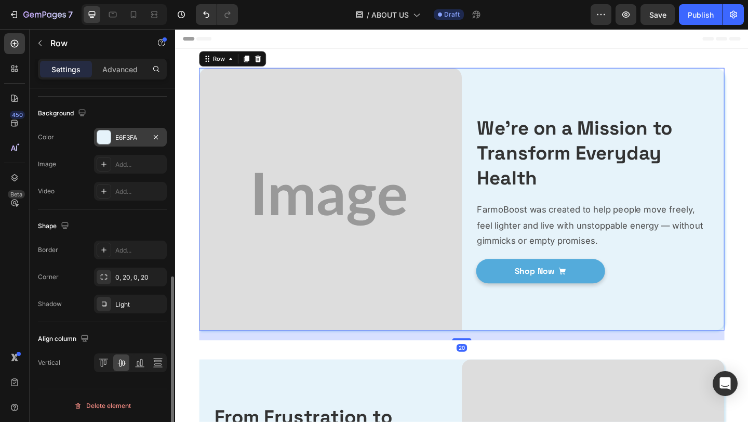
click at [96, 141] on div "E6F3FA" at bounding box center [130, 137] width 73 height 19
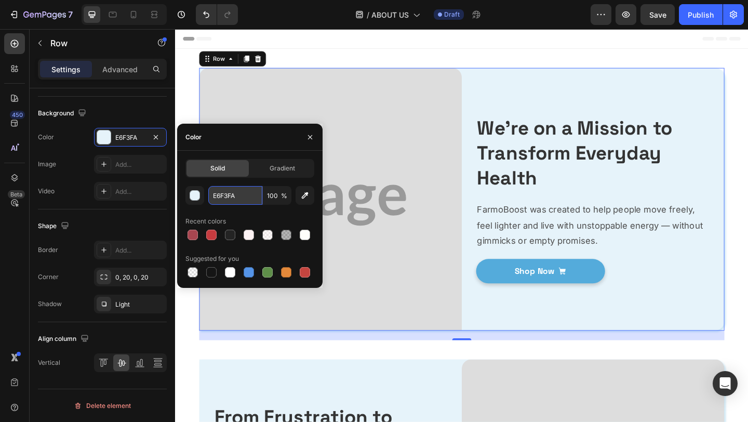
click at [224, 200] on input "E6F3FA" at bounding box center [235, 195] width 54 height 19
paste input "FBF1F2"
type input "FBF1F2"
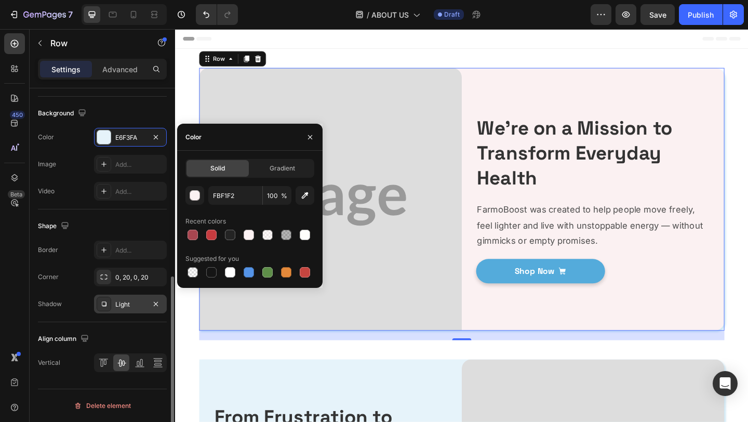
click at [132, 295] on div "Light" at bounding box center [130, 304] width 73 height 19
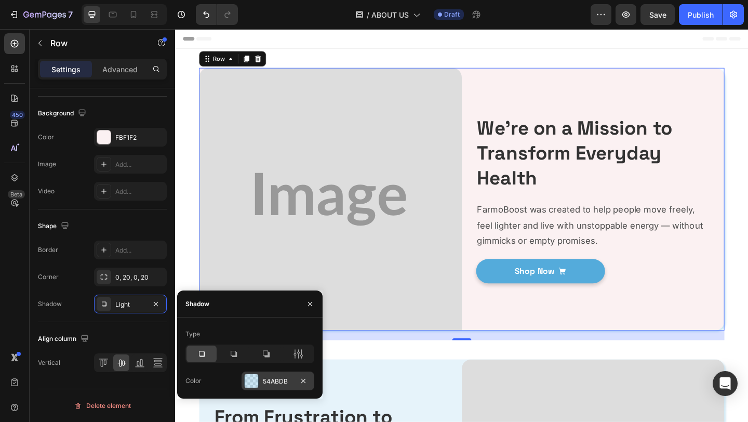
click at [278, 375] on div "54ABDB" at bounding box center [278, 380] width 73 height 19
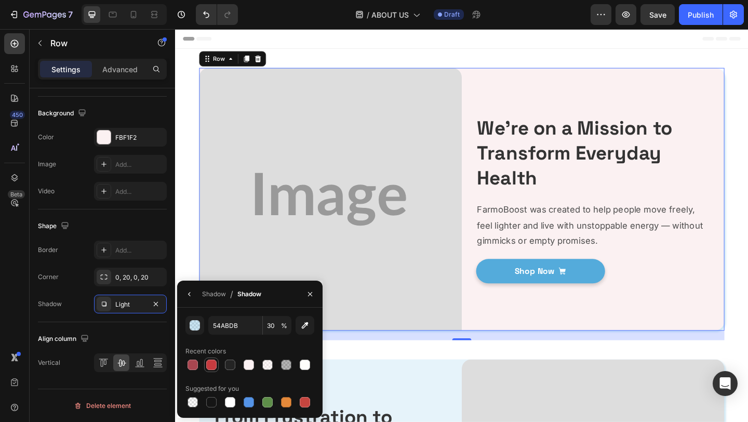
click at [211, 361] on div at bounding box center [211, 364] width 10 height 10
type input "C63B3F"
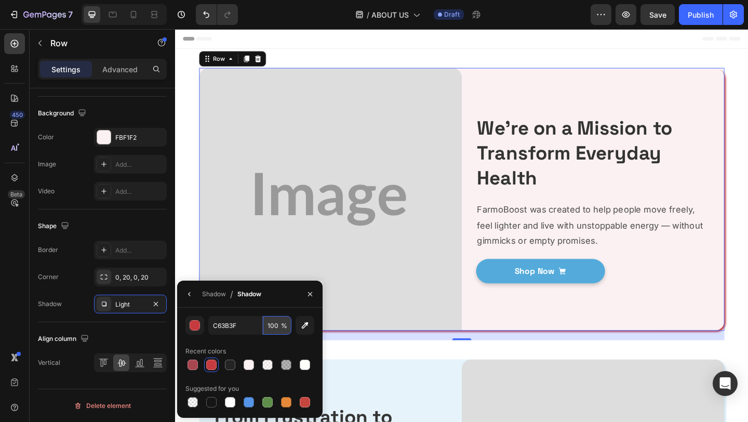
click at [274, 327] on input "100" at bounding box center [277, 325] width 29 height 19
type input "30"
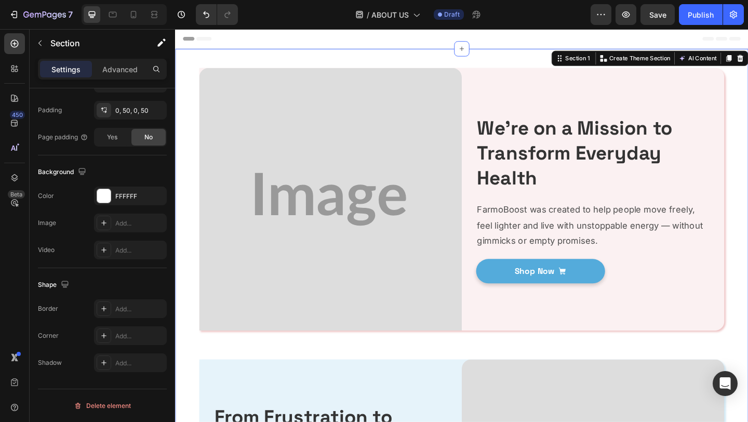
scroll to position [0, 0]
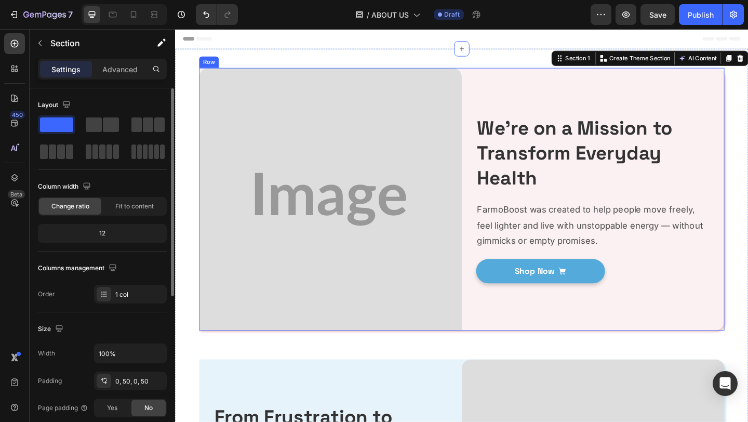
click at [507, 350] on div "⁠⁠⁠⁠⁠⁠⁠ We’re on a Mission to Transform Everyday Health Heading FarmoBoost was …" at bounding box center [630, 214] width 286 height 286
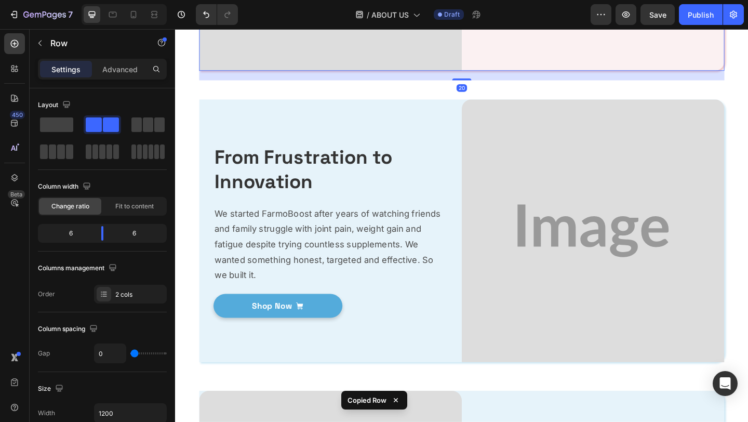
scroll to position [308, 0]
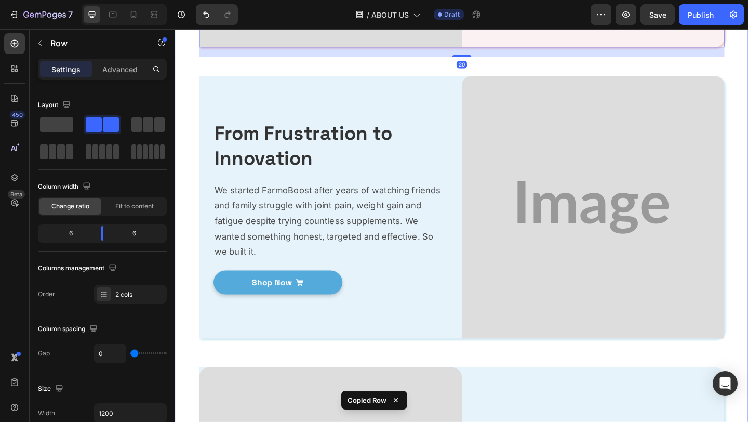
click at [431, 366] on div "Image ⁠⁠⁠⁠⁠⁠⁠ We’re on a Mission to Transform Everyday Health Heading FarmoBoos…" at bounding box center [486, 217] width 571 height 951
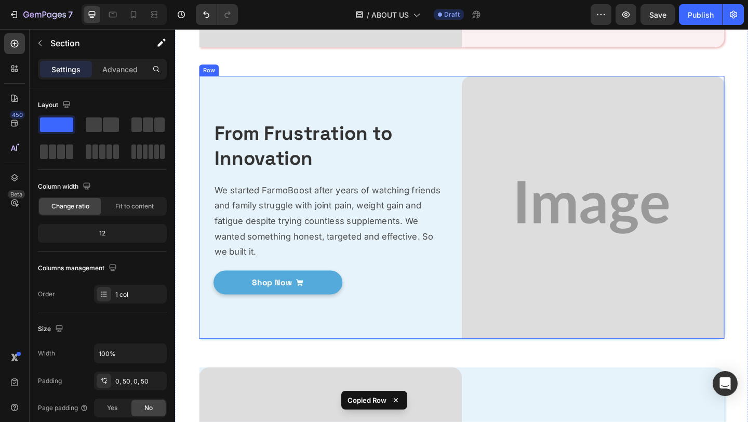
click at [417, 356] on div "⁠⁠⁠⁠⁠⁠⁠ From Frustration to Innovation Heading We started FarmoBoost after year…" at bounding box center [344, 223] width 286 height 286
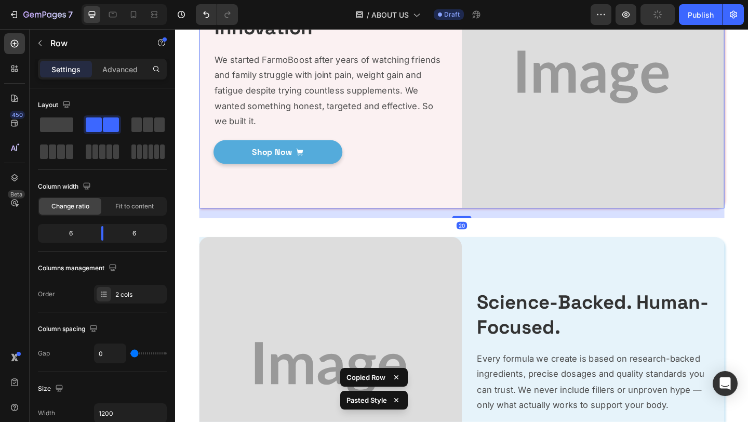
scroll to position [669, 0]
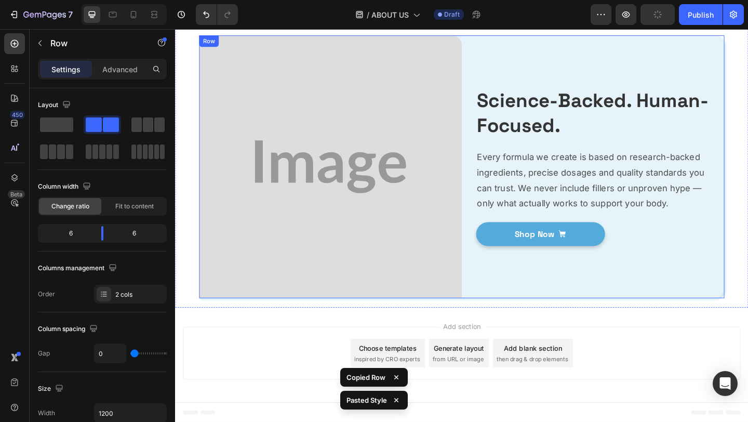
click at [575, 302] on div "⁠⁠⁠⁠⁠⁠⁠ Science-Backed. Human-Focused. Heading Every formula we create is based…" at bounding box center [630, 179] width 286 height 286
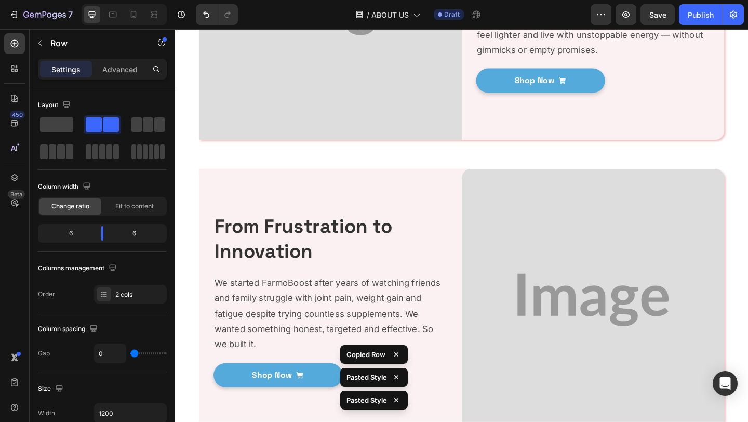
scroll to position [0, 0]
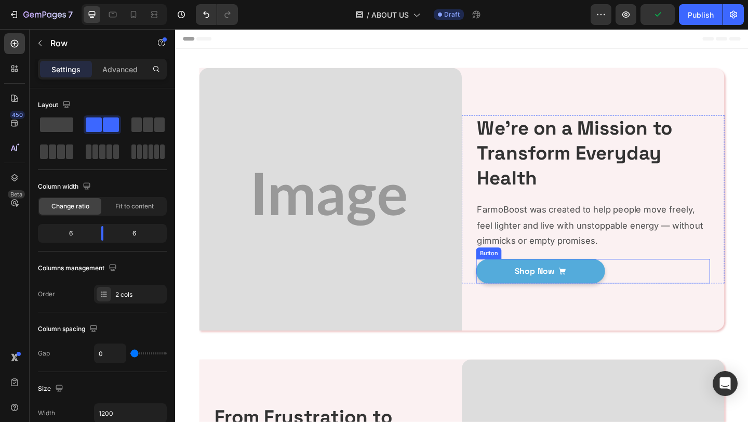
click at [646, 287] on div "Shop Now Button" at bounding box center [629, 292] width 255 height 26
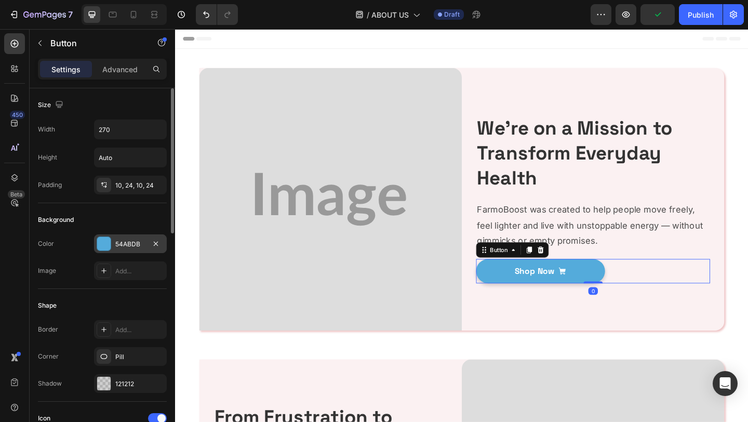
click at [124, 243] on div "54ABDB" at bounding box center [130, 243] width 30 height 9
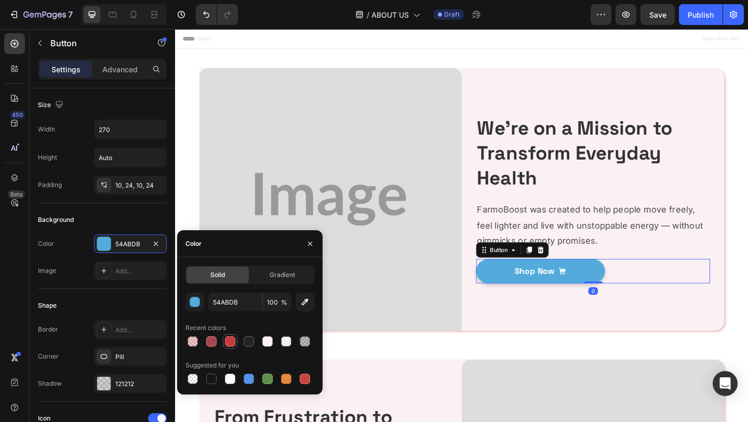
click at [229, 339] on div at bounding box center [230, 341] width 10 height 10
type input "C63B3F"
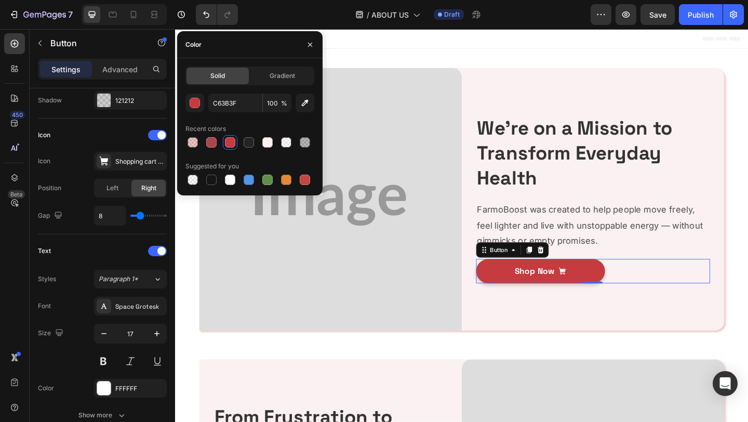
scroll to position [545, 0]
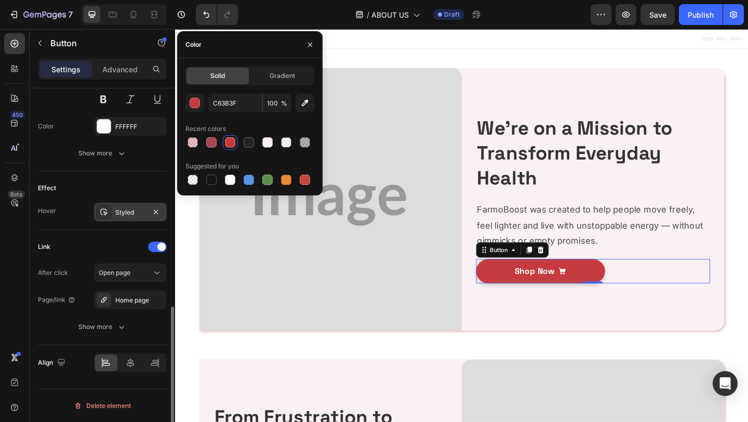
click at [115, 208] on div "Styled" at bounding box center [130, 212] width 30 height 9
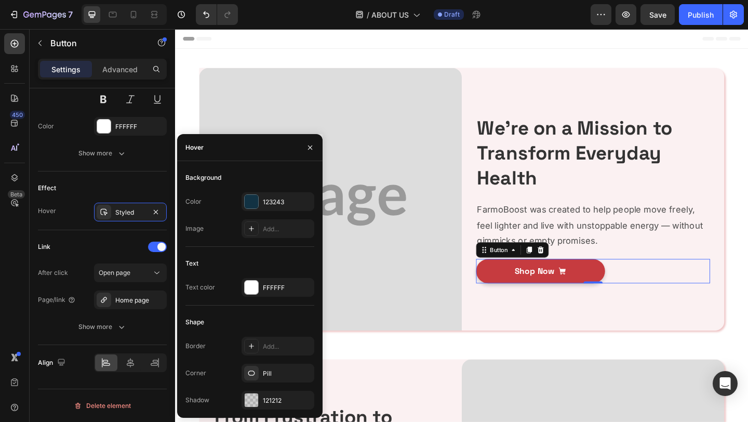
click at [252, 191] on div "Background Color 123243 Image Add..." at bounding box center [249, 207] width 129 height 77
click at [250, 204] on div at bounding box center [252, 202] width 14 height 14
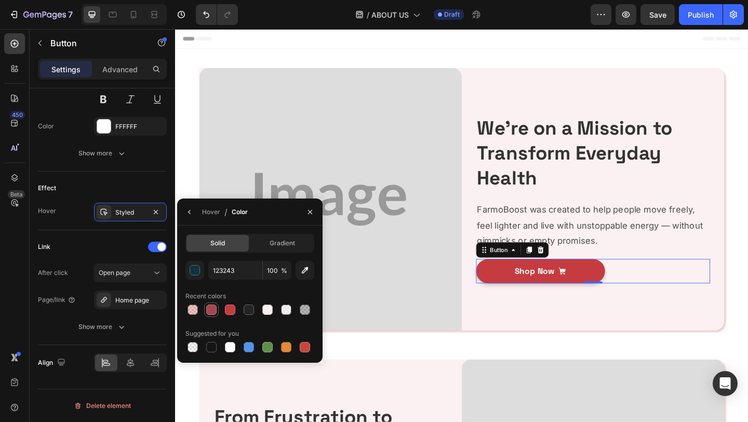
click at [215, 311] on div at bounding box center [211, 309] width 10 height 10
type input "A84650"
click at [417, 208] on img at bounding box center [344, 214] width 286 height 286
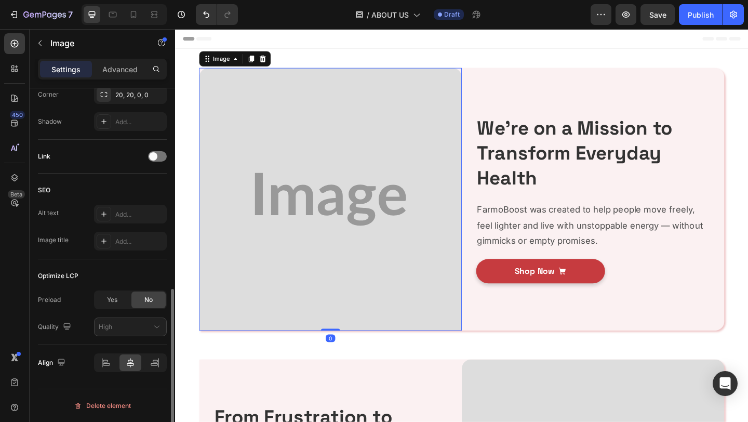
scroll to position [0, 0]
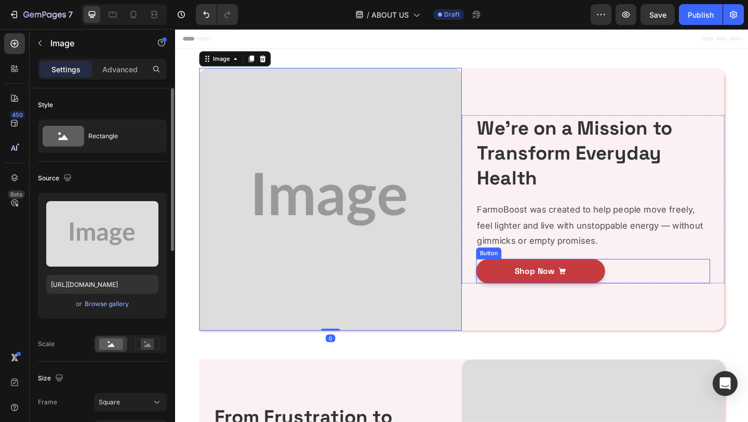
click at [663, 298] on div "Shop Now Button" at bounding box center [629, 292] width 255 height 26
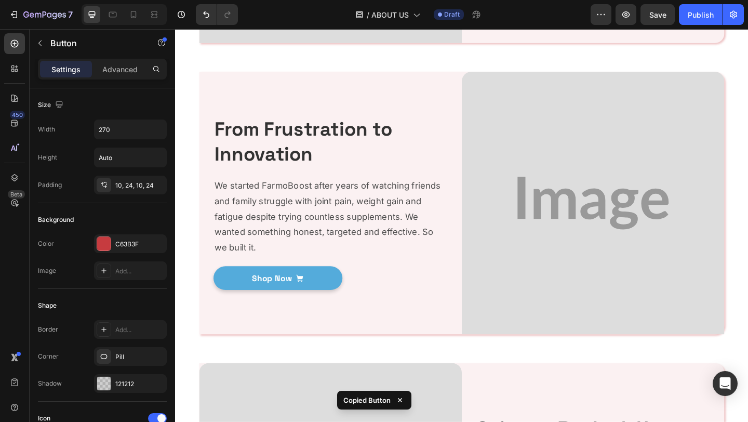
scroll to position [344, 0]
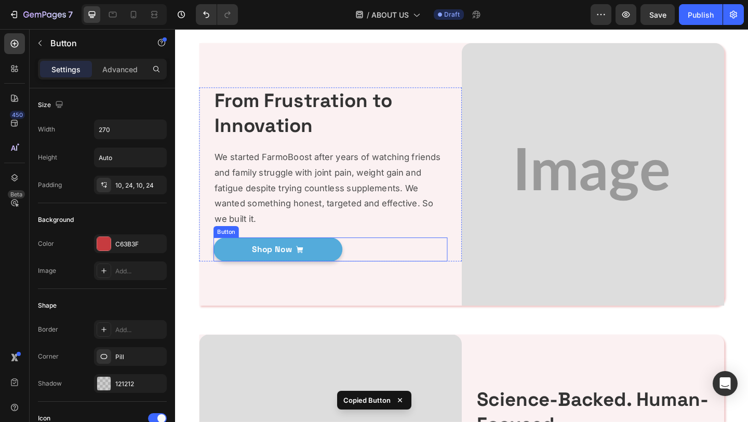
click at [409, 278] on div "Shop Now Button" at bounding box center [344, 269] width 255 height 26
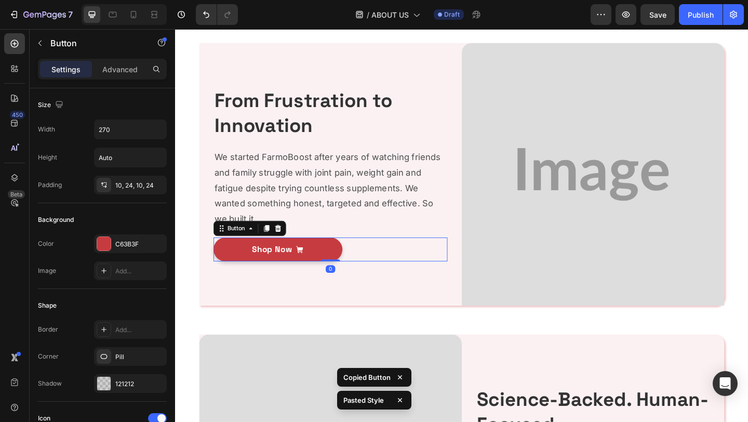
scroll to position [669, 0]
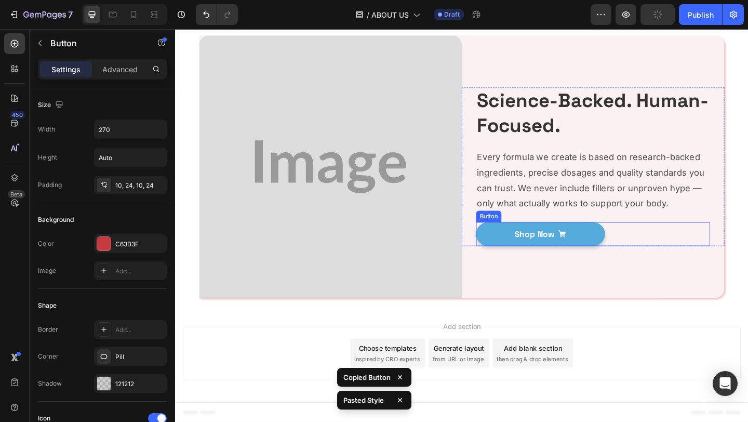
click at [669, 262] on div "Shop Now Button" at bounding box center [629, 252] width 255 height 26
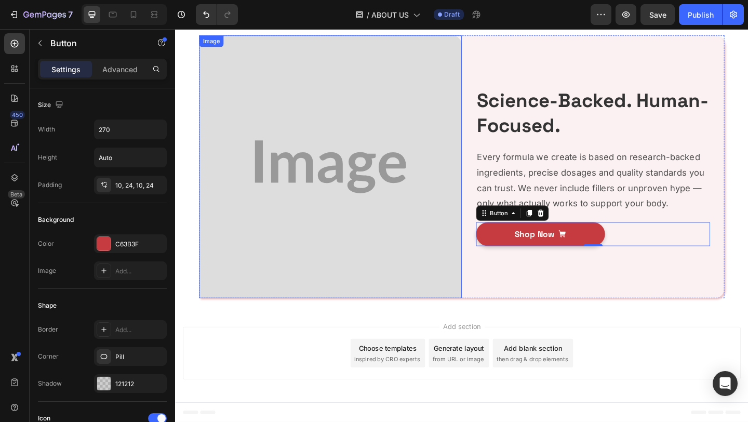
scroll to position [0, 0]
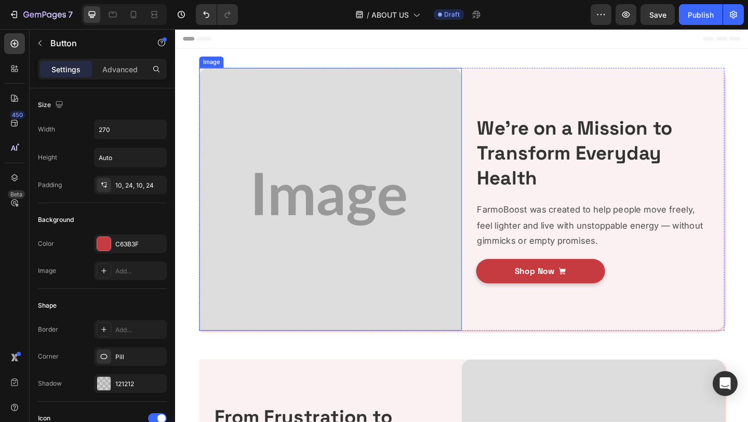
click at [372, 146] on img at bounding box center [344, 214] width 286 height 286
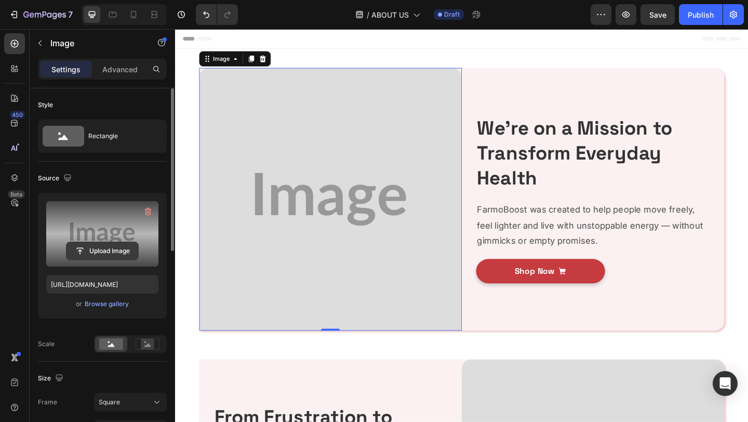
click at [92, 249] on input "file" at bounding box center [102, 251] width 72 height 18
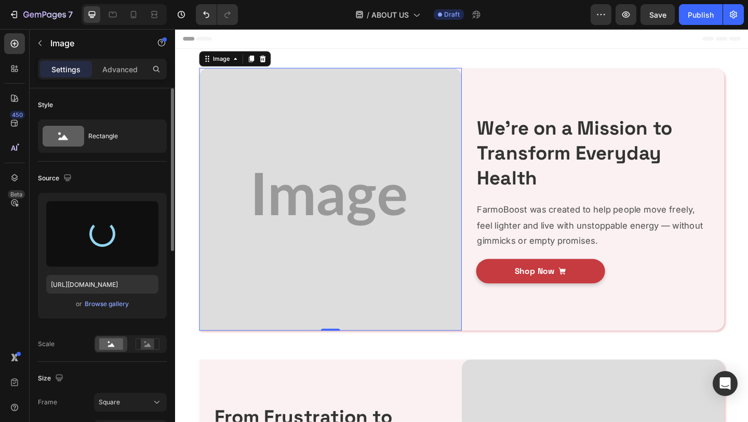
type input "[URL][DOMAIN_NAME]"
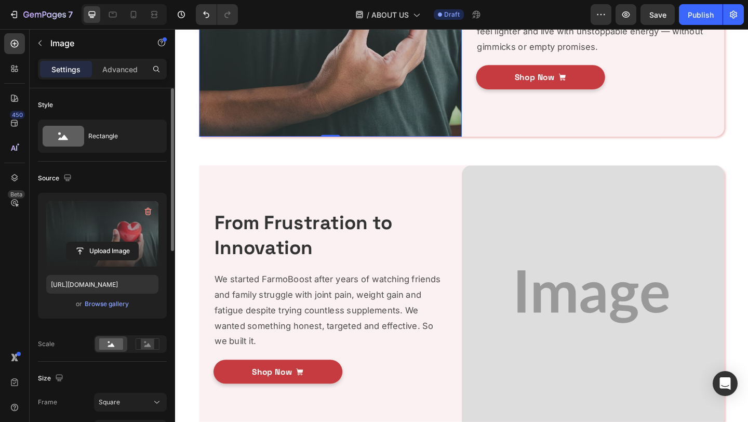
scroll to position [327, 0]
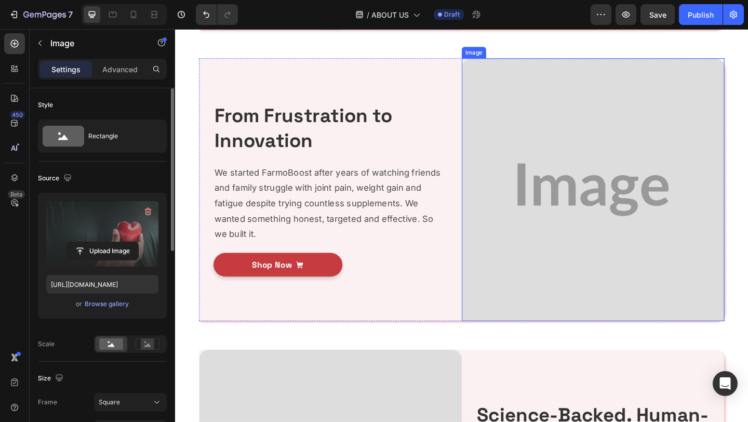
click at [525, 194] on img at bounding box center [630, 204] width 286 height 286
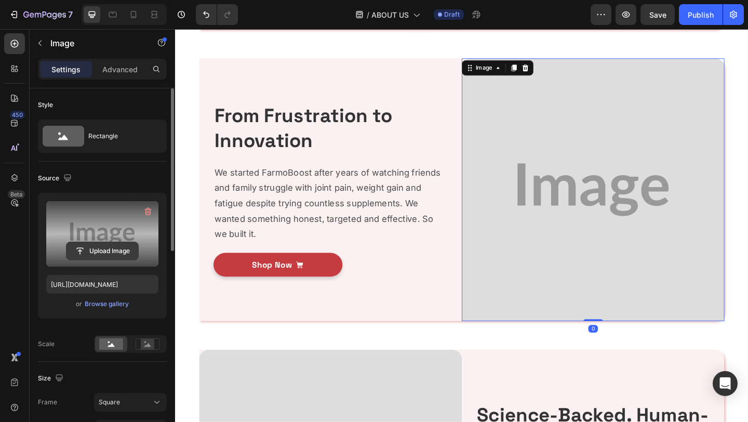
click at [114, 246] on input "file" at bounding box center [102, 251] width 72 height 18
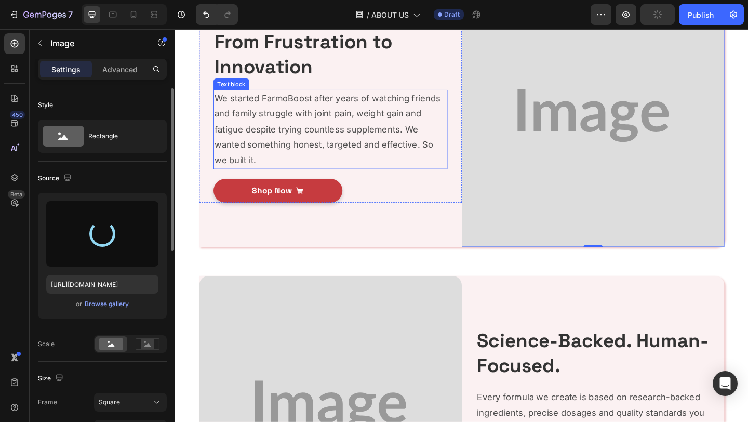
scroll to position [413, 0]
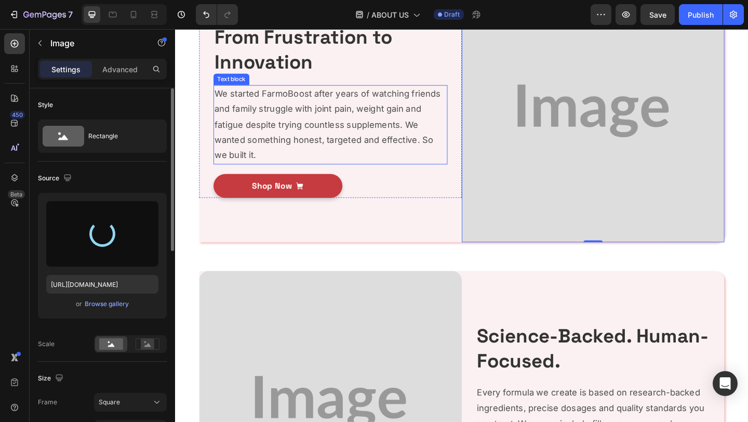
type input "[URL][DOMAIN_NAME]"
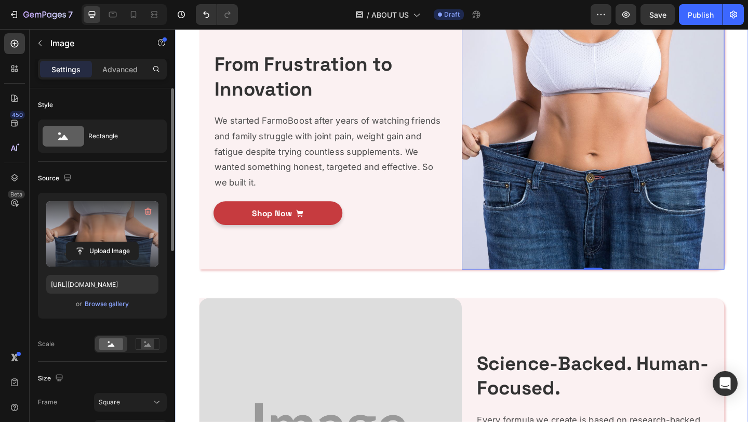
scroll to position [557, 0]
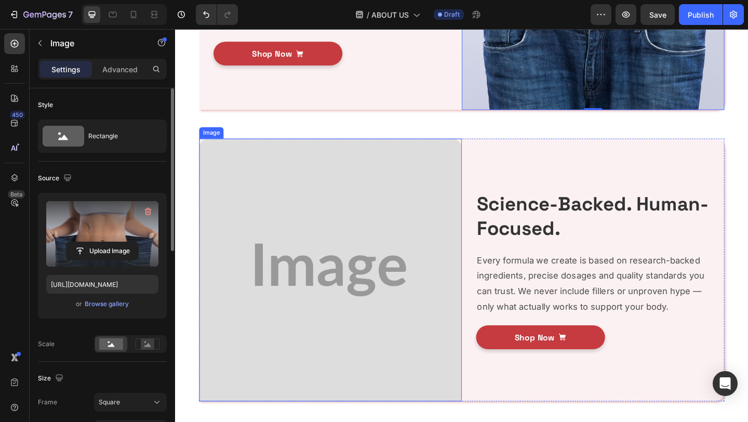
click at [367, 230] on img at bounding box center [344, 291] width 286 height 286
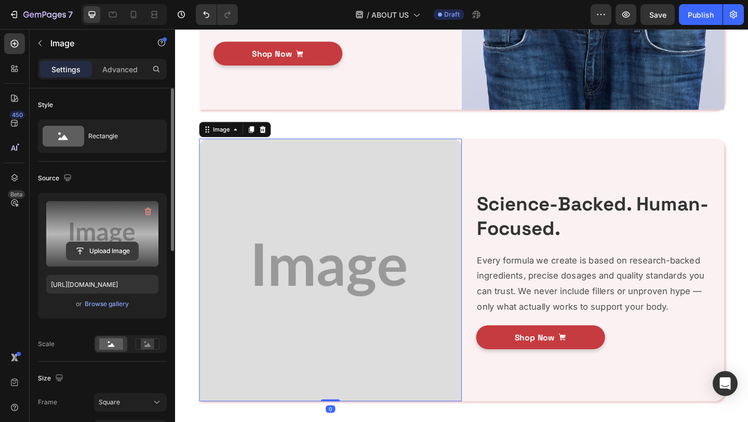
click at [114, 252] on input "file" at bounding box center [102, 251] width 72 height 18
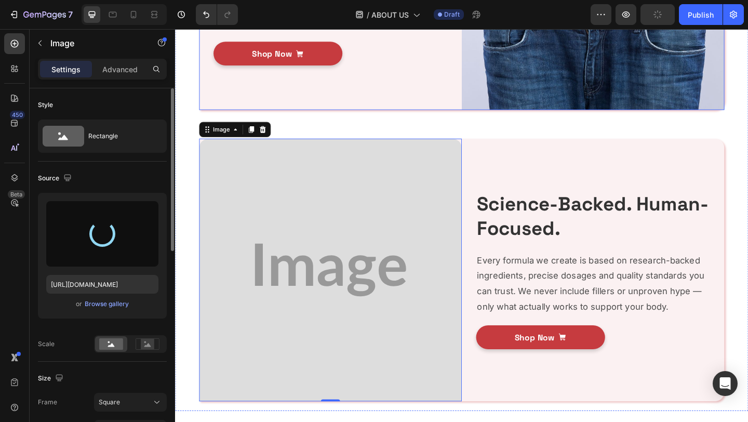
type input "[URL][DOMAIN_NAME]"
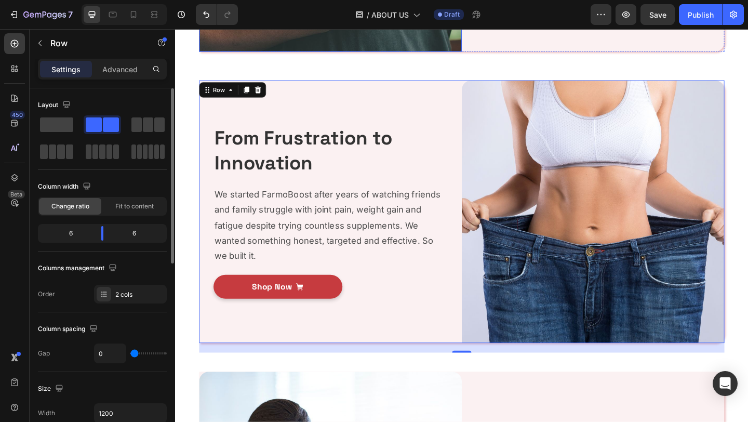
scroll to position [0, 0]
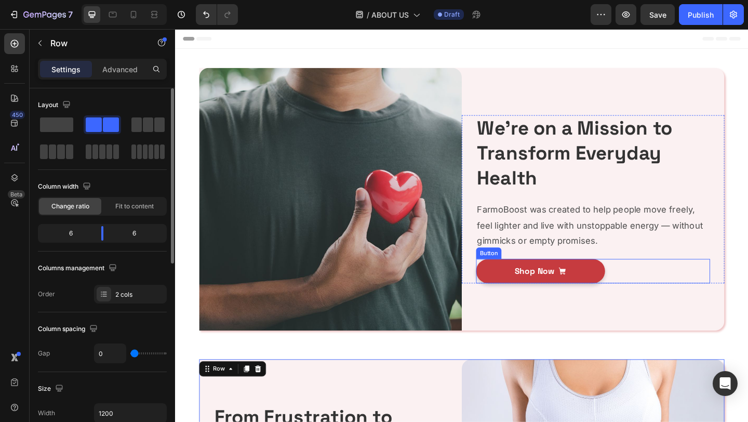
click at [707, 283] on div "Shop Now Button" at bounding box center [629, 292] width 255 height 26
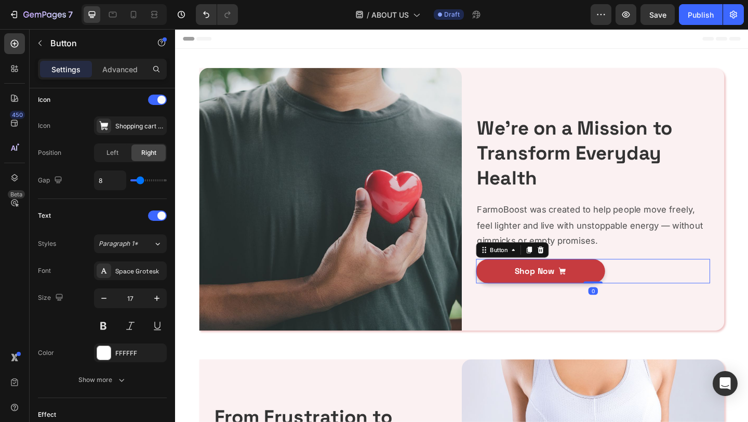
scroll to position [545, 0]
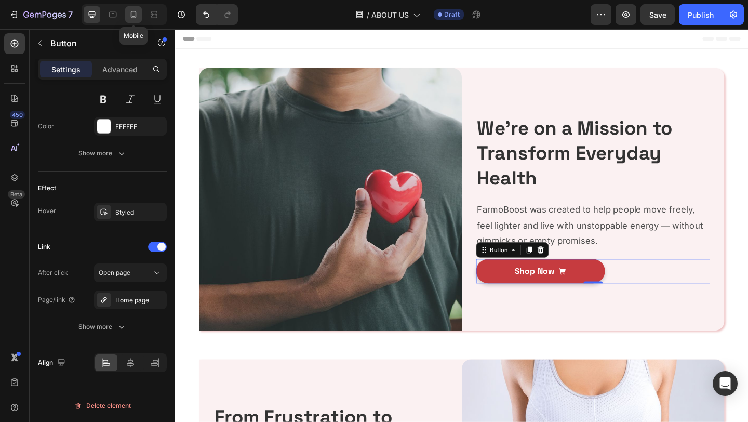
click at [137, 21] on div at bounding box center [133, 14] width 17 height 17
type input "14"
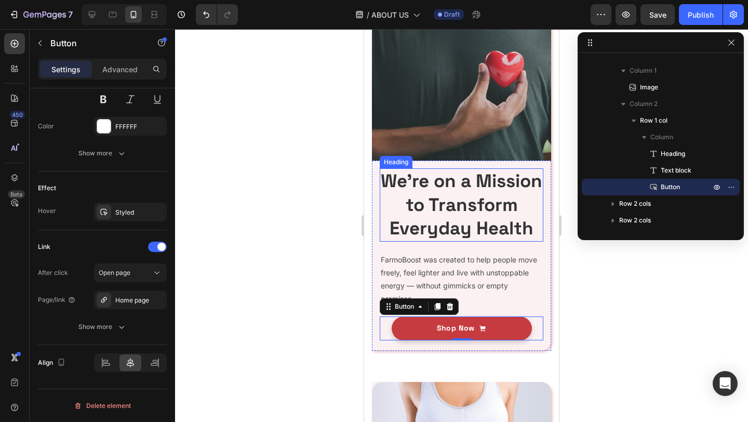
scroll to position [134, 0]
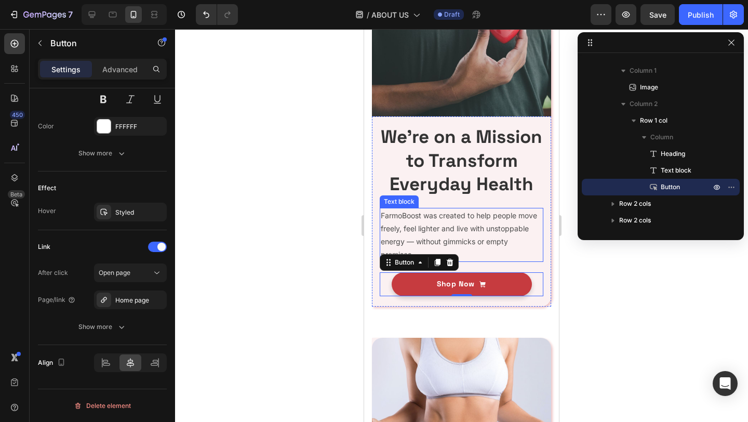
click at [446, 261] on p "FarmoBoost was created to help people move freely, feel lighter and live with u…" at bounding box center [462, 235] width 162 height 52
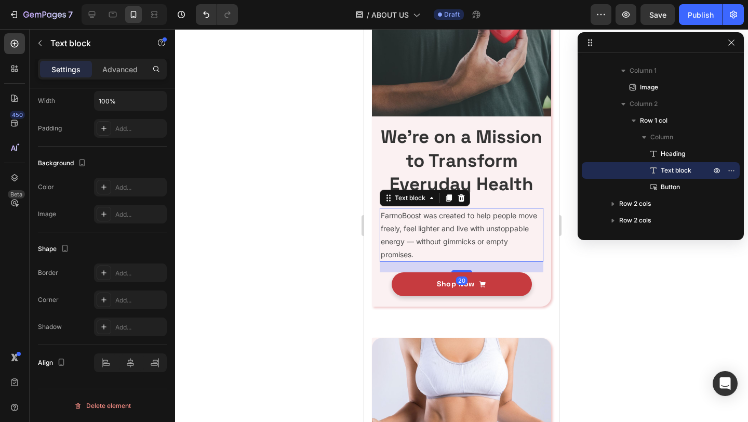
scroll to position [0, 0]
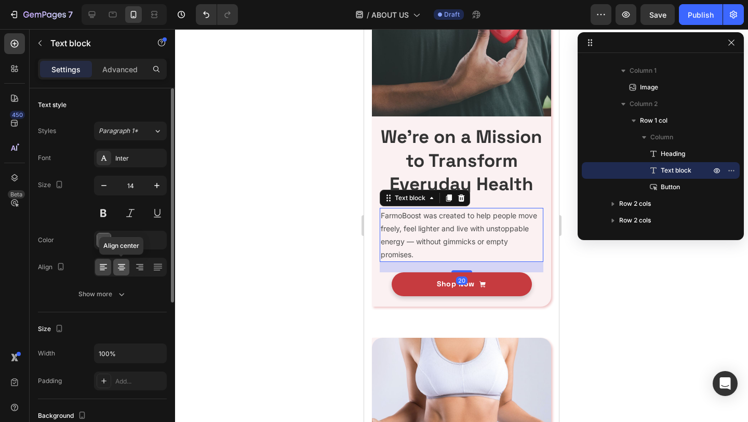
click at [126, 270] on div at bounding box center [121, 267] width 16 height 17
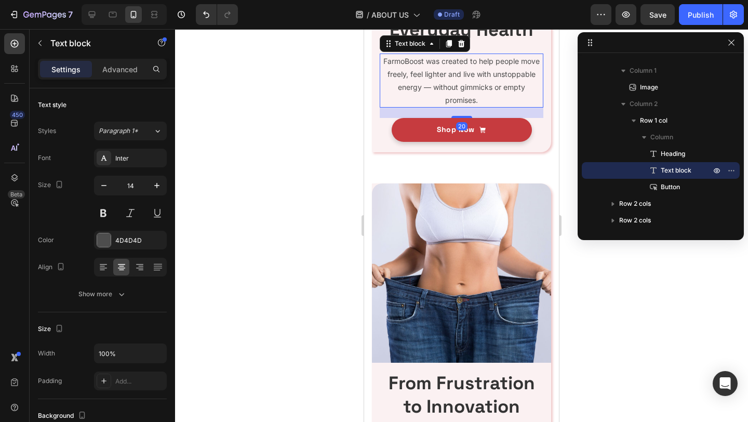
scroll to position [495, 0]
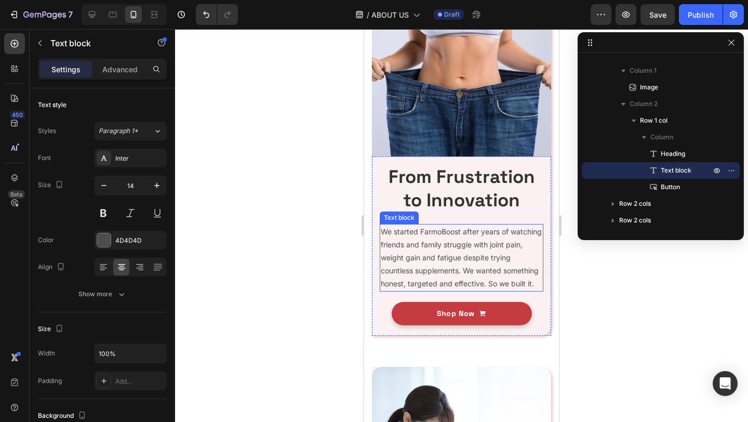
click at [474, 280] on p "We started FarmoBoost after years of watching friends and family struggle with …" at bounding box center [462, 257] width 162 height 65
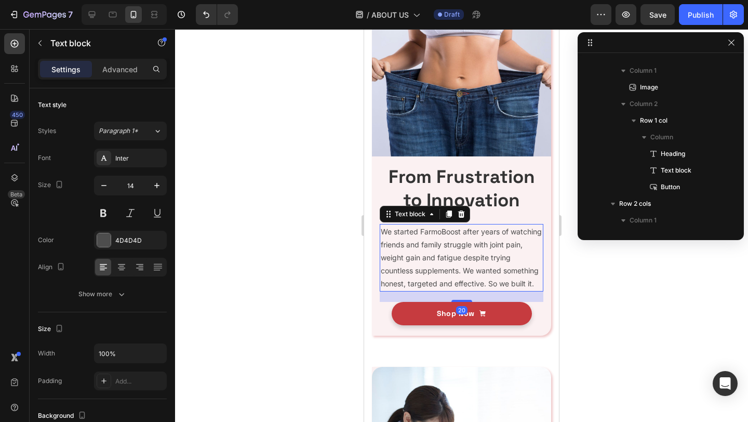
scroll to position [178, 0]
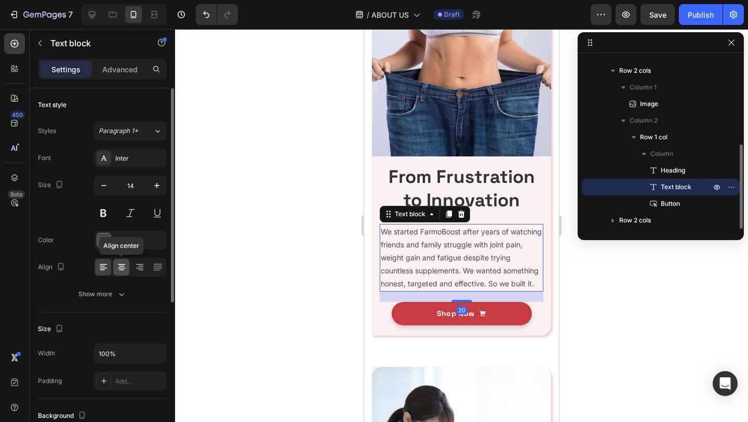
click at [122, 266] on icon at bounding box center [121, 267] width 10 height 10
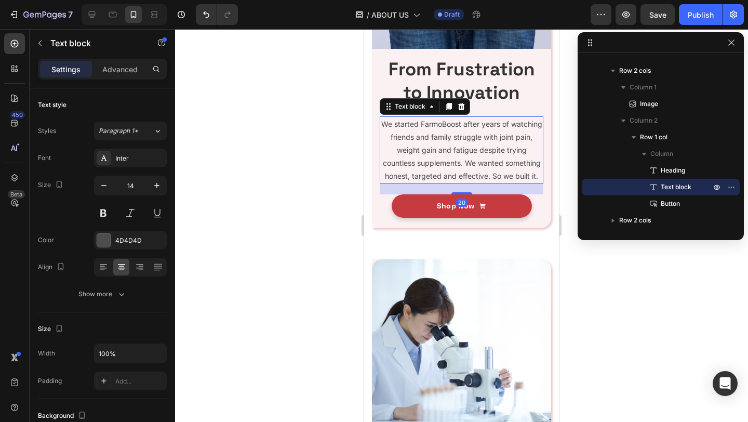
scroll to position [852, 0]
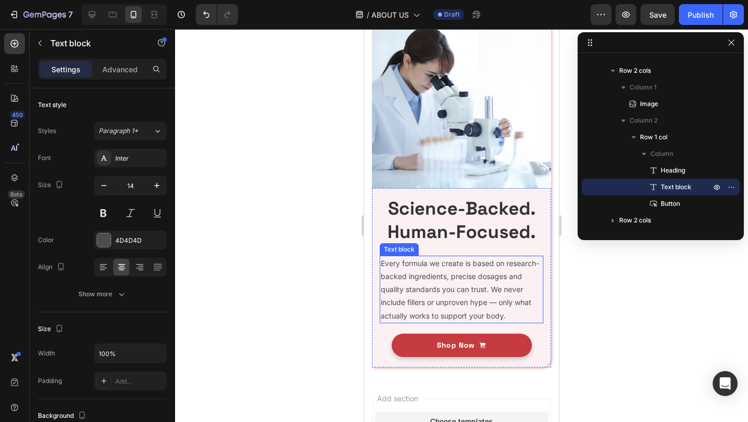
click at [435, 296] on p "Every formula we create is based on research-backed ingredients, precise dosage…" at bounding box center [462, 289] width 162 height 65
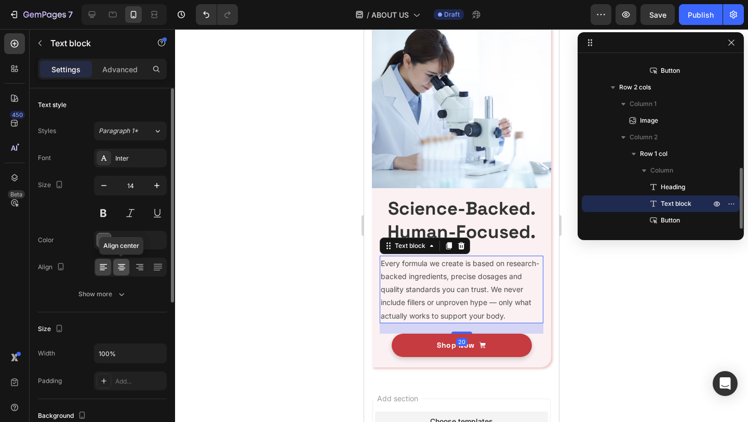
click at [118, 263] on icon at bounding box center [121, 267] width 10 height 10
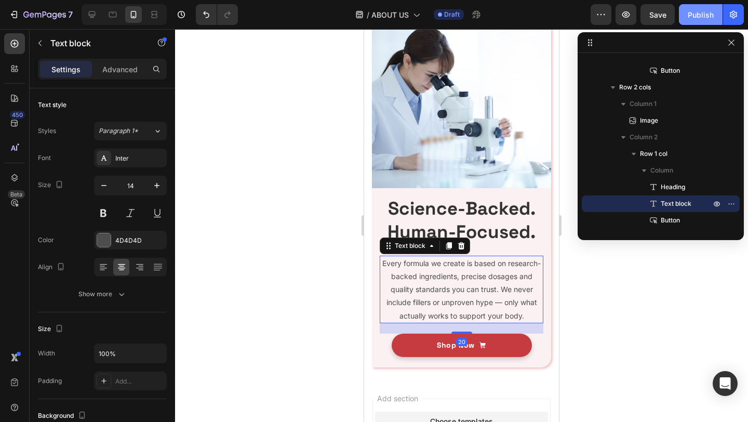
click at [709, 6] on button "Publish" at bounding box center [701, 14] width 44 height 21
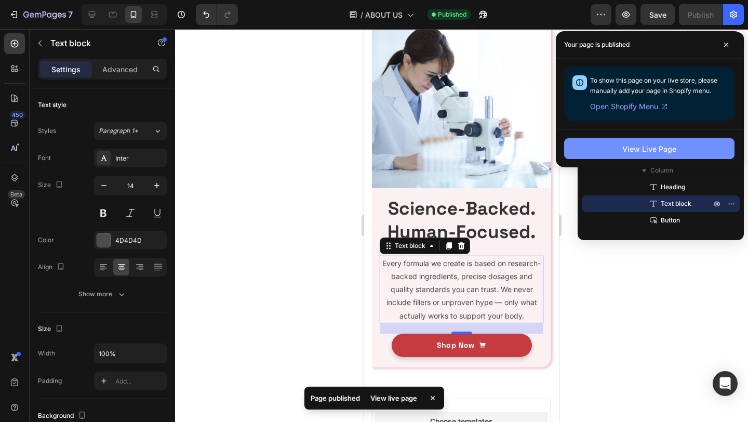
click at [588, 152] on button "View Live Page" at bounding box center [649, 148] width 170 height 21
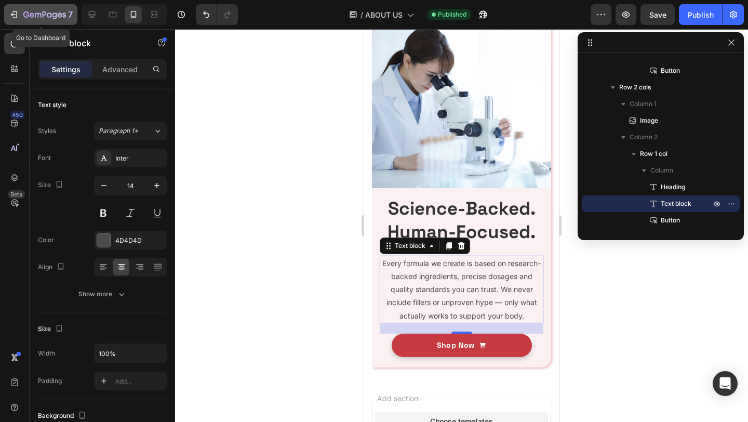
click at [47, 8] on div "7" at bounding box center [47, 14] width 49 height 12
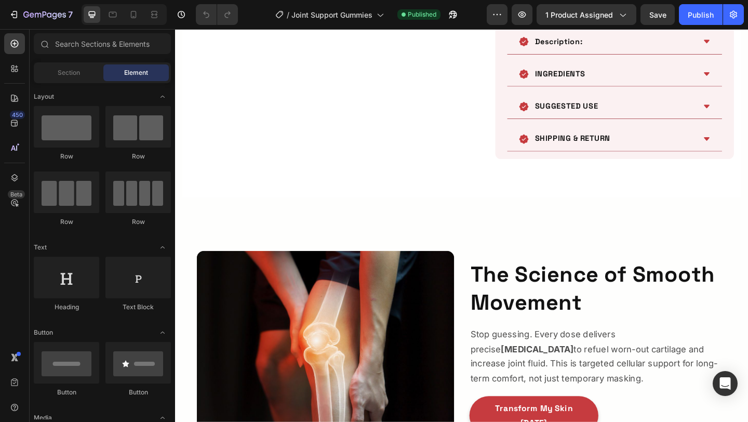
scroll to position [461, 0]
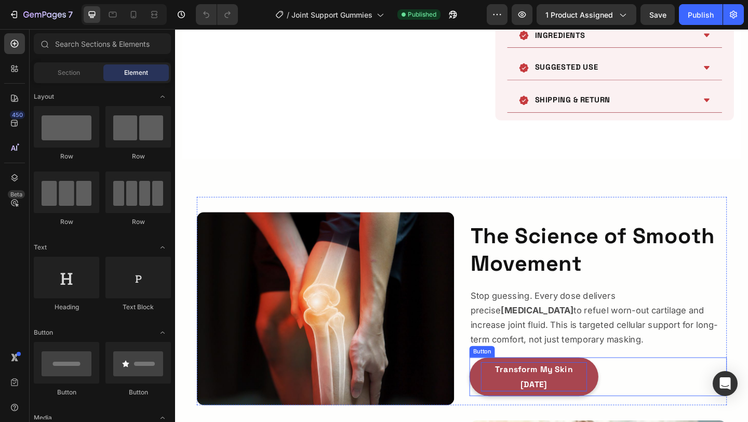
click at [516, 413] on p "Transform My Skin [DATE]" at bounding box center [565, 407] width 115 height 32
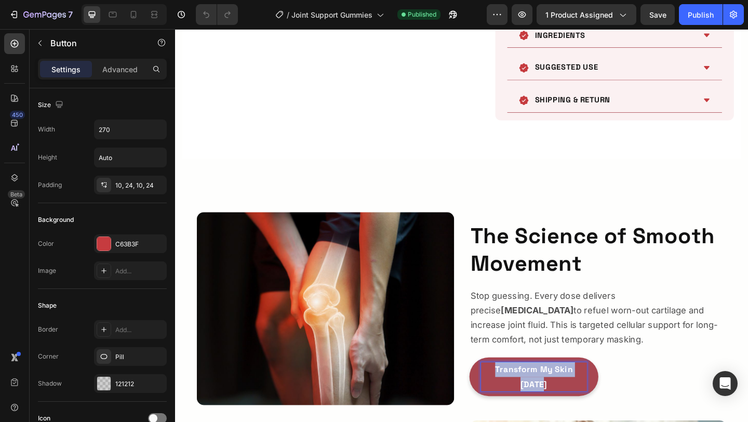
click at [516, 413] on p "Transform My Skin [DATE]" at bounding box center [565, 407] width 115 height 32
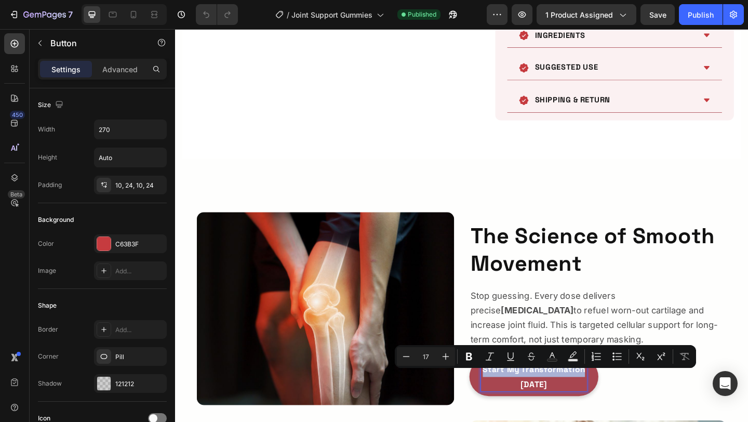
scroll to position [453, 0]
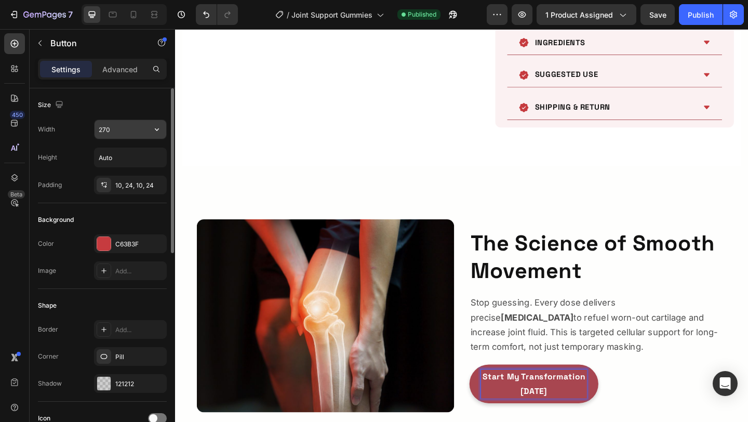
click at [121, 129] on input "270" at bounding box center [131, 129] width 72 height 19
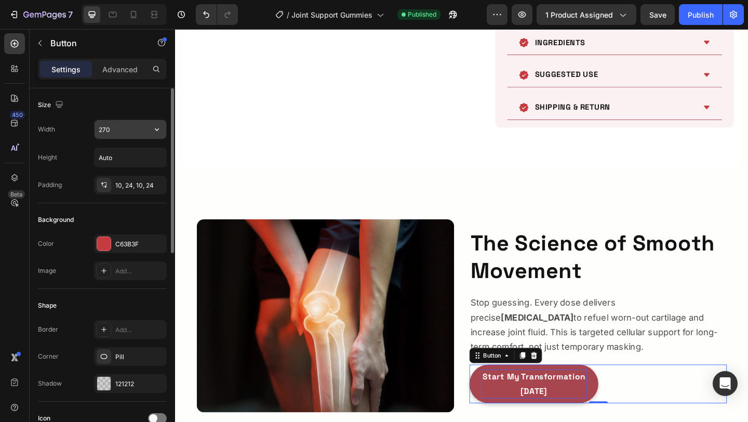
click at [121, 129] on input "270" at bounding box center [131, 129] width 72 height 19
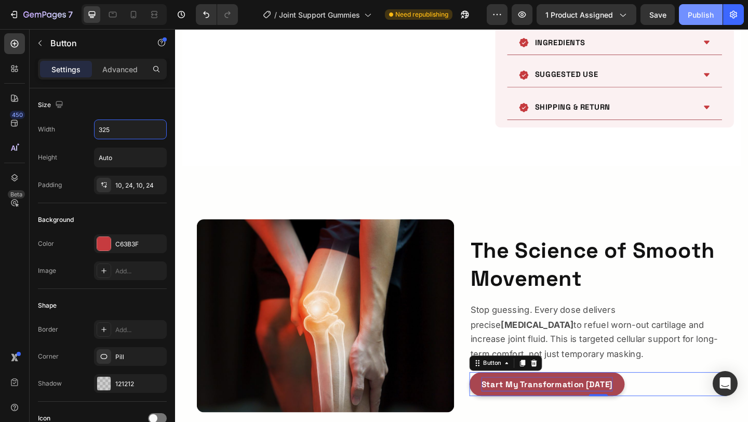
type input "325"
click at [703, 13] on div "Publish" at bounding box center [701, 14] width 26 height 11
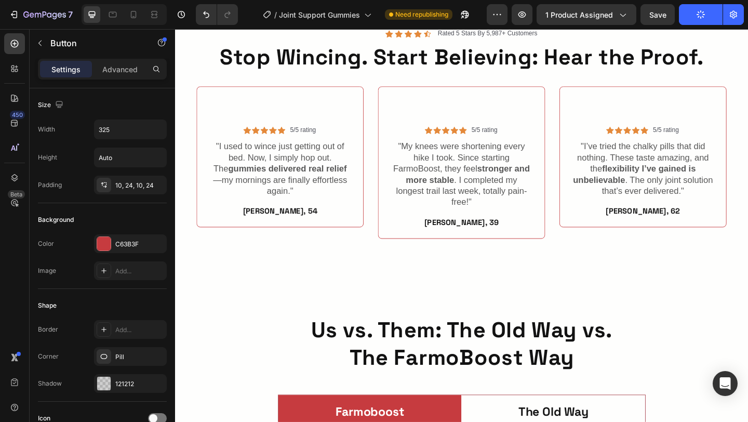
scroll to position [1524, 0]
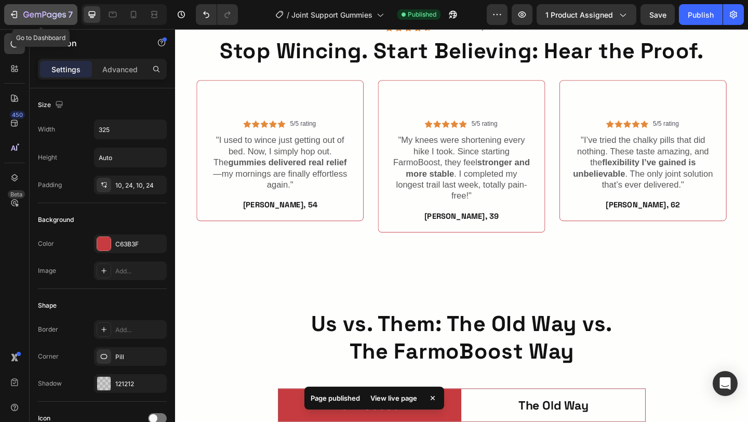
click at [44, 16] on icon "button" at bounding box center [44, 15] width 43 height 9
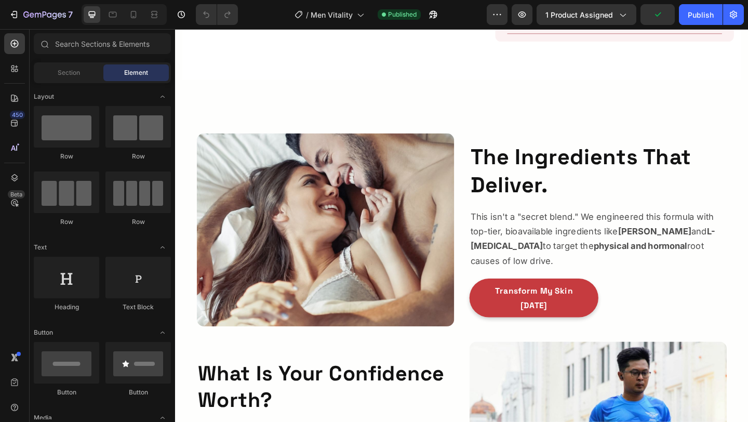
scroll to position [516, 0]
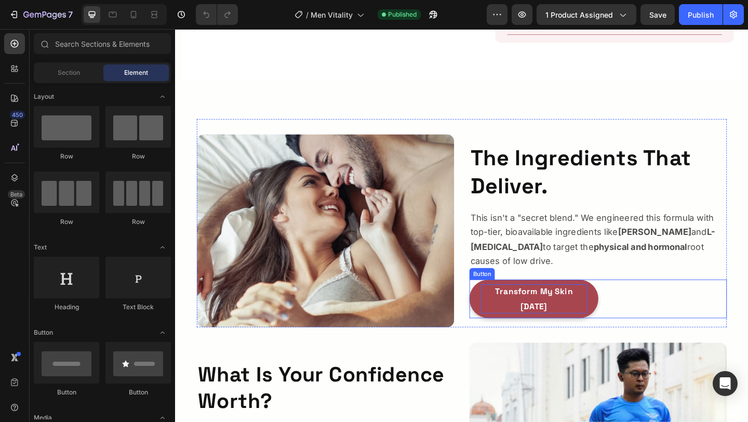
click at [519, 321] on p "Transform My Skin [DATE]" at bounding box center [565, 322] width 115 height 32
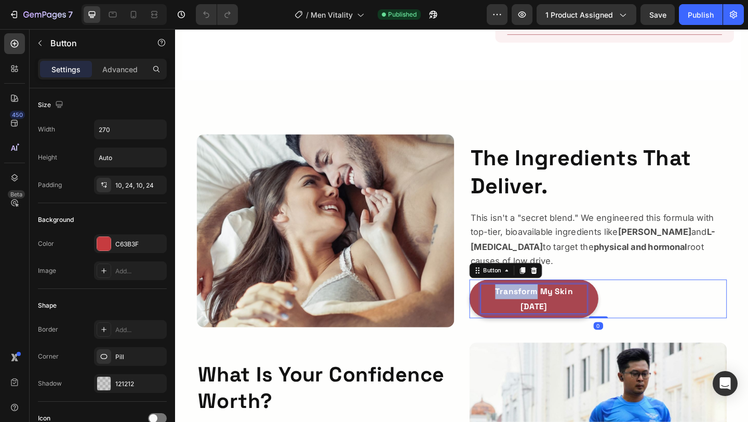
click at [519, 321] on p "Transform My Skin [DATE]" at bounding box center [565, 322] width 115 height 32
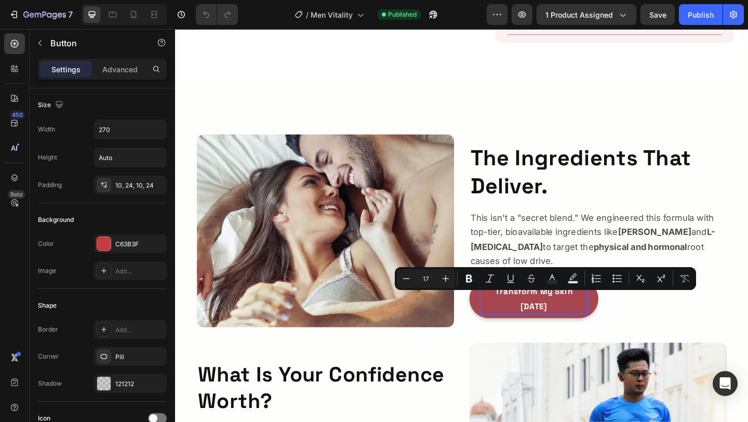
scroll to position [508, 0]
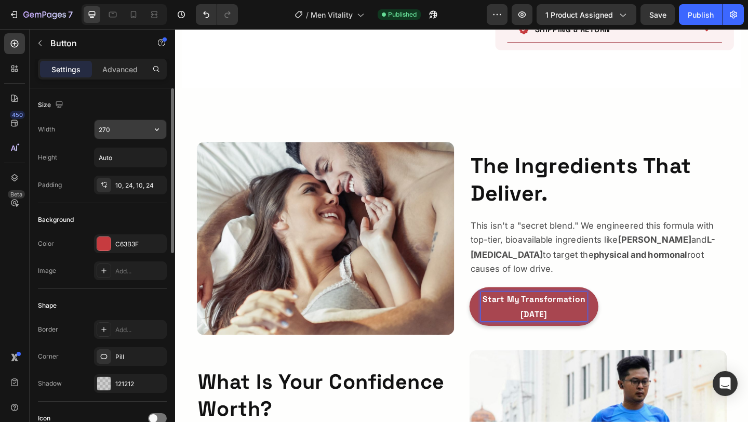
click at [116, 130] on input "270" at bounding box center [131, 129] width 72 height 19
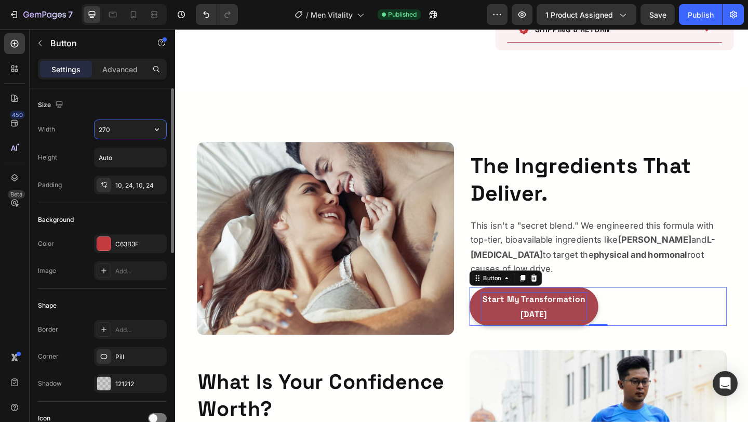
click at [116, 130] on input "270" at bounding box center [131, 129] width 72 height 19
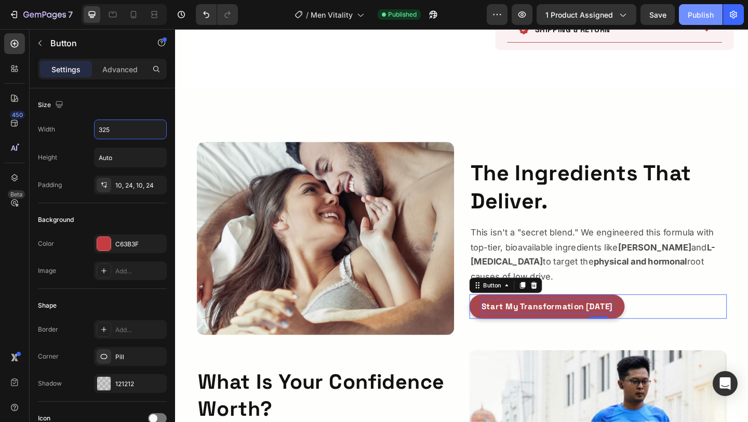
type input "325"
click at [706, 11] on div "Publish" at bounding box center [701, 14] width 26 height 11
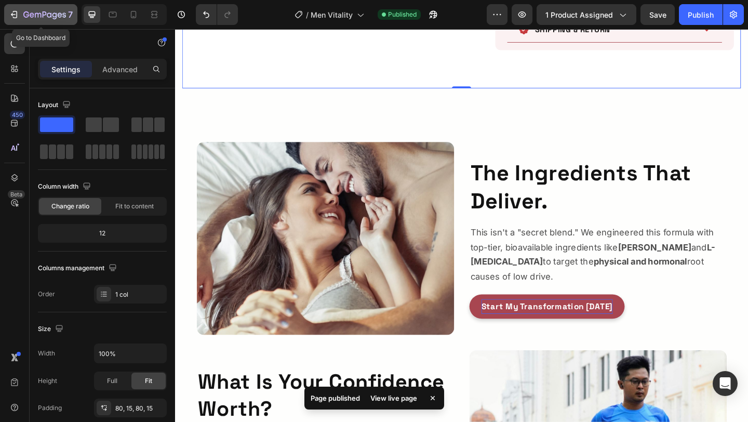
click at [34, 18] on icon "button" at bounding box center [44, 15] width 43 height 9
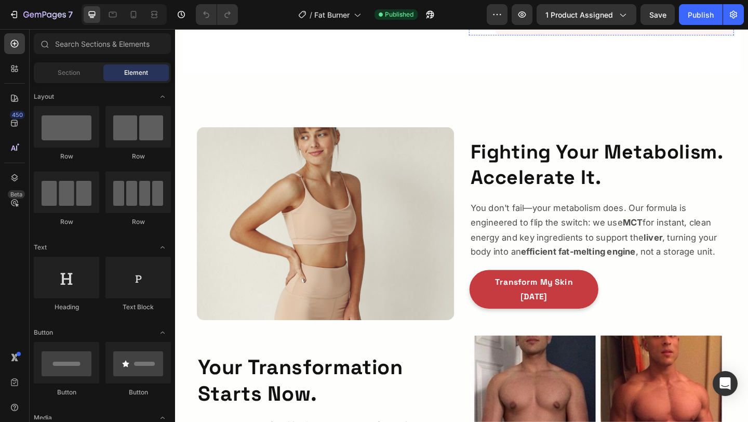
scroll to position [553, 0]
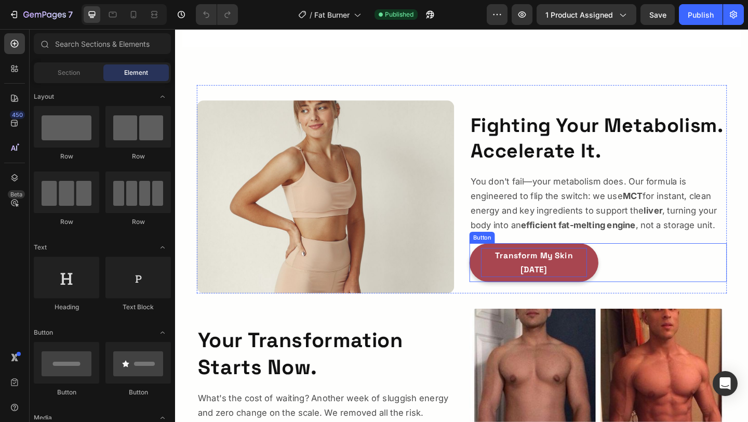
click at [574, 286] on p "Transform My Skin [DATE]" at bounding box center [565, 283] width 115 height 32
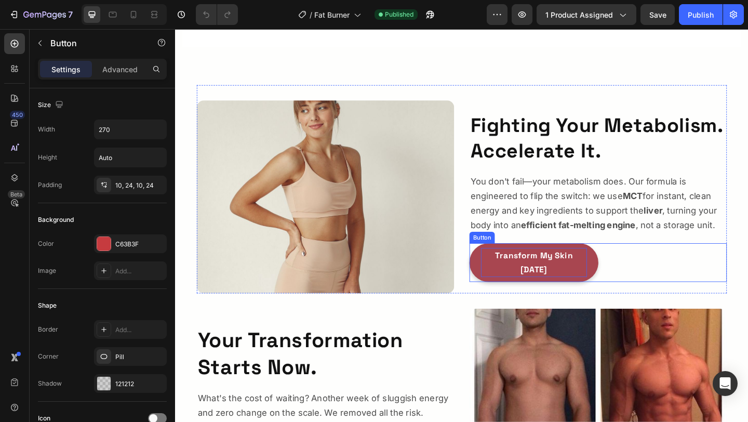
click at [574, 286] on p "Transform My Skin [DATE]" at bounding box center [565, 283] width 115 height 32
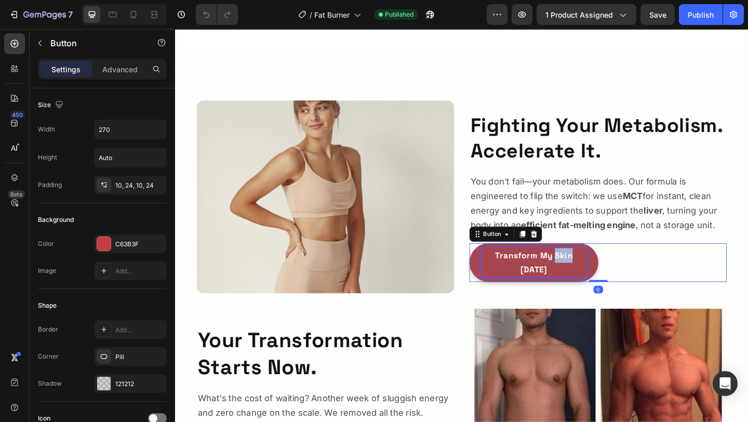
click at [574, 286] on p "Transform My Skin [DATE]" at bounding box center [565, 283] width 115 height 32
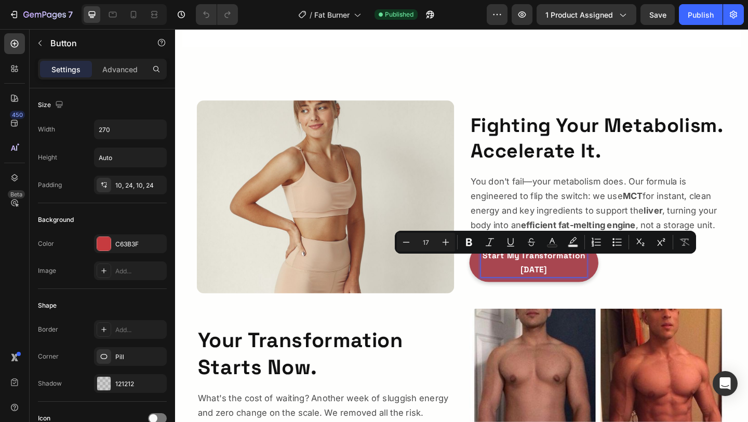
scroll to position [545, 0]
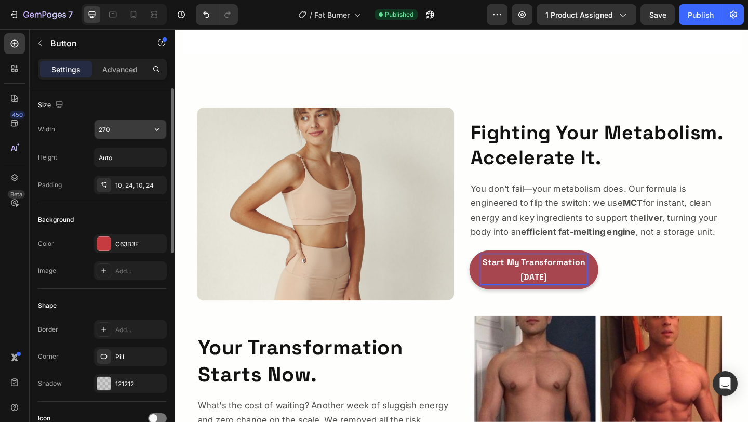
click at [126, 126] on input "270" at bounding box center [131, 129] width 72 height 19
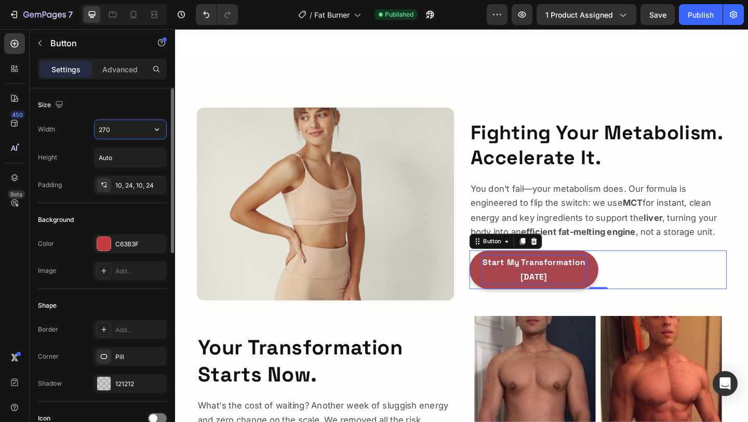
click at [126, 126] on input "270" at bounding box center [131, 129] width 72 height 19
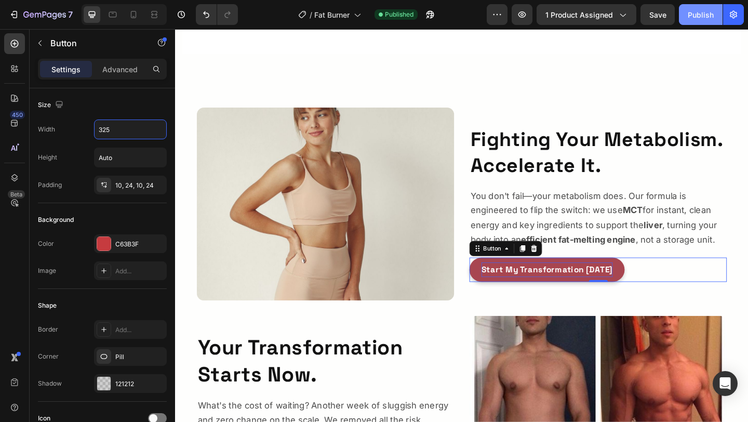
type input "325"
click at [692, 7] on button "Publish" at bounding box center [701, 14] width 44 height 21
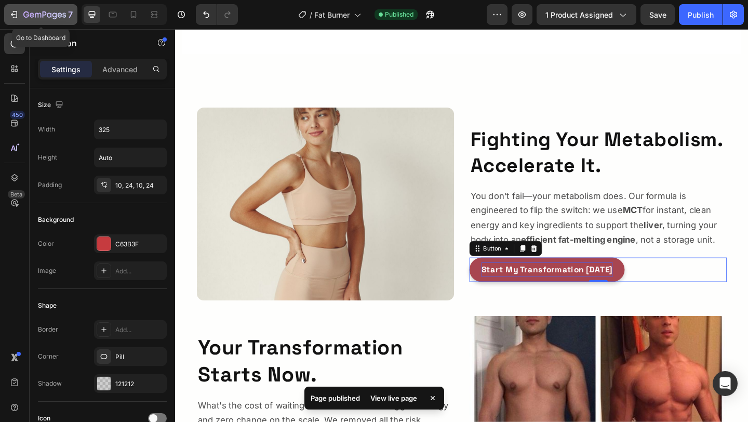
click at [7, 10] on button "7" at bounding box center [40, 14] width 73 height 21
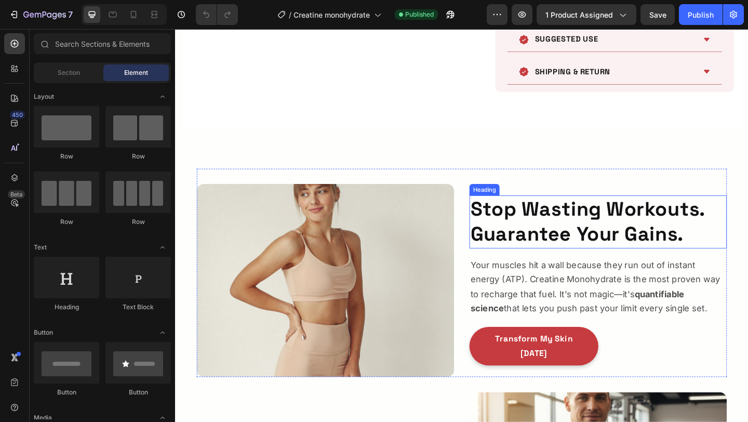
scroll to position [463, 0]
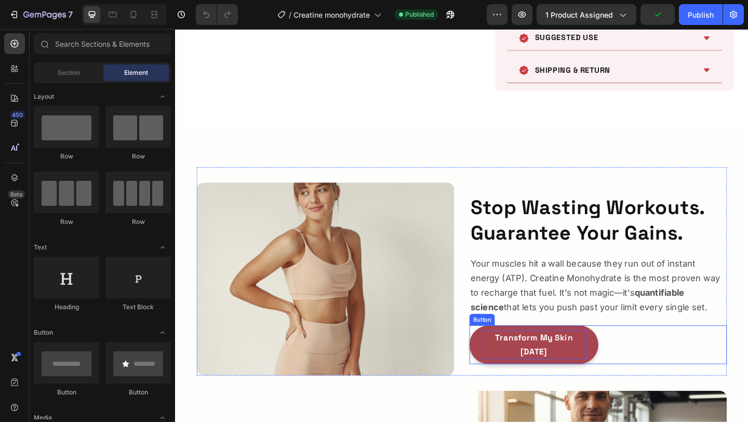
click at [564, 366] on p "Transform My Skin [DATE]" at bounding box center [565, 372] width 115 height 32
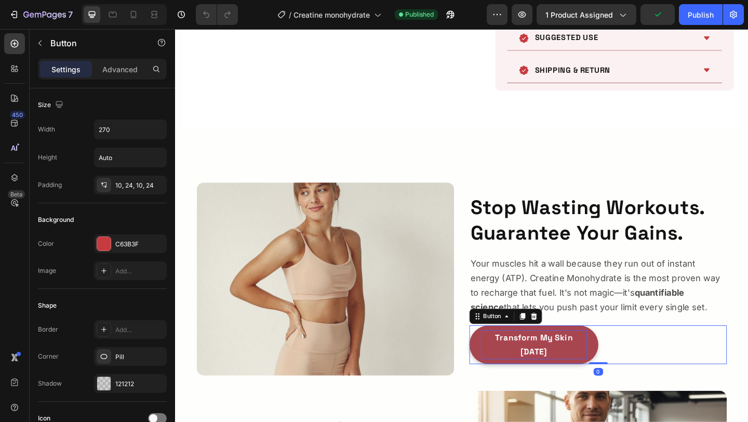
click at [564, 366] on p "Transform My Skin [DATE]" at bounding box center [565, 372] width 115 height 32
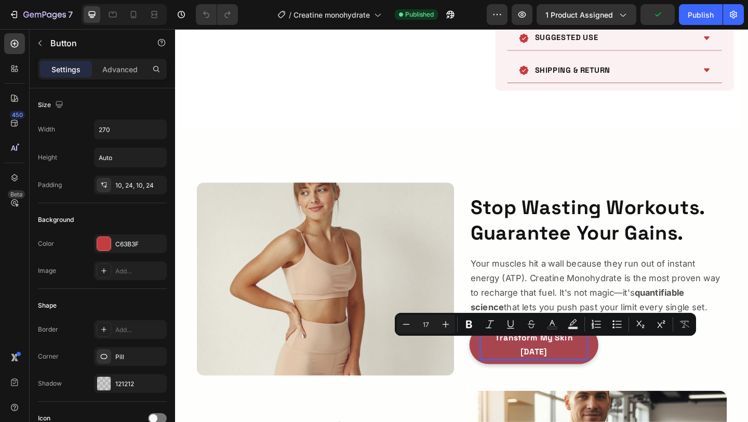
scroll to position [456, 0]
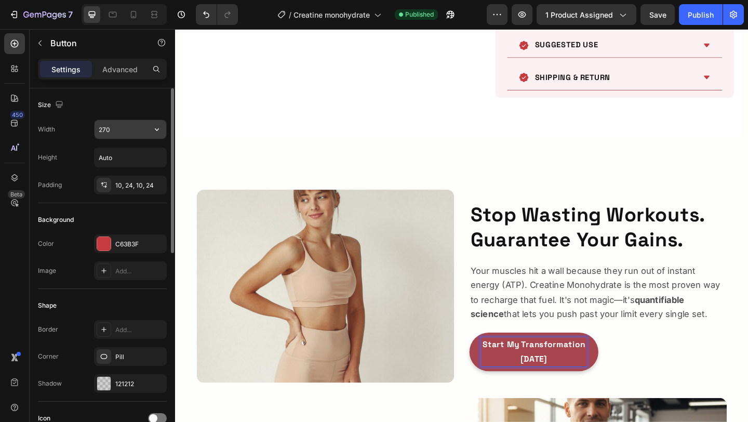
click at [103, 132] on input "270" at bounding box center [131, 129] width 72 height 19
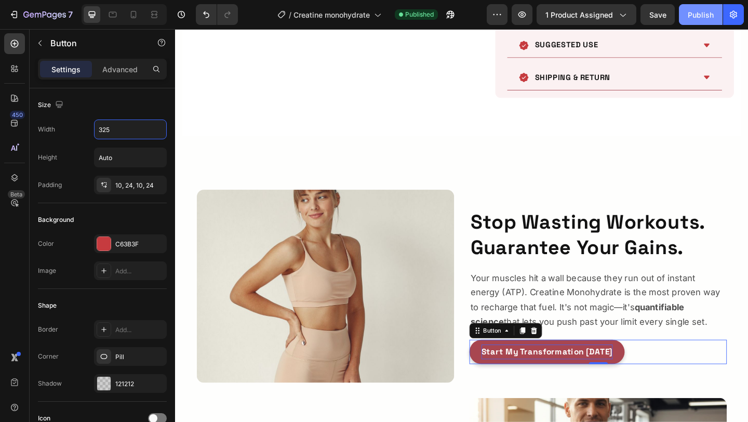
type input "325"
click at [699, 16] on div "Publish" at bounding box center [701, 14] width 26 height 11
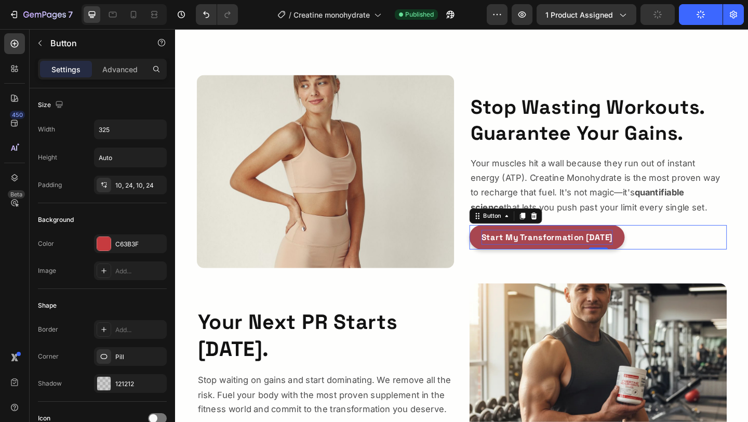
scroll to position [576, 0]
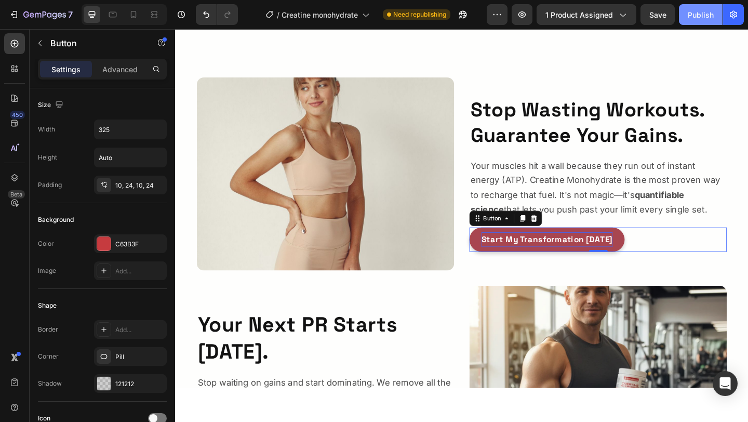
click at [706, 10] on div "Publish" at bounding box center [701, 14] width 26 height 11
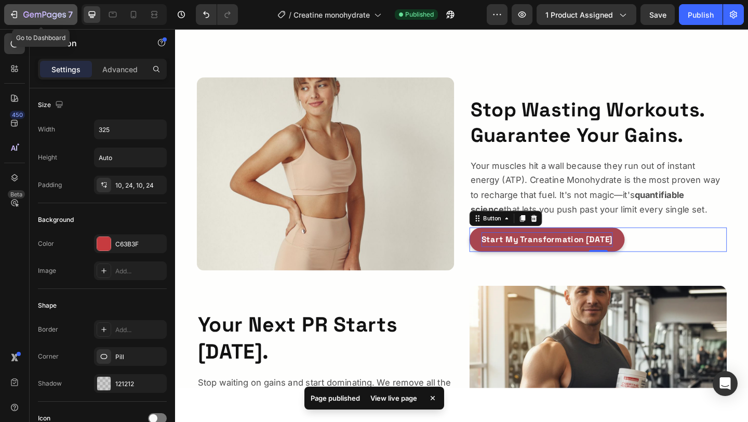
click at [73, 17] on button "7" at bounding box center [40, 14] width 73 height 21
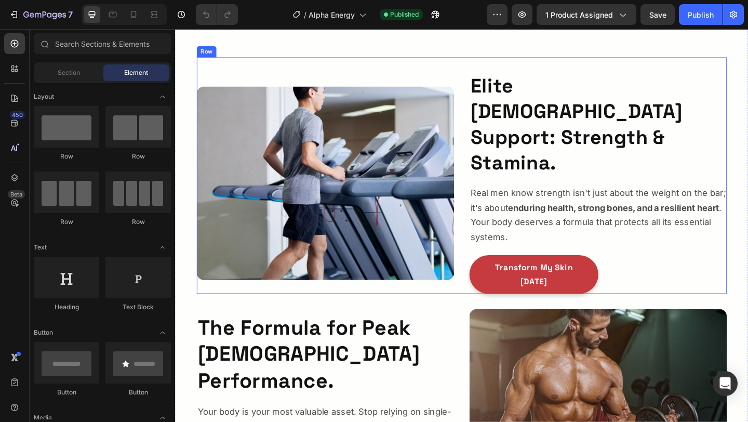
scroll to position [139, 0]
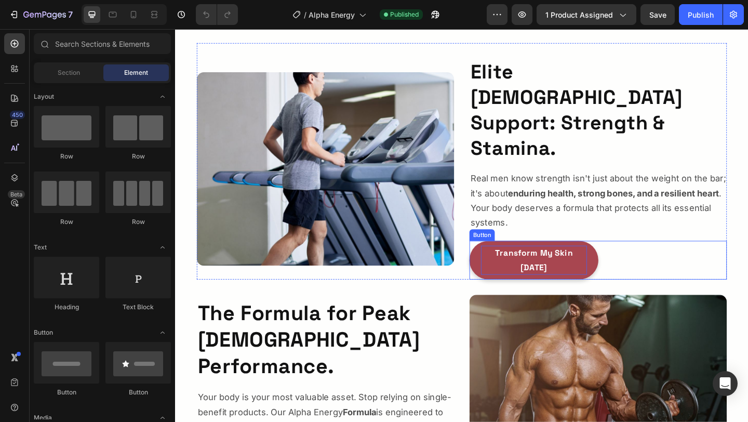
click at [584, 264] on p "Transform My Skin [DATE]" at bounding box center [565, 280] width 115 height 32
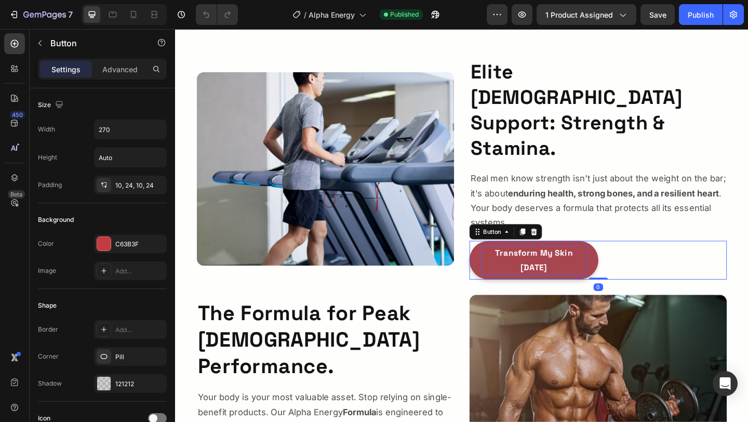
click at [584, 264] on p "Transform My Skin [DATE]" at bounding box center [565, 280] width 115 height 32
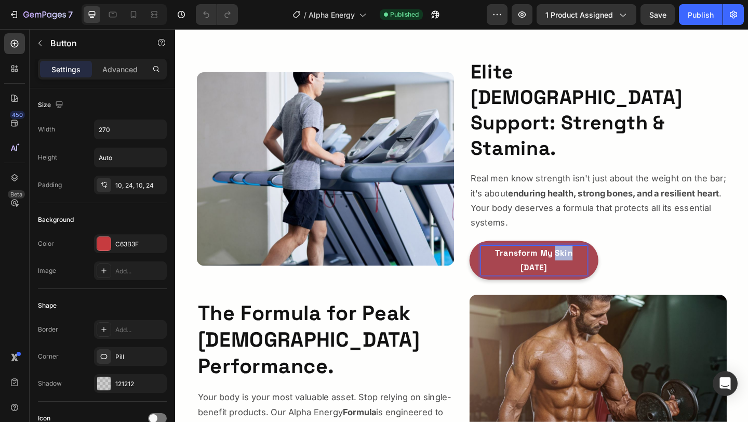
click at [584, 264] on p "Transform My Skin [DATE]" at bounding box center [565, 280] width 115 height 32
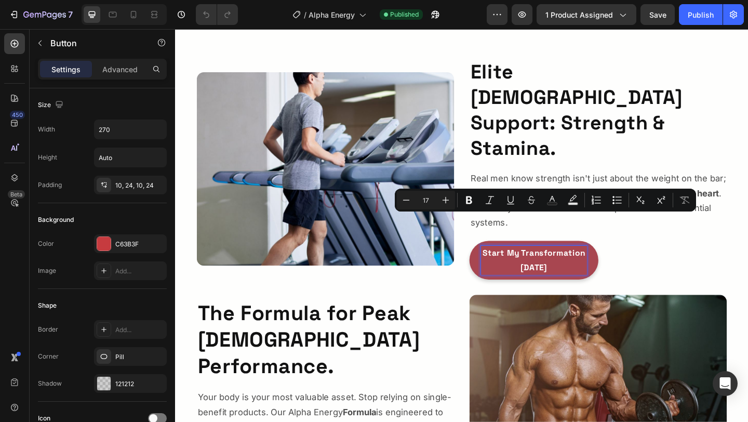
scroll to position [131, 0]
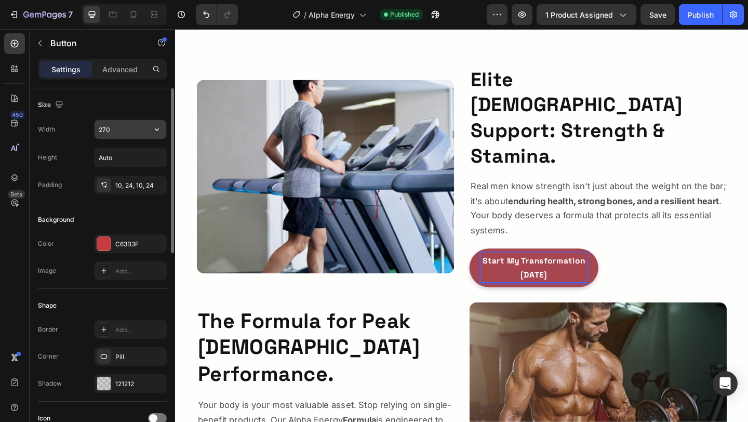
click at [106, 126] on input "270" at bounding box center [131, 129] width 72 height 19
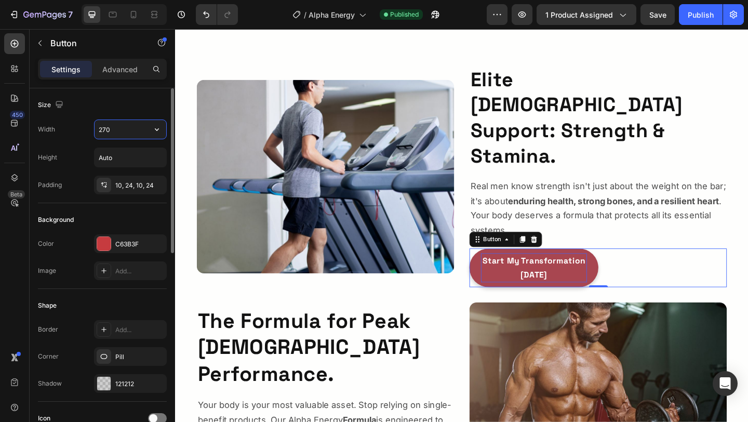
click at [106, 126] on input "270" at bounding box center [131, 129] width 72 height 19
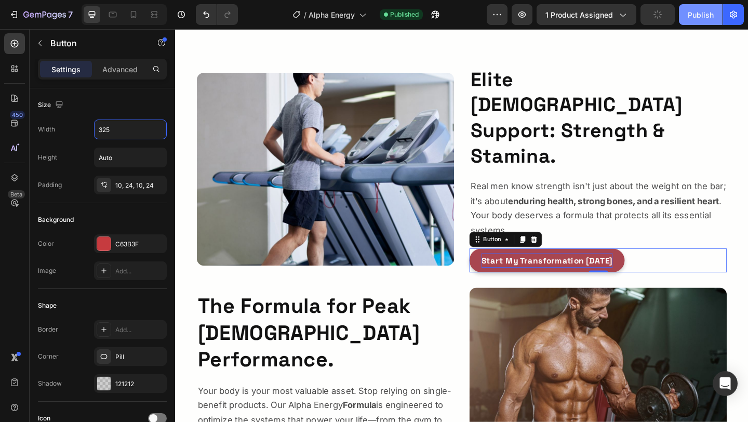
type input "325"
click at [704, 15] on div "Publish" at bounding box center [701, 14] width 26 height 11
